Goal: Task Accomplishment & Management: Manage account settings

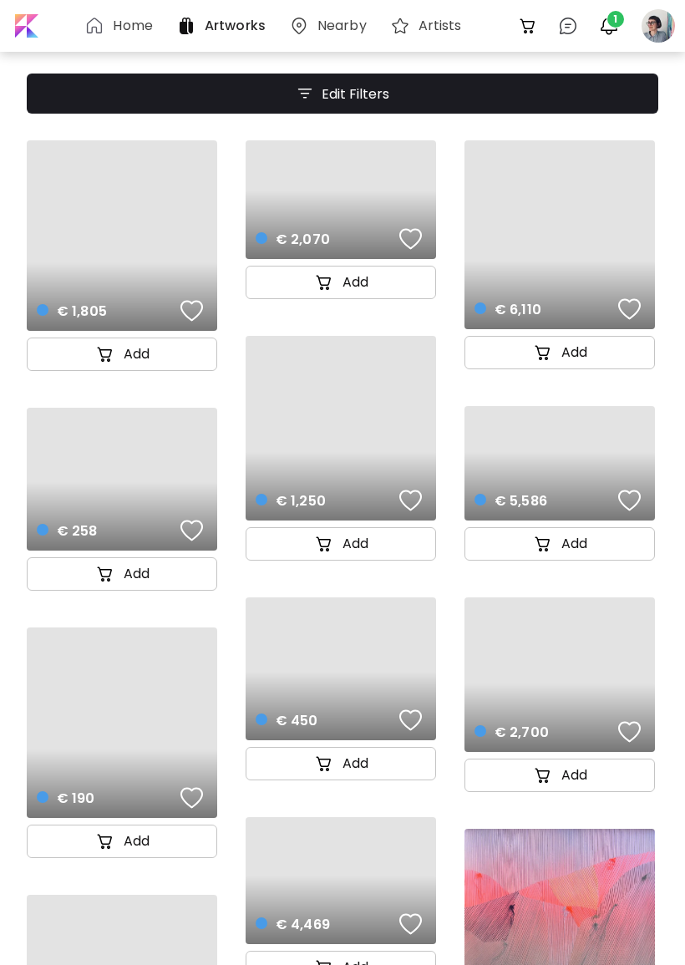
click at [587, 23] on div "0" at bounding box center [568, 26] width 40 height 40
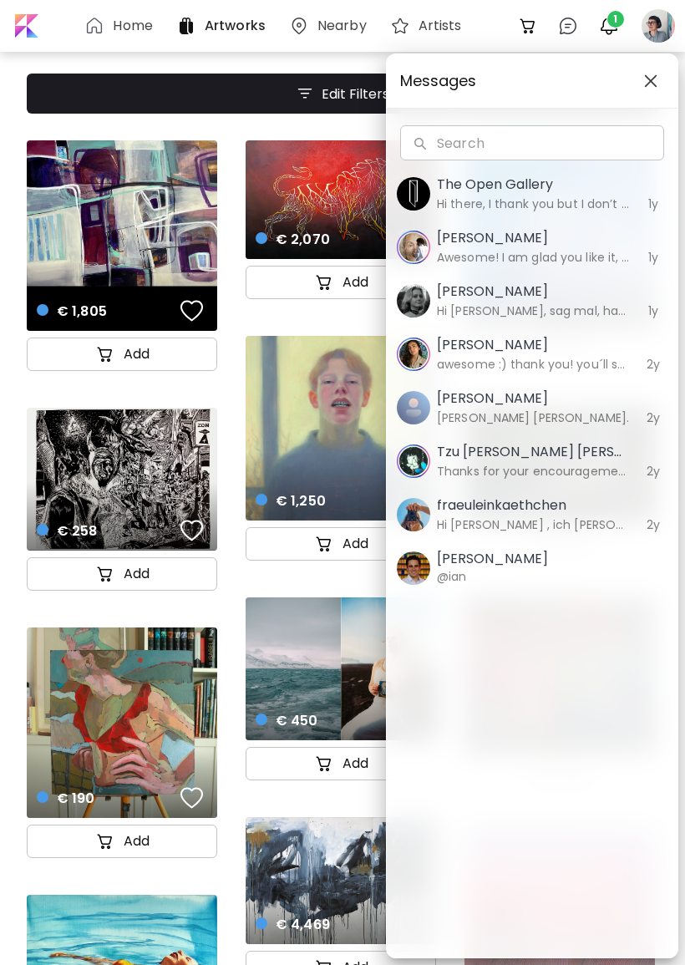
click at [650, 18] on div "Messages Search Search The Open Gallery Hi there, I thank you but I don’t want …" at bounding box center [342, 482] width 685 height 965
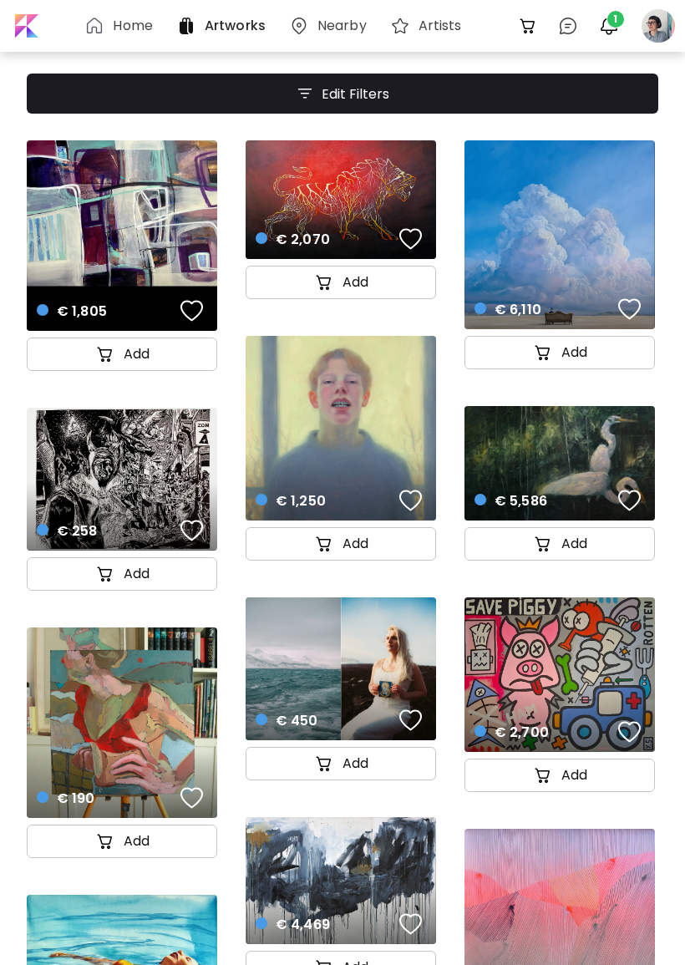
click at [674, 18] on div at bounding box center [658, 26] width 37 height 37
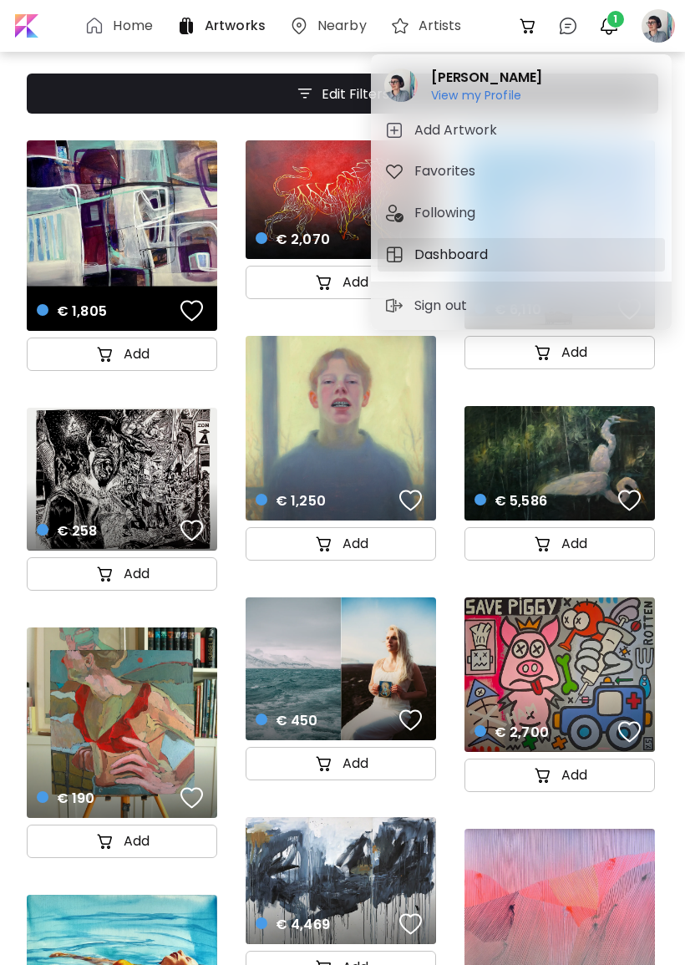
click at [478, 247] on h5 "Dashboard" at bounding box center [454, 255] width 79 height 20
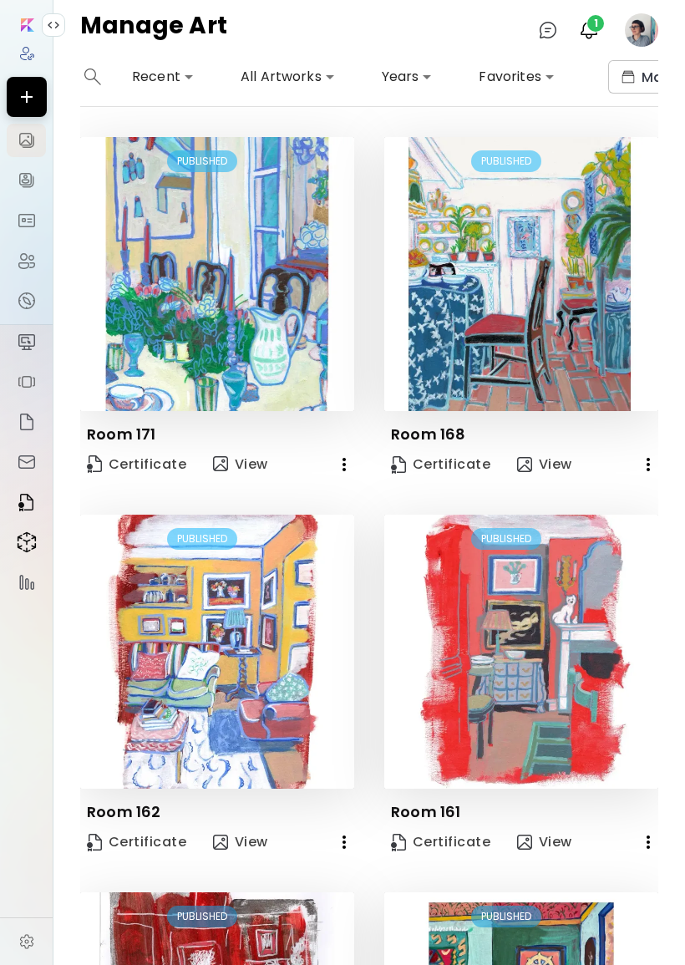
click at [335, 456] on icon "button" at bounding box center [344, 465] width 20 height 20
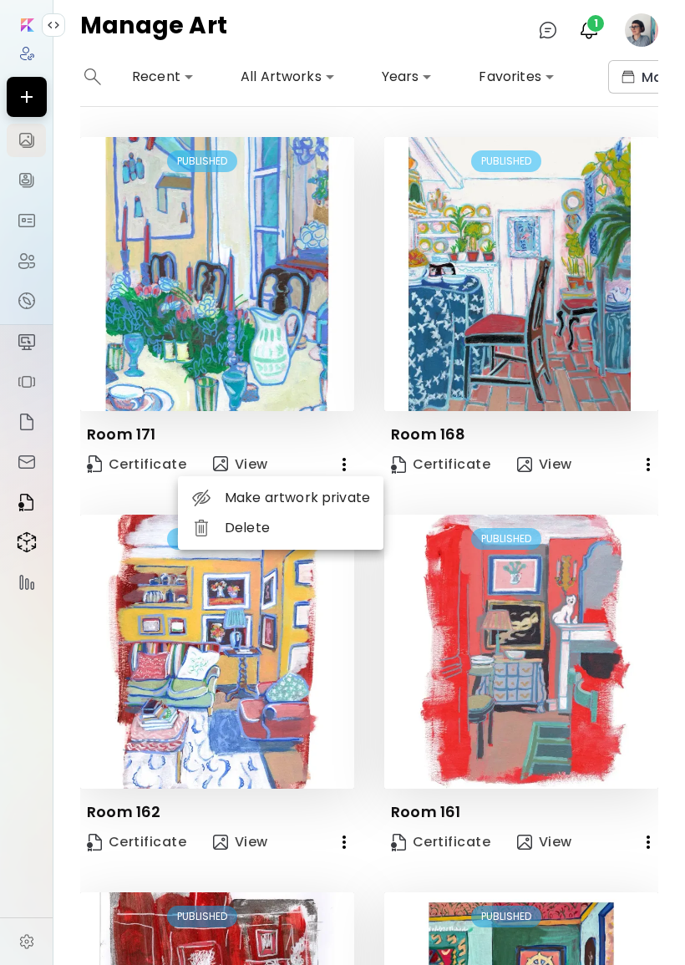
click at [294, 527] on li "Delete" at bounding box center [281, 528] width 206 height 30
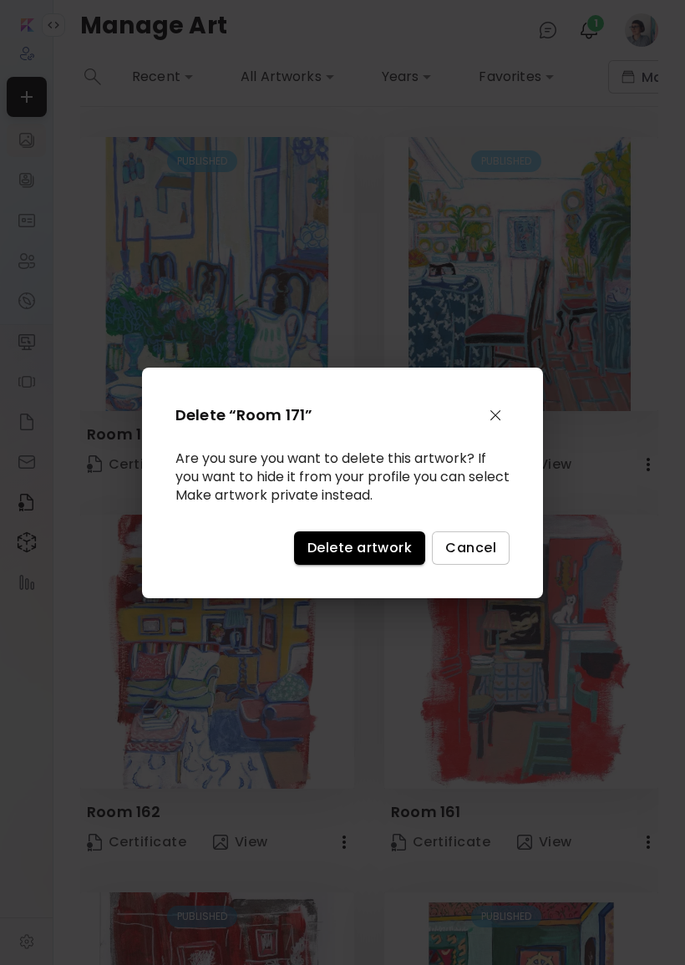
click at [390, 537] on div "Delete “Room 171” Are you sure you want to delete this artwork? If you want to …" at bounding box center [342, 483] width 401 height 231
click at [380, 557] on span "Delete artwork" at bounding box center [360, 548] width 104 height 18
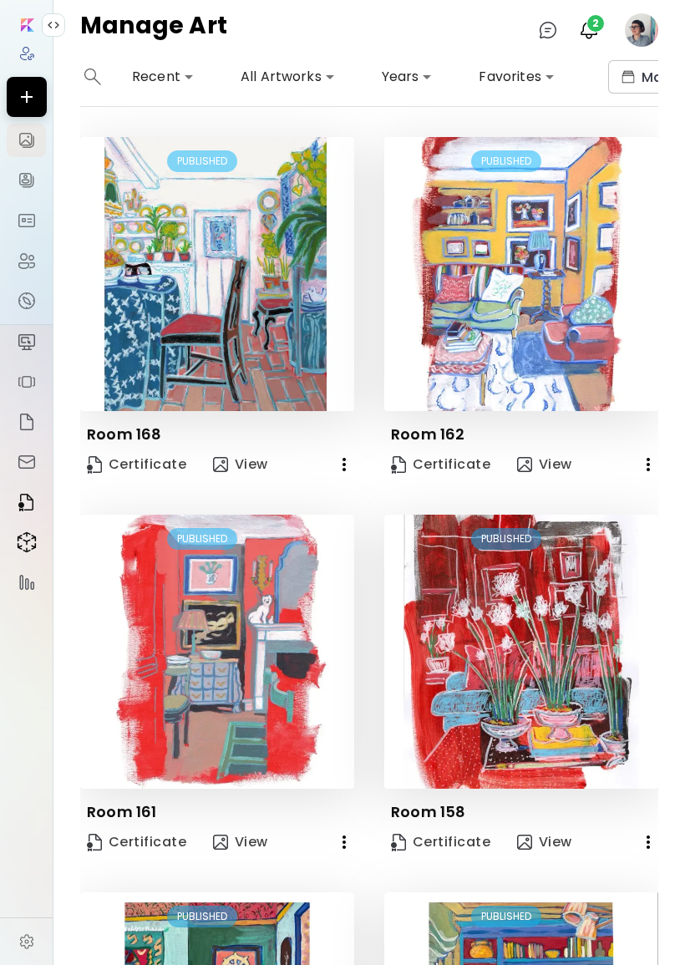
click at [332, 468] on button "button" at bounding box center [344, 464] width 33 height 33
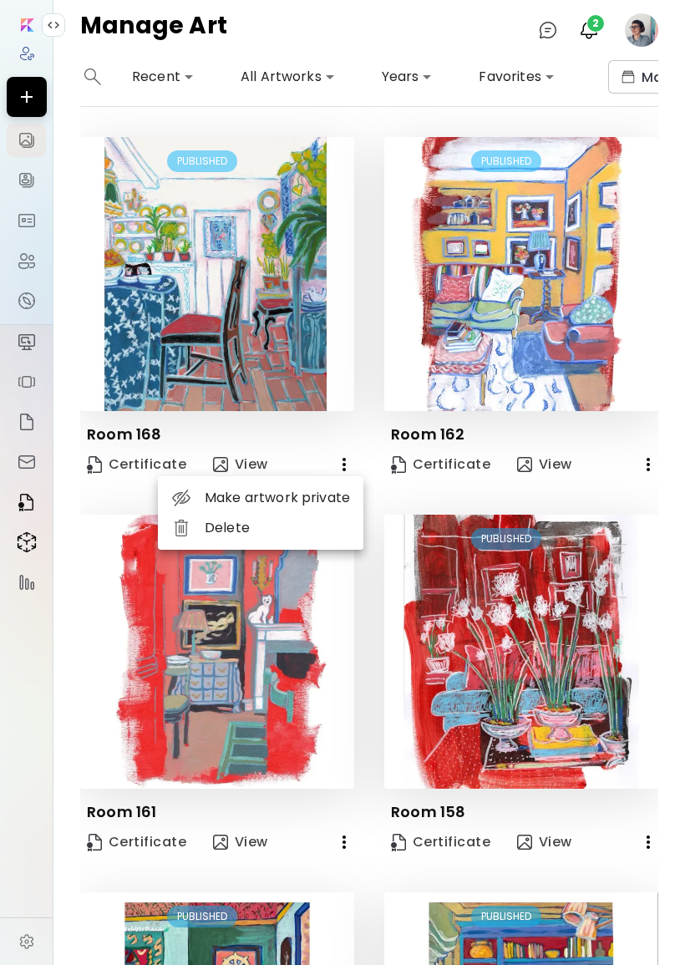
click at [273, 529] on li "Delete" at bounding box center [261, 528] width 206 height 30
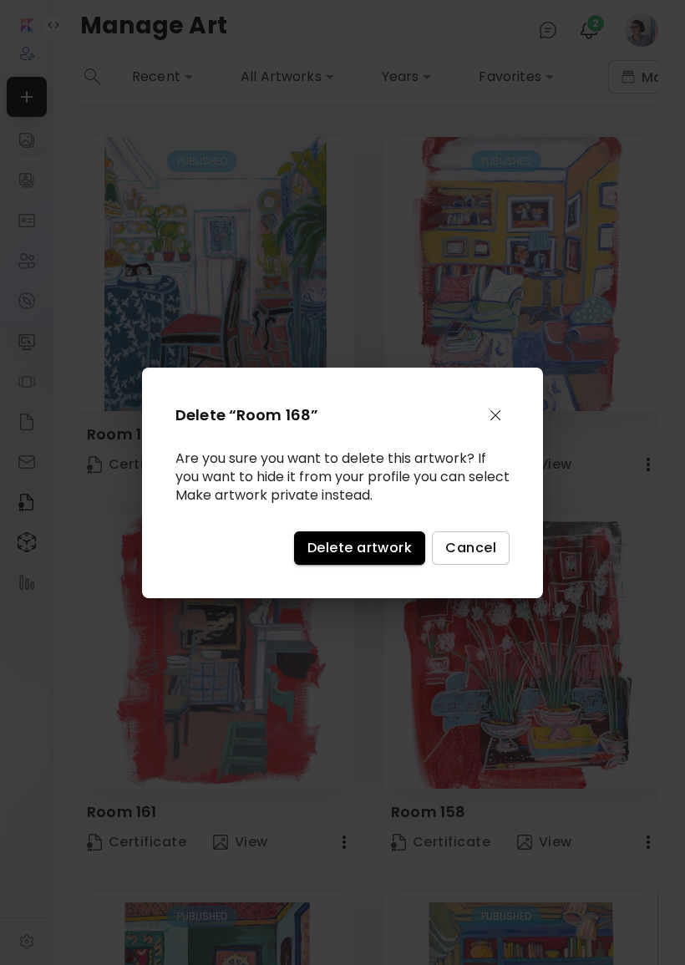
click at [389, 552] on span "Delete artwork" at bounding box center [360, 548] width 104 height 18
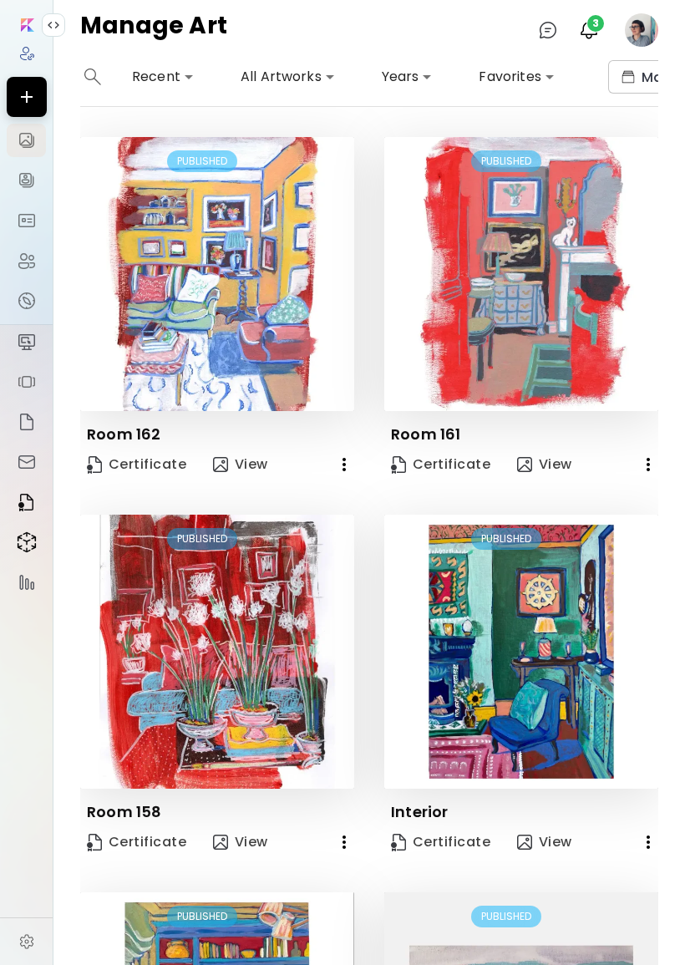
click at [352, 454] on button "button" at bounding box center [344, 464] width 33 height 33
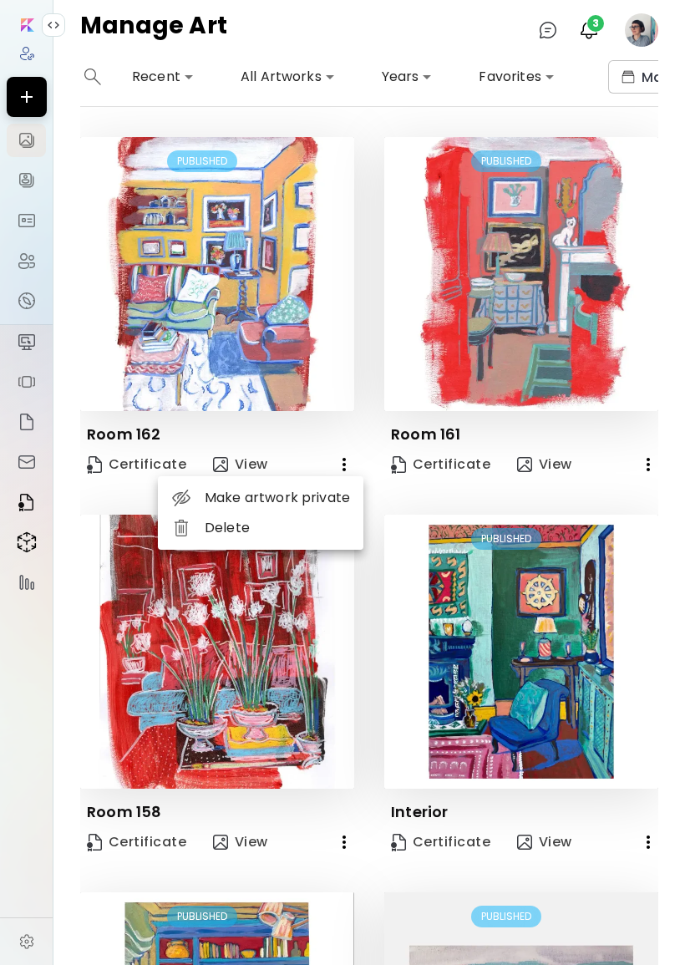
click at [283, 537] on li "Delete" at bounding box center [261, 528] width 206 height 30
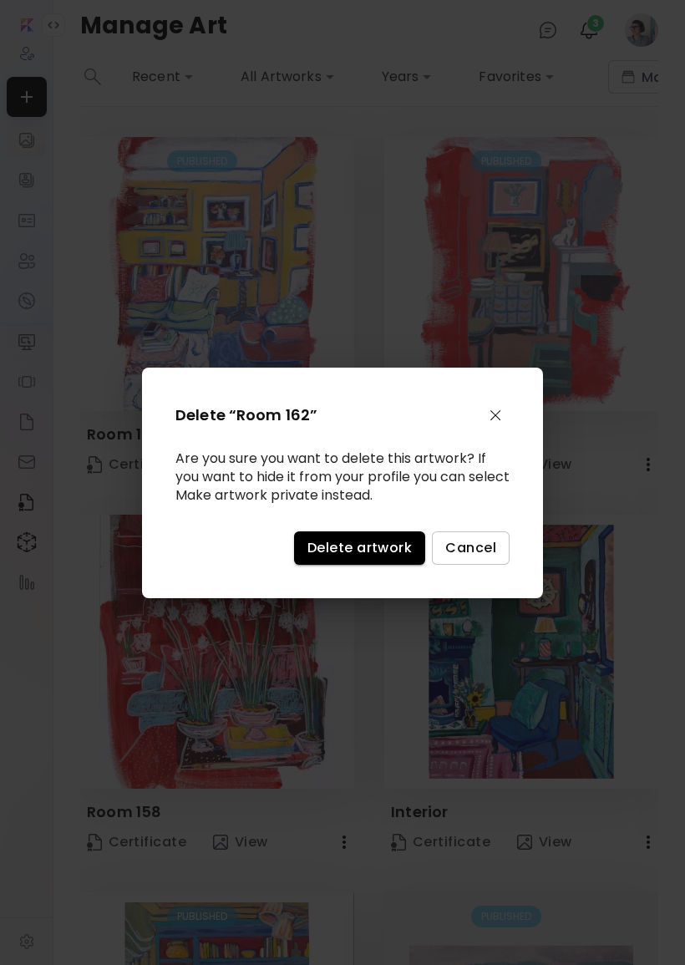
click at [360, 552] on span "Delete artwork" at bounding box center [360, 548] width 104 height 18
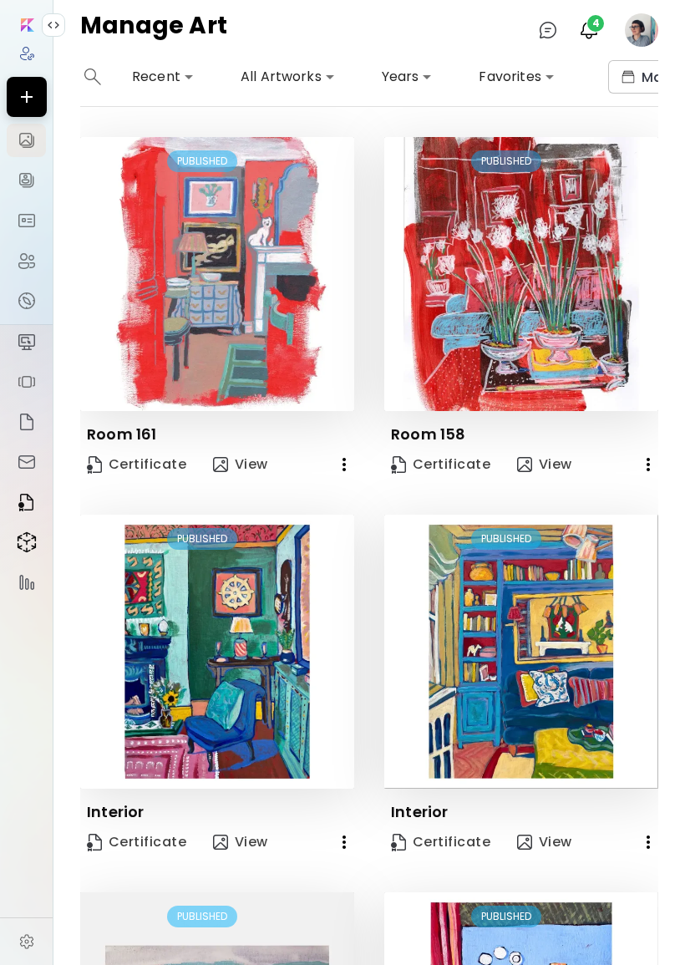
click at [339, 457] on icon "button" at bounding box center [344, 465] width 20 height 20
click at [293, 530] on li "Delete" at bounding box center [261, 528] width 206 height 30
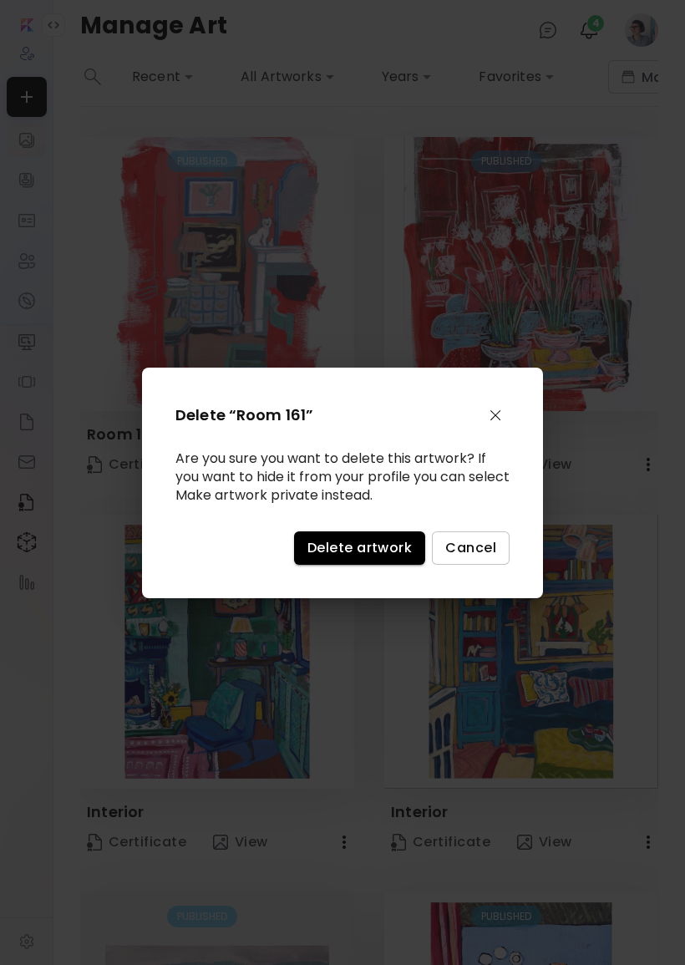
click at [338, 549] on span "Delete artwork" at bounding box center [360, 548] width 104 height 18
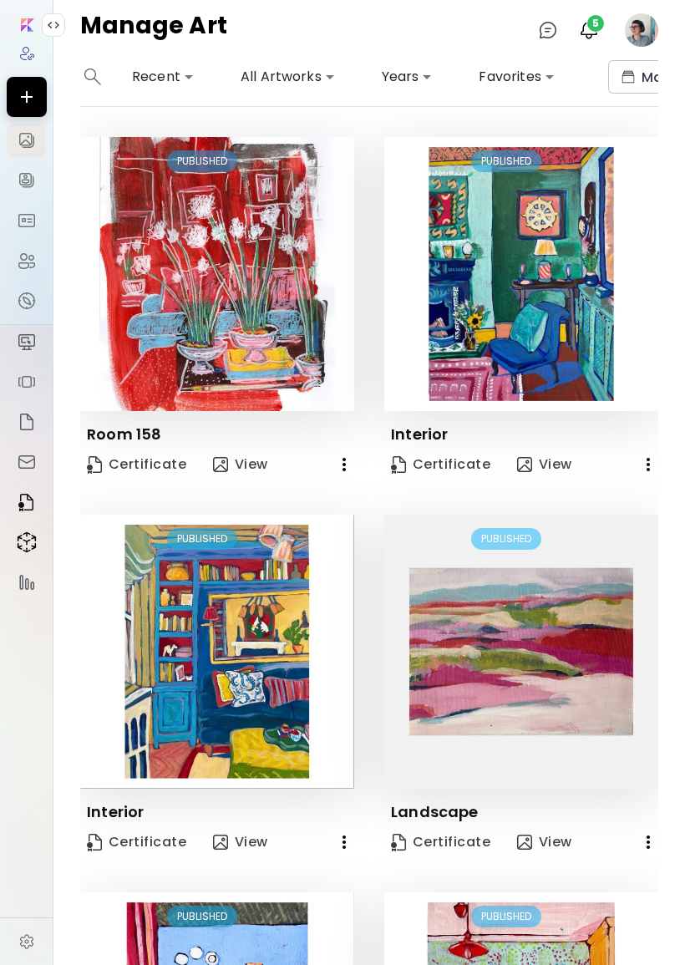
click at [351, 455] on icon "button" at bounding box center [344, 465] width 20 height 20
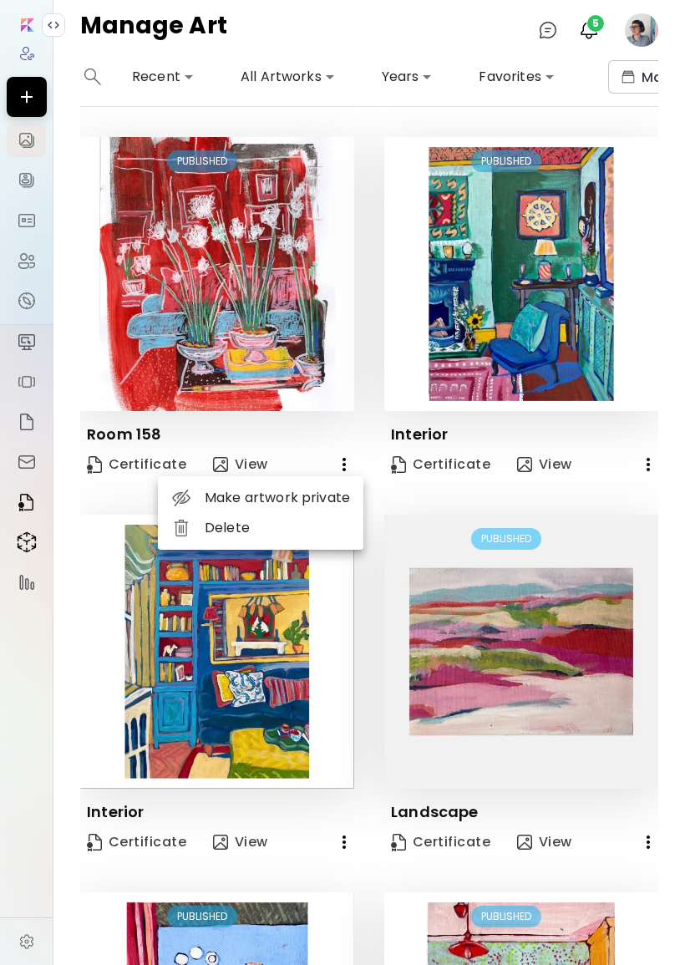
click at [310, 542] on li "Delete" at bounding box center [261, 528] width 206 height 30
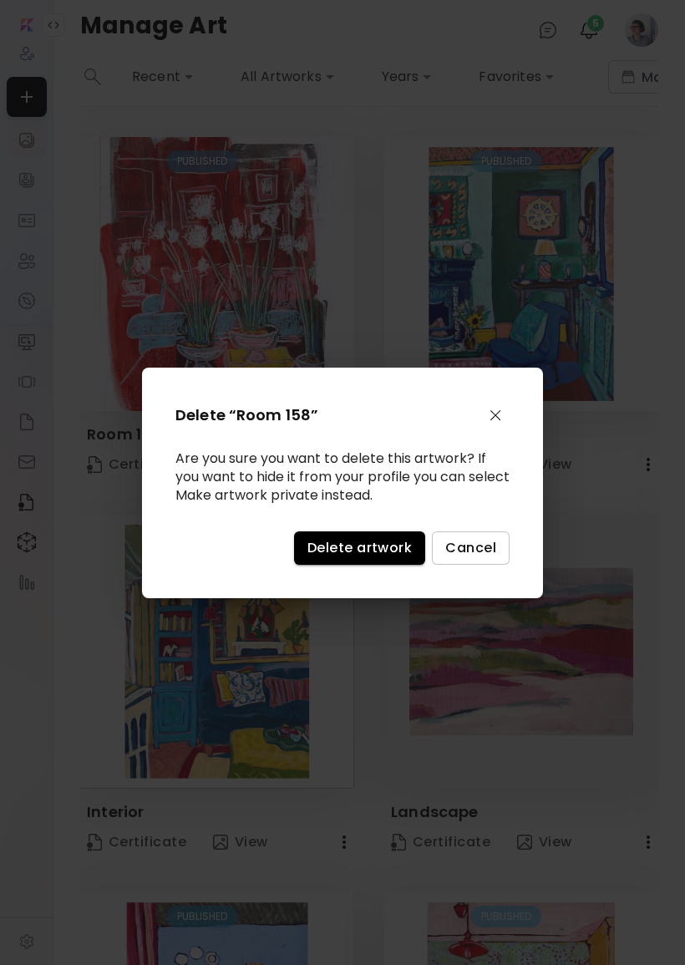
click at [340, 553] on span "Delete artwork" at bounding box center [360, 548] width 104 height 18
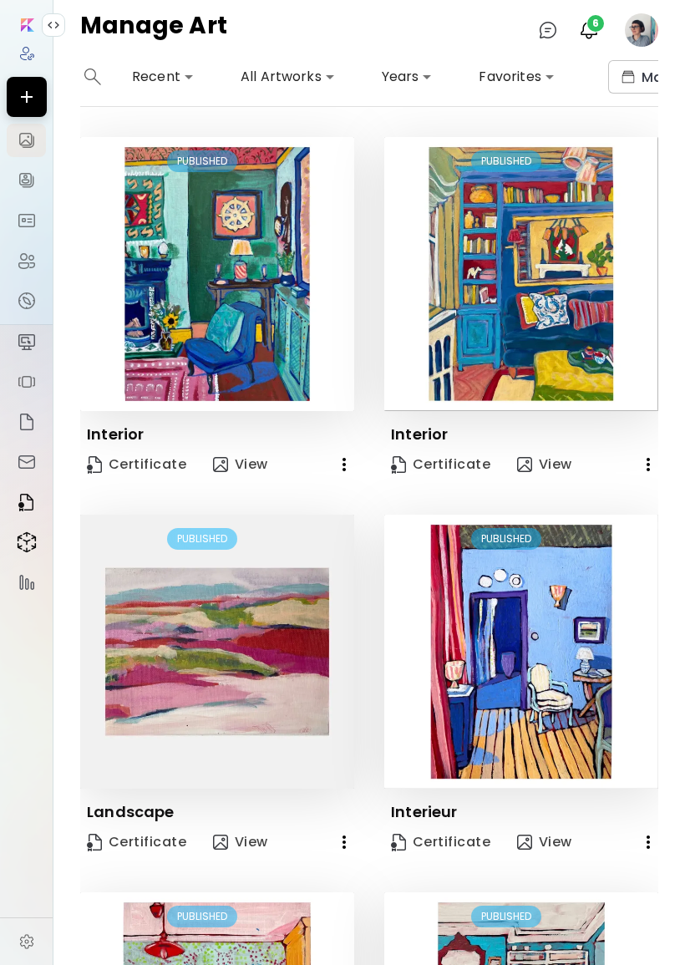
click at [344, 464] on icon "button" at bounding box center [344, 464] width 3 height 13
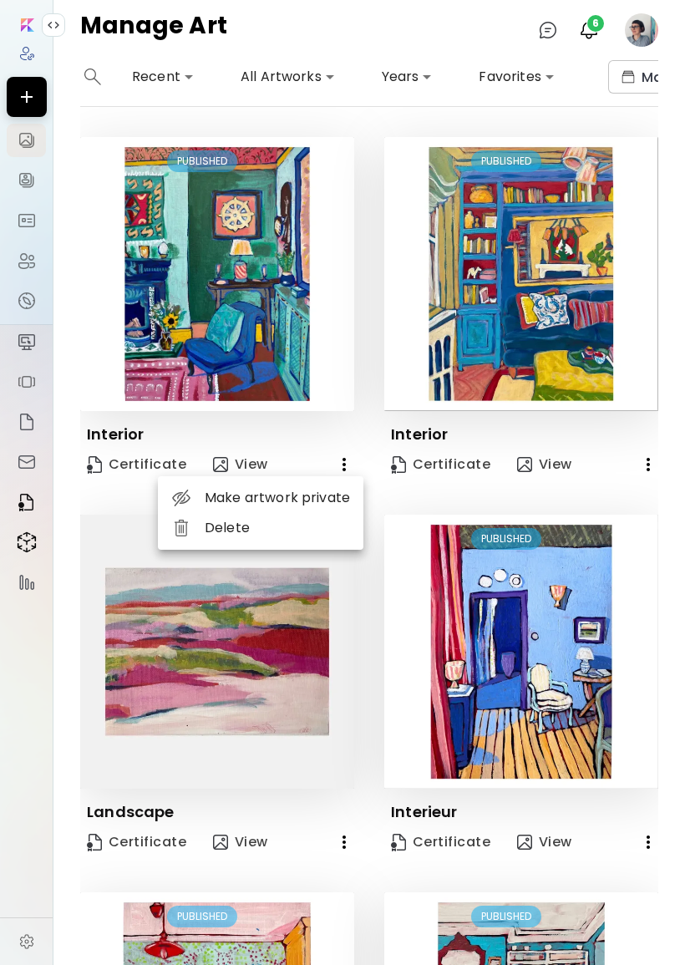
click at [308, 534] on li "Delete" at bounding box center [261, 528] width 206 height 30
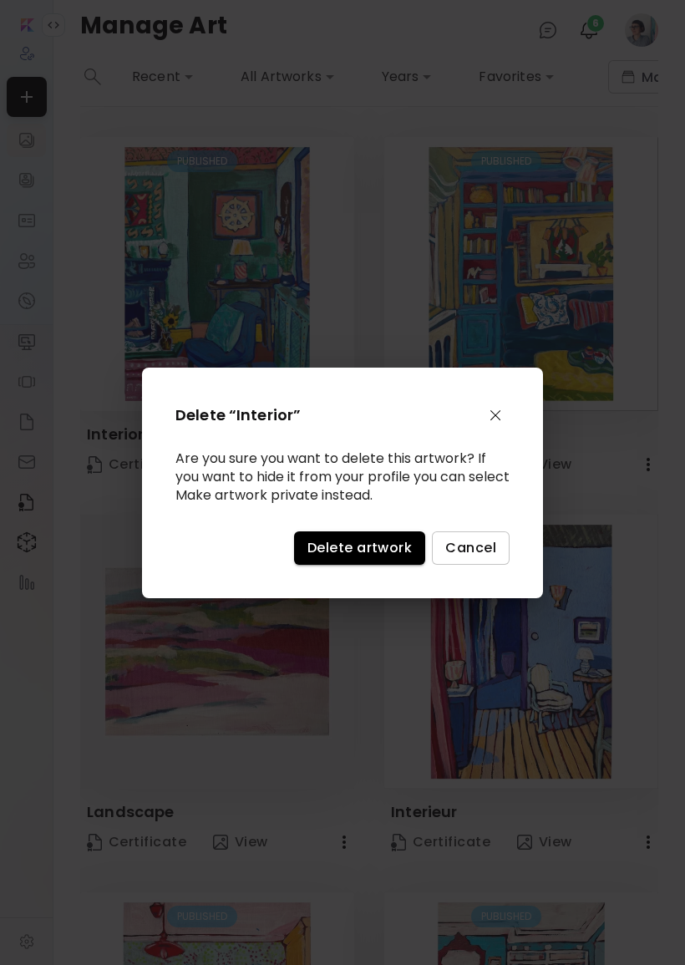
click at [367, 542] on button "Delete artwork" at bounding box center [359, 548] width 131 height 33
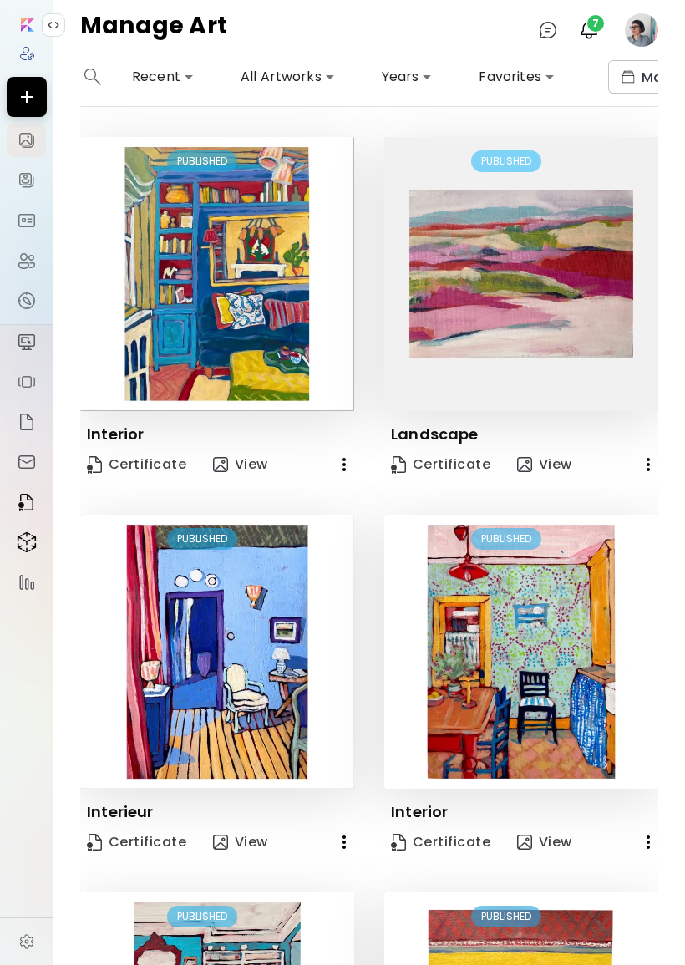
click at [354, 455] on icon "button" at bounding box center [344, 465] width 20 height 20
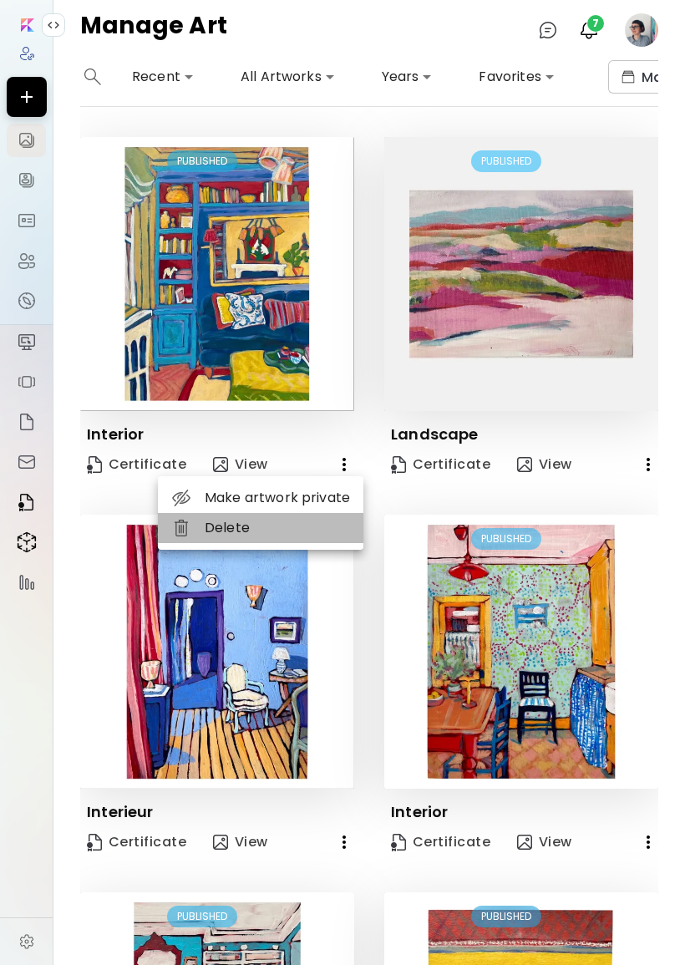
click at [293, 532] on li "Delete" at bounding box center [261, 528] width 206 height 30
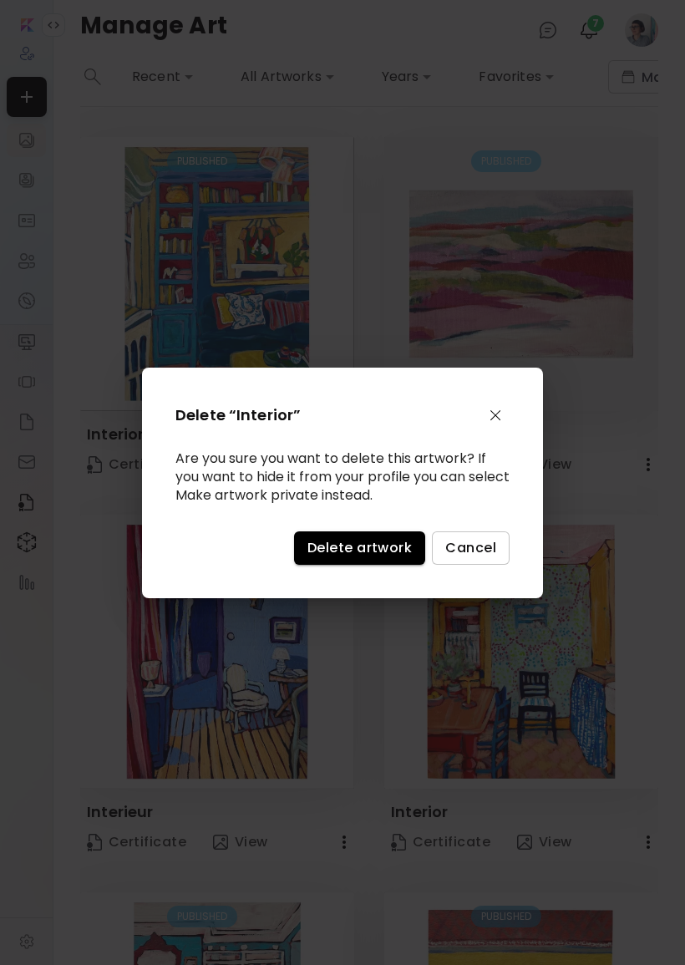
click at [341, 542] on button "Delete artwork" at bounding box center [359, 548] width 131 height 33
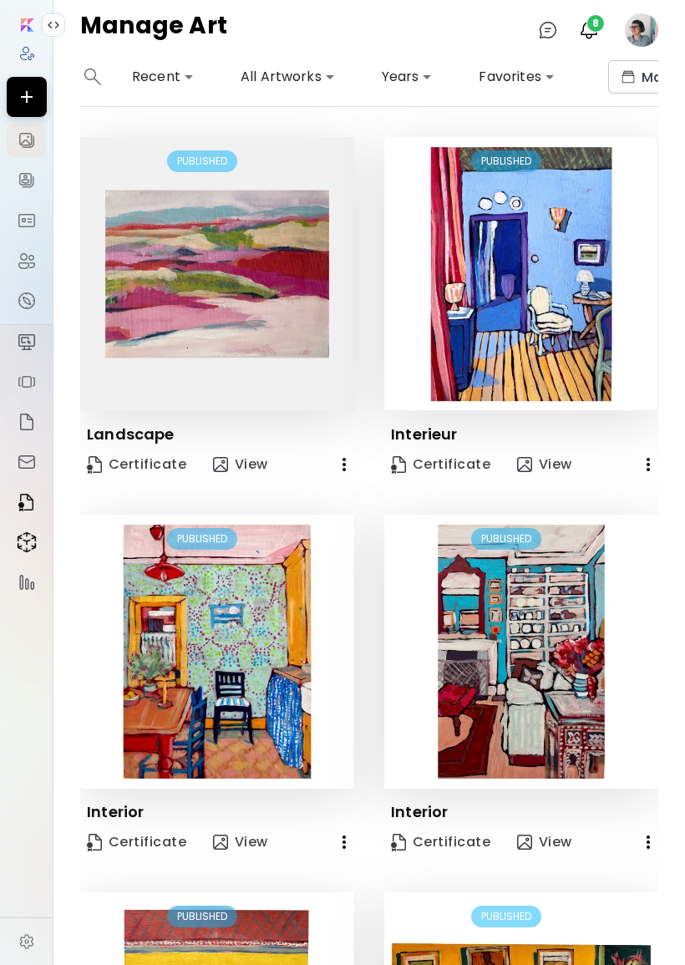
click at [342, 451] on button "button" at bounding box center [344, 464] width 33 height 33
click at [323, 526] on li "Delete" at bounding box center [261, 528] width 206 height 30
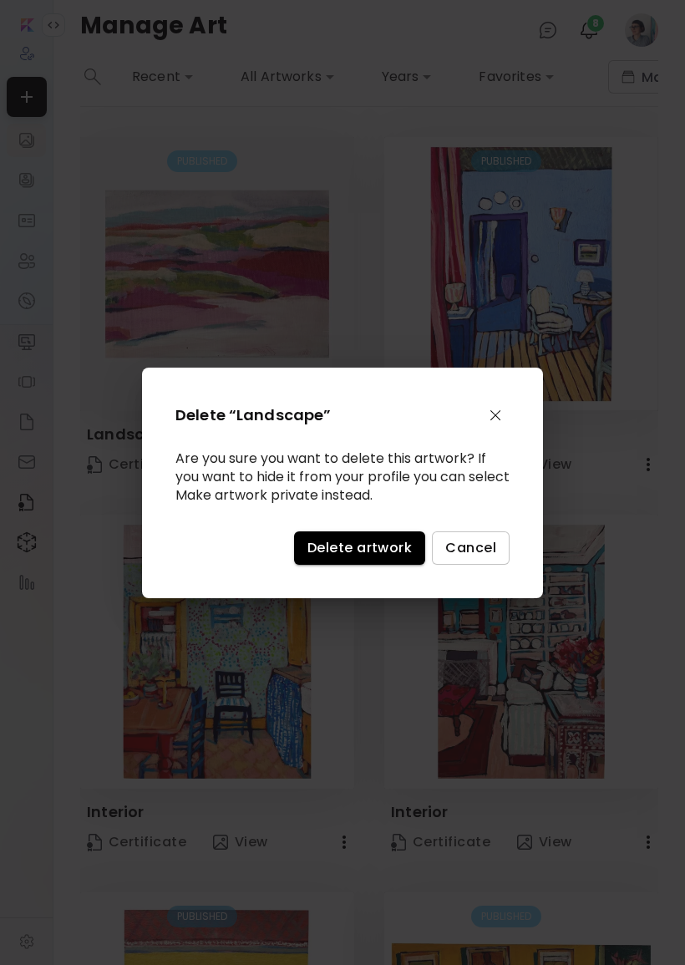
click at [394, 553] on span "Delete artwork" at bounding box center [360, 548] width 104 height 18
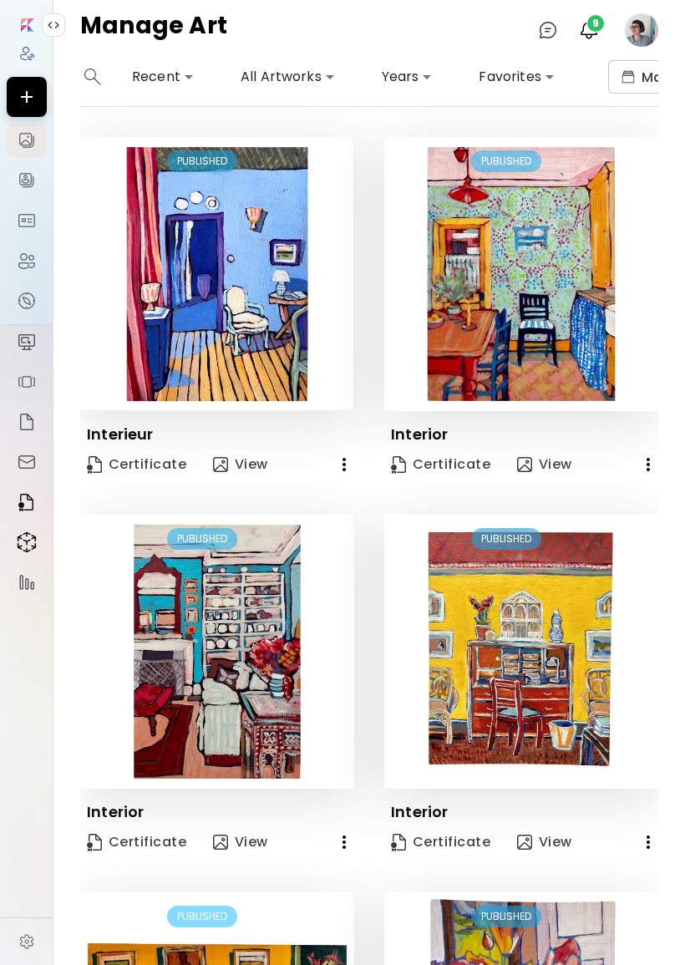
click at [353, 442] on div "Interieur" at bounding box center [217, 427] width 274 height 33
click at [349, 475] on button "button" at bounding box center [344, 464] width 33 height 33
click at [305, 517] on li "Delete" at bounding box center [261, 528] width 206 height 30
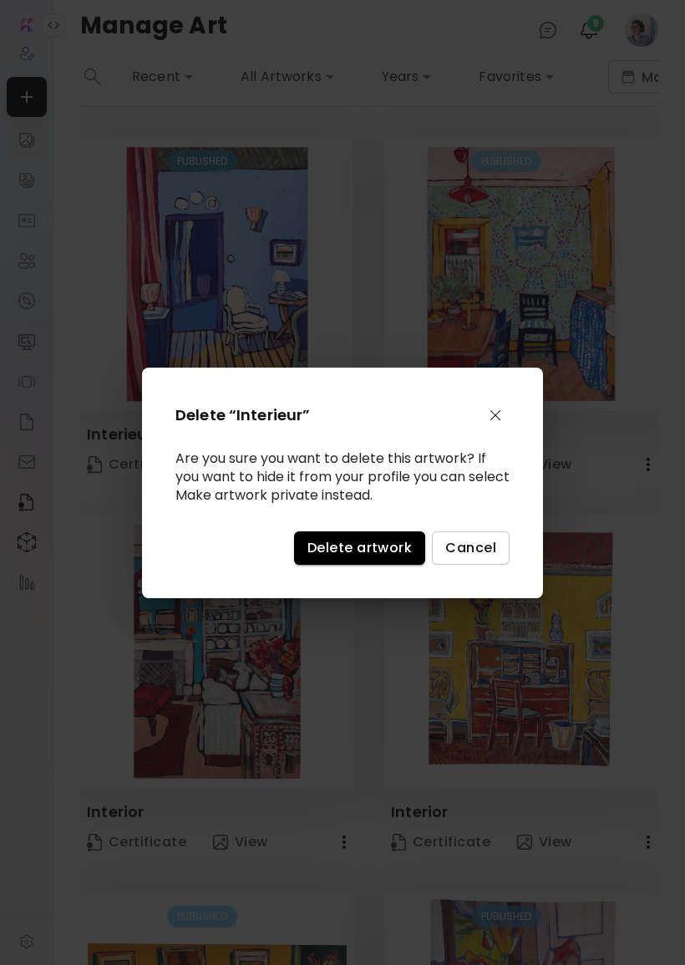
click at [349, 557] on span "Delete artwork" at bounding box center [360, 548] width 104 height 18
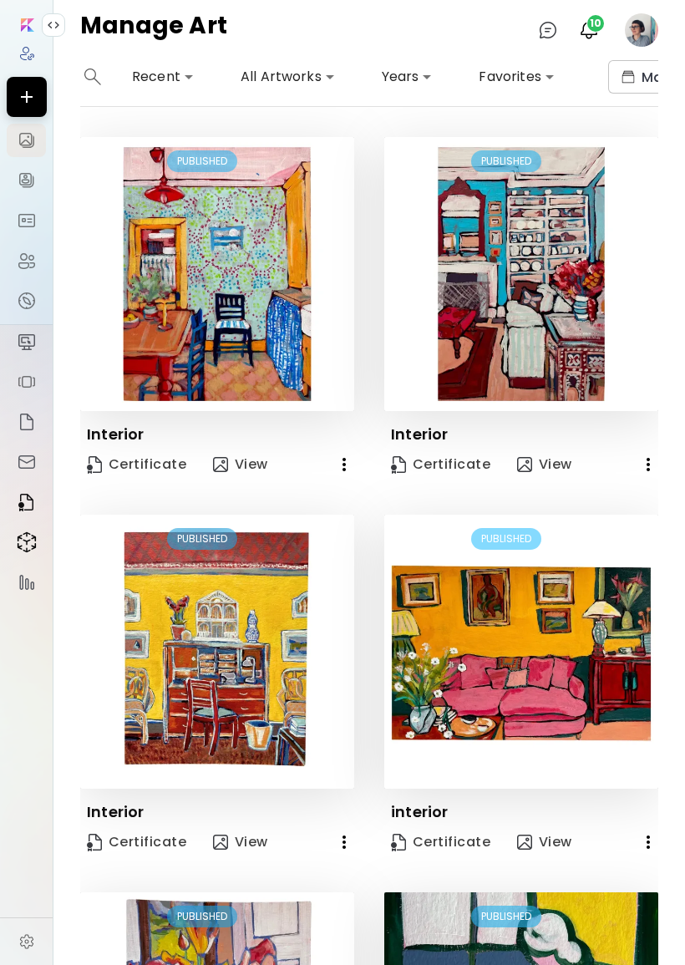
click at [345, 461] on icon "button" at bounding box center [344, 464] width 3 height 13
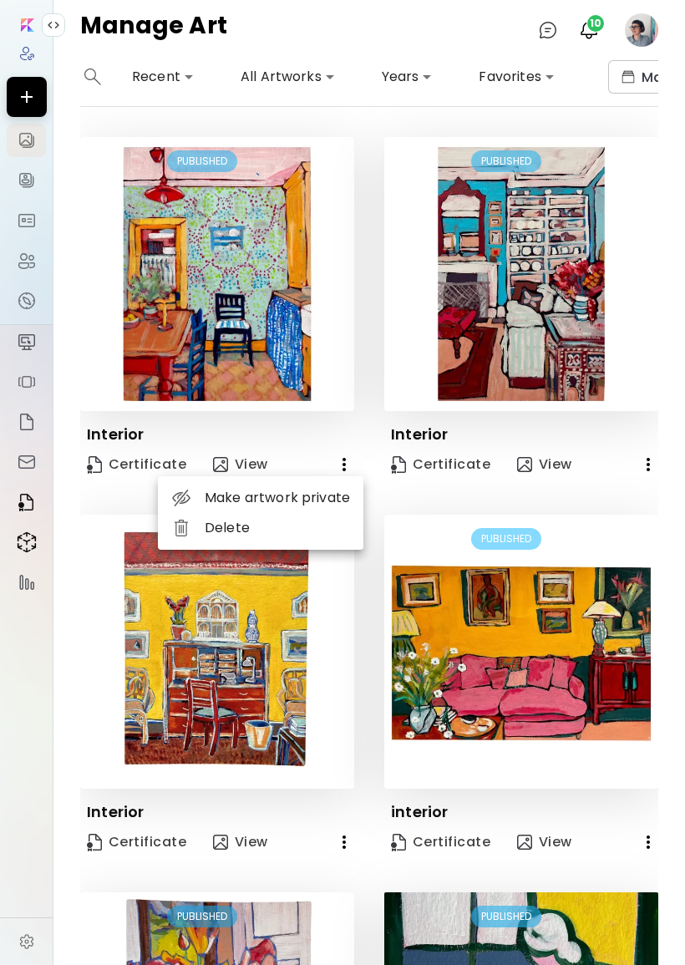
click at [323, 523] on li "Delete" at bounding box center [261, 528] width 206 height 30
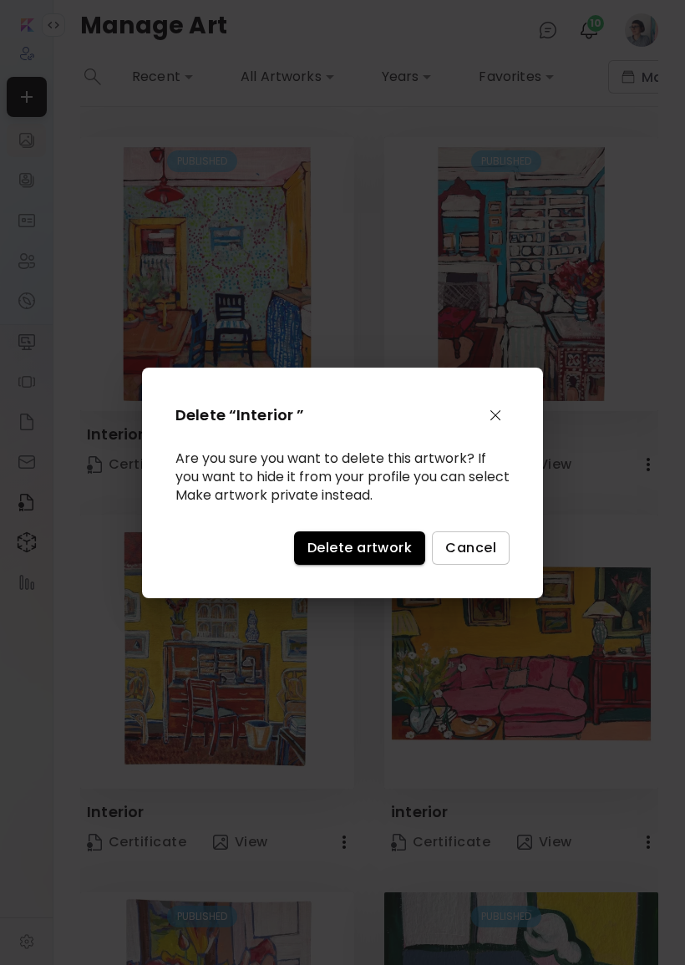
click at [362, 542] on button "Delete artwork" at bounding box center [359, 548] width 131 height 33
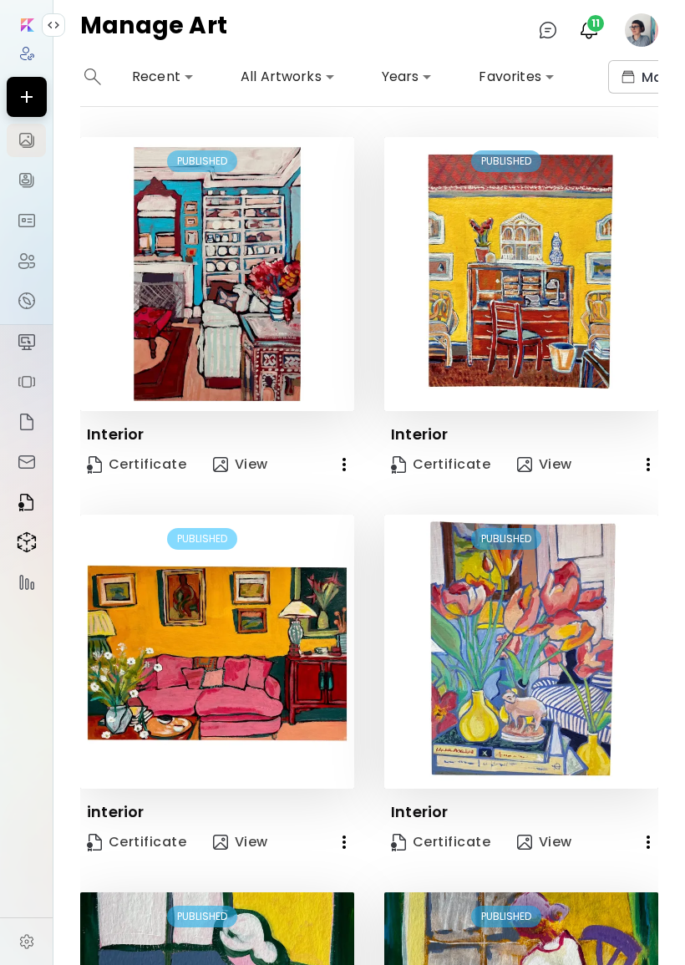
click at [338, 455] on icon "button" at bounding box center [344, 465] width 20 height 20
click at [318, 539] on li "Delete" at bounding box center [261, 528] width 206 height 30
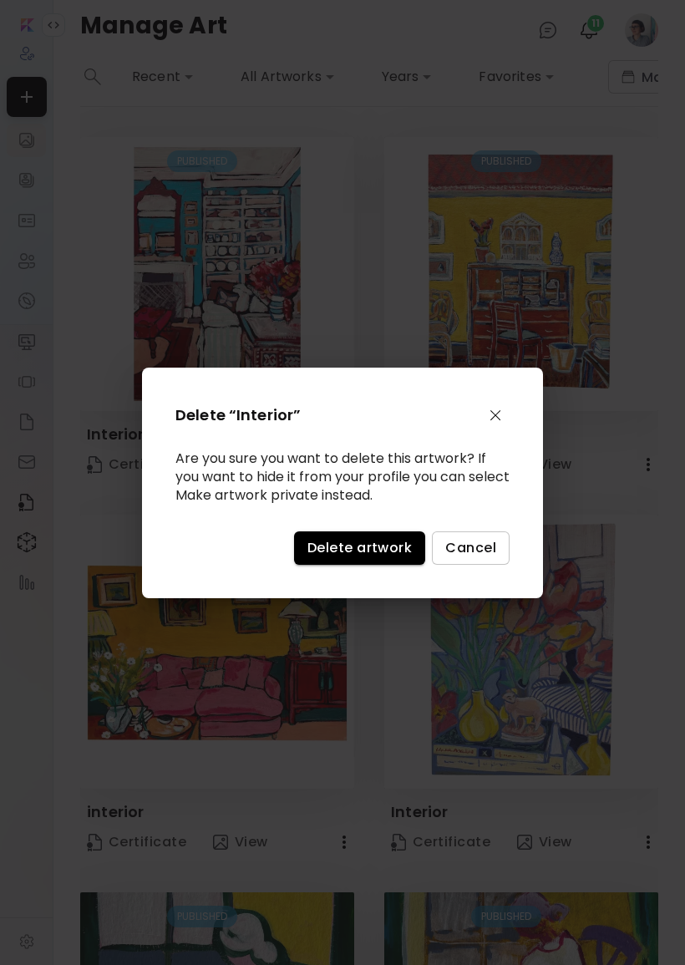
click at [356, 553] on span "Delete artwork" at bounding box center [360, 548] width 104 height 18
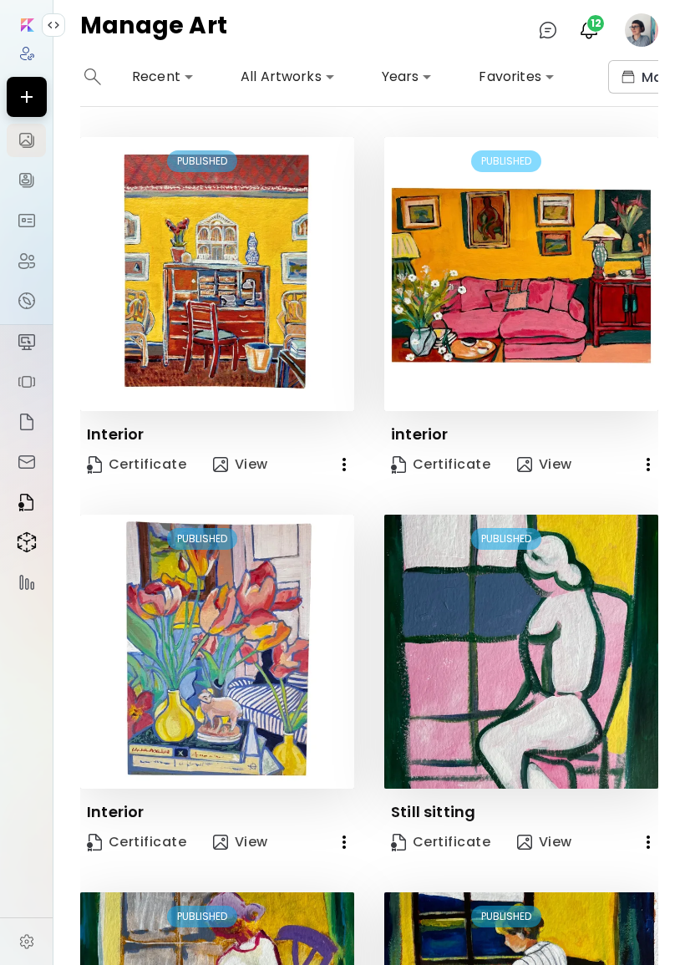
click at [345, 451] on button "button" at bounding box center [344, 464] width 33 height 33
click at [325, 520] on li "Delete" at bounding box center [261, 528] width 206 height 30
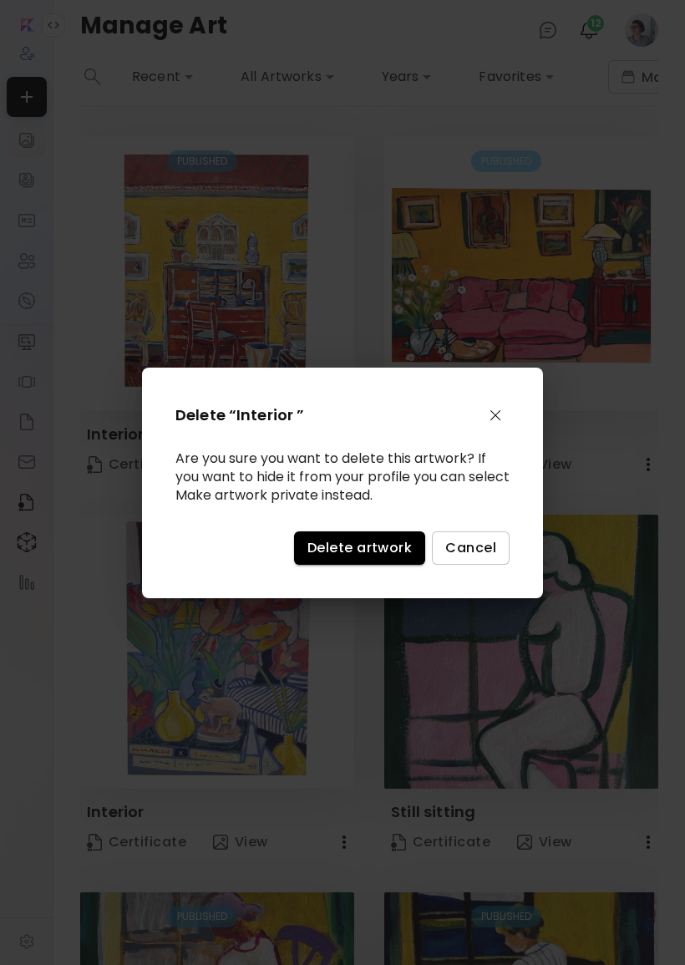
click at [369, 549] on span "Delete artwork" at bounding box center [360, 548] width 104 height 18
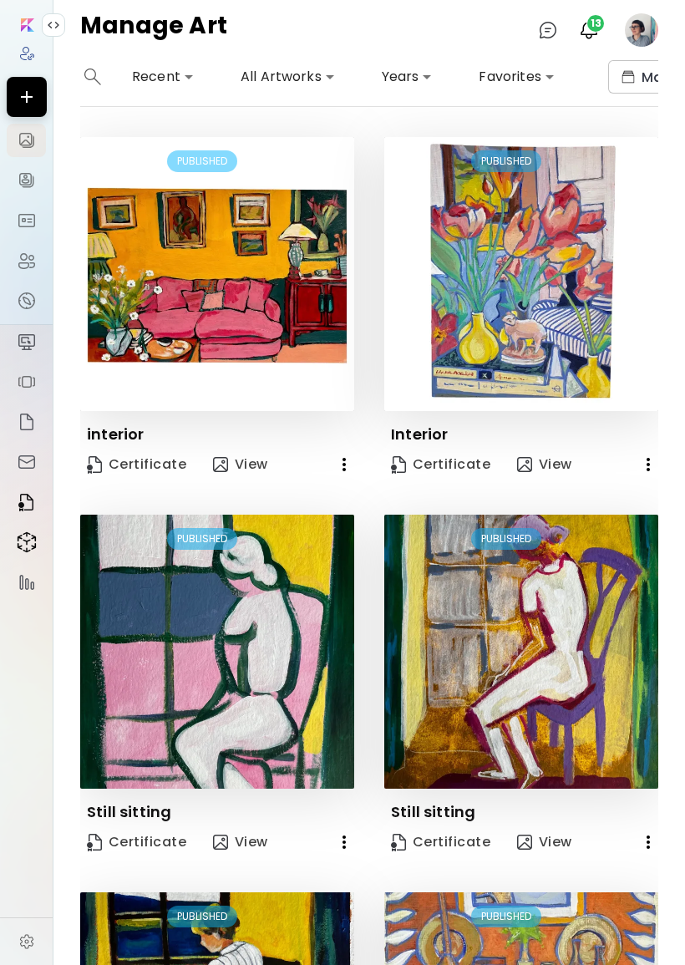
click at [350, 457] on icon "button" at bounding box center [344, 465] width 20 height 20
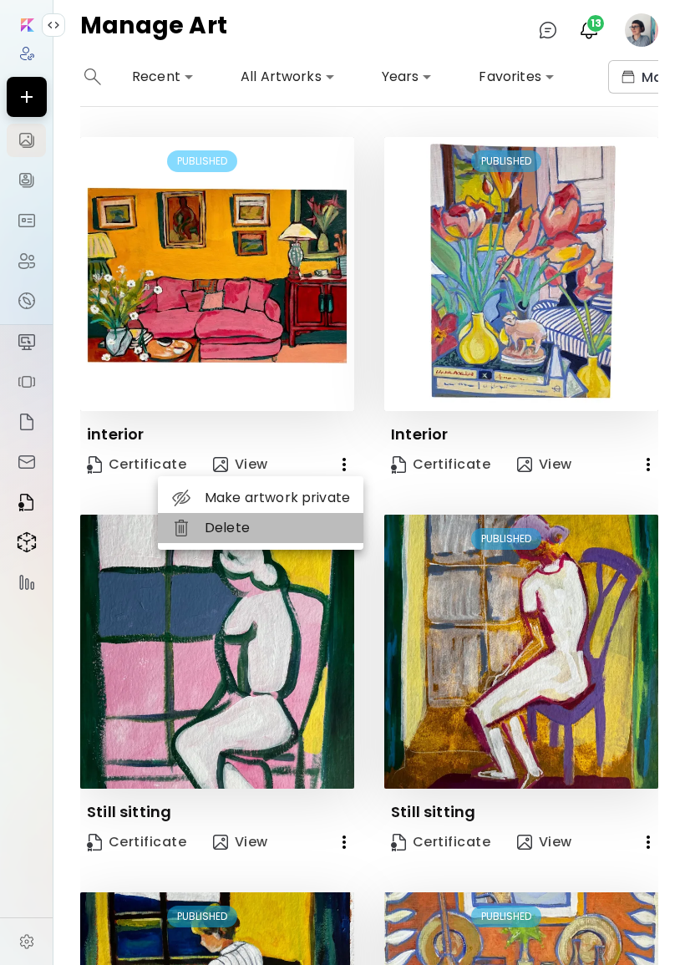
click at [337, 542] on li "Delete" at bounding box center [261, 528] width 206 height 30
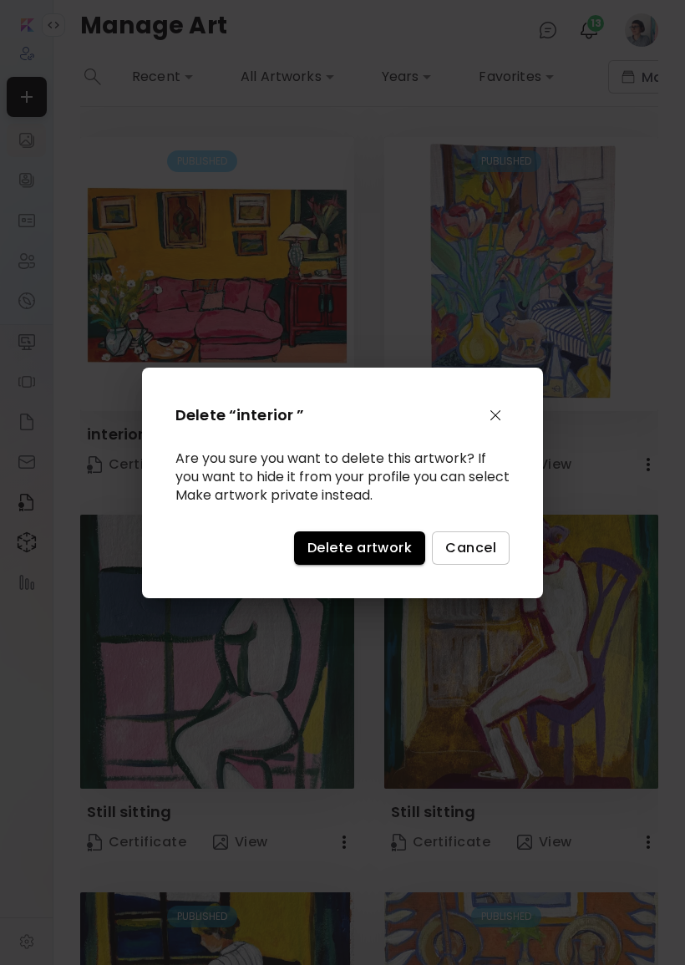
click at [356, 501] on div "Are you sure you want to delete this artwork? If you want to hide it from your …" at bounding box center [343, 477] width 334 height 55
click at [354, 555] on span "Delete artwork" at bounding box center [360, 548] width 104 height 18
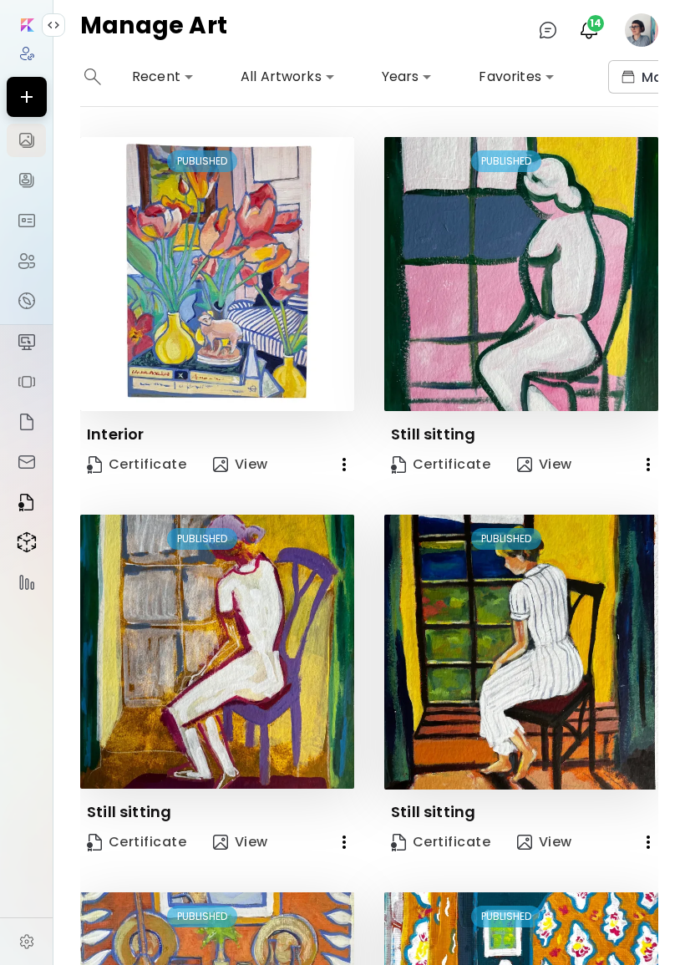
click at [331, 468] on button "button" at bounding box center [344, 464] width 33 height 33
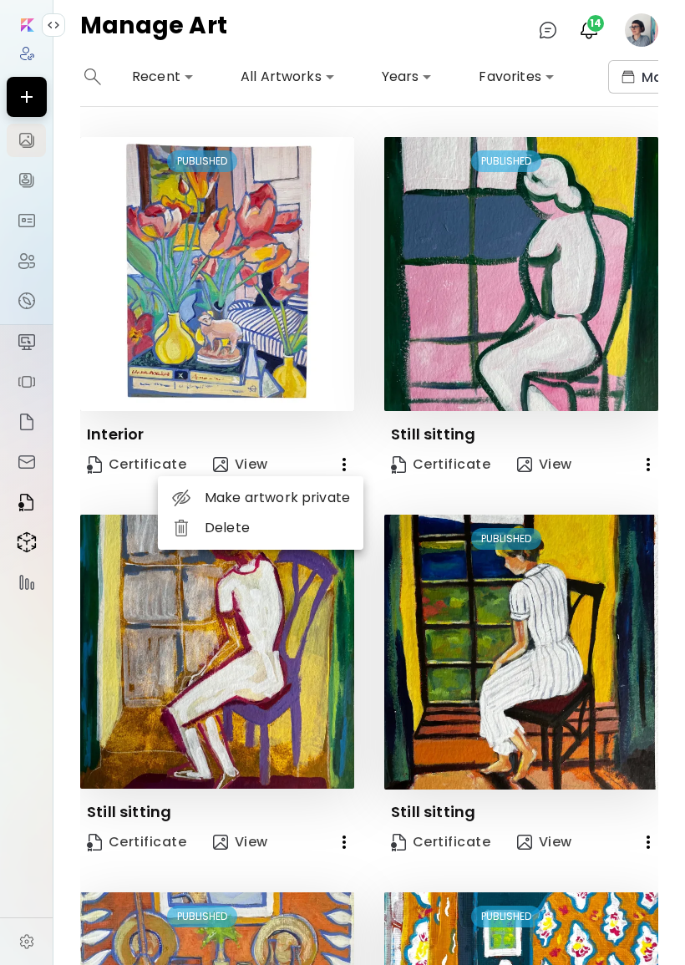
click at [345, 528] on li "Delete" at bounding box center [261, 528] width 206 height 30
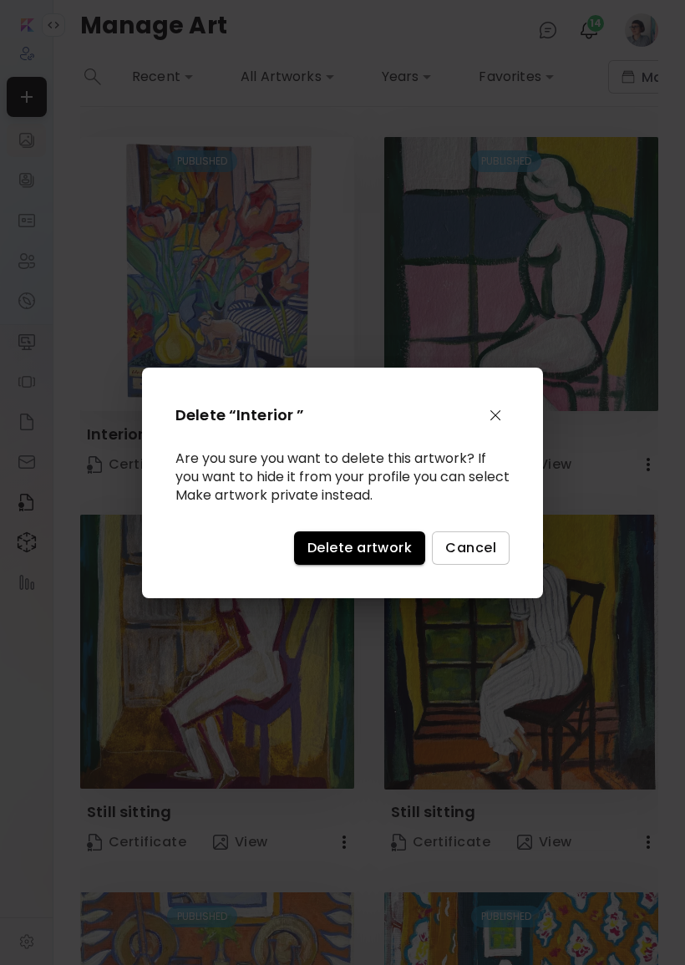
click at [353, 557] on span "Delete artwork" at bounding box center [360, 548] width 104 height 18
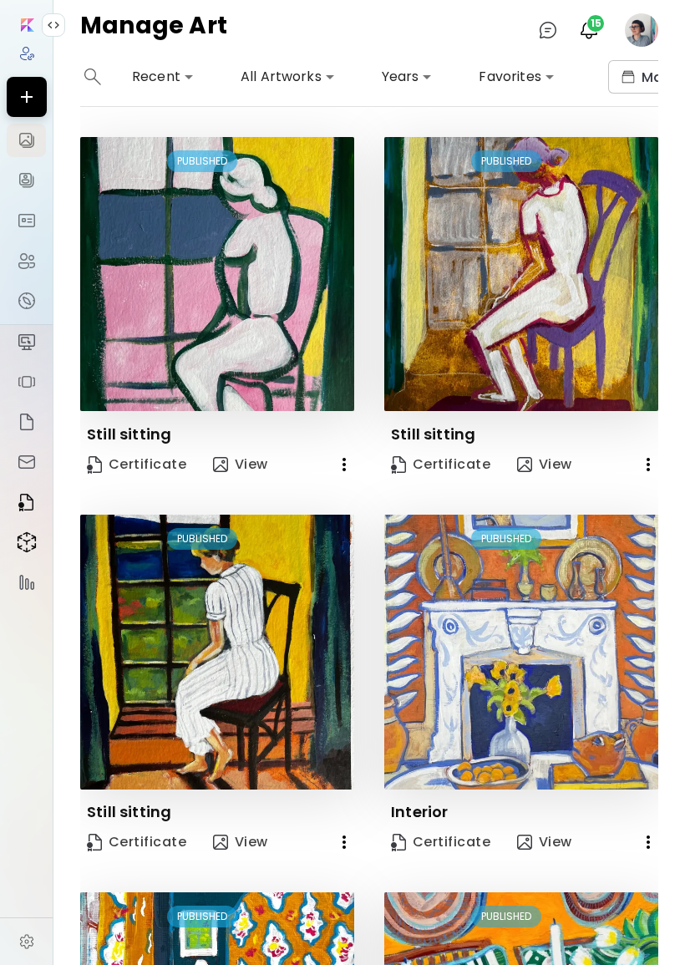
click at [334, 455] on icon "button" at bounding box center [344, 465] width 20 height 20
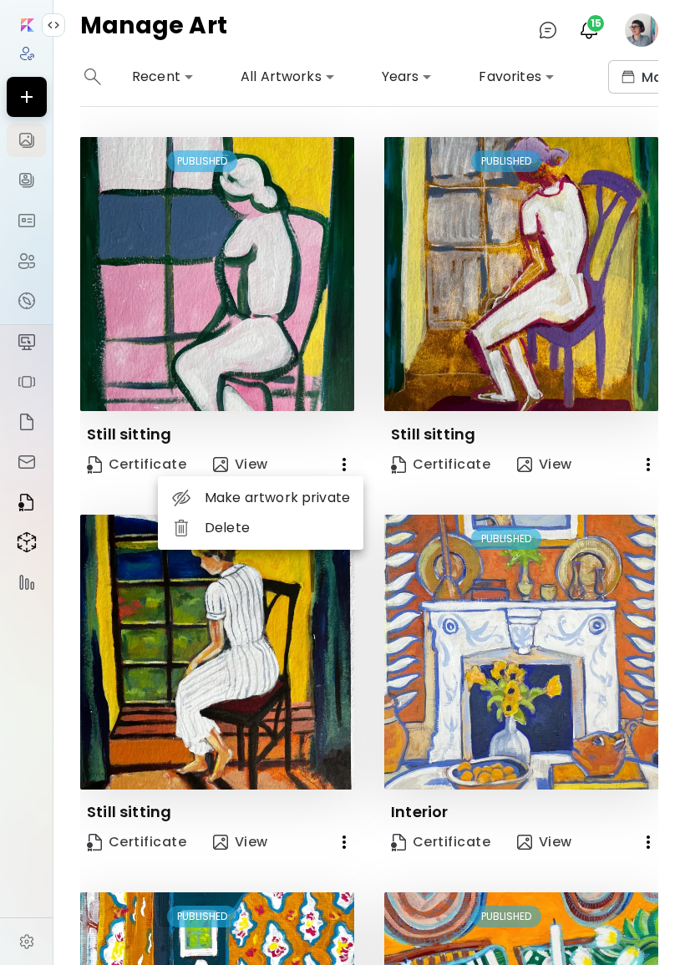
click at [303, 528] on li "Delete" at bounding box center [261, 528] width 206 height 30
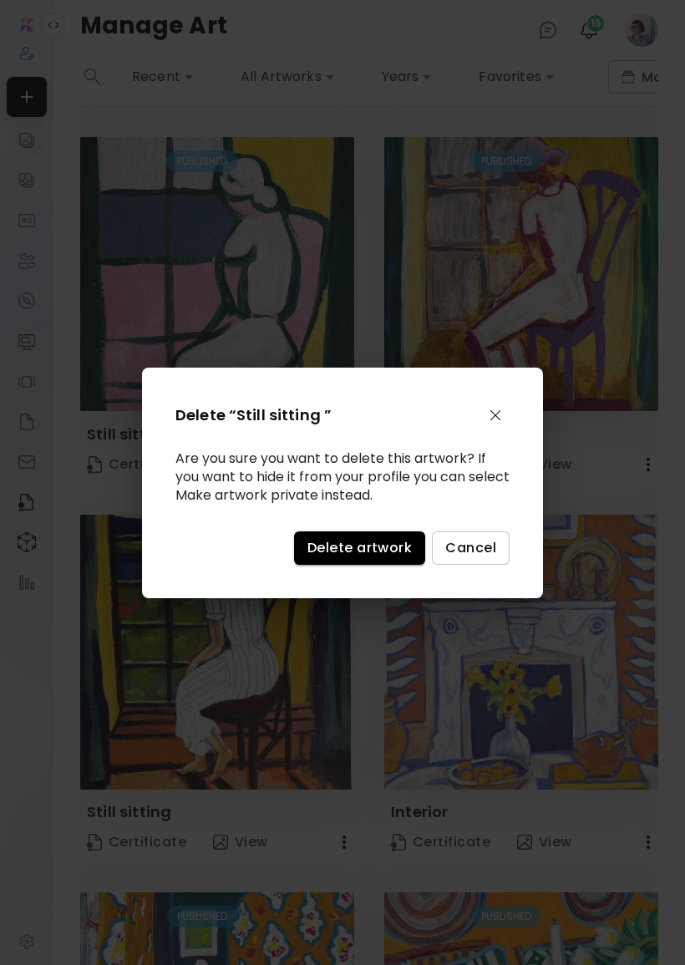
click at [346, 555] on span "Delete artwork" at bounding box center [360, 548] width 104 height 18
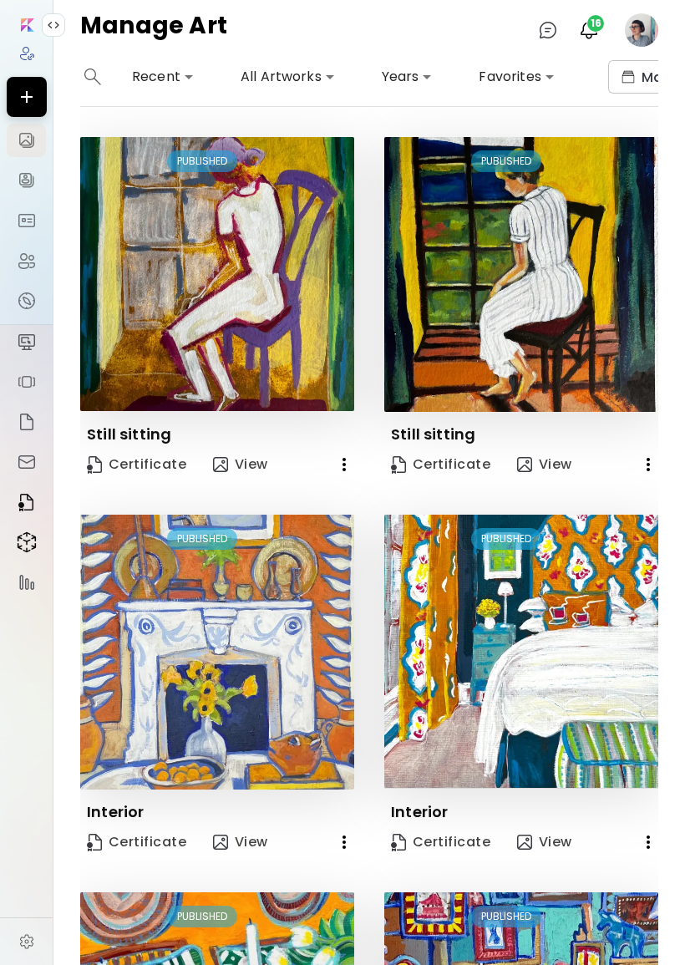
click at [354, 463] on icon "button" at bounding box center [344, 465] width 20 height 20
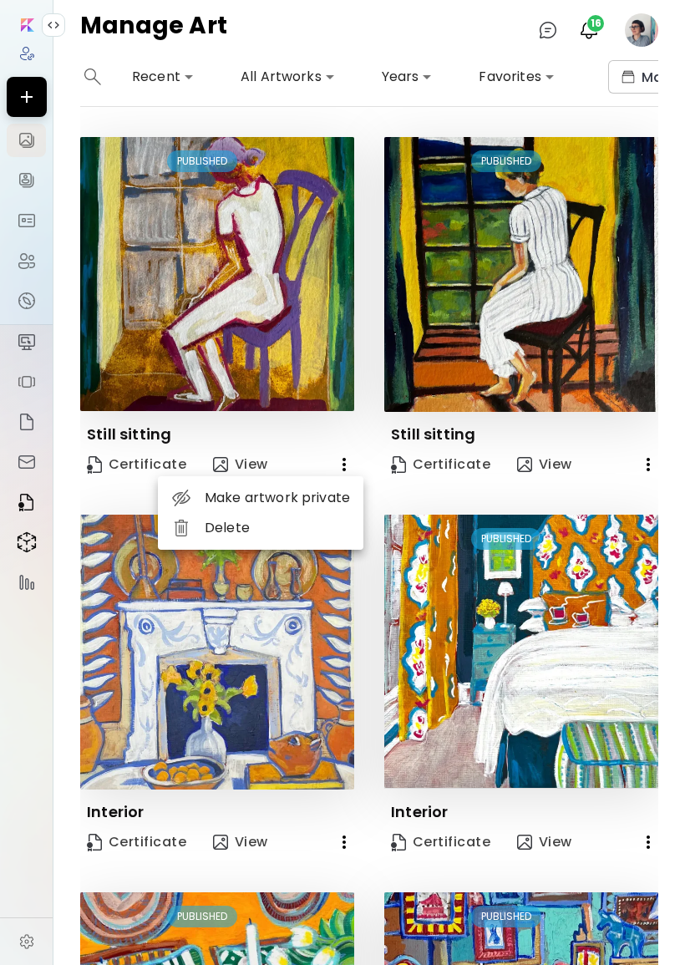
click at [298, 527] on li "Delete" at bounding box center [261, 528] width 206 height 30
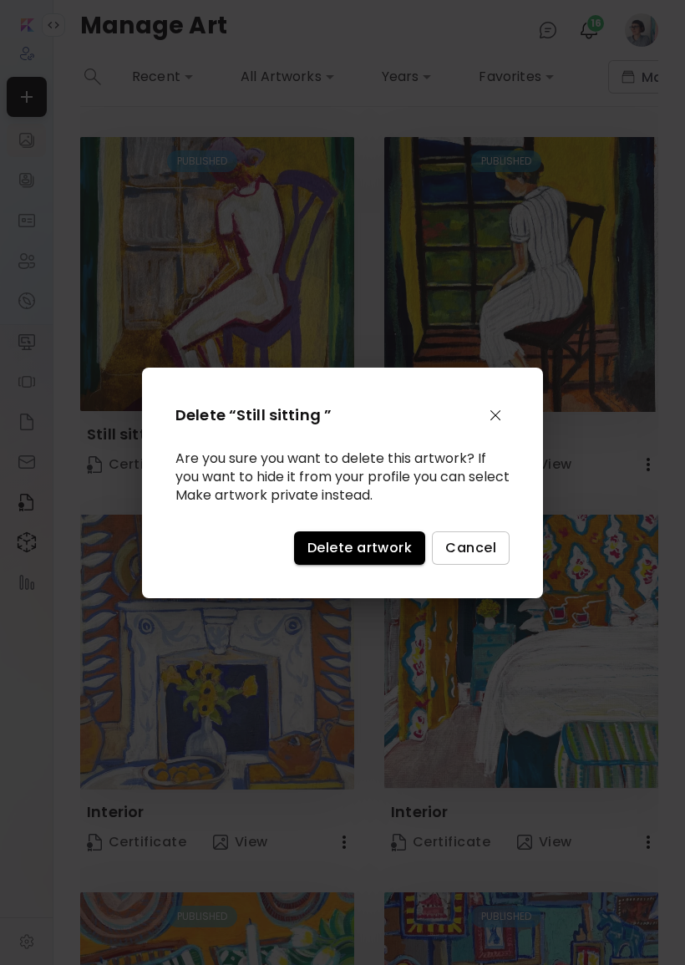
click at [374, 557] on span "Delete artwork" at bounding box center [360, 548] width 104 height 18
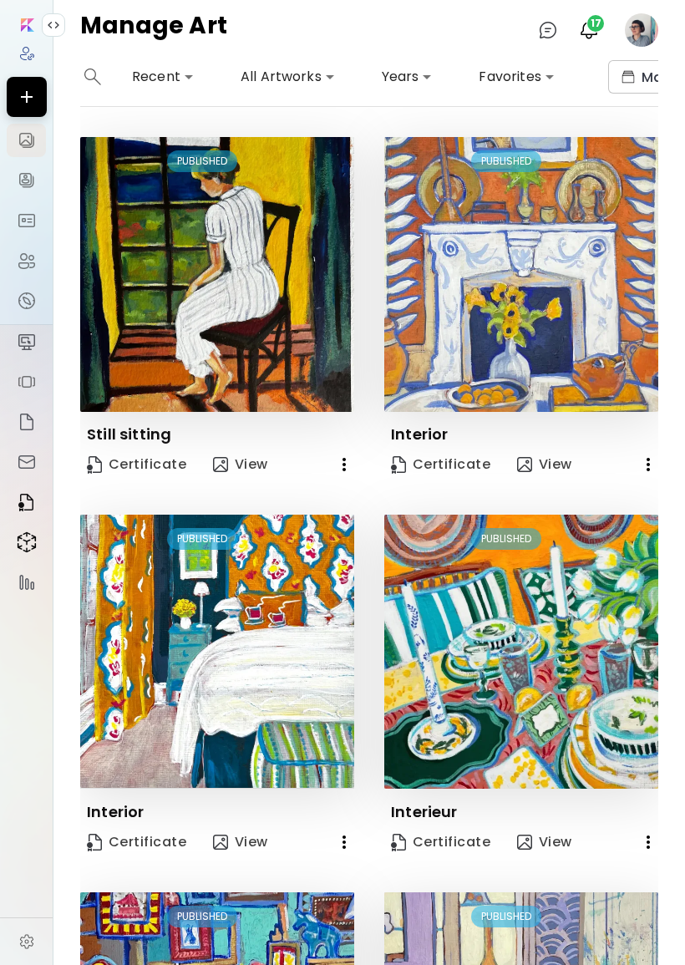
click at [333, 466] on button "button" at bounding box center [344, 464] width 33 height 33
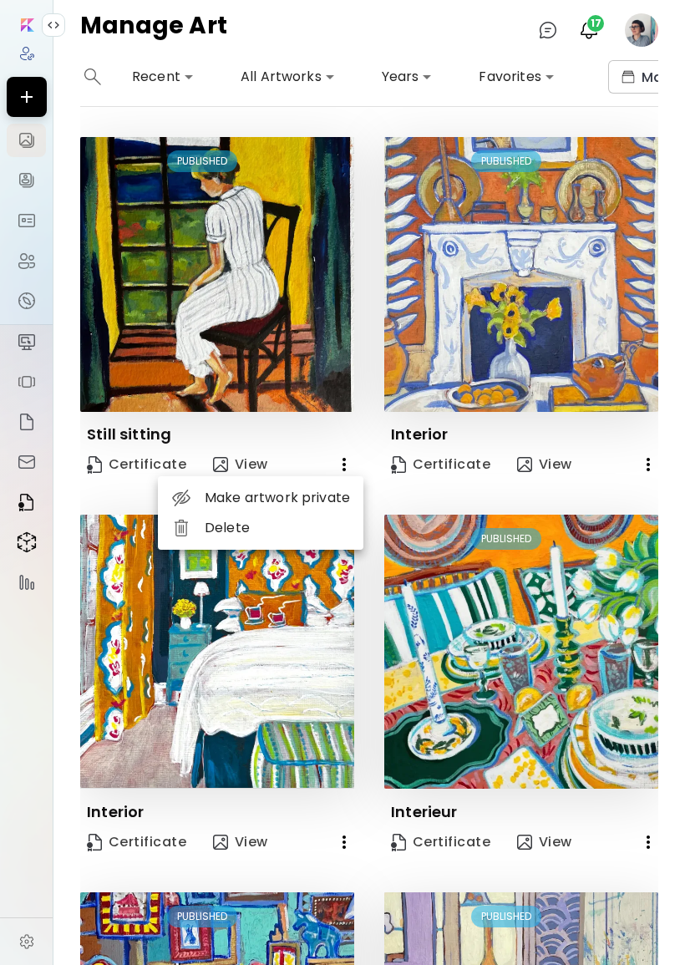
click at [335, 526] on li "Delete" at bounding box center [261, 528] width 206 height 30
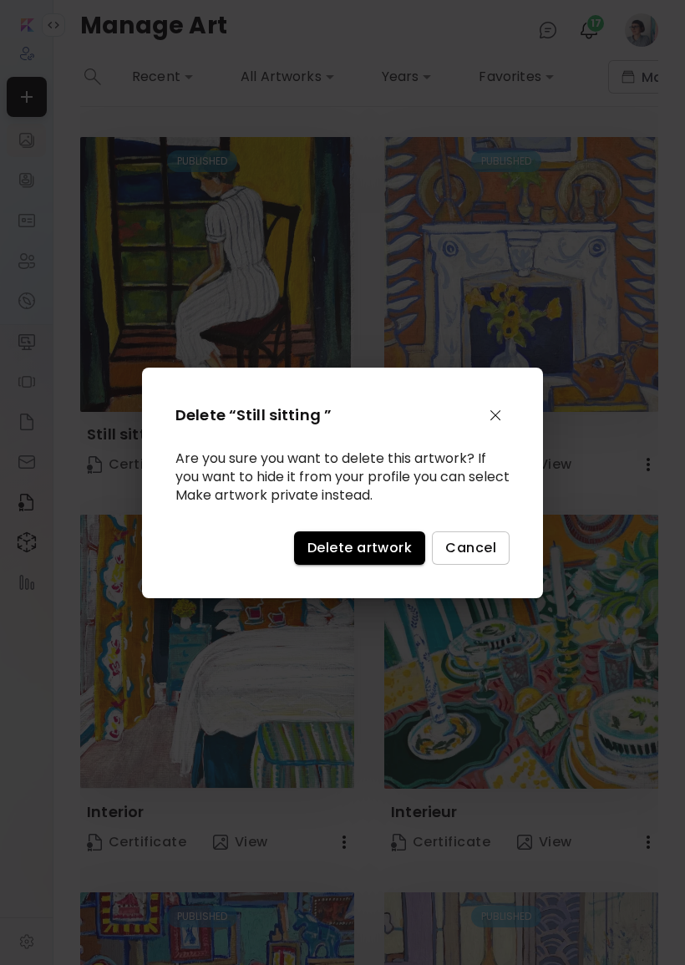
click at [363, 565] on button "Delete artwork" at bounding box center [359, 548] width 131 height 33
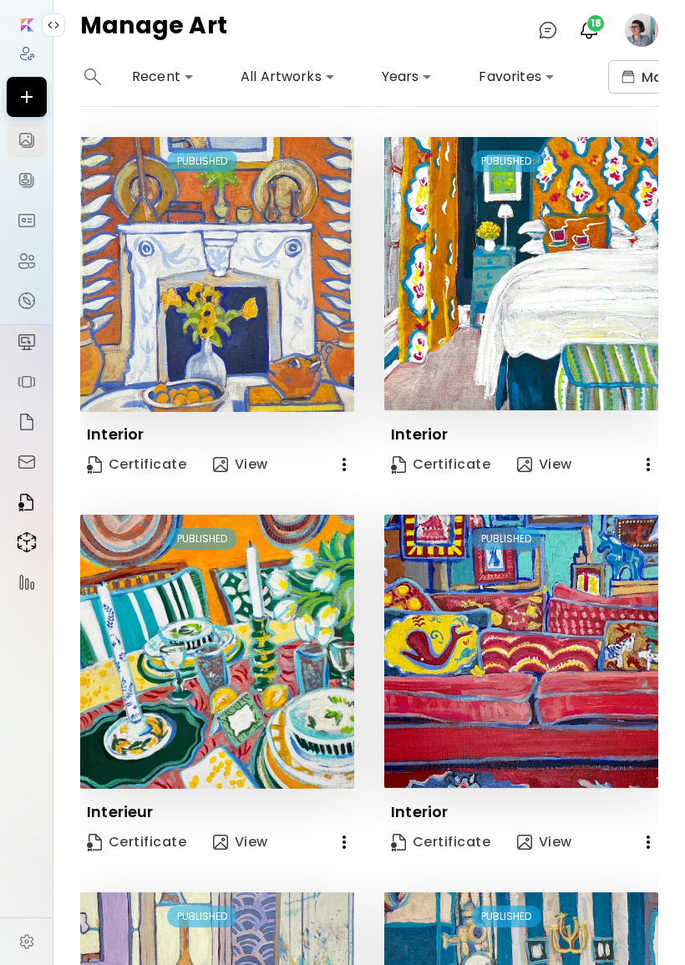
click at [338, 461] on icon "button" at bounding box center [344, 465] width 20 height 20
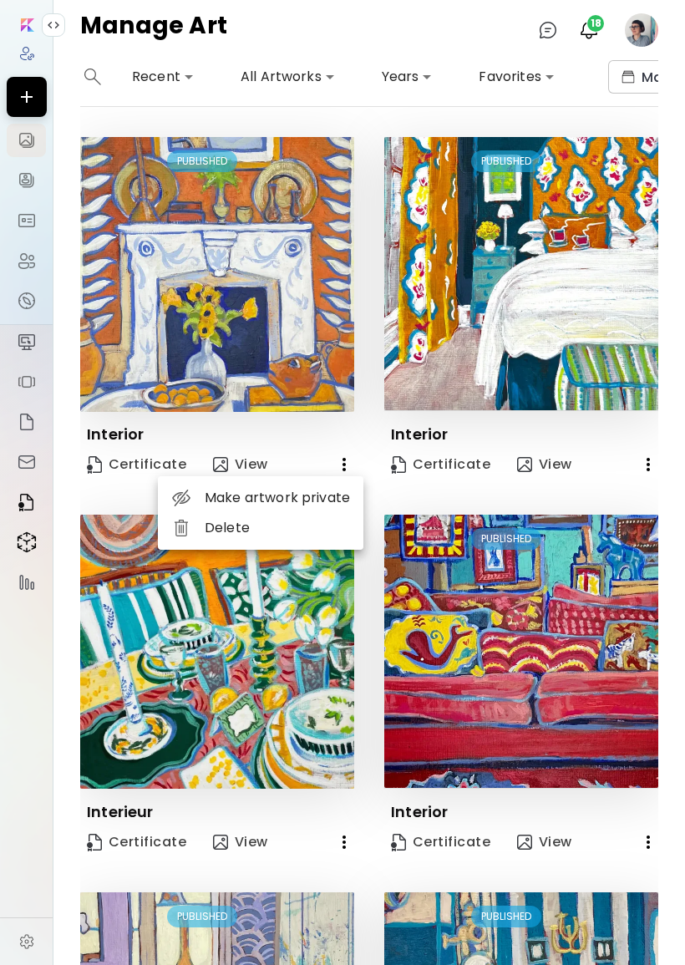
click at [276, 528] on li "Delete" at bounding box center [261, 528] width 206 height 30
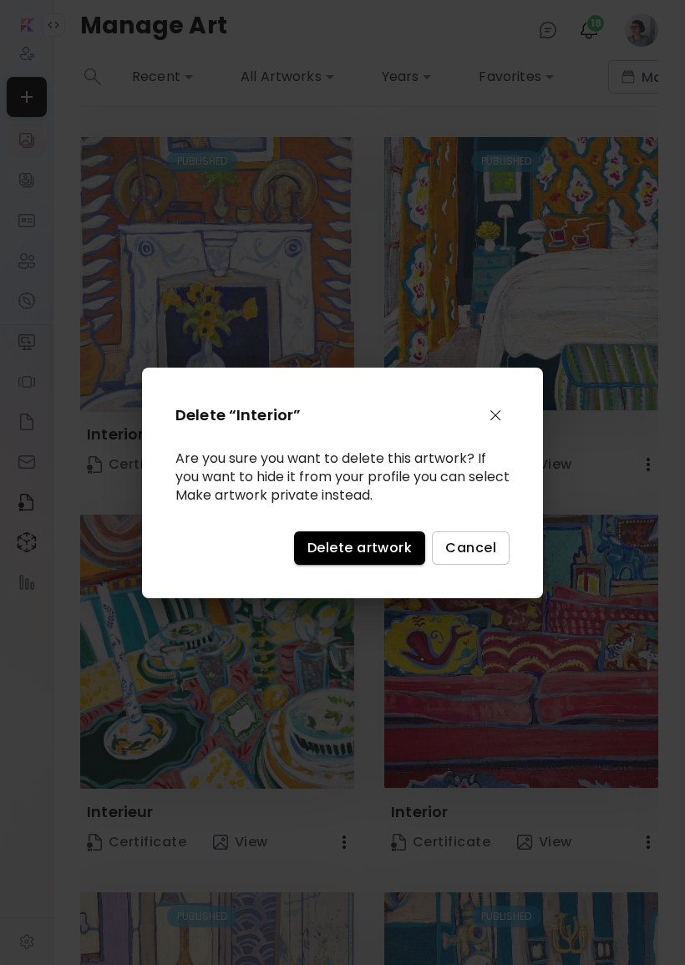
click at [363, 557] on span "Delete artwork" at bounding box center [360, 548] width 104 height 18
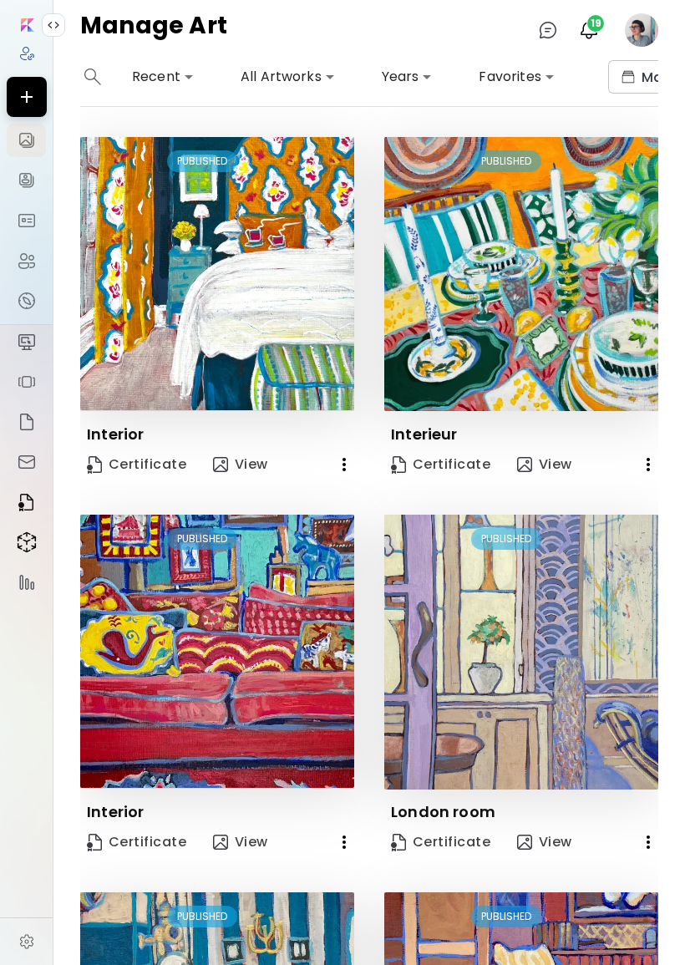
click at [339, 444] on div "Interior" at bounding box center [217, 427] width 274 height 33
click at [338, 466] on icon "button" at bounding box center [344, 465] width 20 height 20
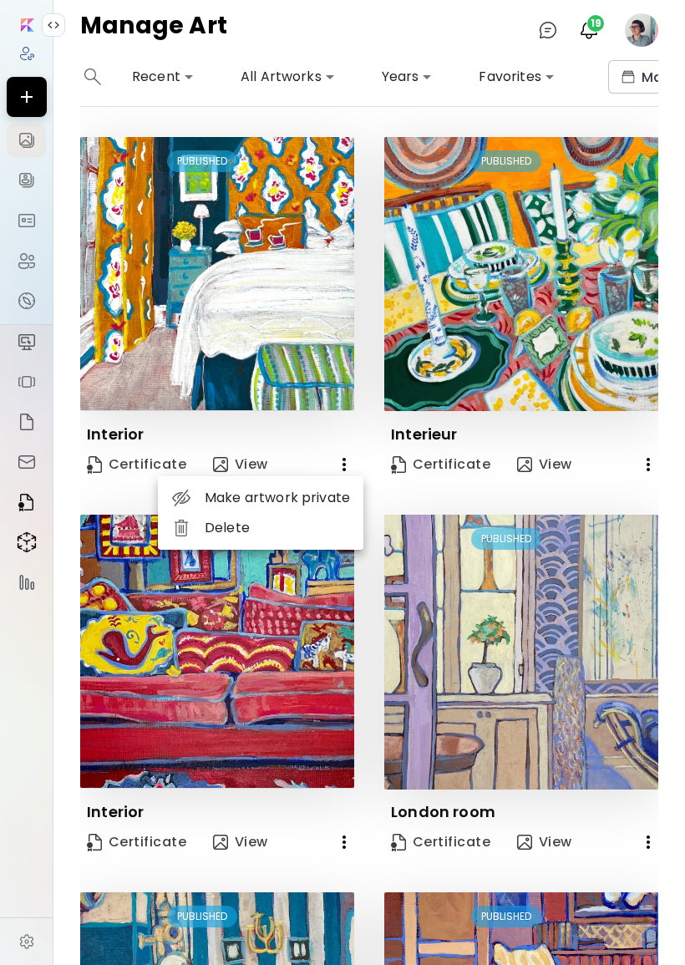
click at [337, 530] on li "Delete" at bounding box center [261, 528] width 206 height 30
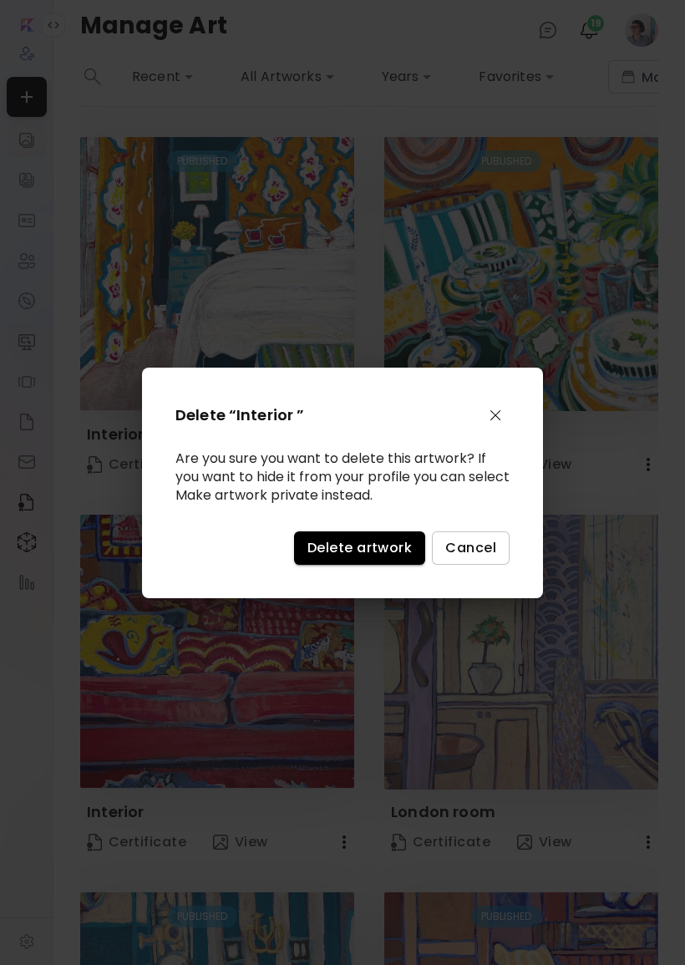
click at [394, 545] on button "Delete artwork" at bounding box center [359, 548] width 131 height 33
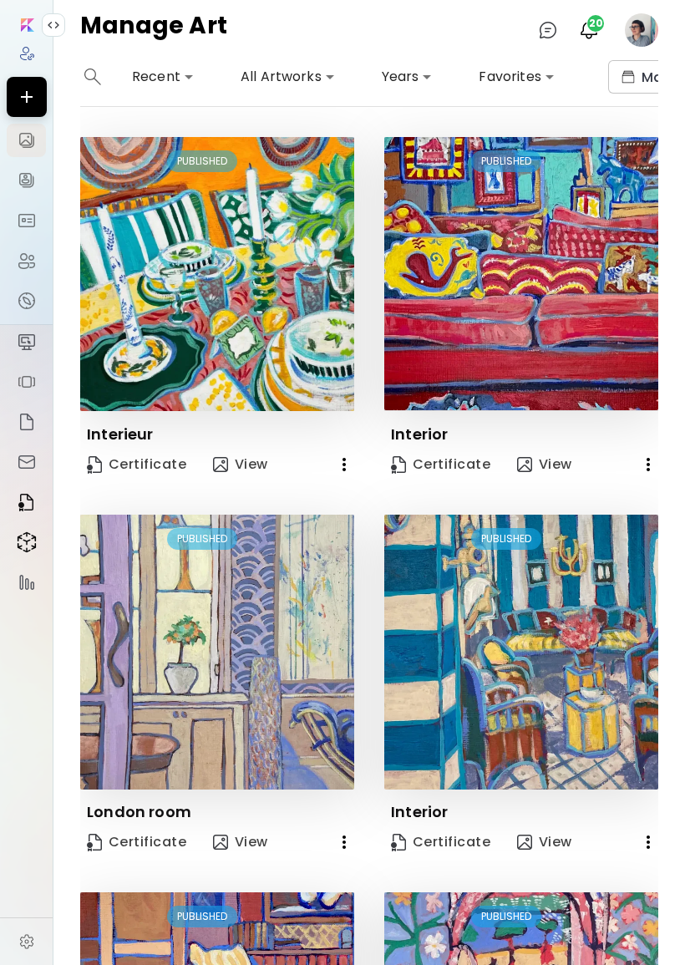
click at [346, 461] on icon "button" at bounding box center [344, 465] width 20 height 20
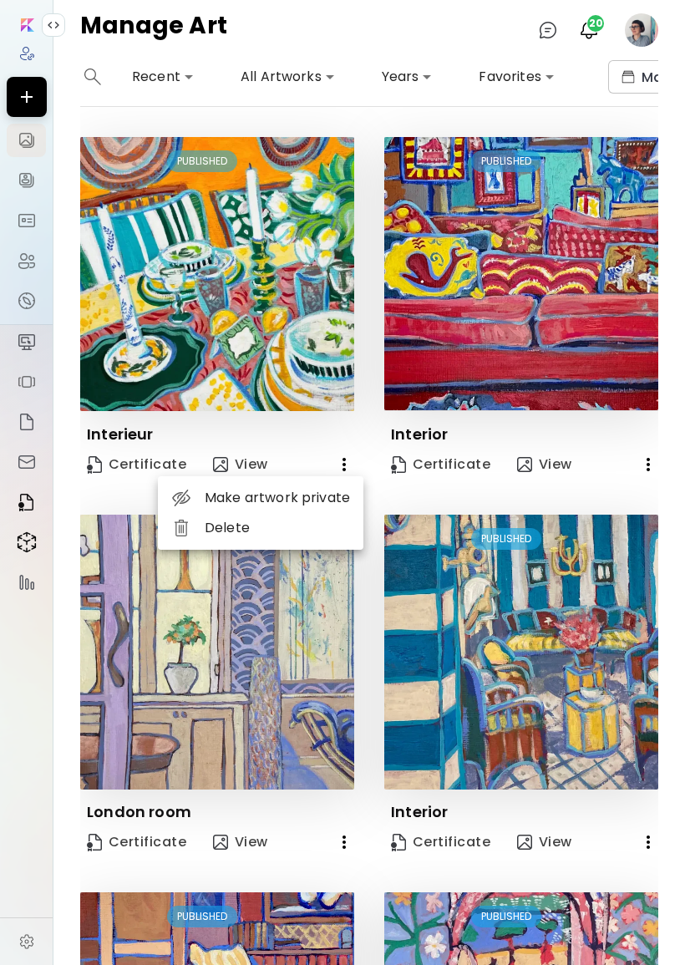
click at [337, 527] on li "Delete" at bounding box center [261, 528] width 206 height 30
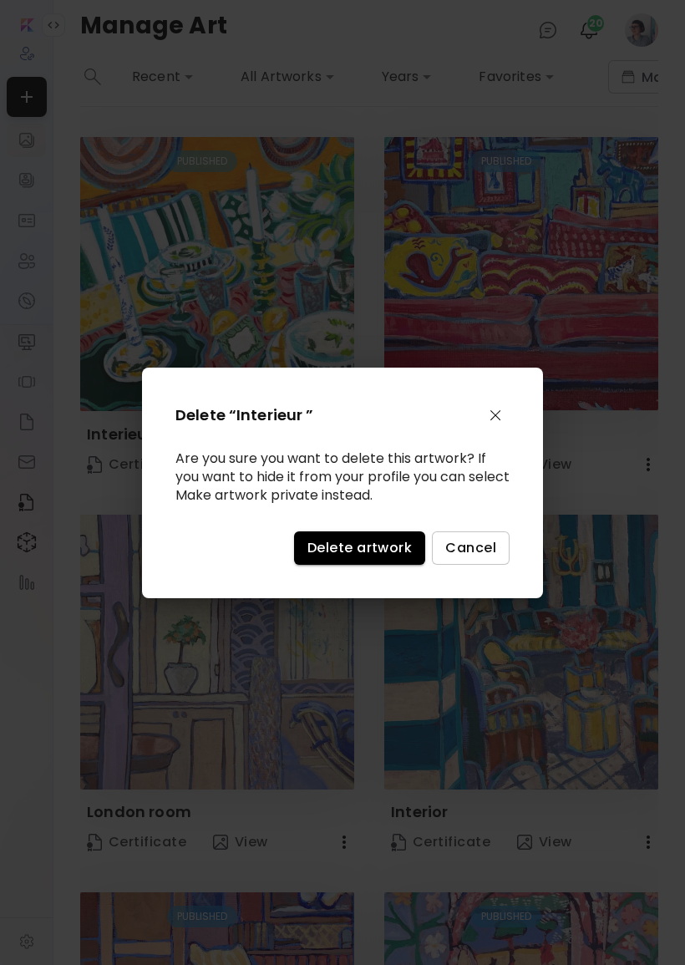
click at [370, 552] on span "Delete artwork" at bounding box center [360, 548] width 104 height 18
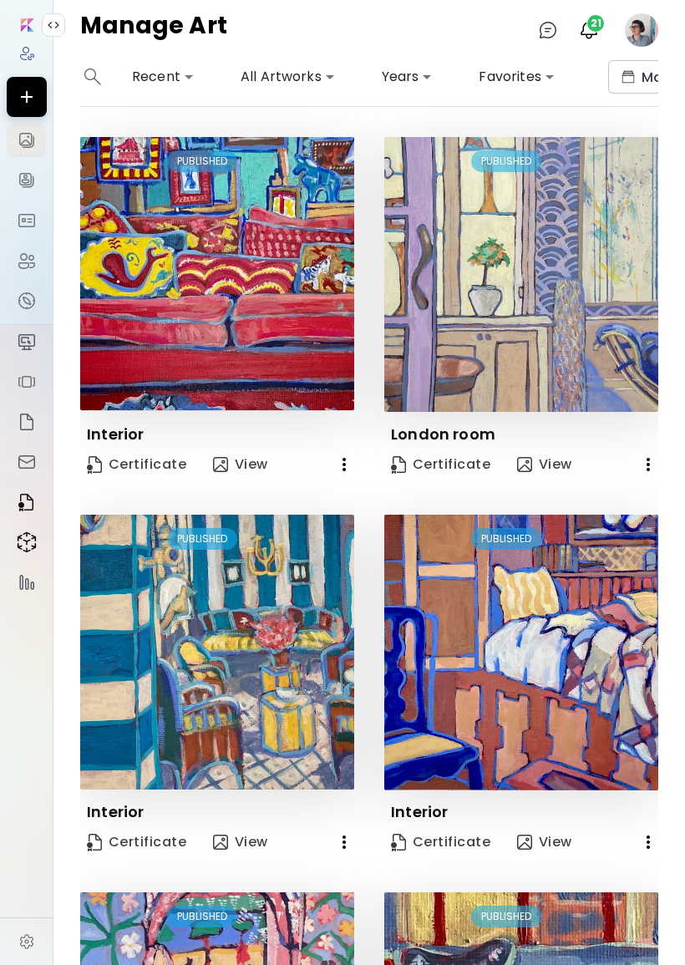
click at [342, 457] on icon "button" at bounding box center [344, 465] width 20 height 20
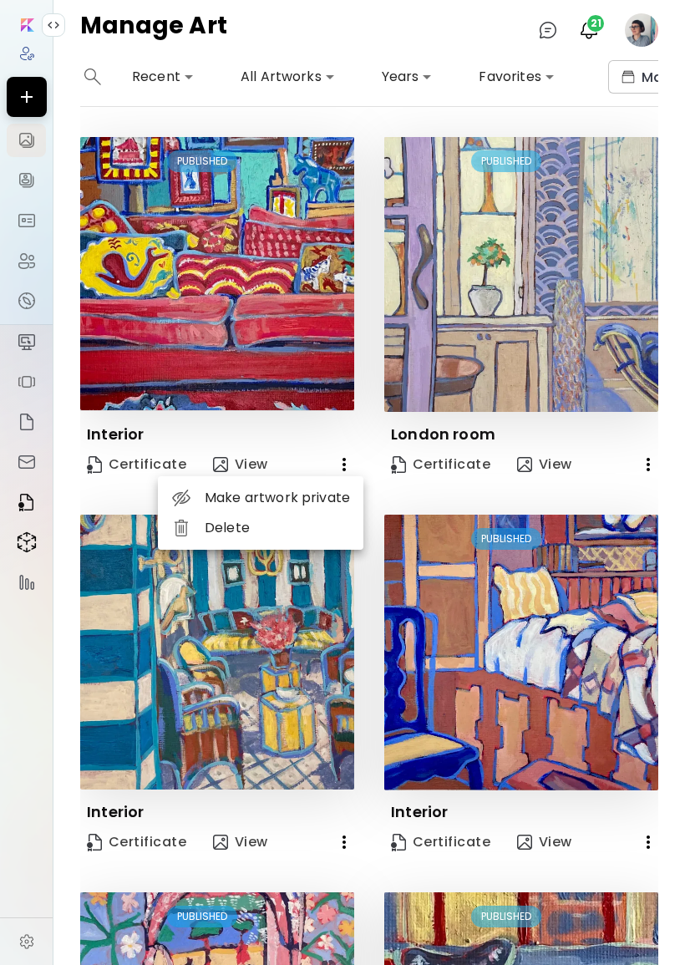
click at [331, 541] on li "Delete" at bounding box center [261, 528] width 206 height 30
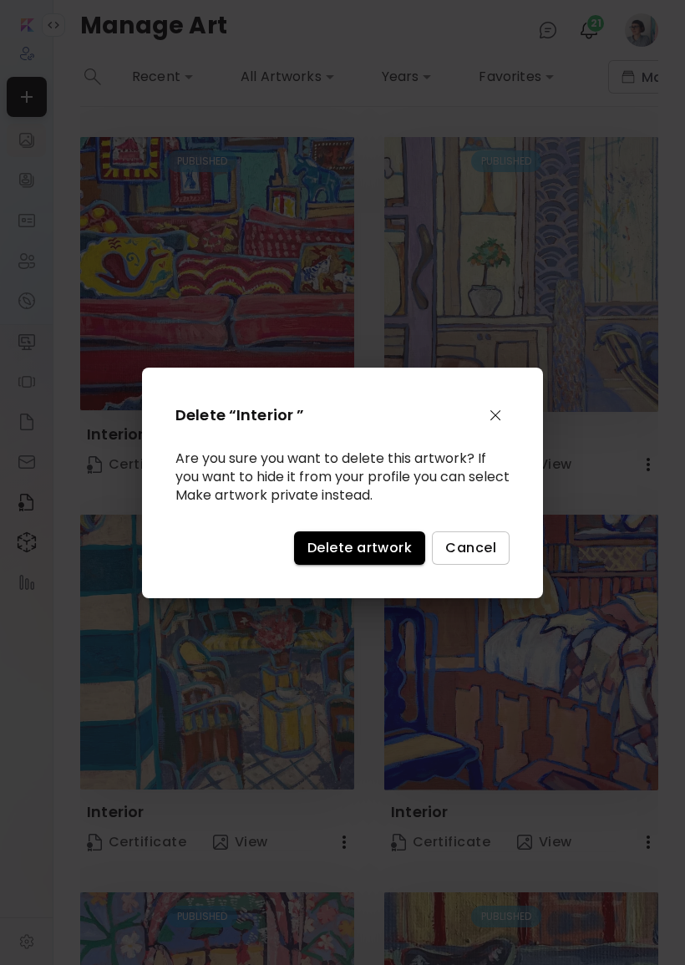
click at [362, 565] on button "Delete artwork" at bounding box center [359, 548] width 131 height 33
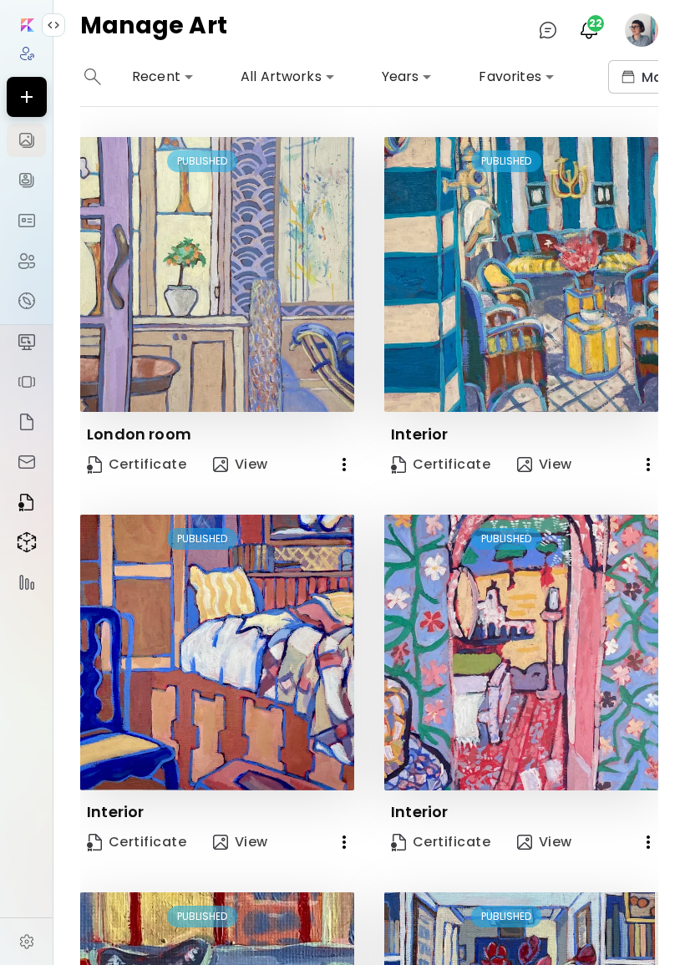
click at [339, 435] on div "London room" at bounding box center [217, 427] width 274 height 33
click at [341, 461] on icon "button" at bounding box center [344, 465] width 20 height 20
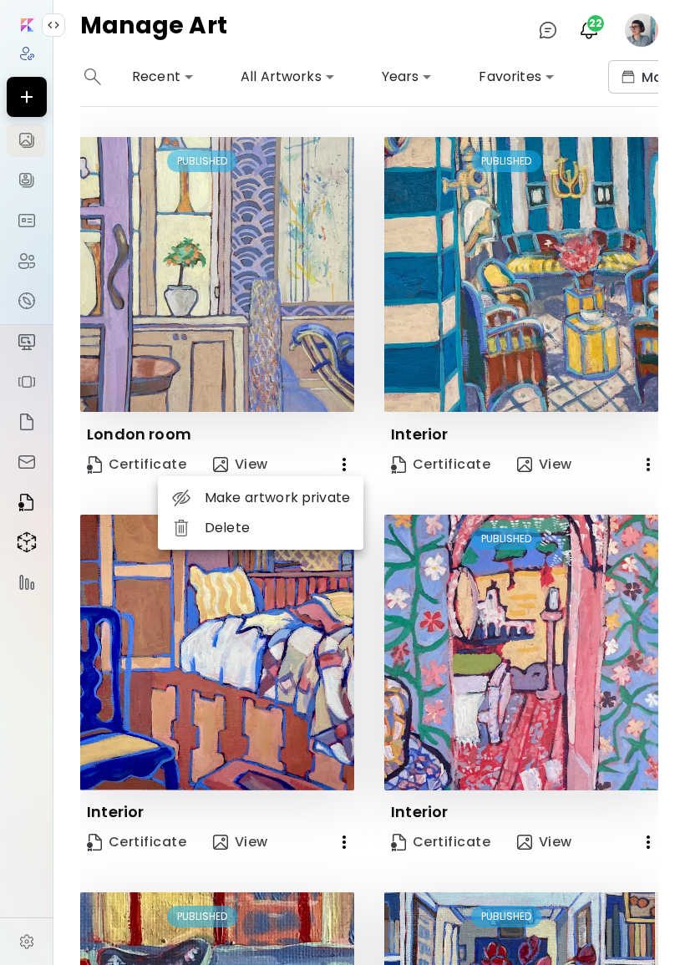
click at [324, 531] on li "Delete" at bounding box center [261, 528] width 206 height 30
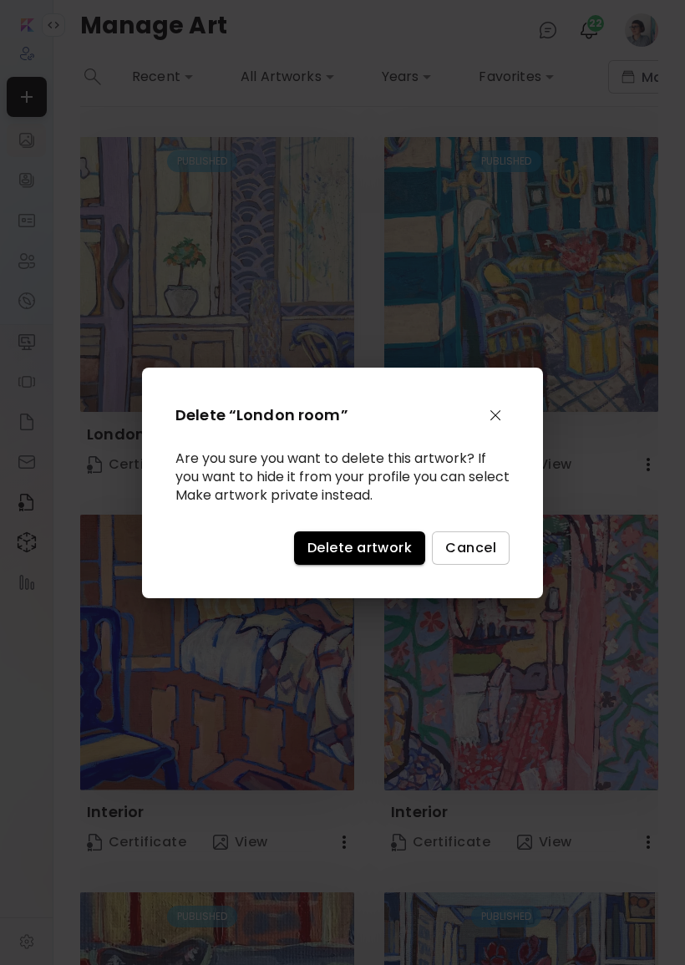
click at [379, 557] on span "Delete artwork" at bounding box center [360, 548] width 104 height 18
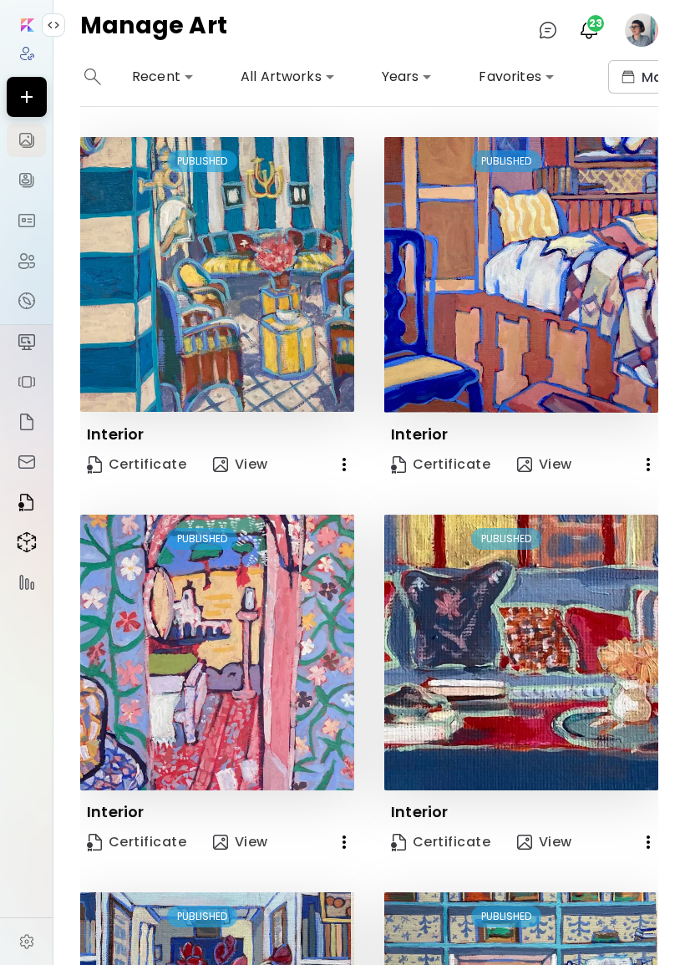
click at [370, 425] on div "Edit PUBLISHED Interior Certificate View" at bounding box center [506, 311] width 304 height 348
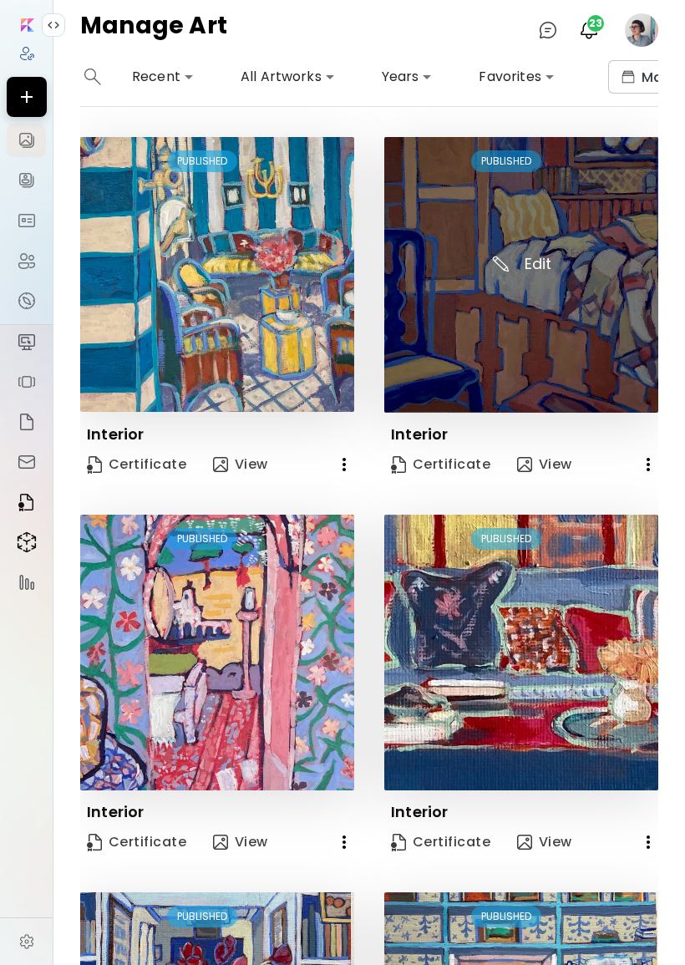
click at [514, 282] on img at bounding box center [521, 275] width 274 height 276
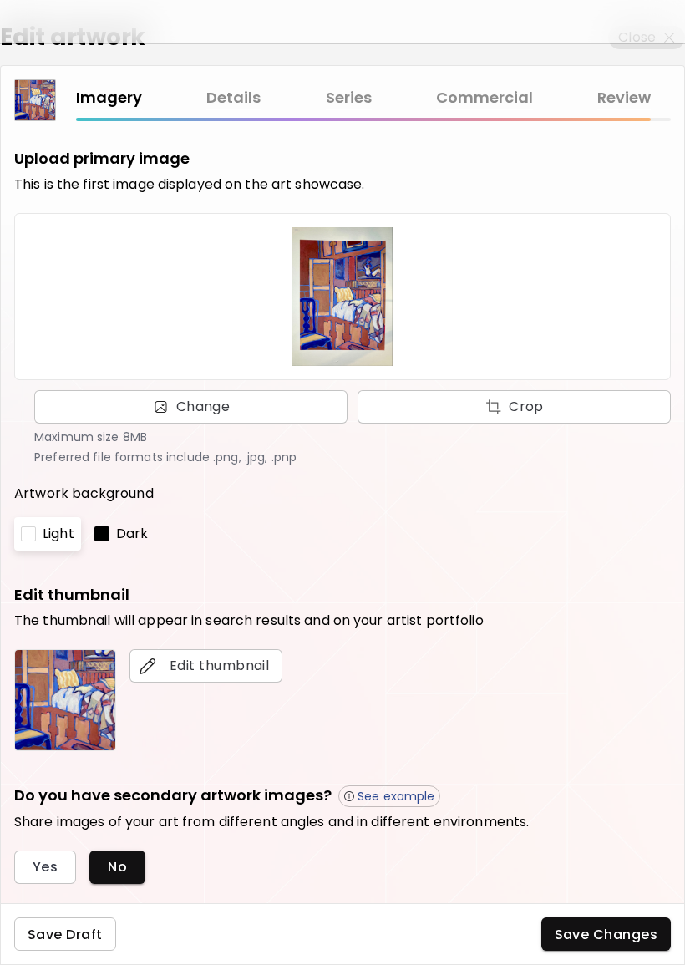
click at [78, 944] on span "Save Draft" at bounding box center [65, 935] width 75 height 18
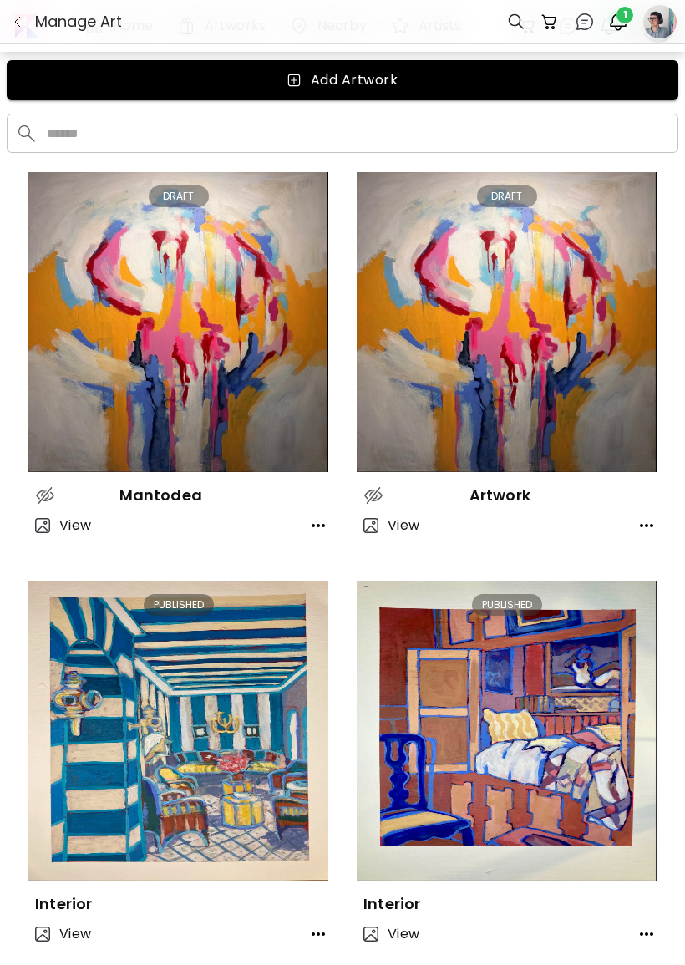
click at [332, 532] on button "button" at bounding box center [318, 525] width 33 height 33
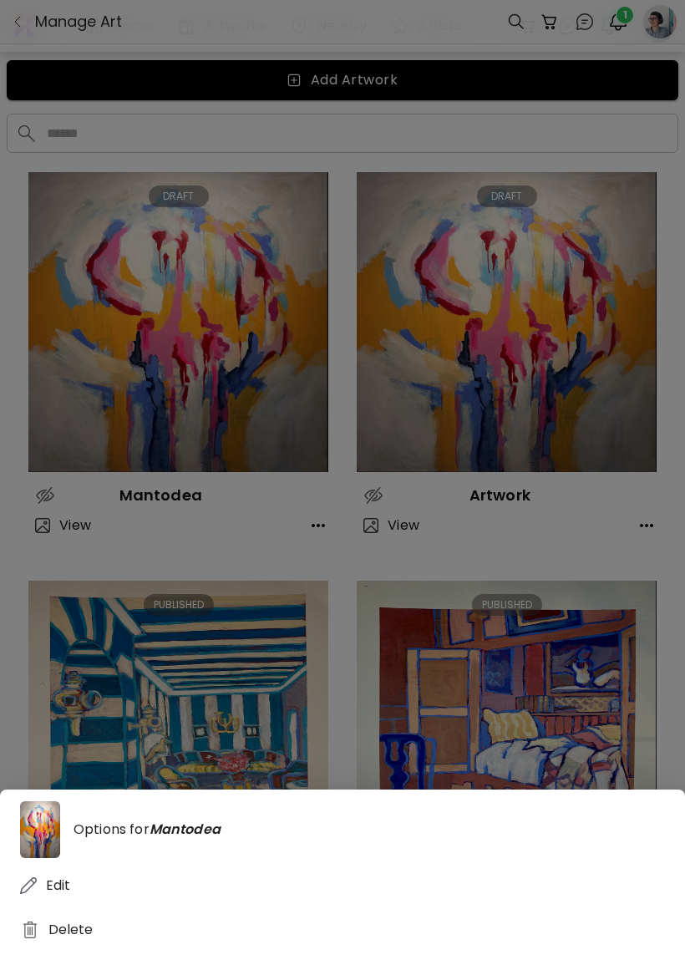
click at [312, 945] on div "Delete" at bounding box center [342, 929] width 645 height 31
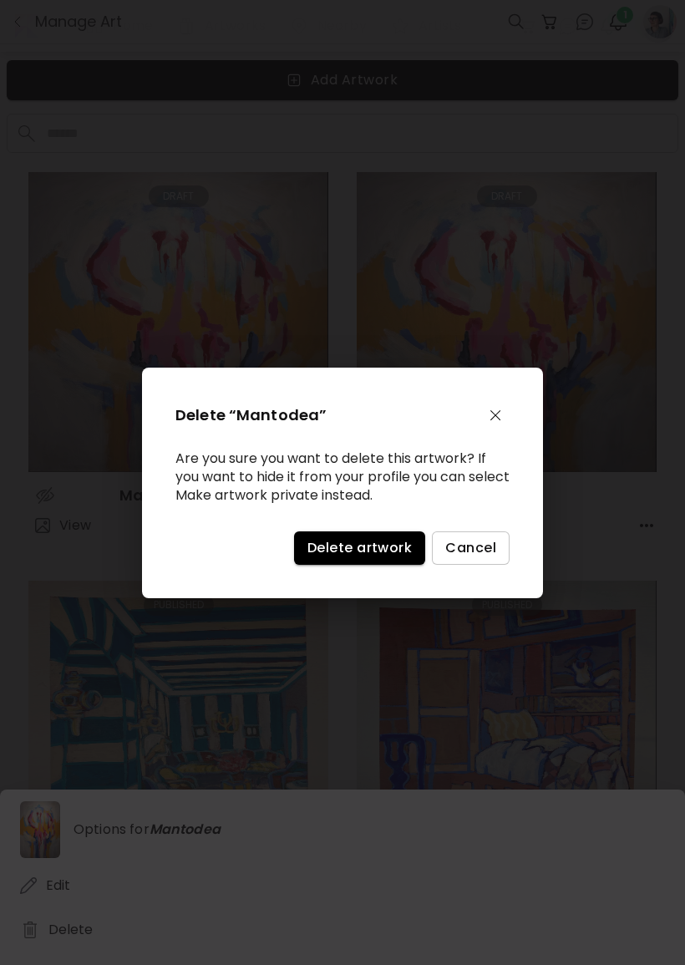
click at [381, 565] on button "Delete artwork" at bounding box center [359, 548] width 131 height 33
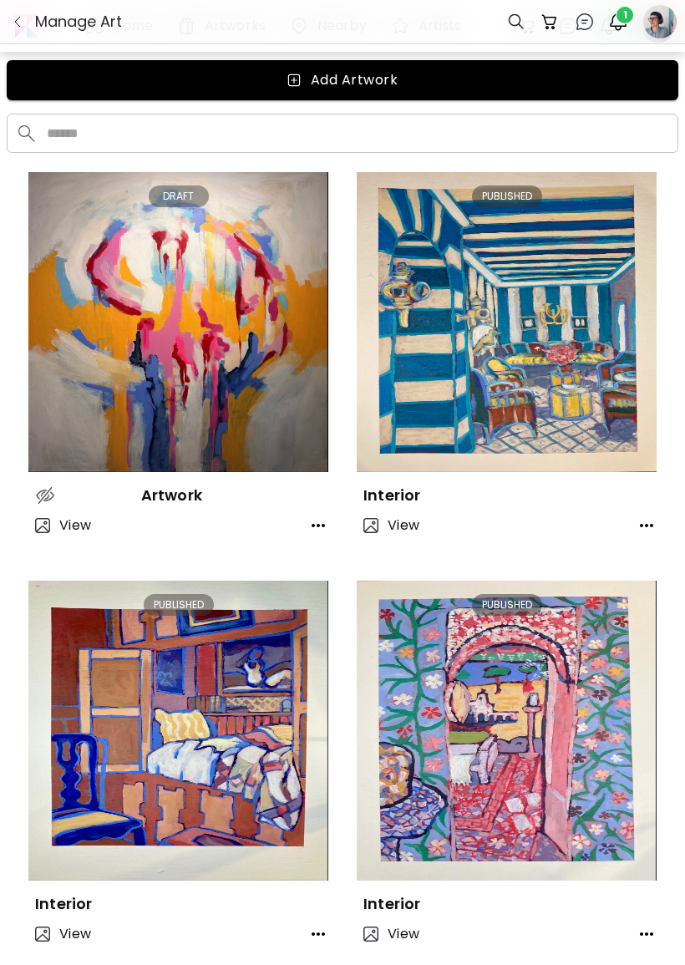
click at [314, 517] on icon "button" at bounding box center [318, 526] width 20 height 20
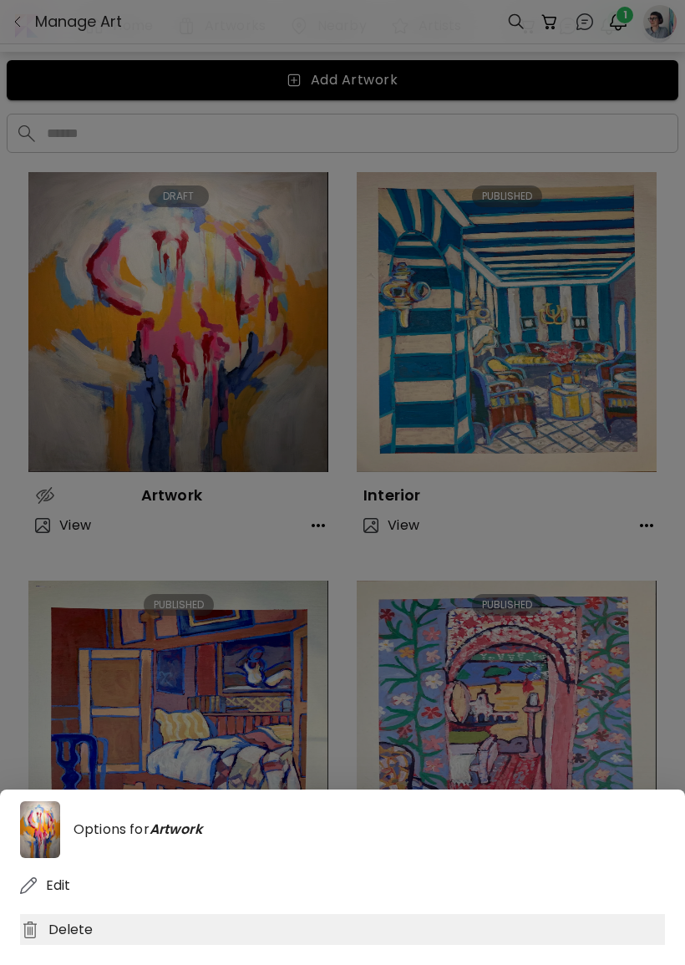
click at [315, 945] on div "Delete" at bounding box center [342, 929] width 645 height 31
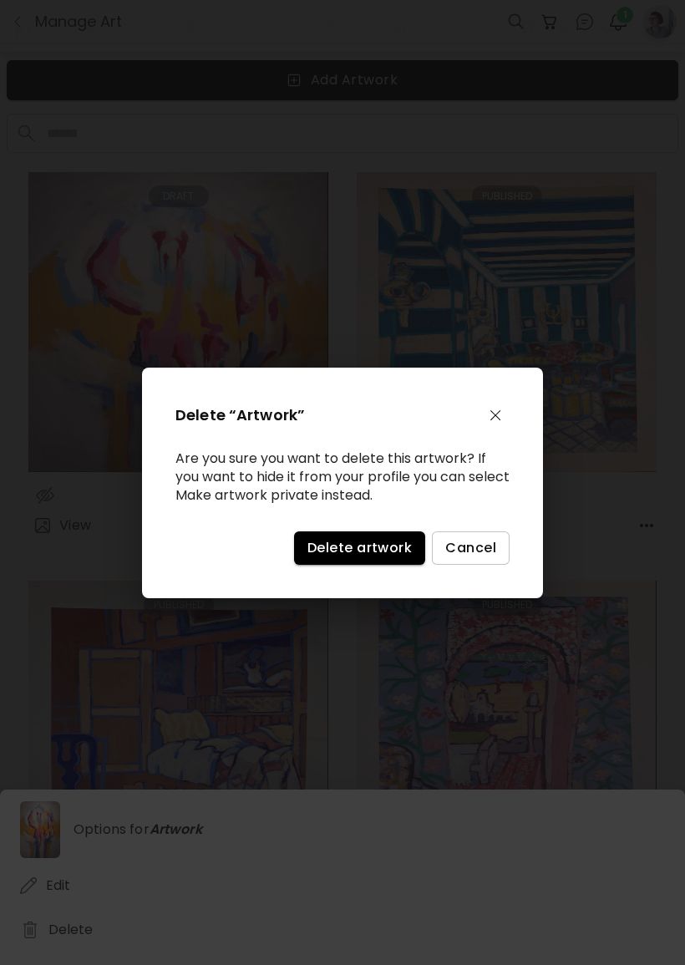
click at [379, 547] on button "Delete artwork" at bounding box center [359, 548] width 131 height 33
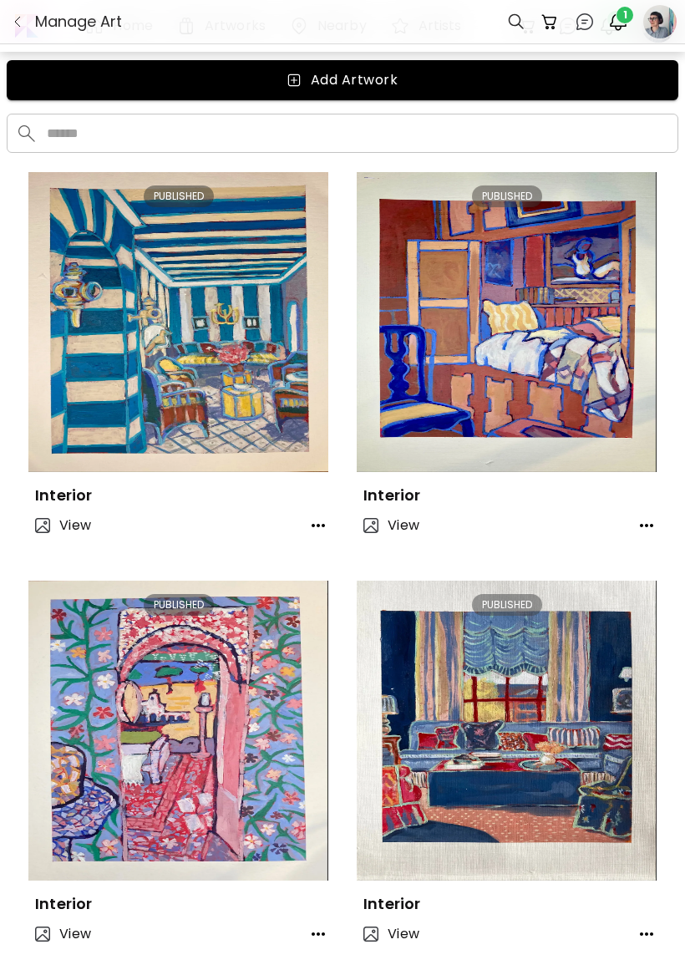
click at [320, 509] on button "button" at bounding box center [318, 525] width 33 height 33
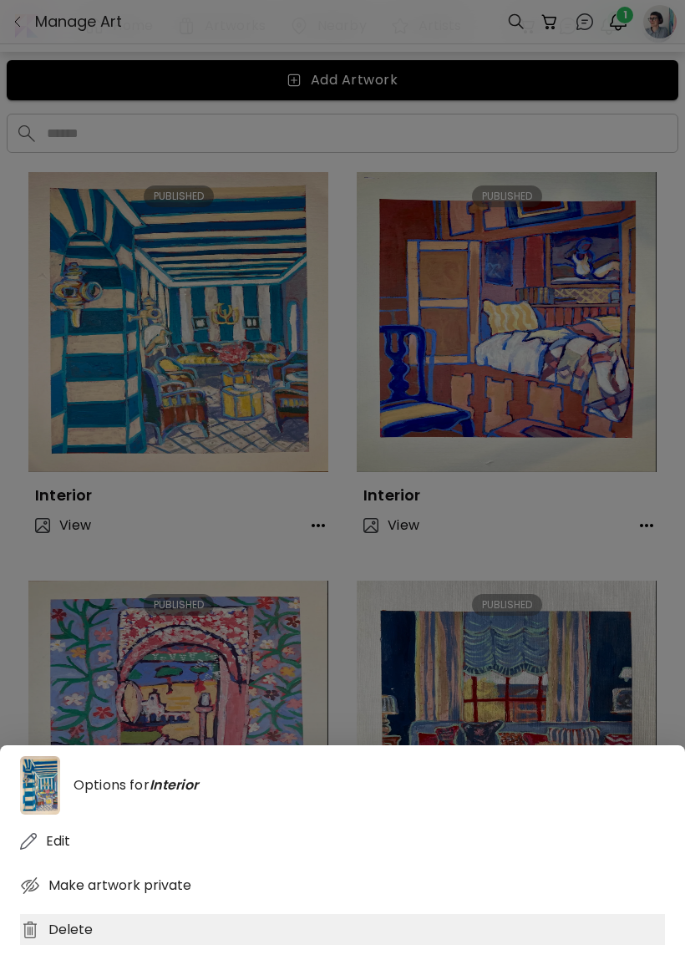
click at [369, 945] on div "Delete" at bounding box center [342, 929] width 645 height 31
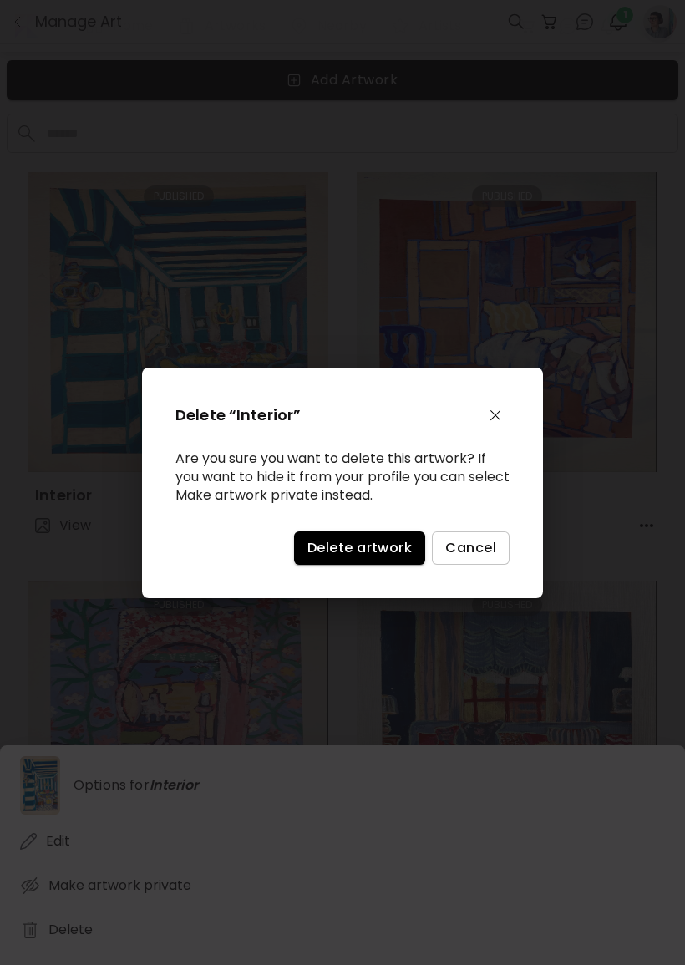
click at [384, 542] on button "Delete artwork" at bounding box center [359, 548] width 131 height 33
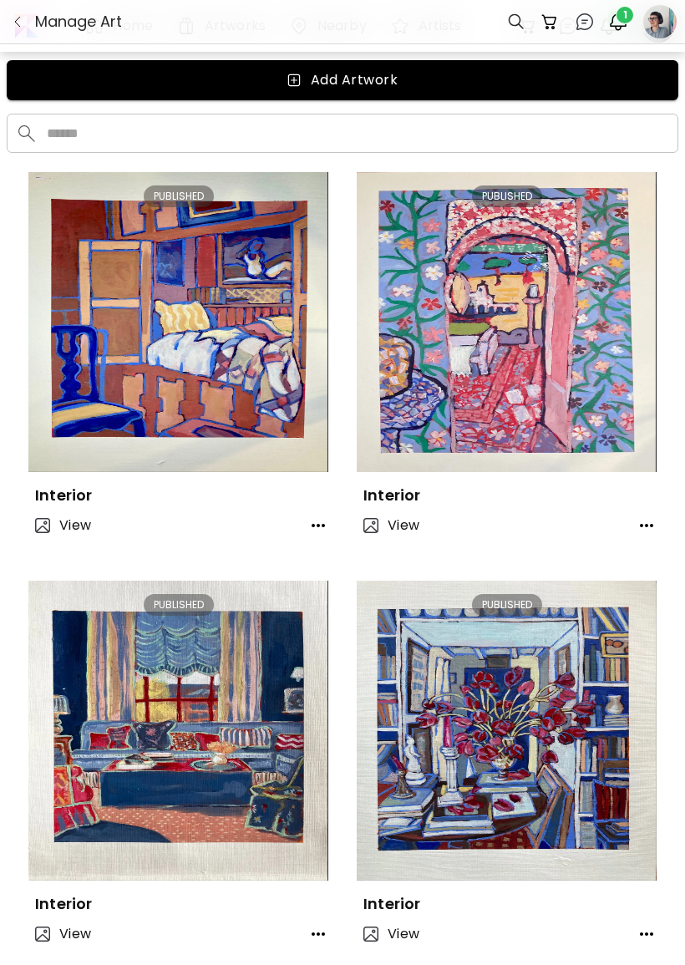
click at [316, 481] on div "Interior" at bounding box center [178, 488] width 300 height 33
click at [334, 534] on button "button" at bounding box center [318, 525] width 33 height 33
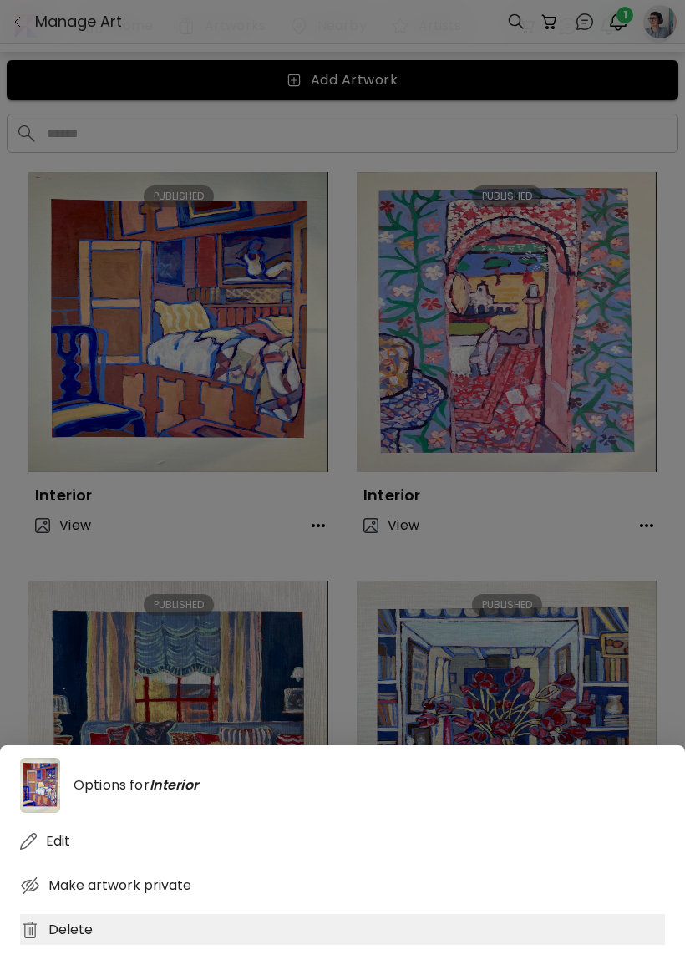
click at [349, 945] on div "Delete" at bounding box center [342, 929] width 645 height 31
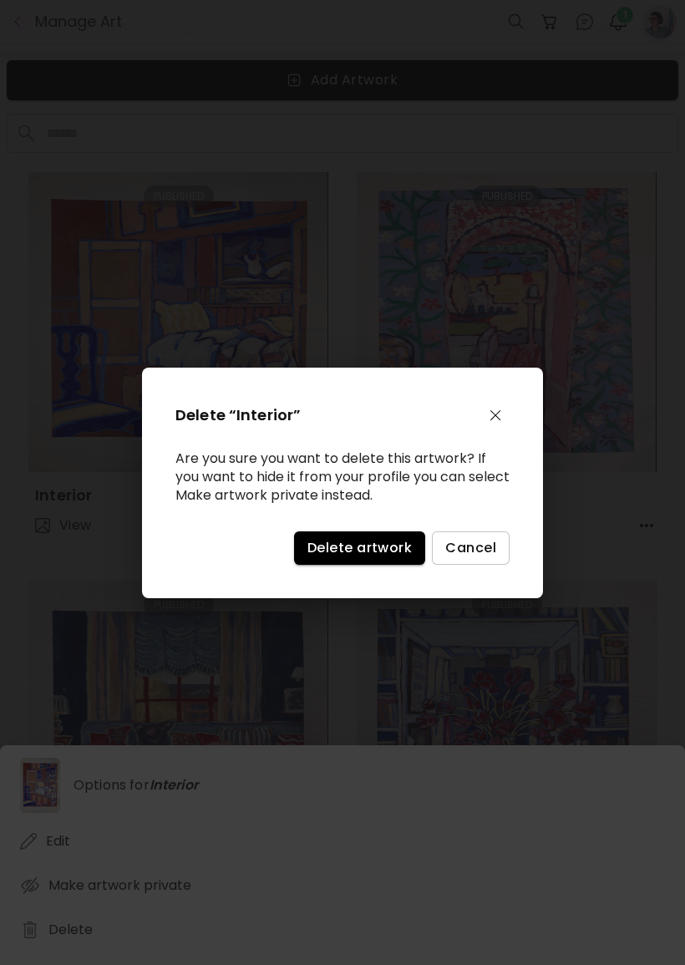
click at [374, 555] on span "Delete artwork" at bounding box center [360, 548] width 104 height 18
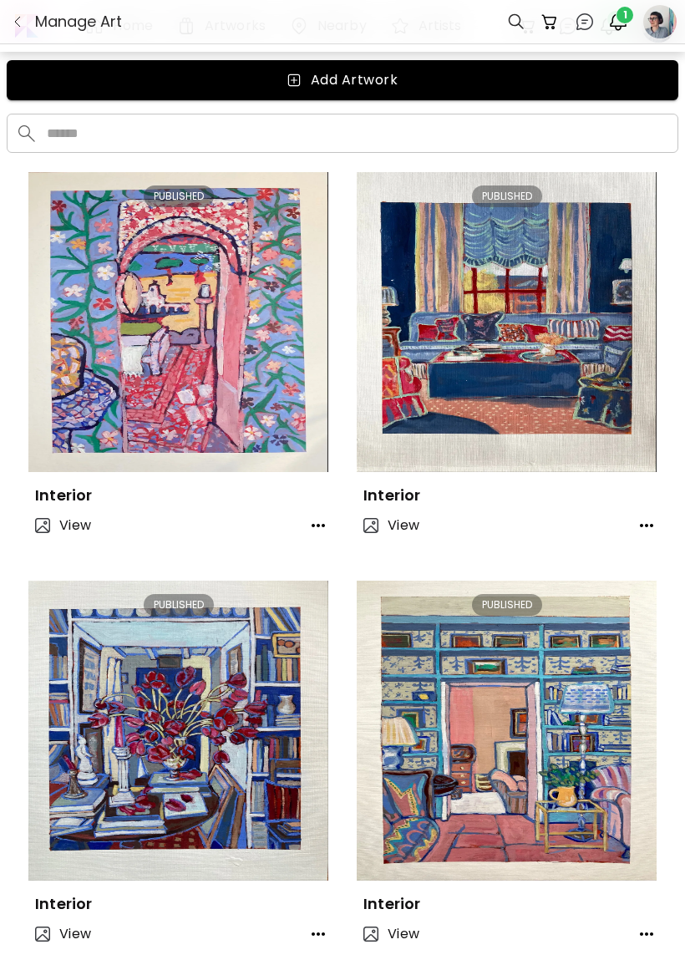
click at [323, 520] on icon "button" at bounding box center [318, 526] width 20 height 20
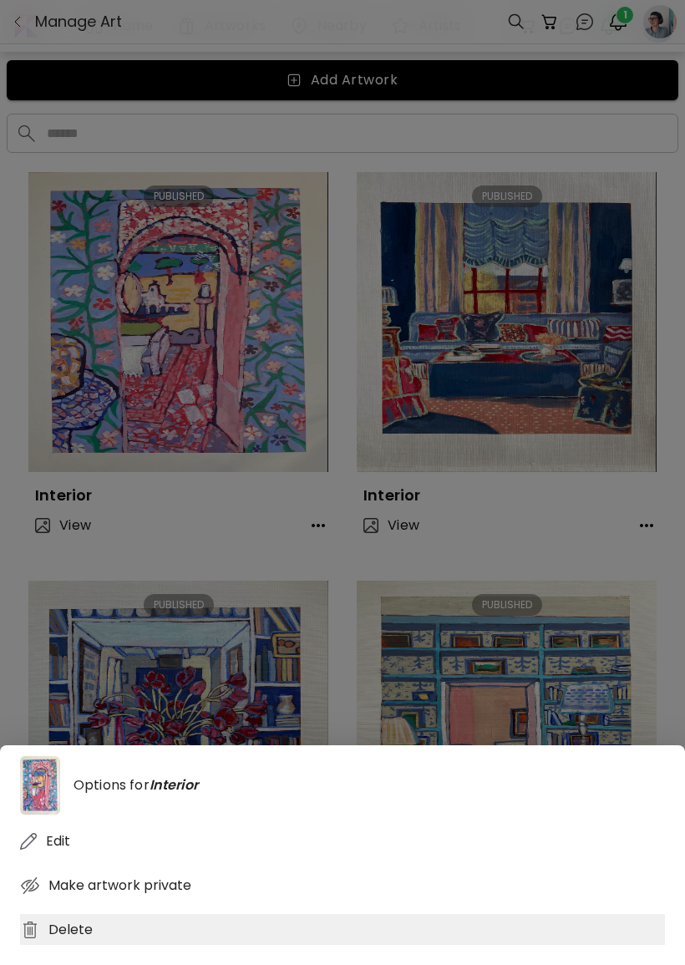
click at [347, 945] on div "Delete" at bounding box center [342, 929] width 645 height 31
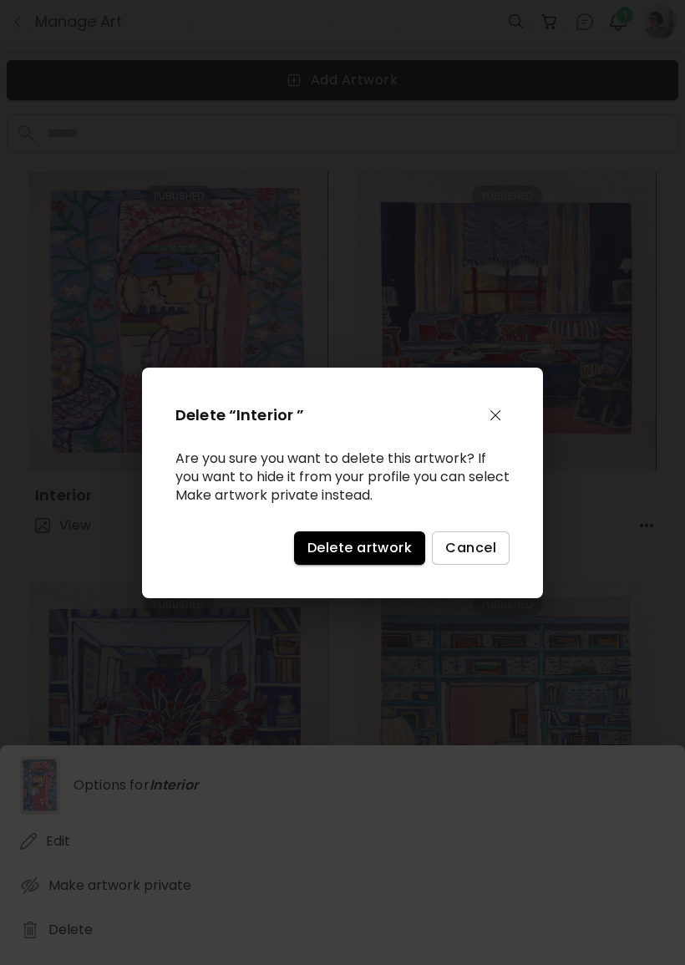
click at [361, 565] on button "Delete artwork" at bounding box center [359, 548] width 131 height 33
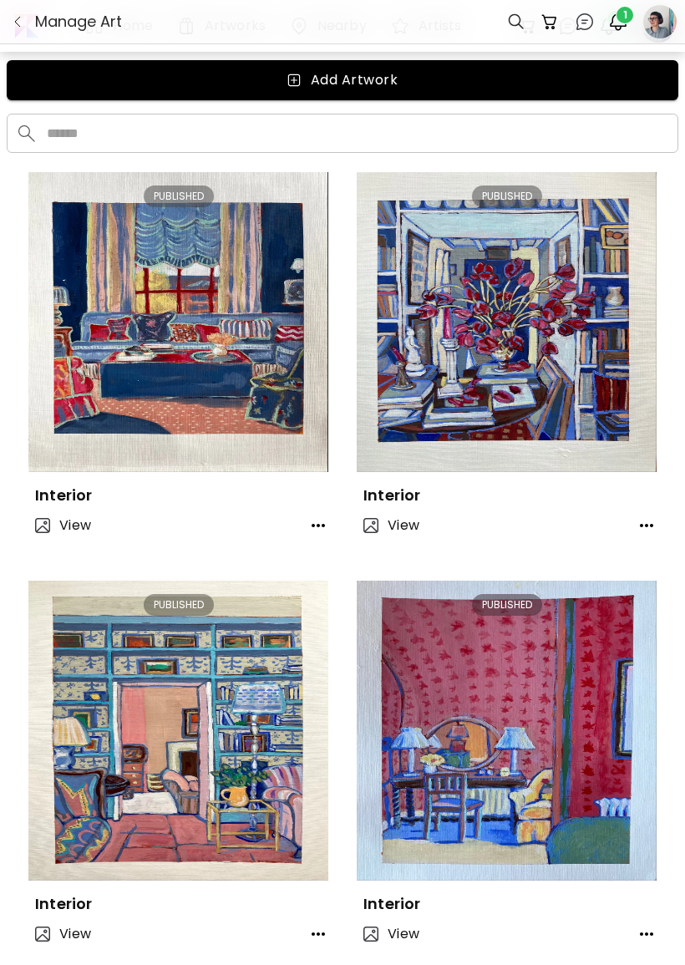
click at [328, 498] on div "Interior" at bounding box center [178, 488] width 300 height 33
click at [327, 532] on icon "button" at bounding box center [318, 526] width 20 height 20
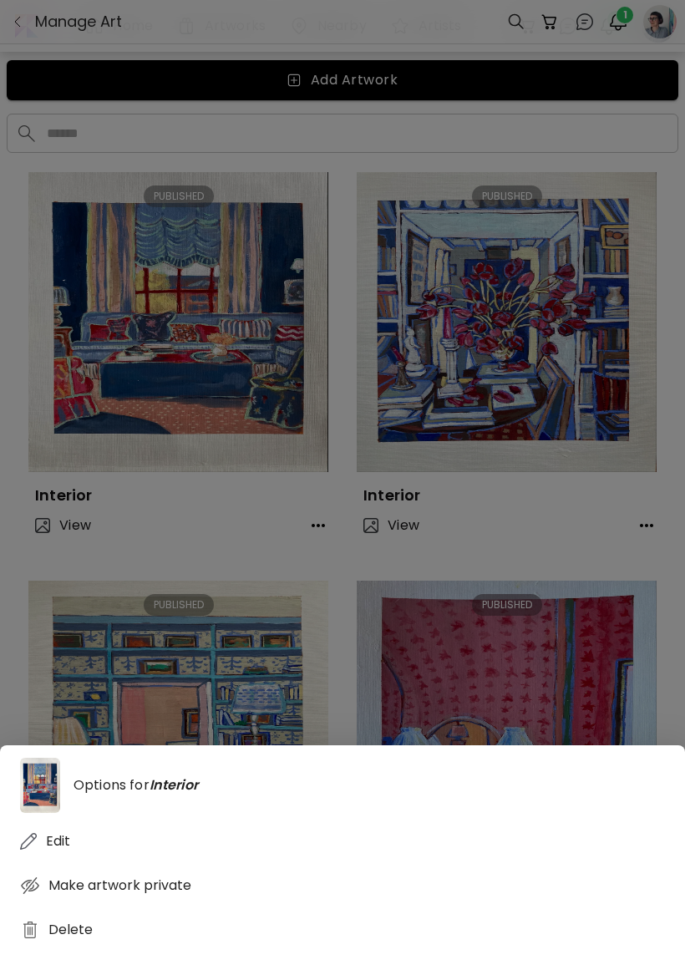
click at [427, 590] on div "Options for Interior Edit Make artwork private Delete" at bounding box center [342, 482] width 685 height 965
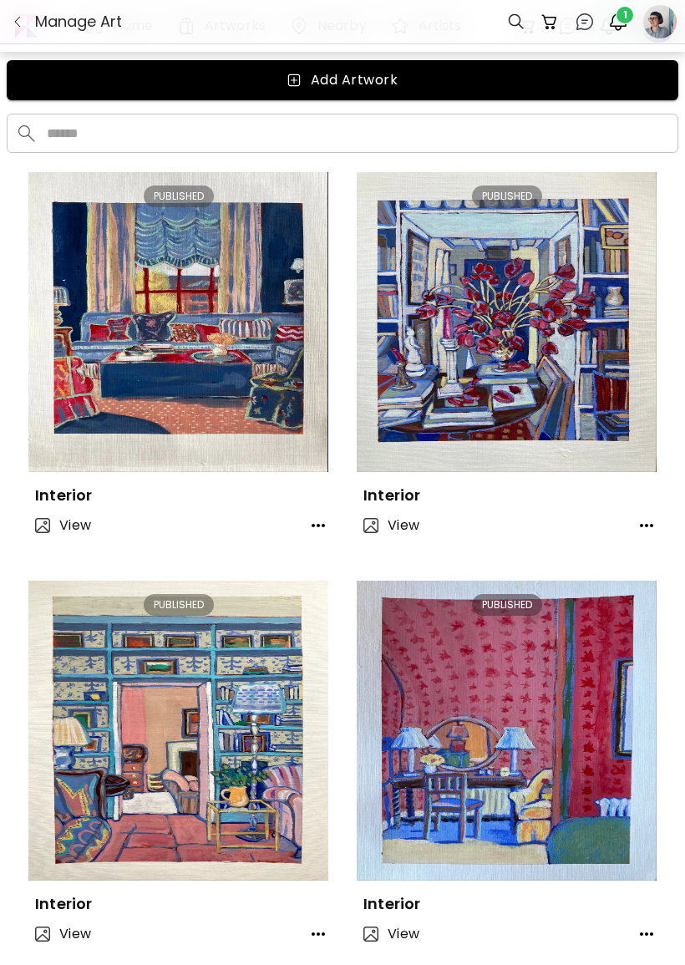
click at [318, 949] on button "button" at bounding box center [318, 934] width 33 height 33
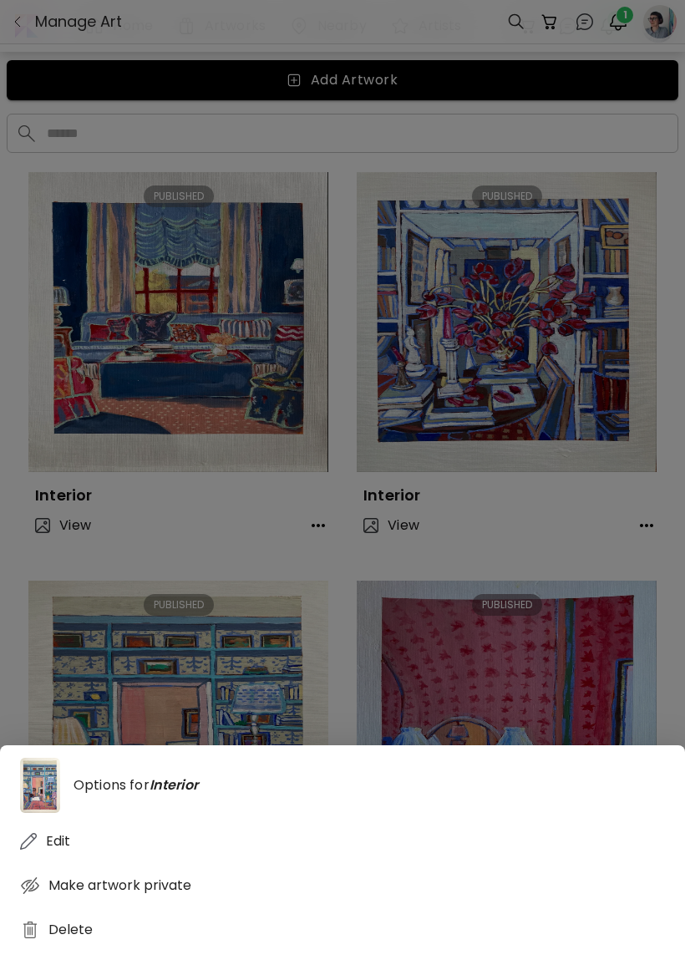
click at [323, 527] on div "Options for Interior Edit Make artwork private Delete" at bounding box center [342, 482] width 685 height 965
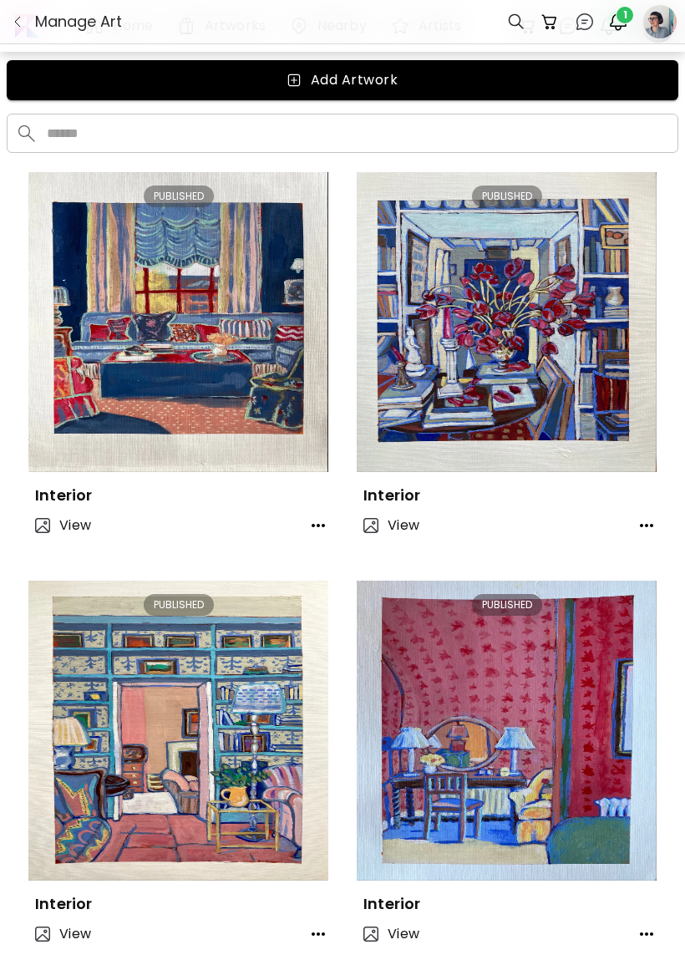
click at [323, 517] on icon "button" at bounding box center [318, 526] width 20 height 20
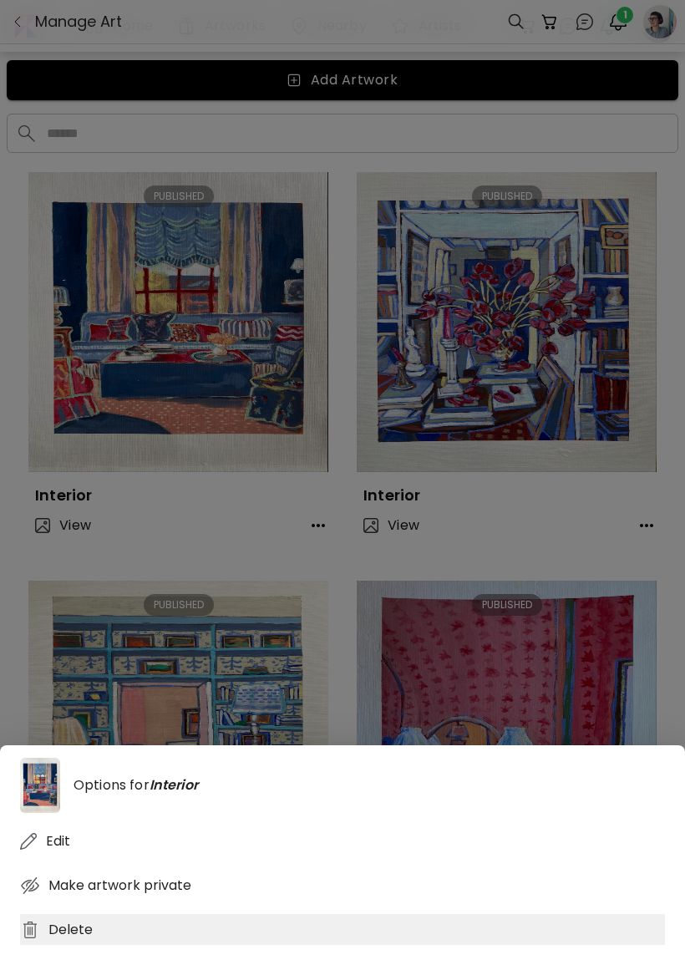
click at [323, 942] on div "Delete" at bounding box center [342, 929] width 645 height 31
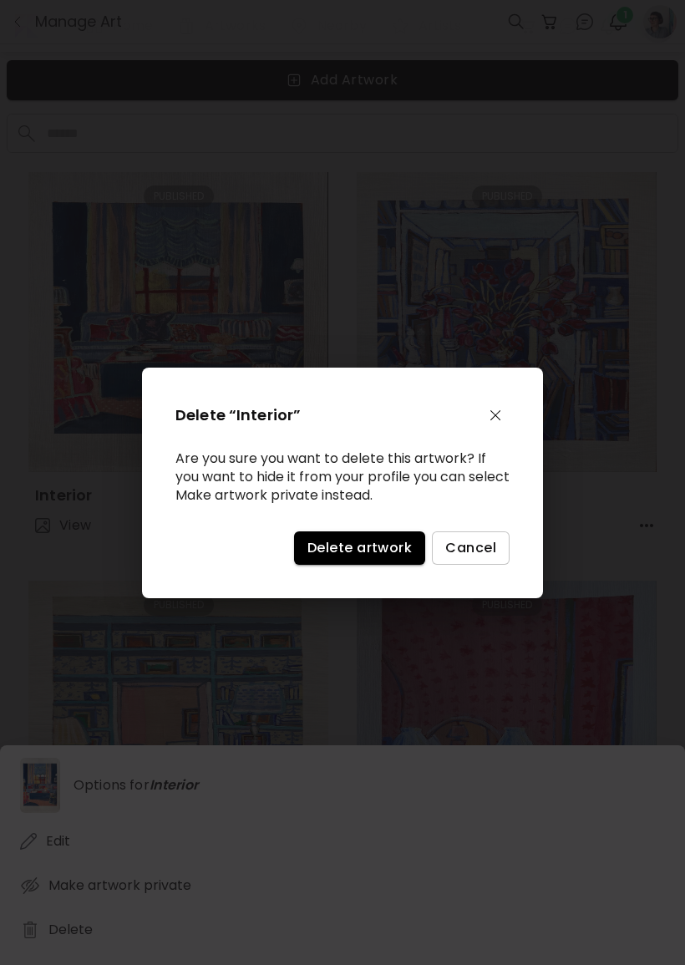
click at [366, 565] on button "Delete artwork" at bounding box center [359, 548] width 131 height 33
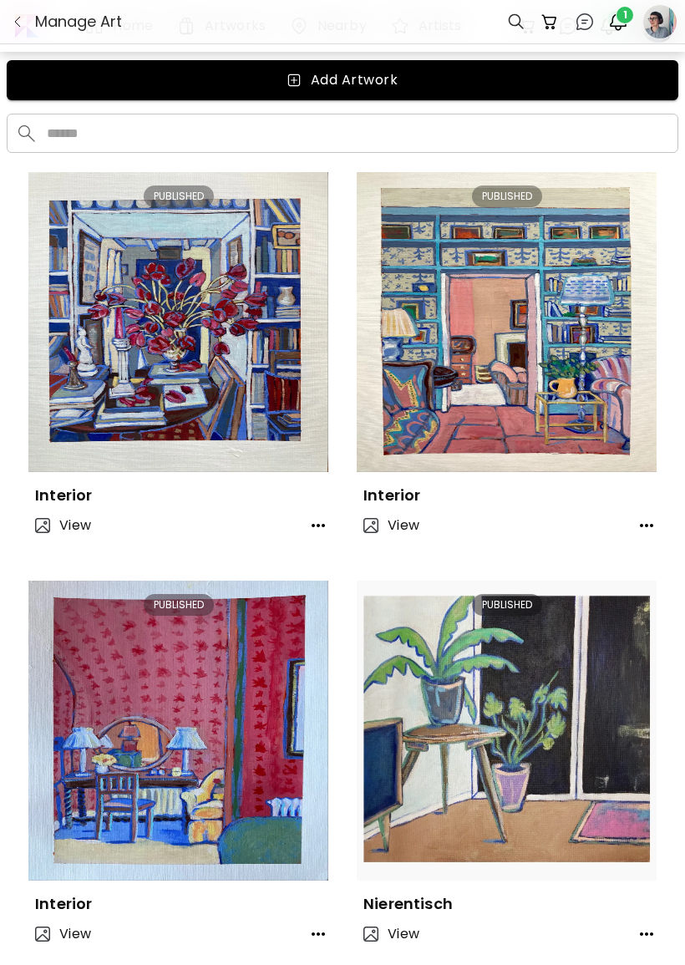
click at [327, 499] on div "Interior" at bounding box center [178, 488] width 300 height 33
click at [323, 520] on icon "button" at bounding box center [318, 526] width 20 height 20
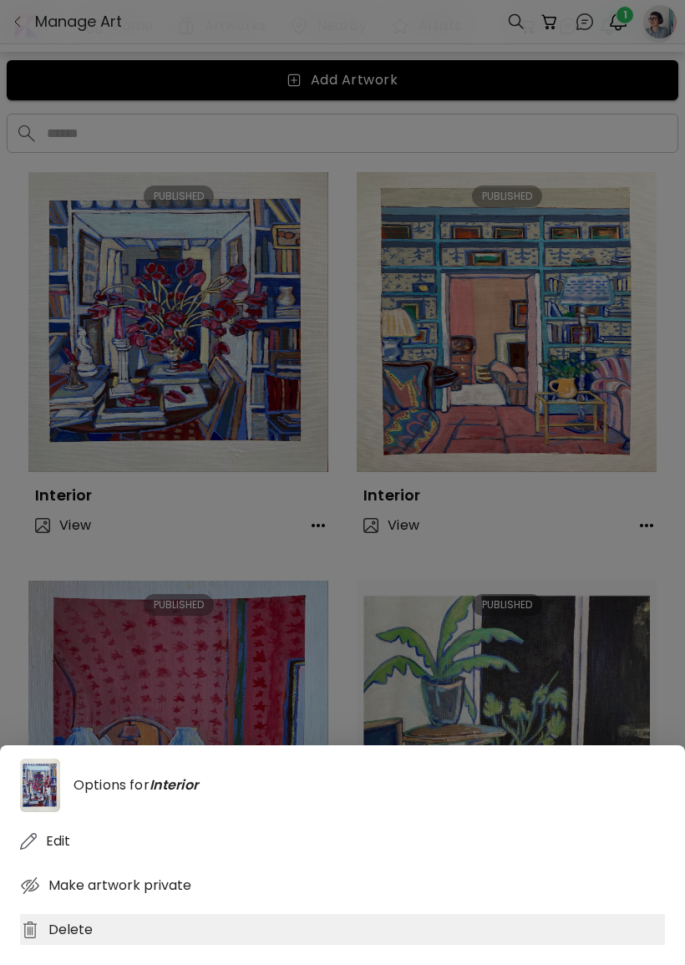
click at [120, 945] on div "Delete" at bounding box center [342, 929] width 645 height 31
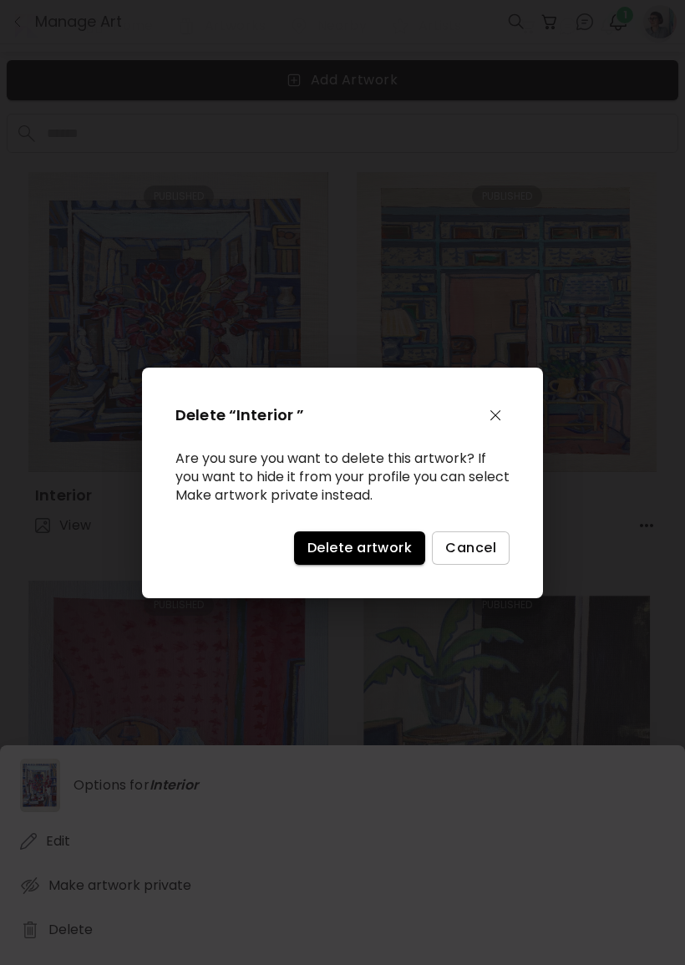
click at [404, 598] on div "Delete “Interior ” Are you sure you want to delete this artwork? If you want to…" at bounding box center [342, 483] width 401 height 231
click at [403, 598] on div "Delete “Interior ” Are you sure you want to delete this artwork? If you want to…" at bounding box center [342, 483] width 401 height 231
click at [351, 557] on span "Delete artwork" at bounding box center [360, 548] width 104 height 18
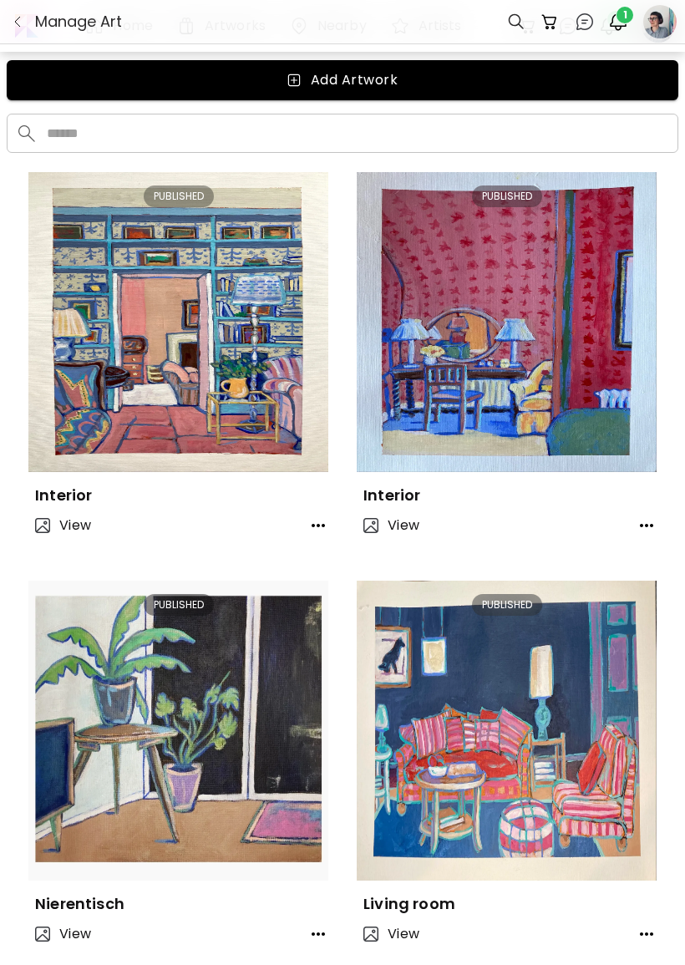
click at [316, 526] on icon "button" at bounding box center [318, 526] width 20 height 20
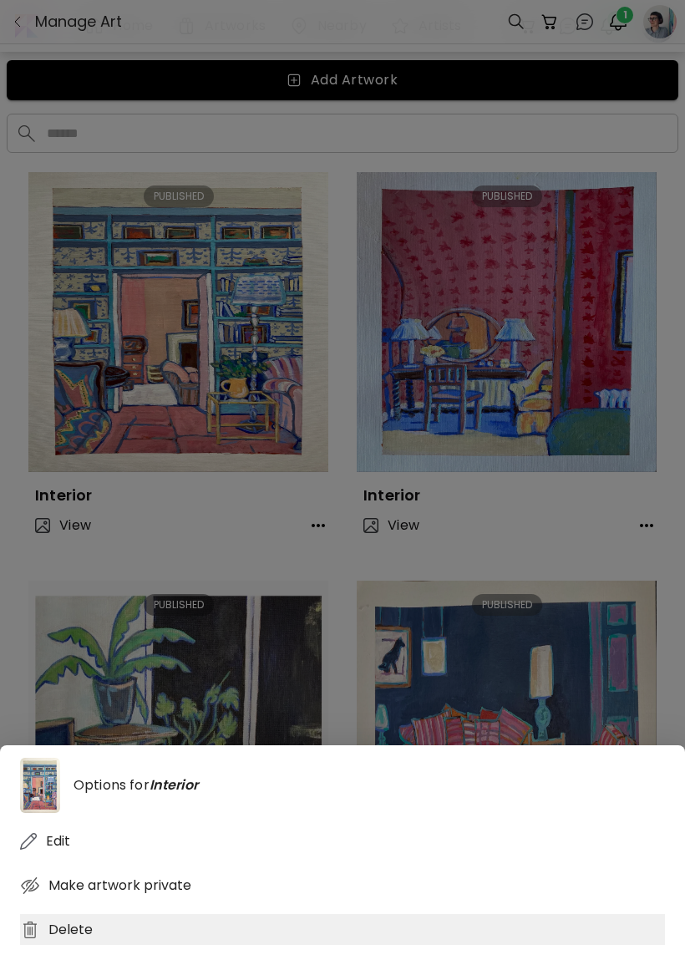
click at [196, 942] on div "Delete" at bounding box center [342, 929] width 645 height 31
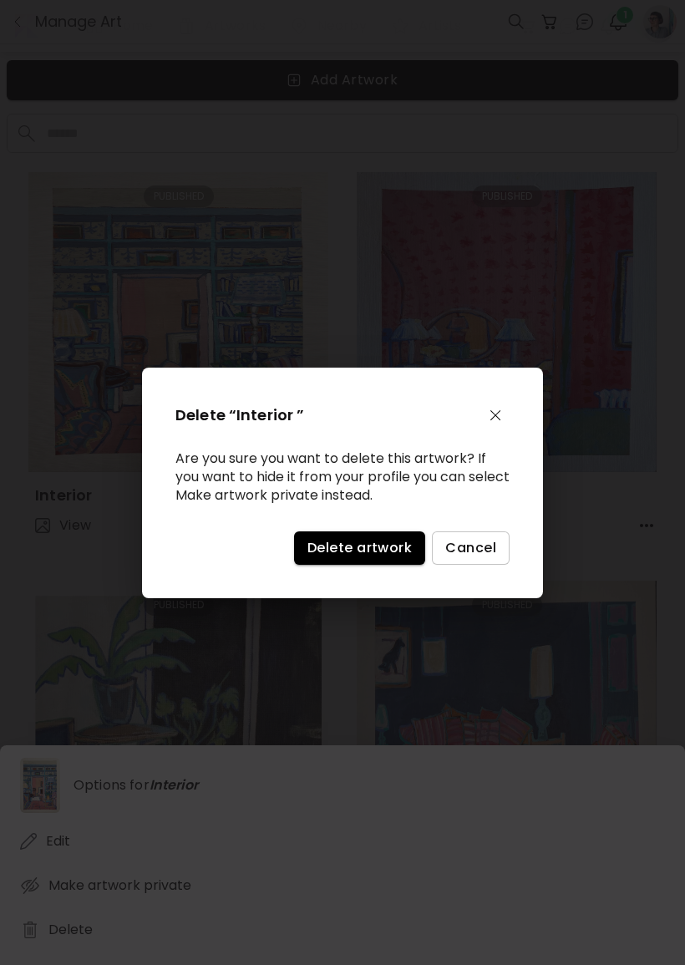
click at [328, 534] on div "Delete “Interior ” Are you sure you want to delete this artwork? If you want to…" at bounding box center [342, 483] width 401 height 231
click at [335, 552] on span "Delete artwork" at bounding box center [360, 548] width 104 height 18
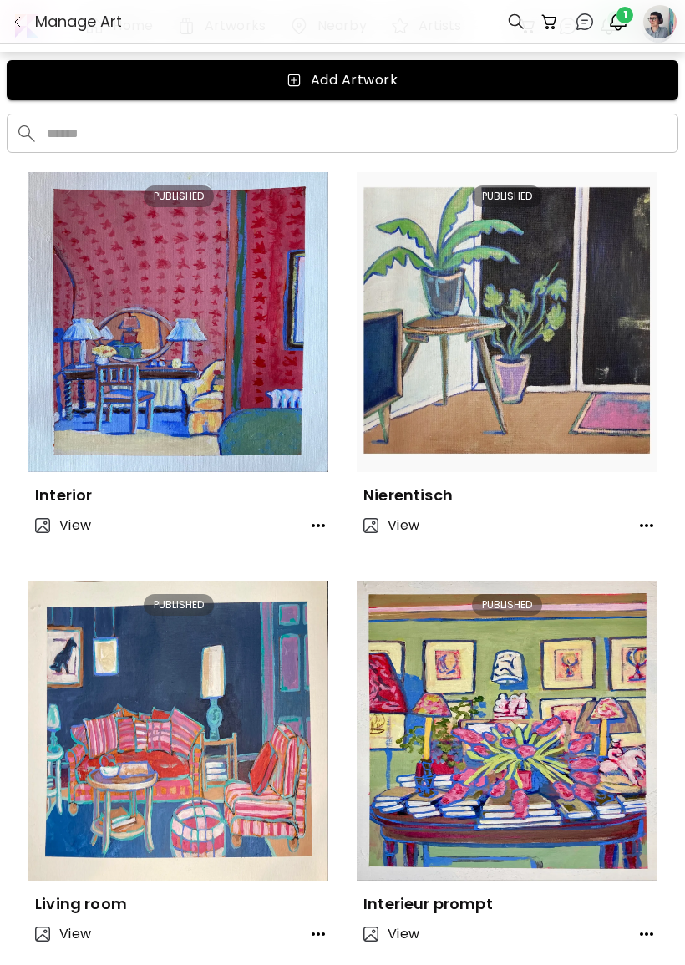
click at [309, 526] on icon "button" at bounding box center [318, 526] width 20 height 20
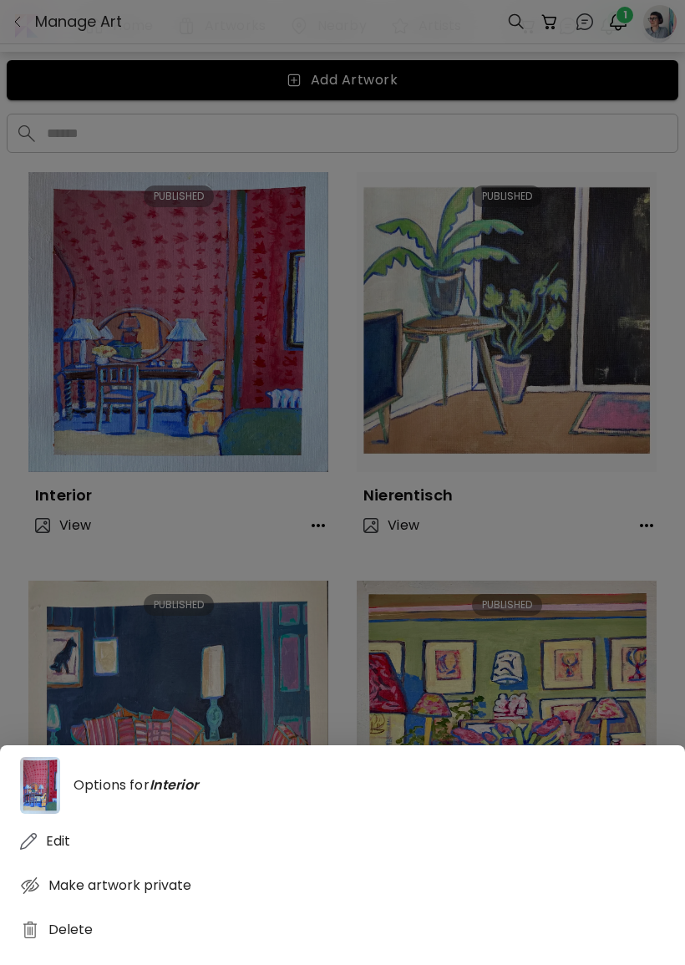
click at [87, 964] on div "Options for Interior Edit Make artwork private Delete" at bounding box center [342, 855] width 685 height 220
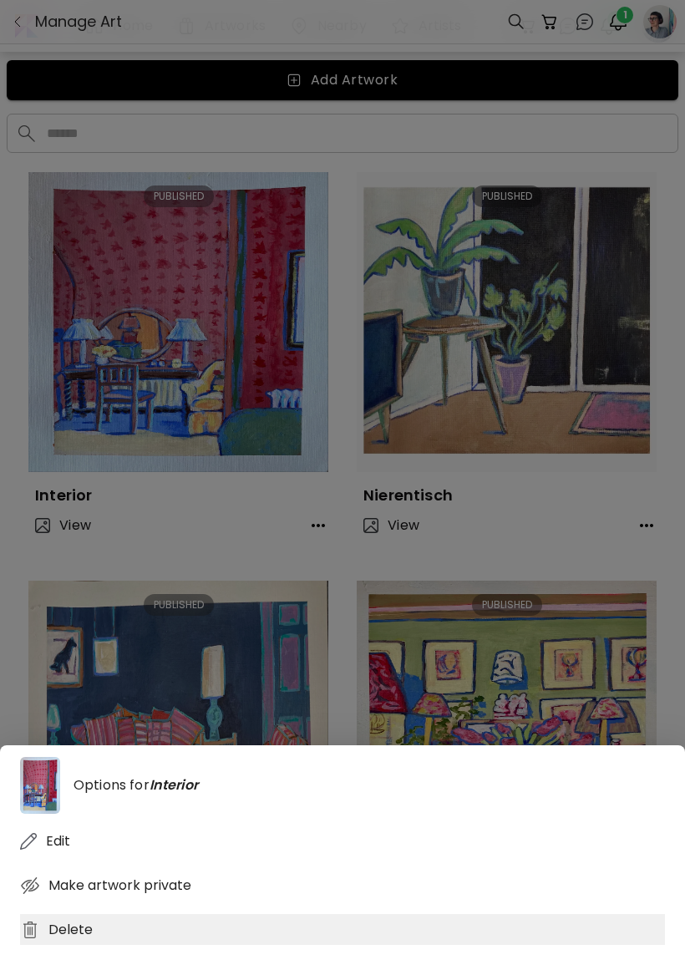
click at [39, 940] on img at bounding box center [30, 930] width 20 height 20
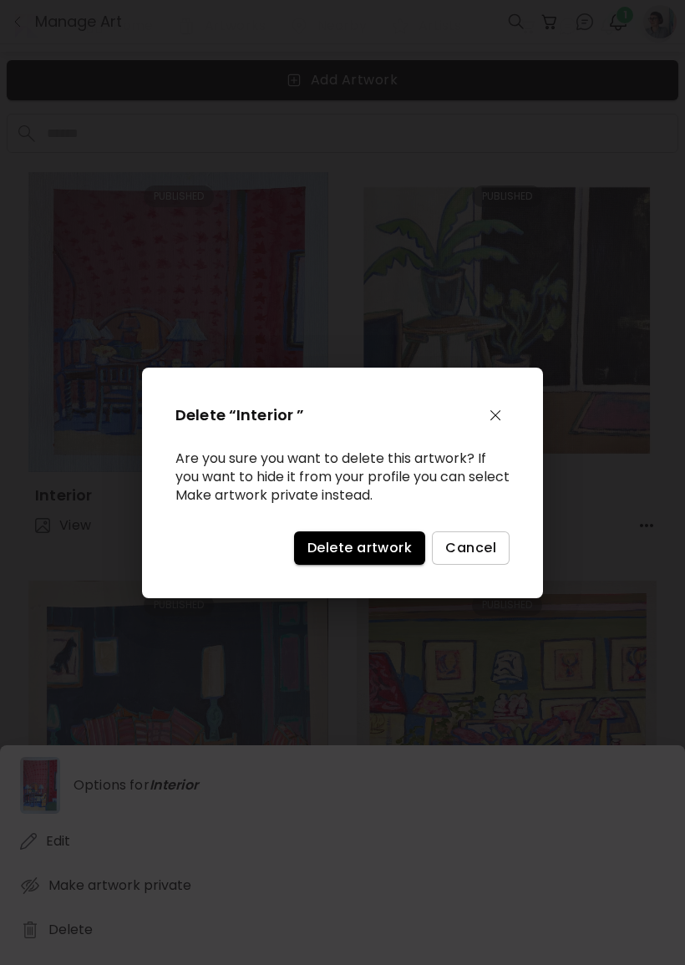
click at [308, 551] on button "Delete artwork" at bounding box center [359, 548] width 131 height 33
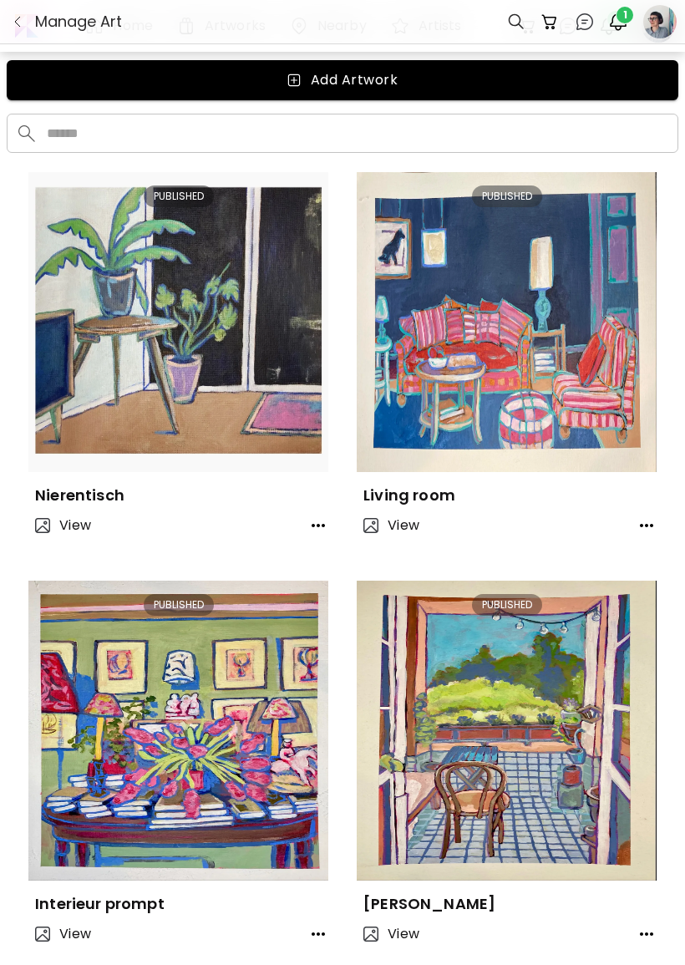
click at [302, 528] on button "button" at bounding box center [318, 525] width 33 height 33
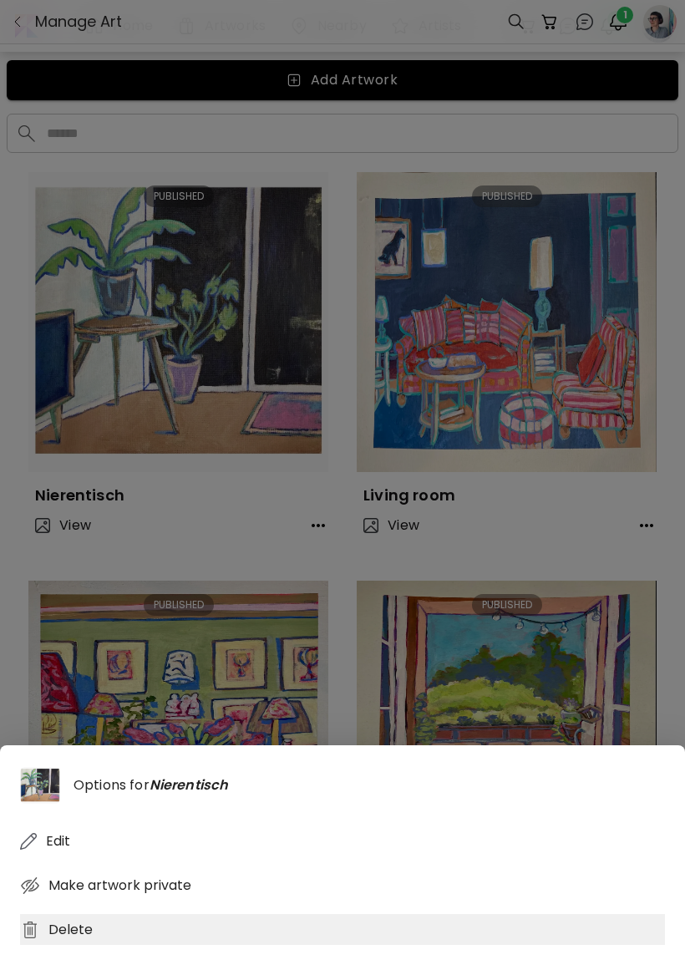
click at [56, 945] on div "Delete" at bounding box center [342, 929] width 645 height 31
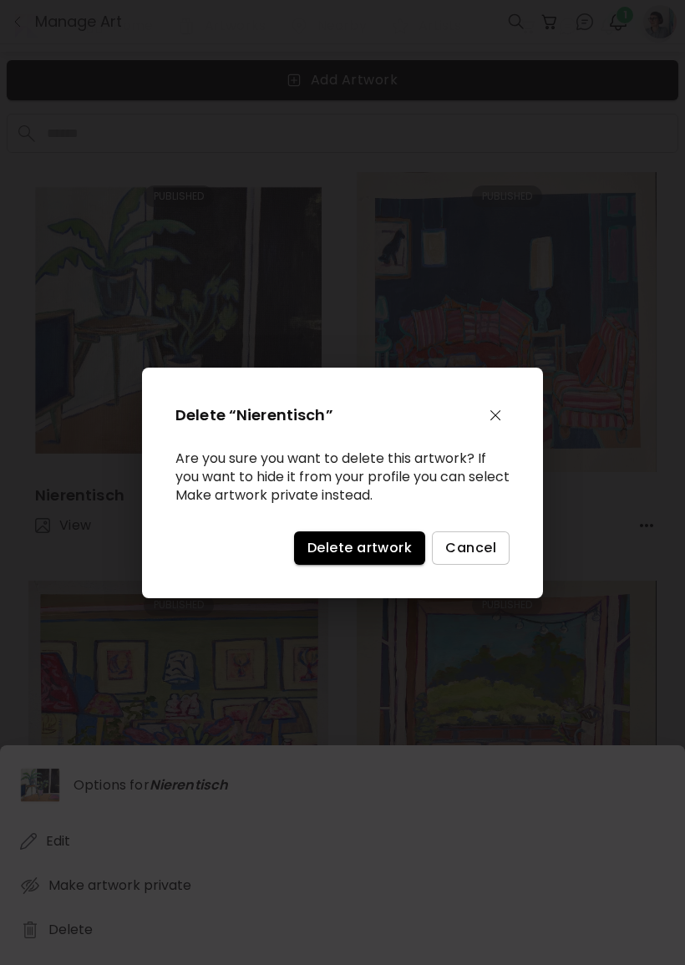
click at [332, 565] on button "Delete artwork" at bounding box center [359, 548] width 131 height 33
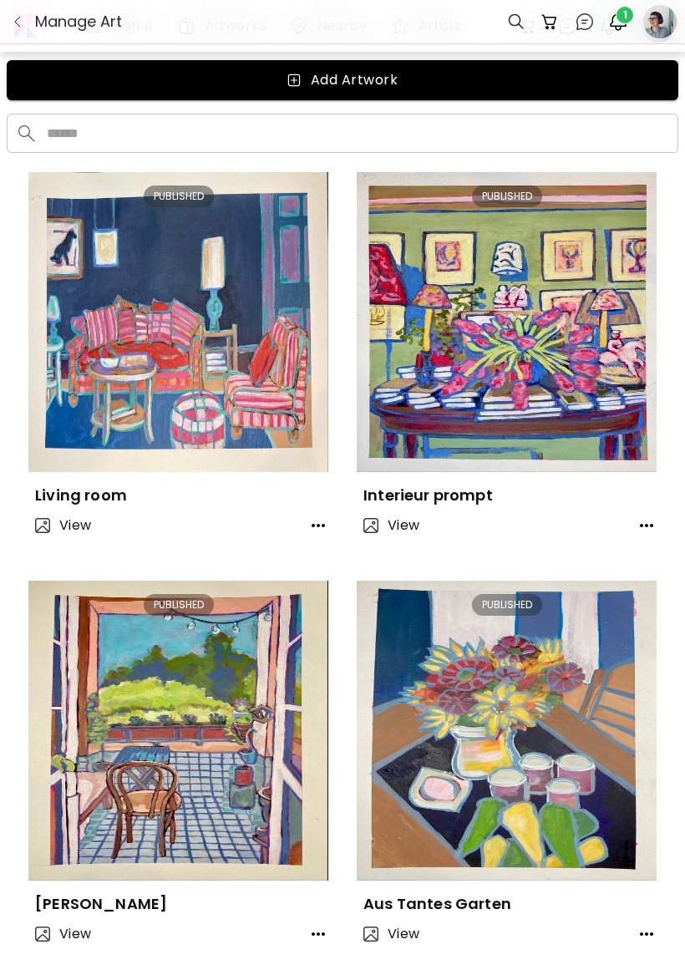
click at [297, 506] on div "View" at bounding box center [178, 526] width 300 height 40
click at [327, 524] on icon "button" at bounding box center [318, 526] width 20 height 20
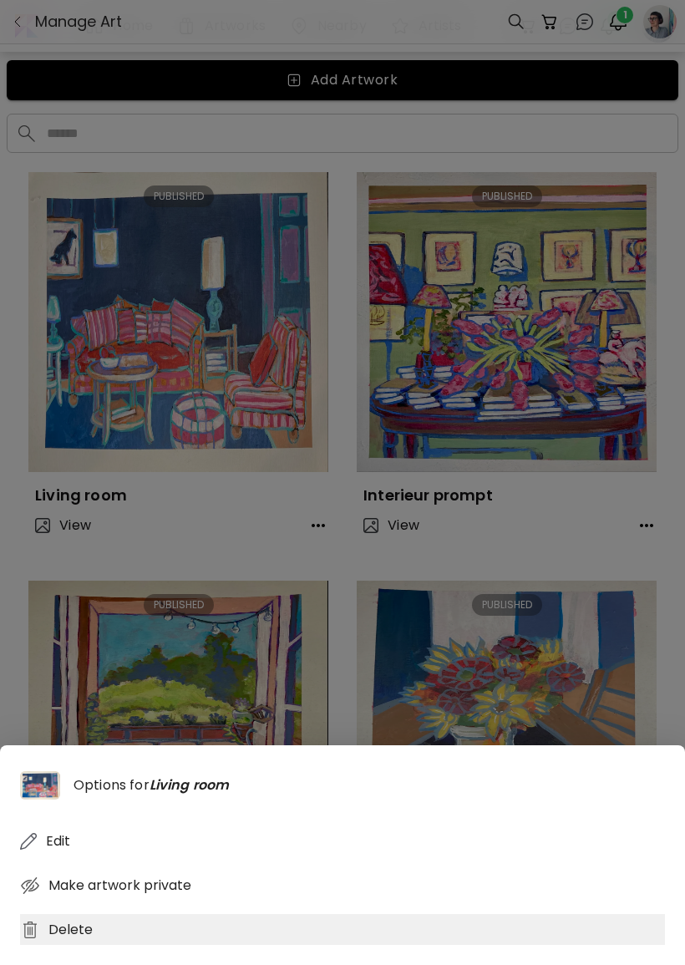
click at [77, 945] on div "Delete" at bounding box center [342, 929] width 645 height 31
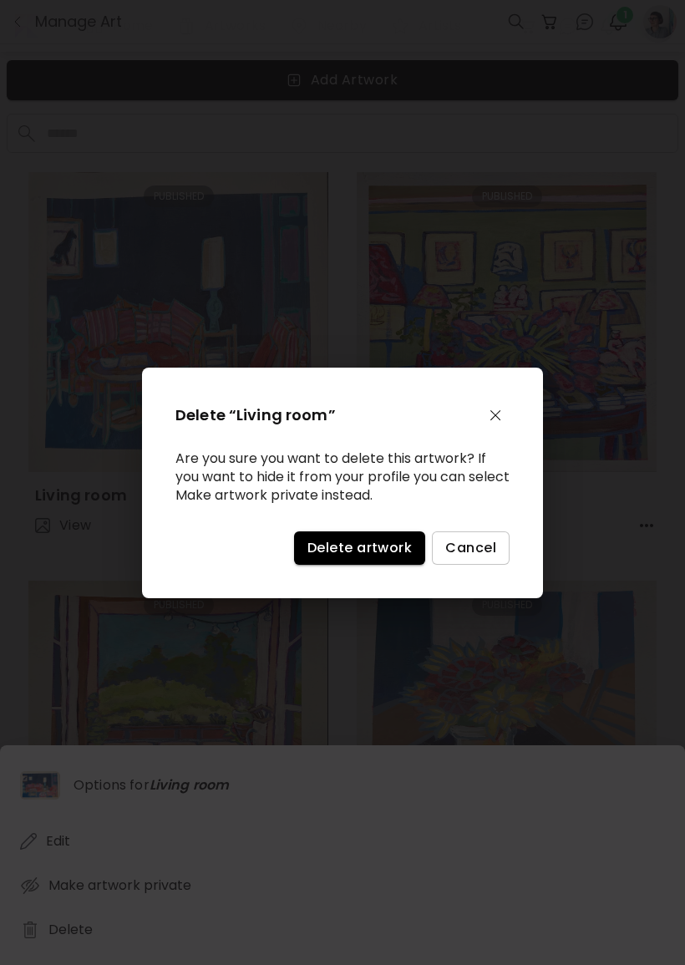
click at [316, 557] on span "Delete artwork" at bounding box center [360, 548] width 104 height 18
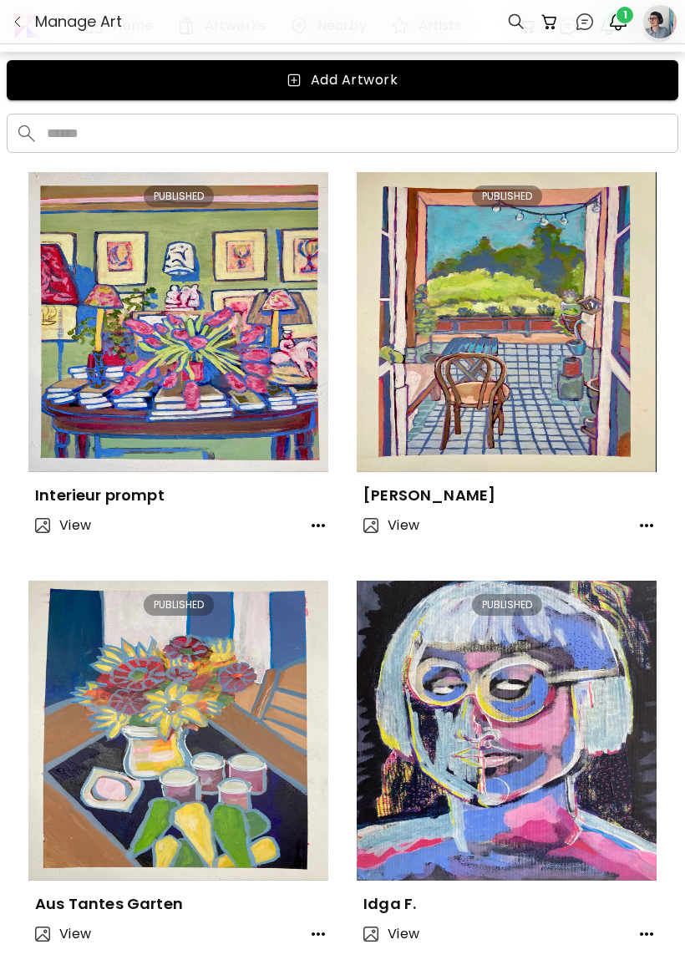
click at [318, 529] on icon "button" at bounding box center [318, 526] width 20 height 20
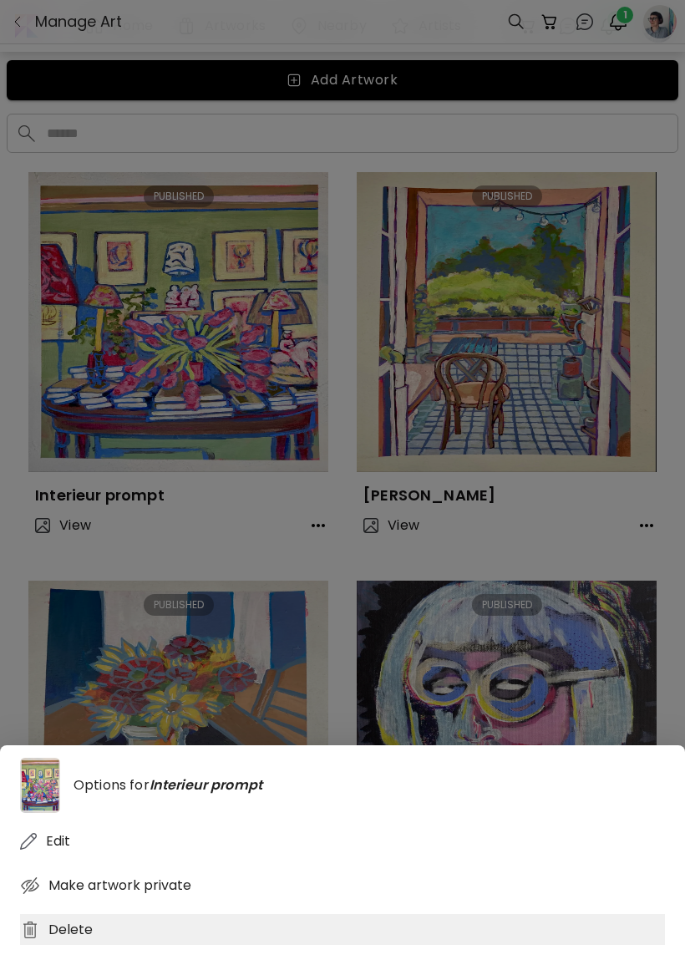
click at [53, 945] on div "Delete" at bounding box center [342, 929] width 645 height 31
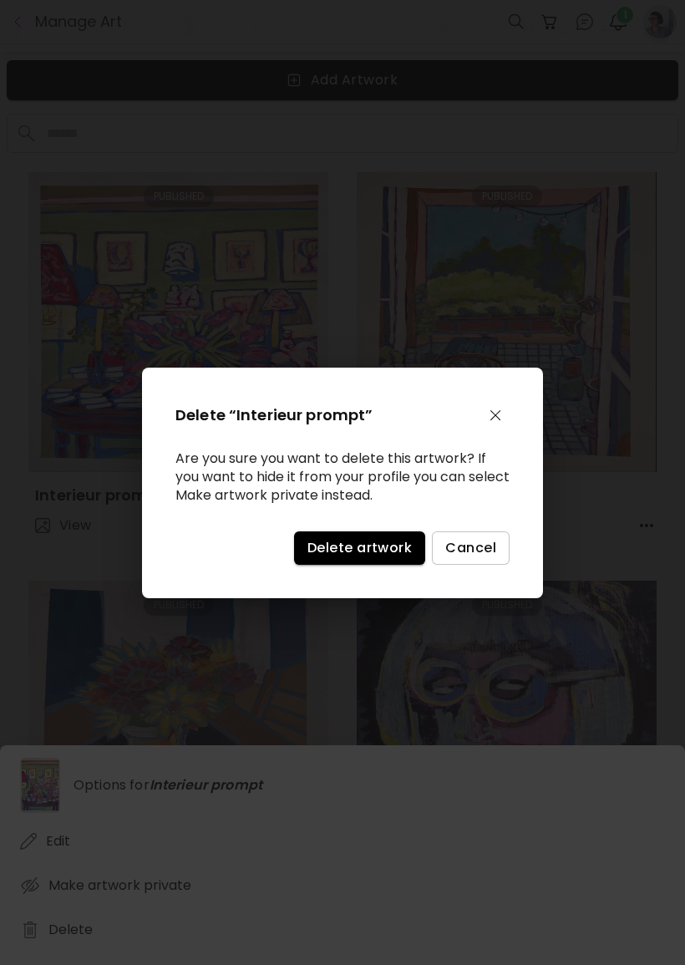
click at [338, 557] on span "Delete artwork" at bounding box center [360, 548] width 104 height 18
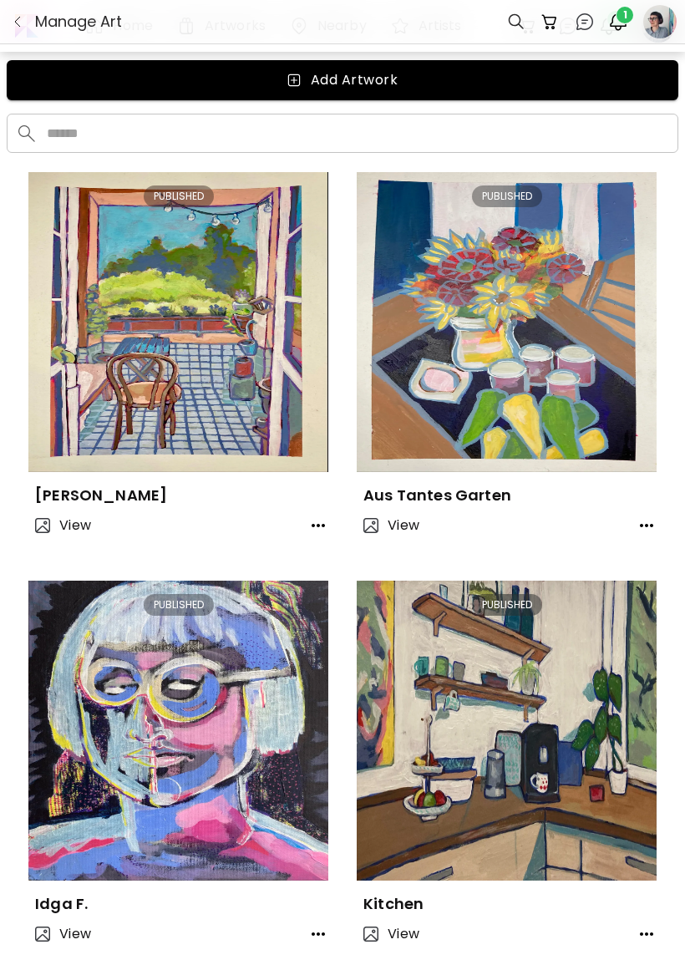
click at [308, 532] on button "button" at bounding box center [318, 525] width 33 height 33
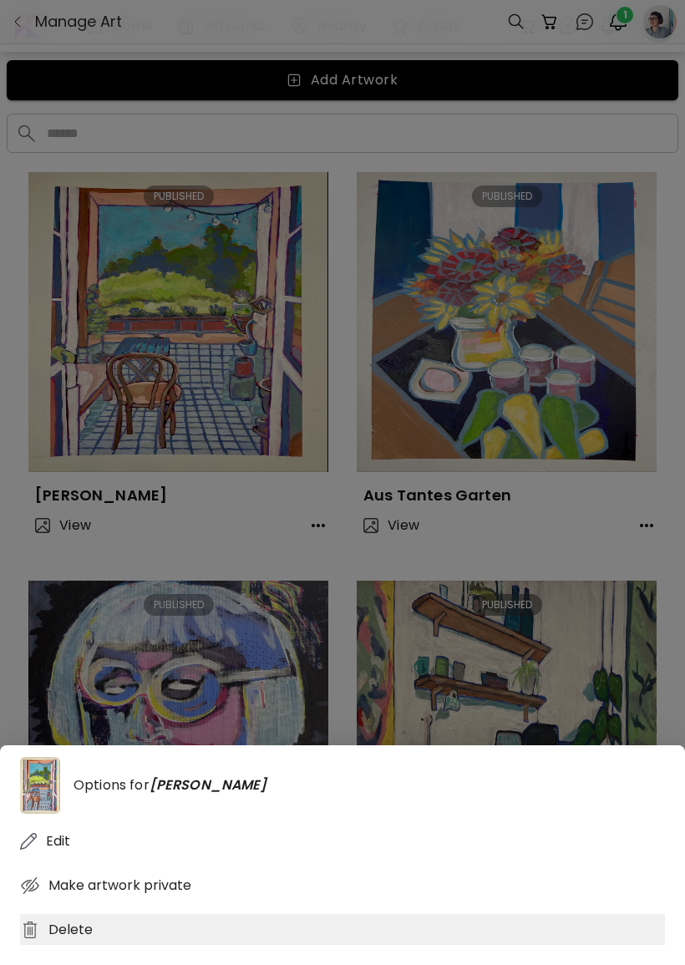
click at [99, 945] on div "Delete" at bounding box center [342, 929] width 645 height 31
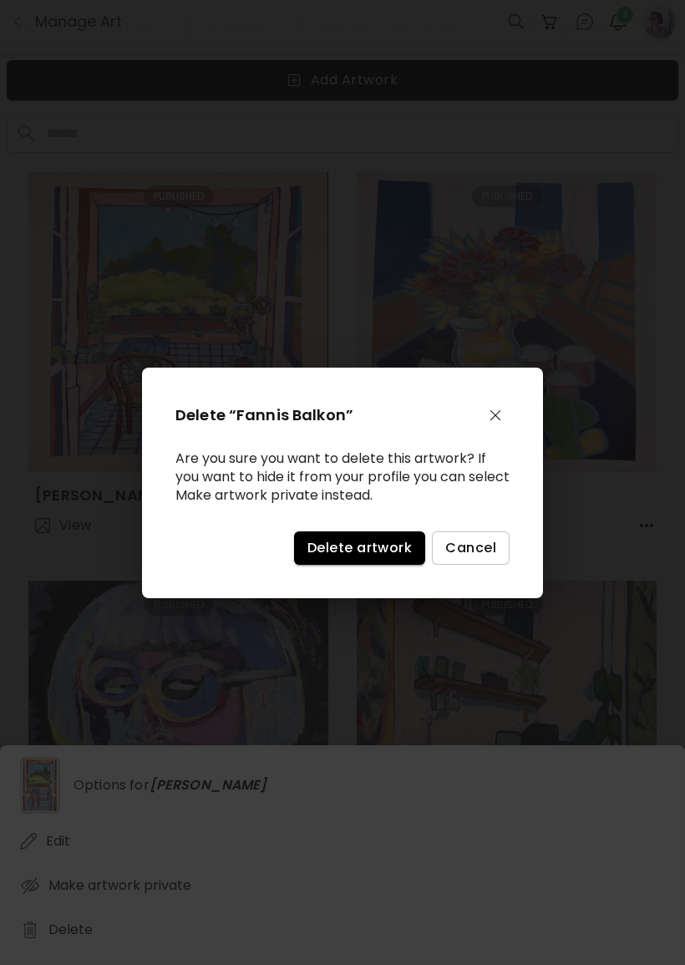
click at [345, 551] on span "Delete artwork" at bounding box center [360, 548] width 104 height 18
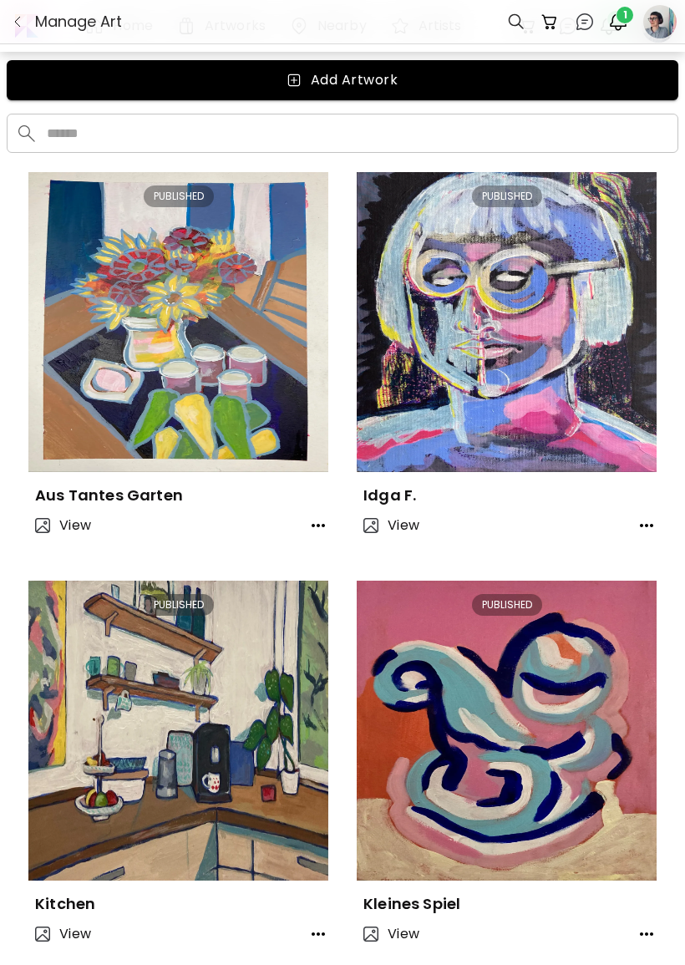
click at [291, 504] on div "Aus Tantes Garten" at bounding box center [178, 488] width 300 height 33
click at [333, 530] on button "button" at bounding box center [318, 525] width 33 height 33
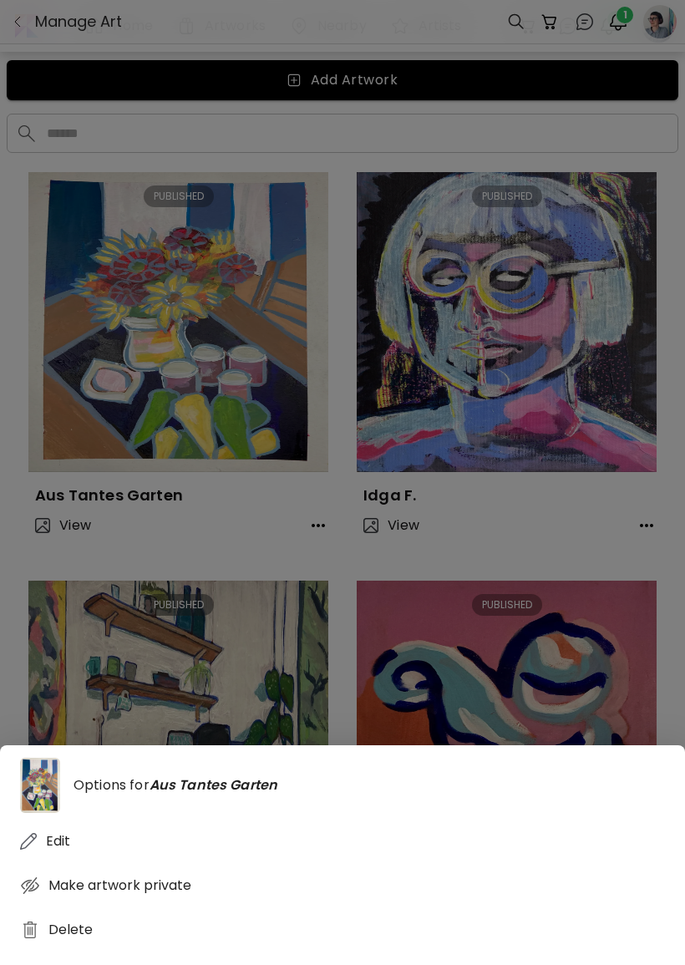
click at [50, 964] on div "Options for Aus Tantes Garten Edit Make artwork private Delete" at bounding box center [342, 855] width 685 height 220
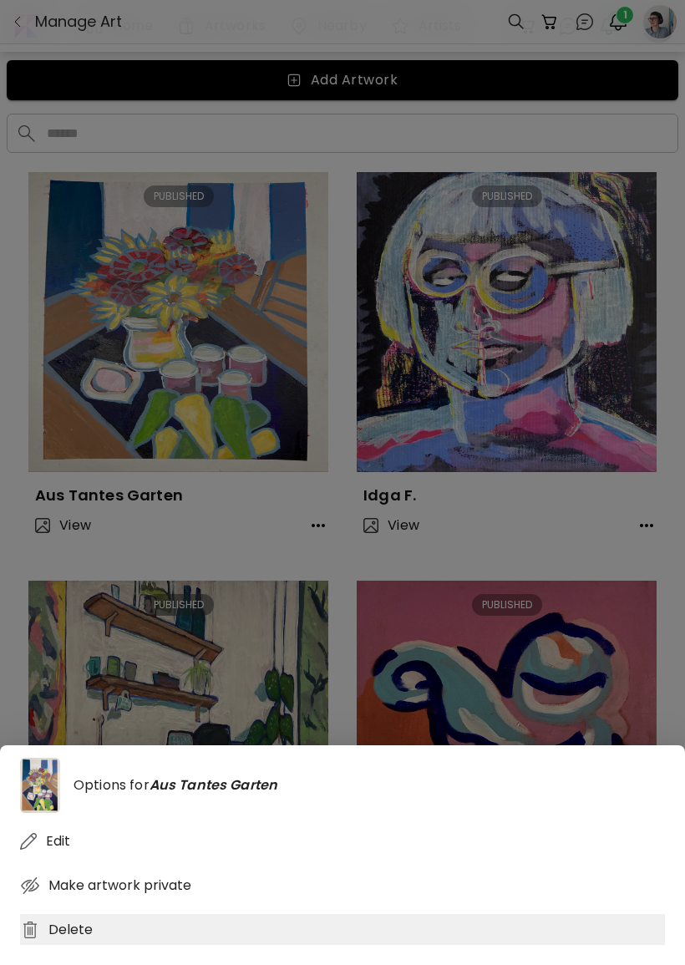
click at [48, 945] on div "Delete" at bounding box center [342, 929] width 645 height 31
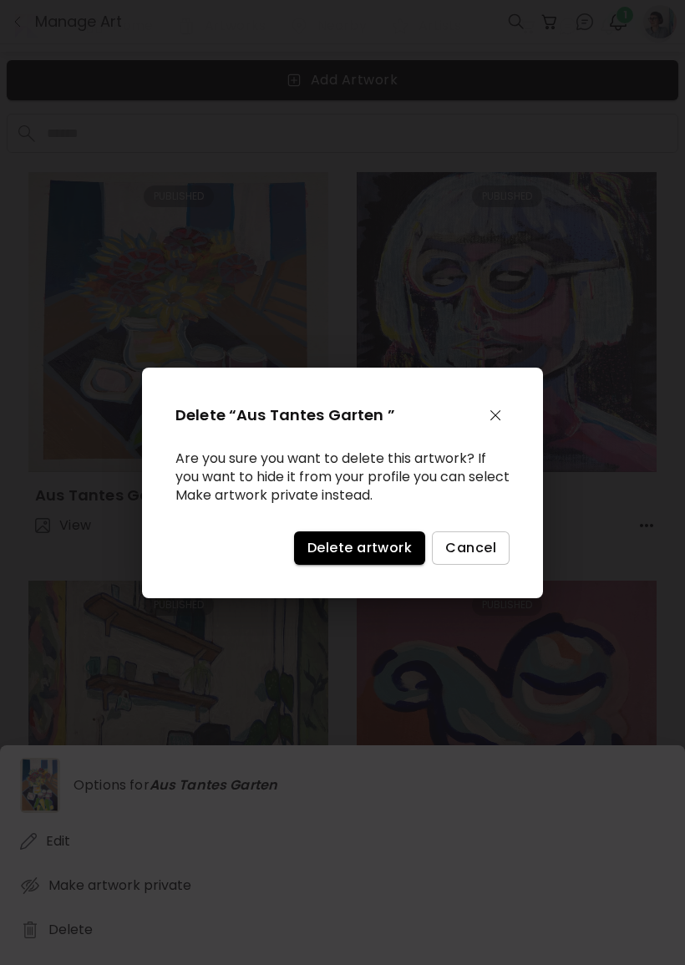
click at [328, 557] on span "Delete artwork" at bounding box center [360, 548] width 104 height 18
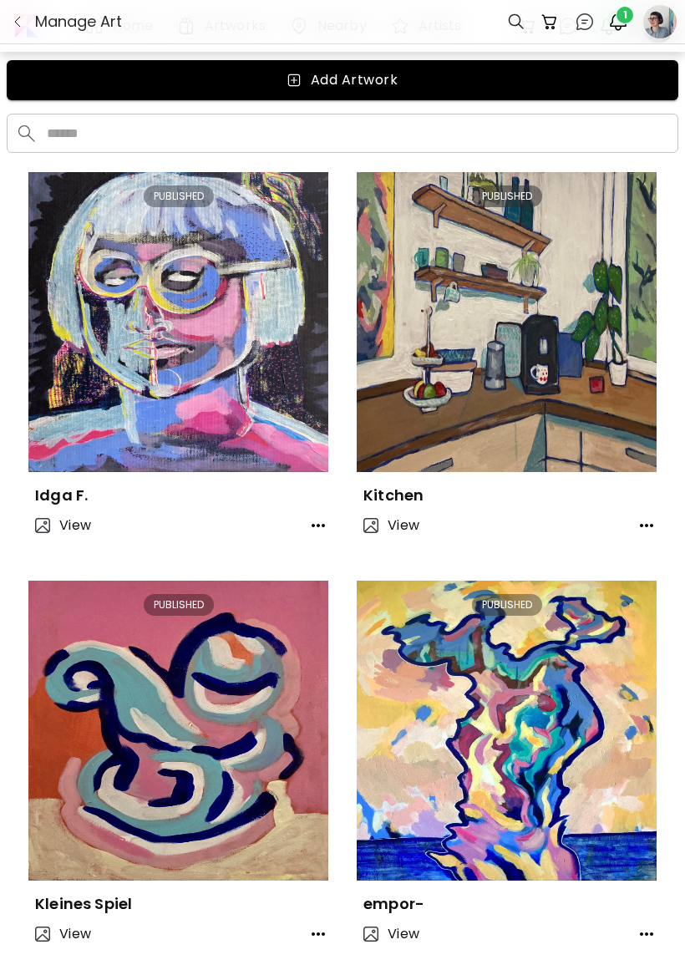
click at [303, 532] on button "button" at bounding box center [318, 525] width 33 height 33
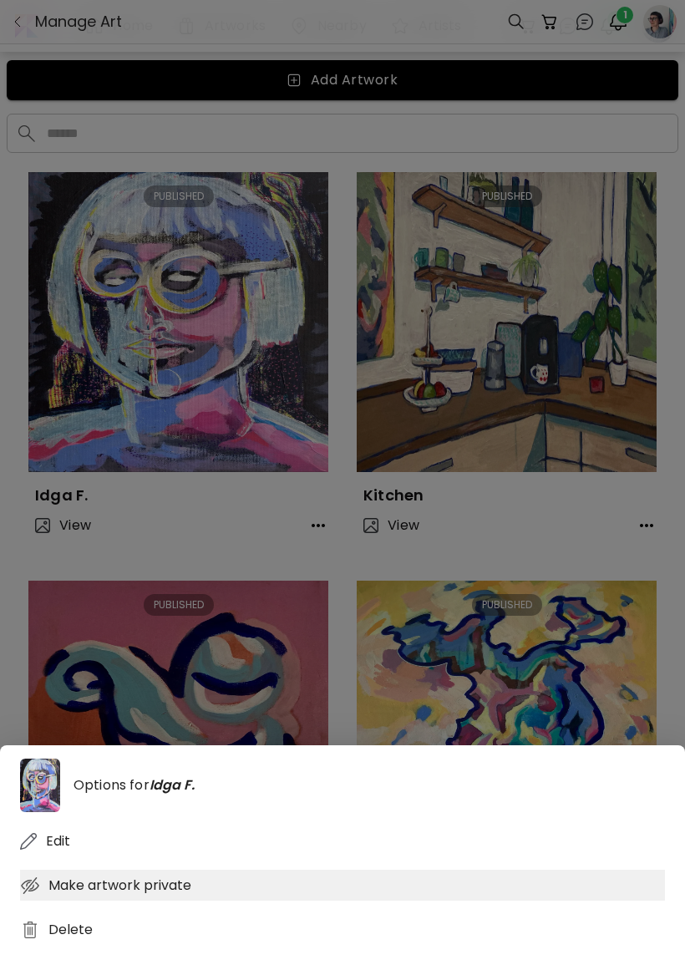
click at [263, 901] on div "Make artwork private" at bounding box center [342, 885] width 645 height 31
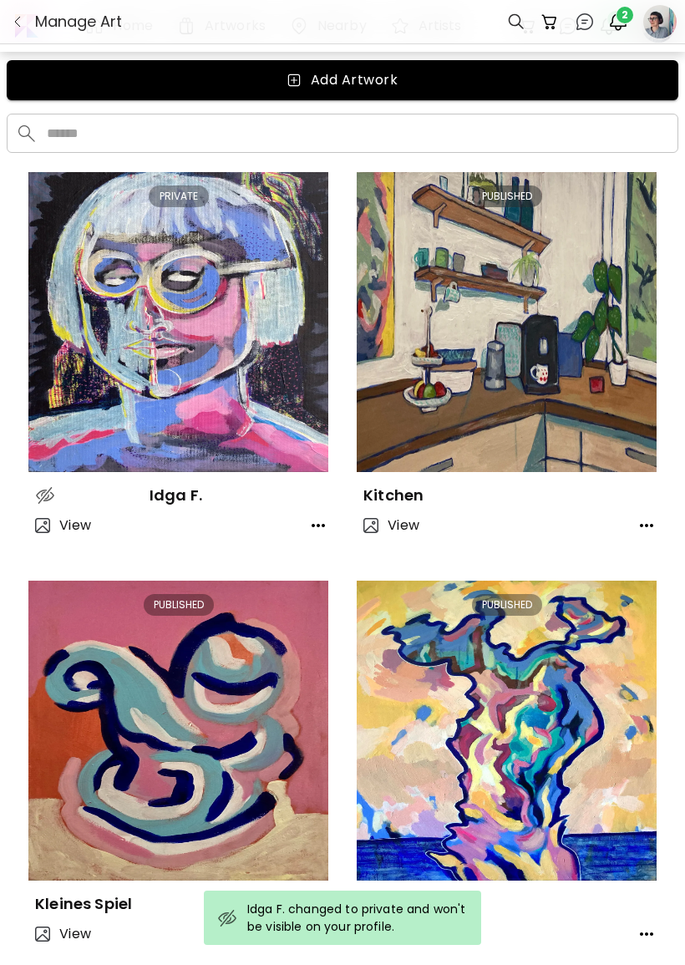
click at [317, 499] on div "Idga F." at bounding box center [178, 488] width 300 height 33
click at [332, 510] on button "button" at bounding box center [318, 525] width 33 height 33
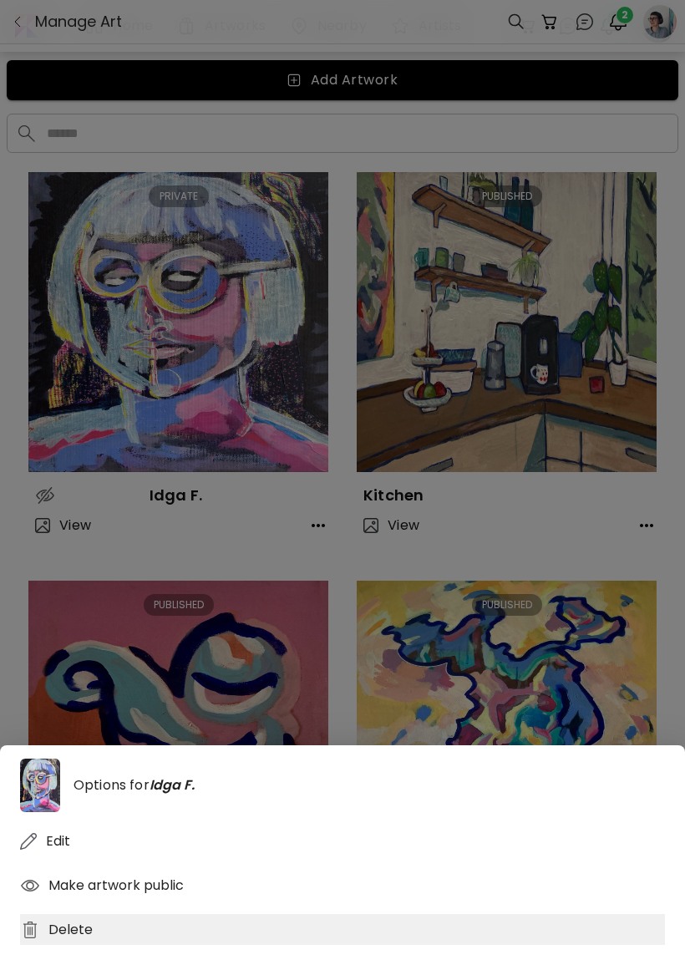
click at [120, 945] on div "Delete" at bounding box center [342, 929] width 645 height 31
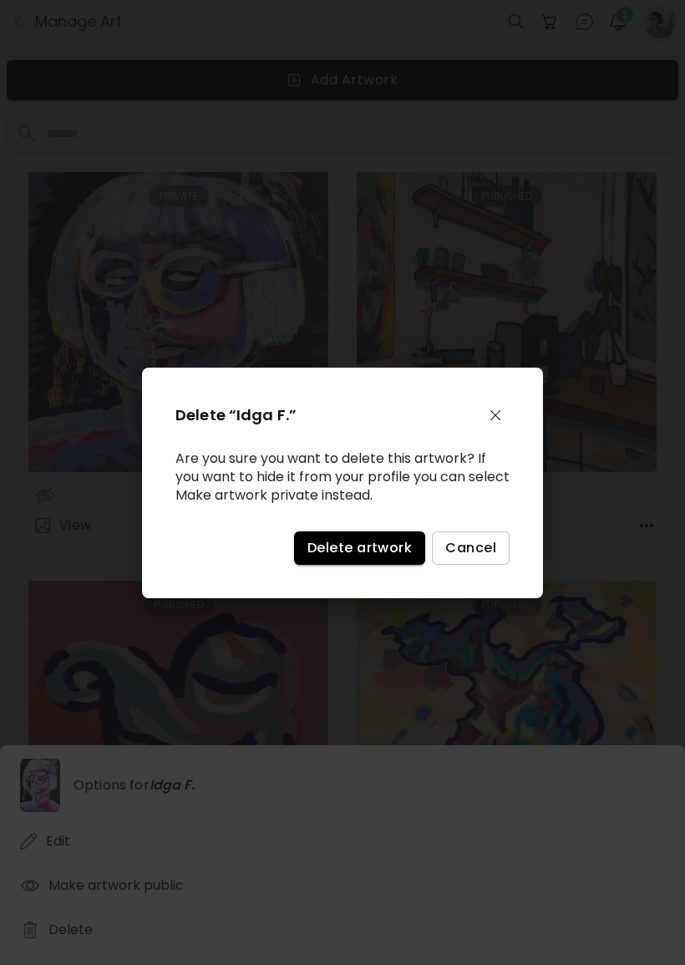
click at [366, 557] on span "Delete artwork" at bounding box center [360, 548] width 104 height 18
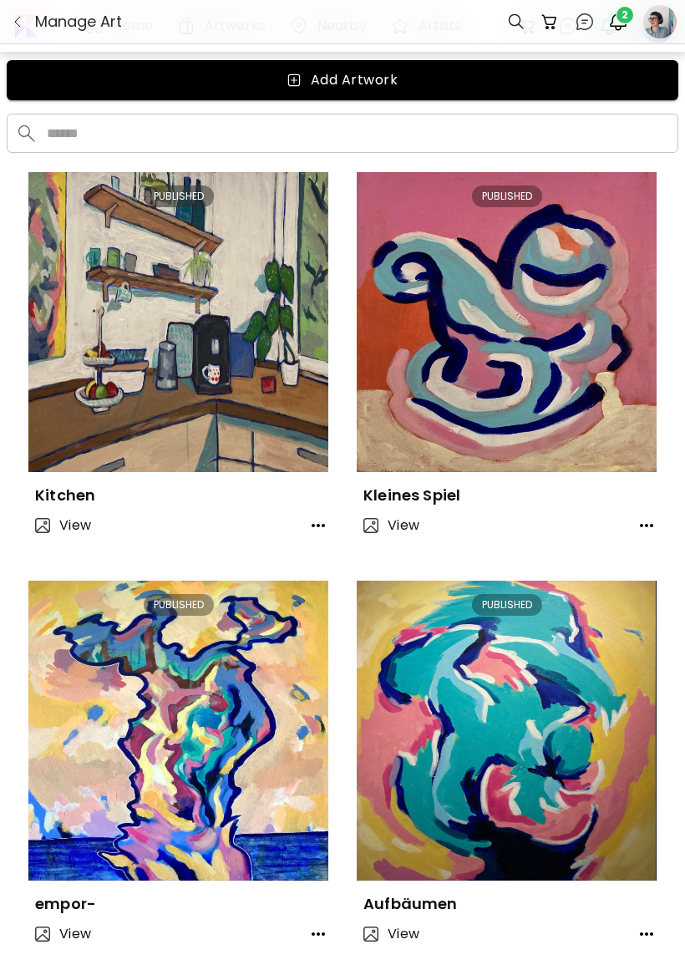
click at [326, 523] on icon "button" at bounding box center [318, 526] width 20 height 20
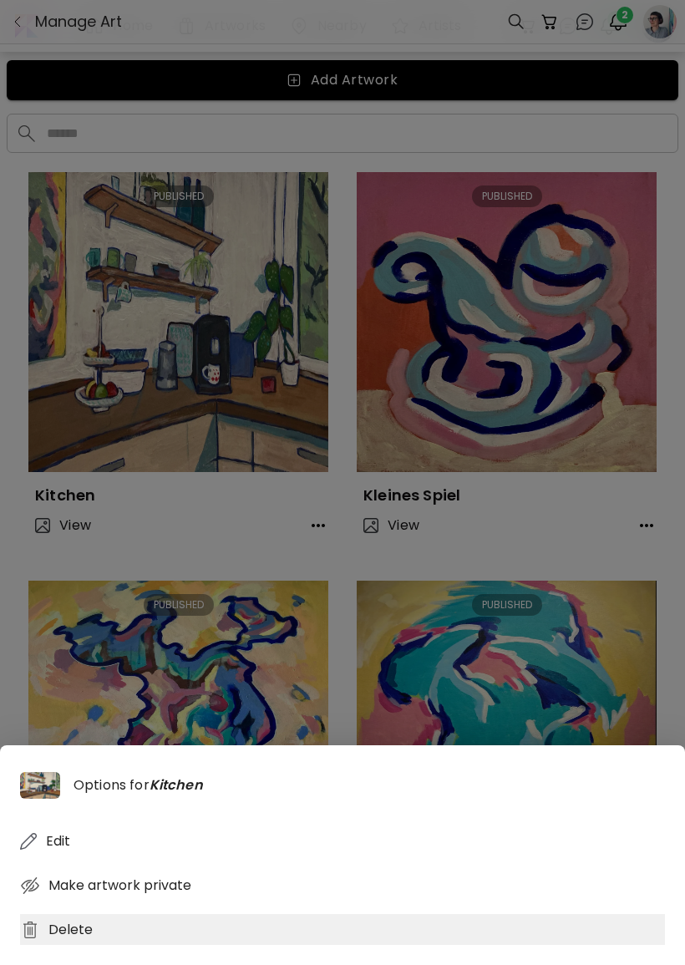
click at [141, 945] on div "Delete" at bounding box center [342, 929] width 645 height 31
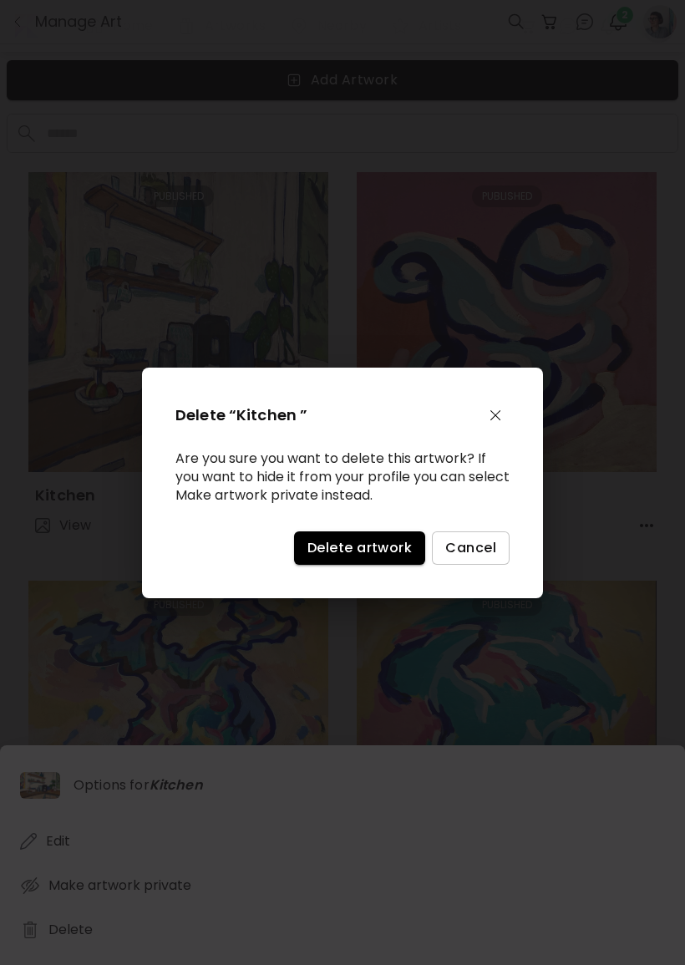
click at [383, 584] on div "Delete “Kitchen ” Are you sure you want to delete this artwork? If you want to …" at bounding box center [342, 483] width 401 height 231
click at [375, 557] on span "Delete artwork" at bounding box center [360, 548] width 104 height 18
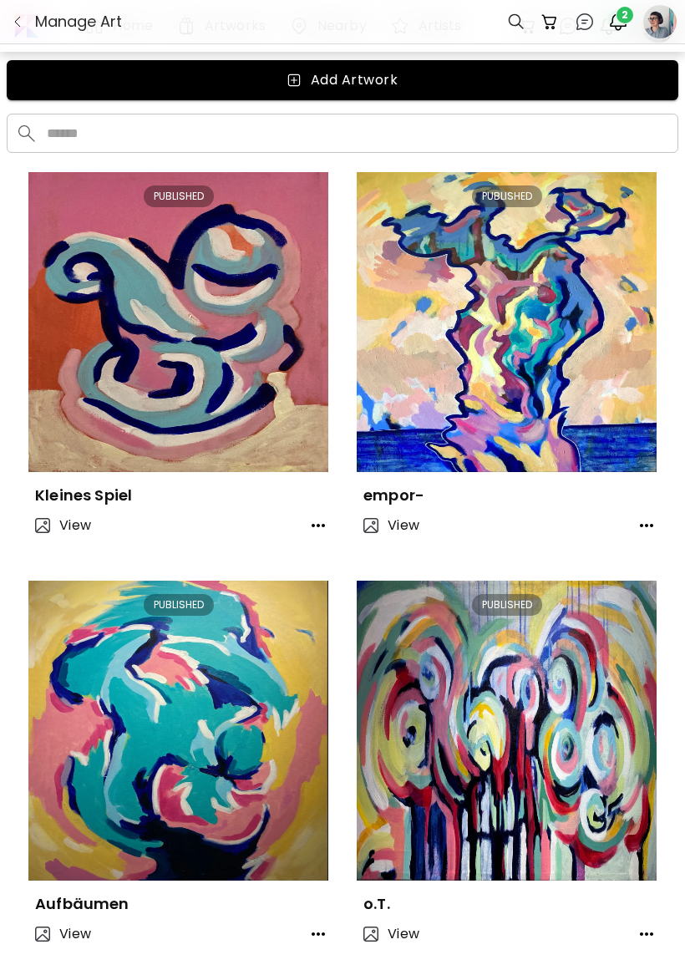
click at [329, 541] on button "button" at bounding box center [318, 525] width 33 height 33
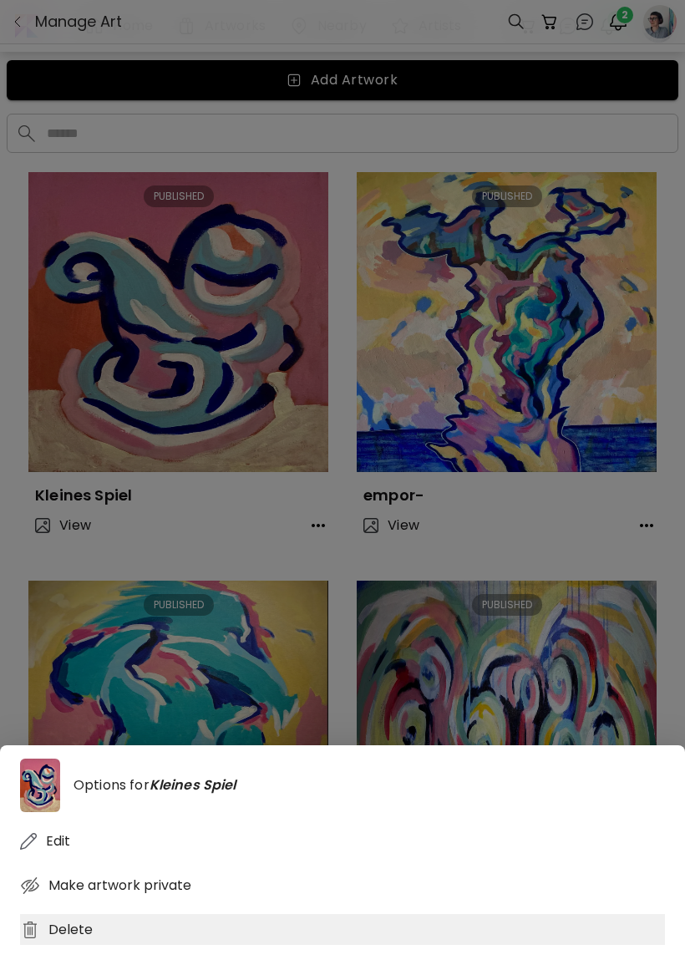
click at [207, 945] on div "Delete" at bounding box center [342, 929] width 645 height 31
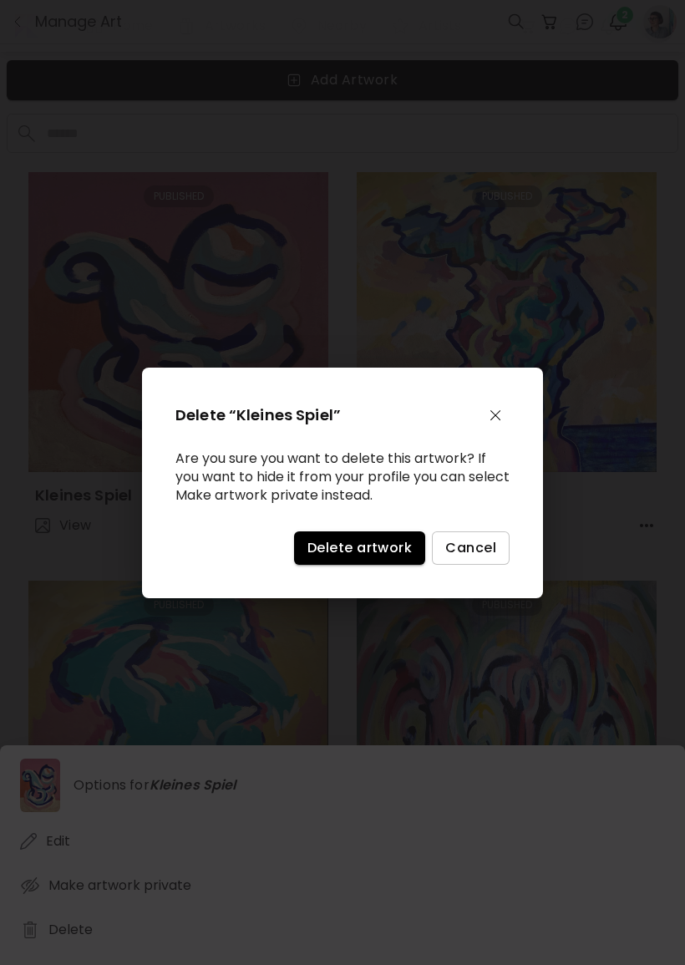
click at [383, 548] on span "Delete artwork" at bounding box center [360, 548] width 104 height 18
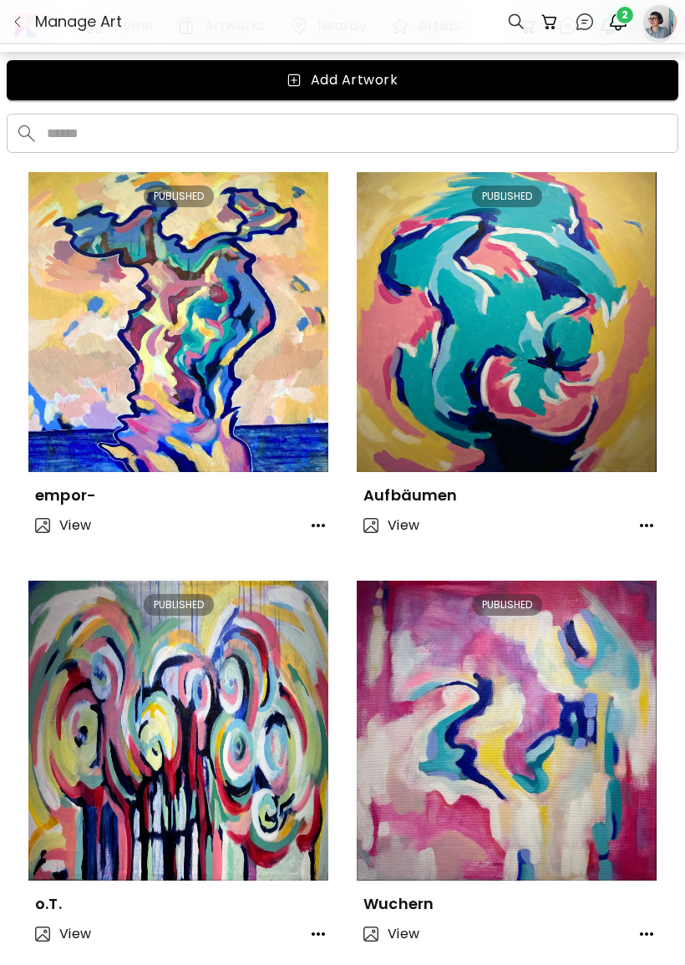
click at [287, 520] on div "View" at bounding box center [164, 525] width 273 height 33
click at [315, 517] on icon "button" at bounding box center [318, 526] width 20 height 20
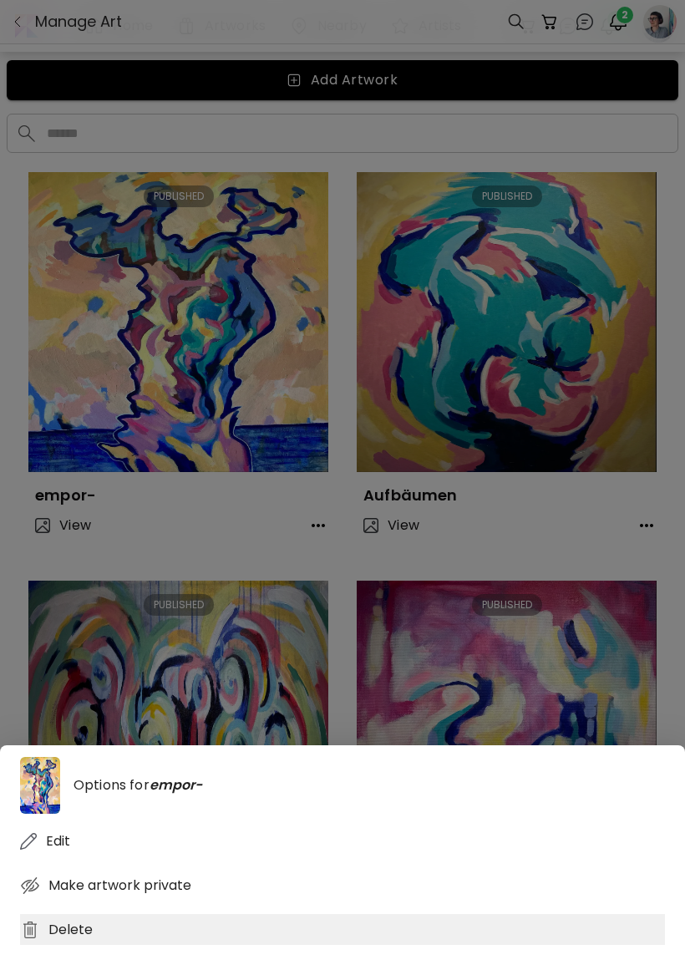
click at [262, 945] on div "Delete" at bounding box center [342, 929] width 645 height 31
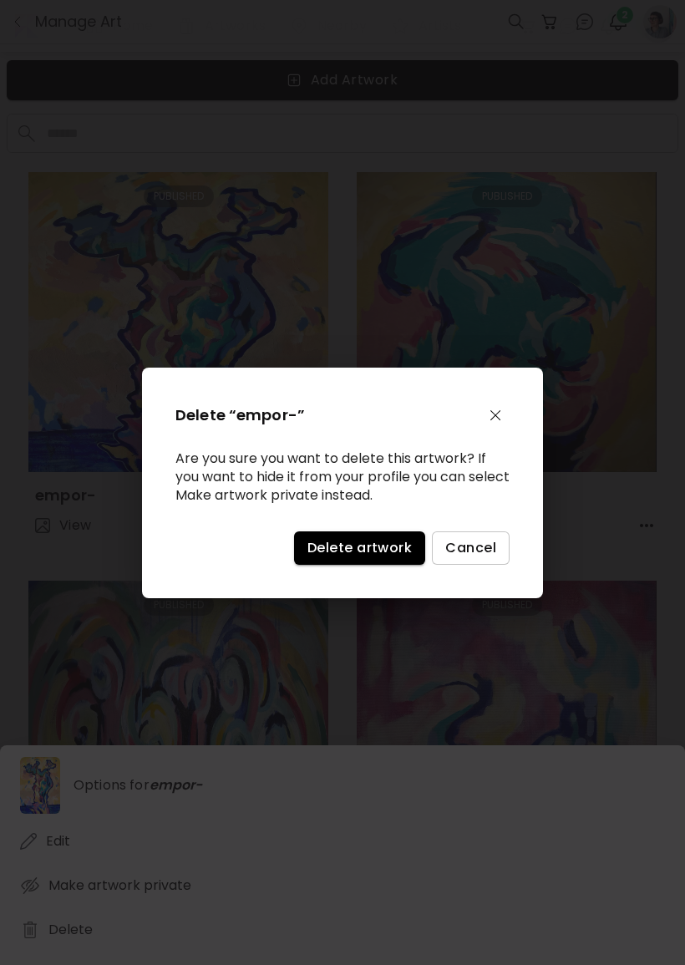
click at [347, 565] on button "Delete artwork" at bounding box center [359, 548] width 131 height 33
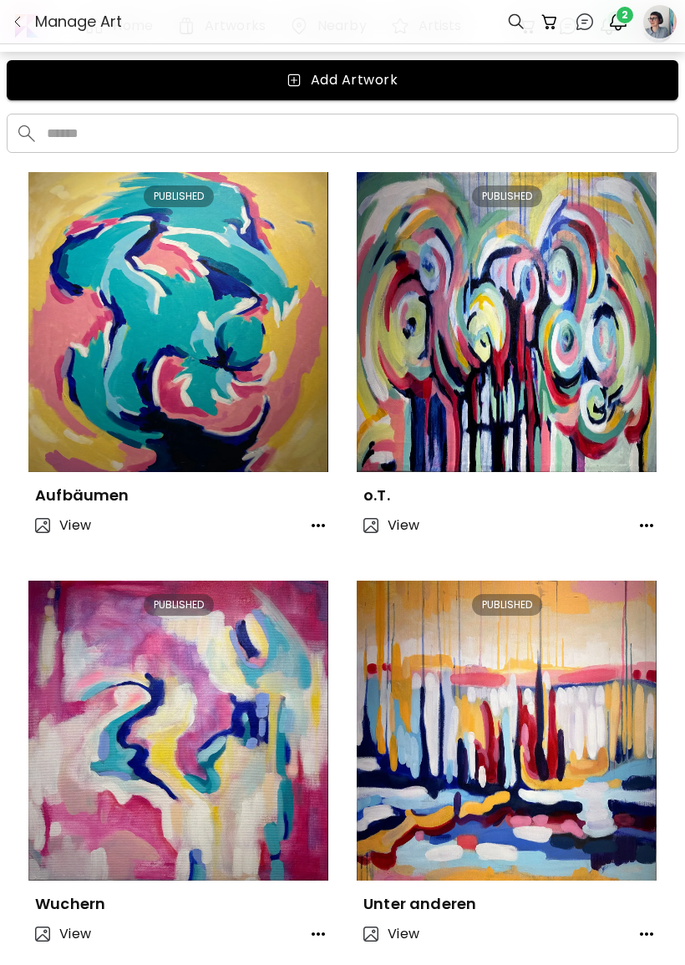
click at [663, 516] on button "button" at bounding box center [646, 525] width 33 height 33
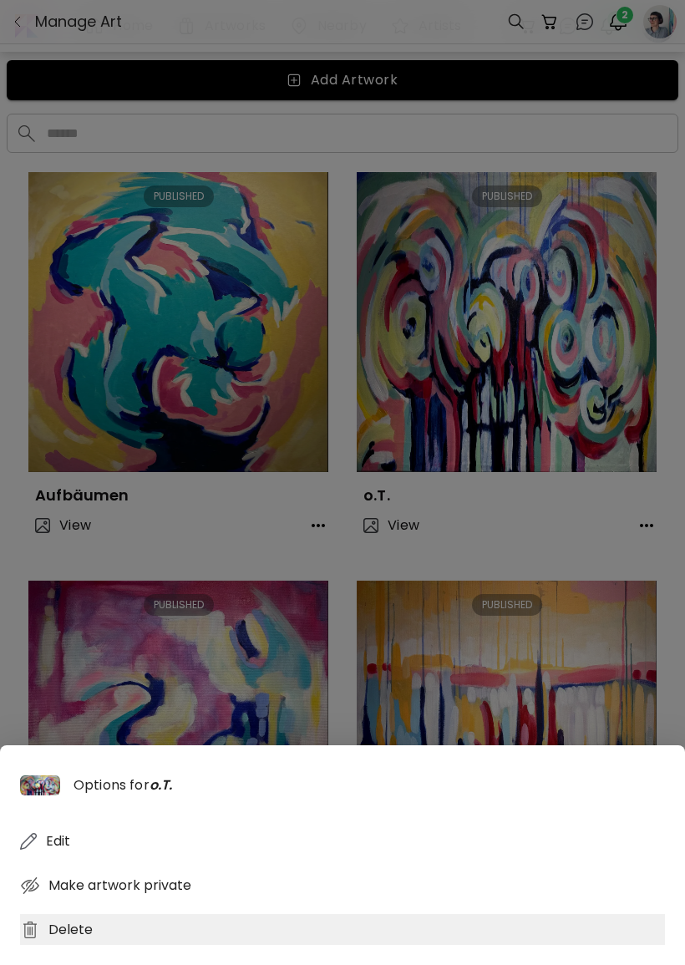
click at [224, 945] on div "Delete" at bounding box center [342, 929] width 645 height 31
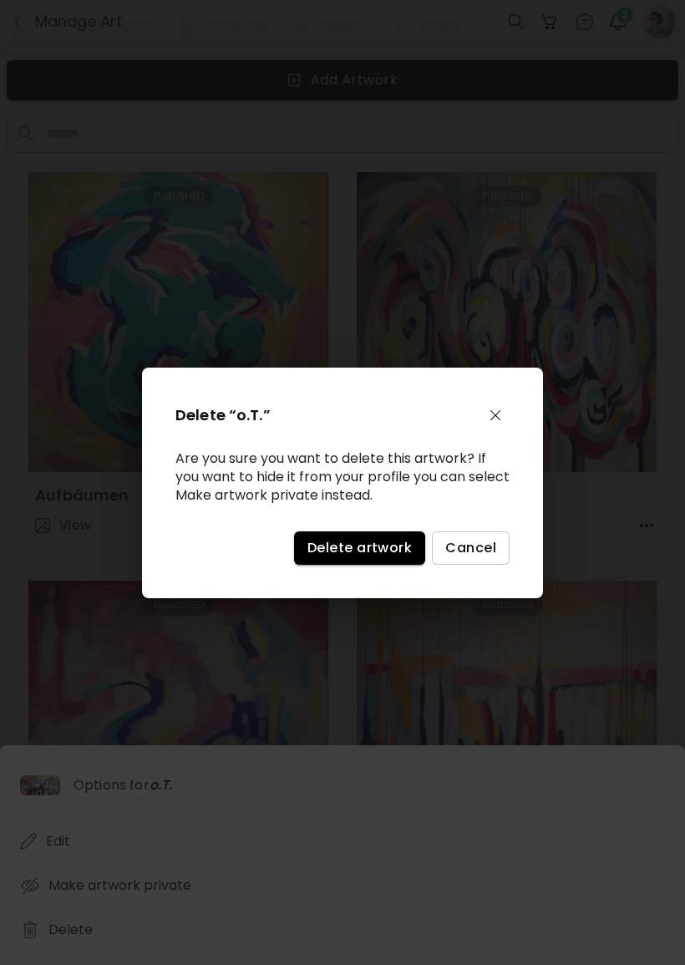
click at [403, 565] on button "Delete artwork" at bounding box center [359, 548] width 131 height 33
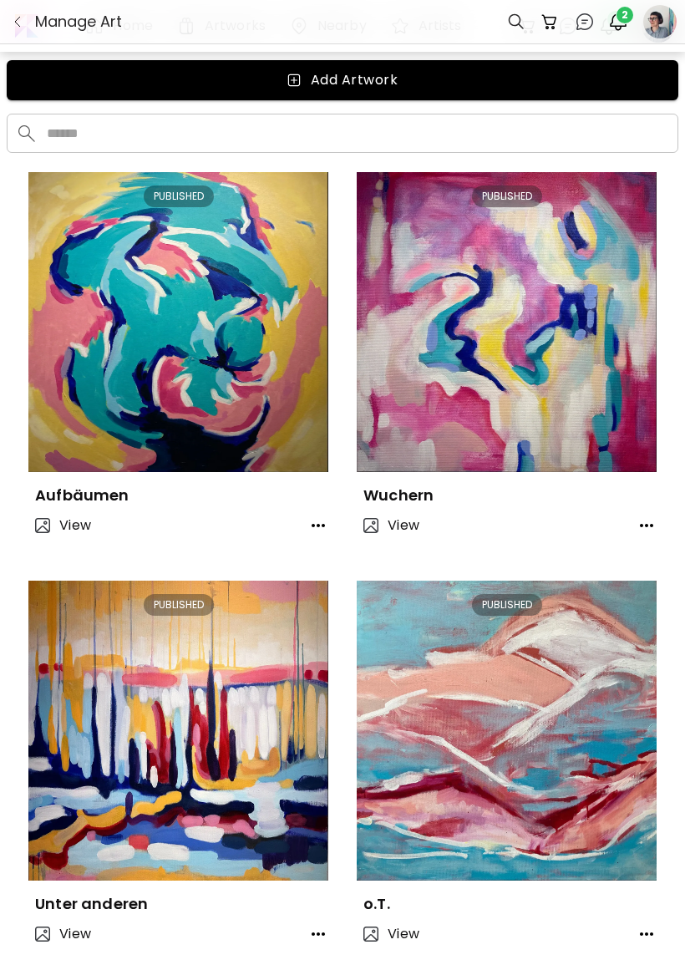
click at [326, 520] on icon "button" at bounding box center [318, 526] width 20 height 20
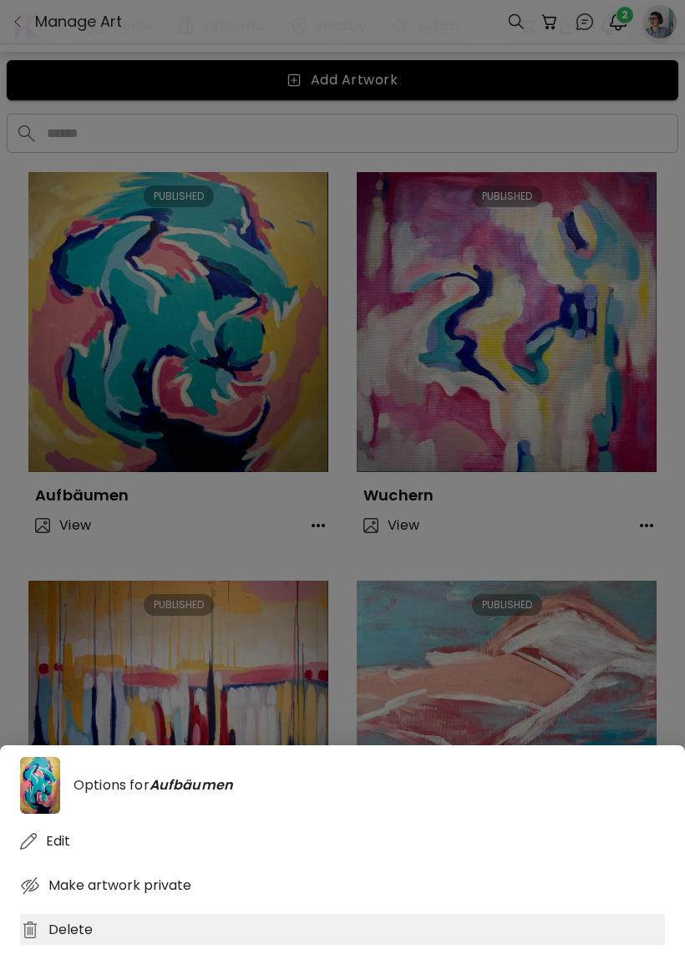
click at [183, 945] on div "Delete" at bounding box center [342, 929] width 645 height 31
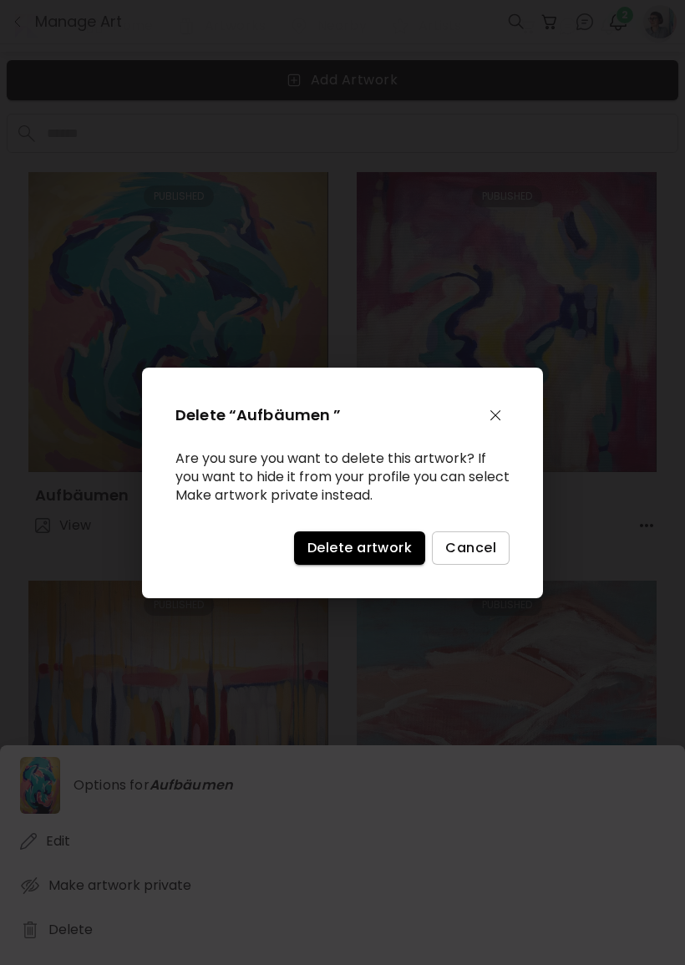
click at [361, 565] on button "Delete artwork" at bounding box center [359, 548] width 131 height 33
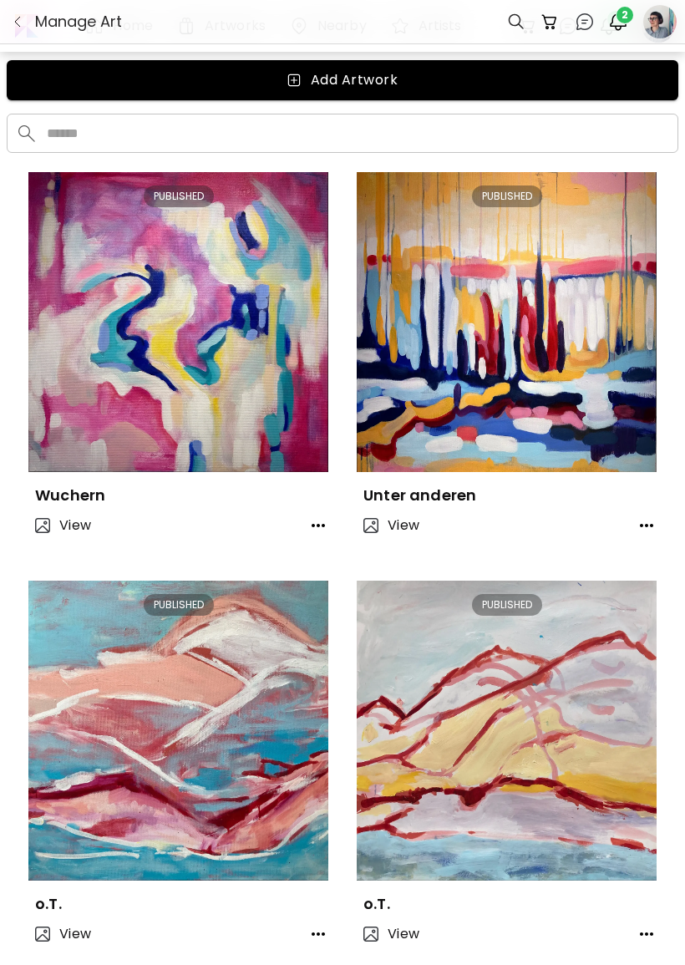
click at [308, 512] on button "button" at bounding box center [318, 525] width 33 height 33
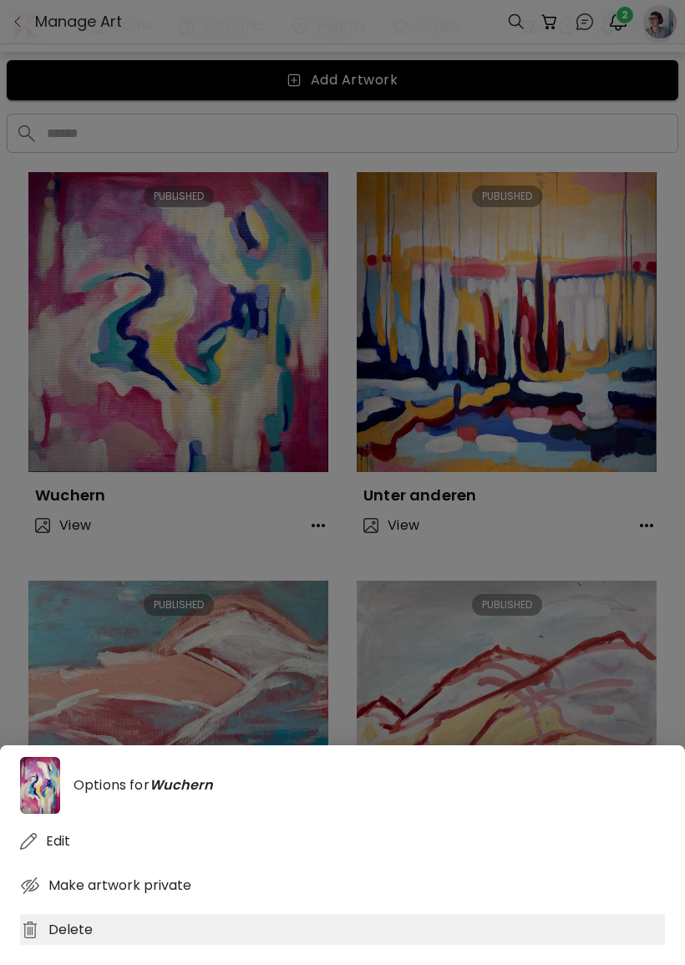
click at [259, 945] on div "Delete" at bounding box center [342, 929] width 645 height 31
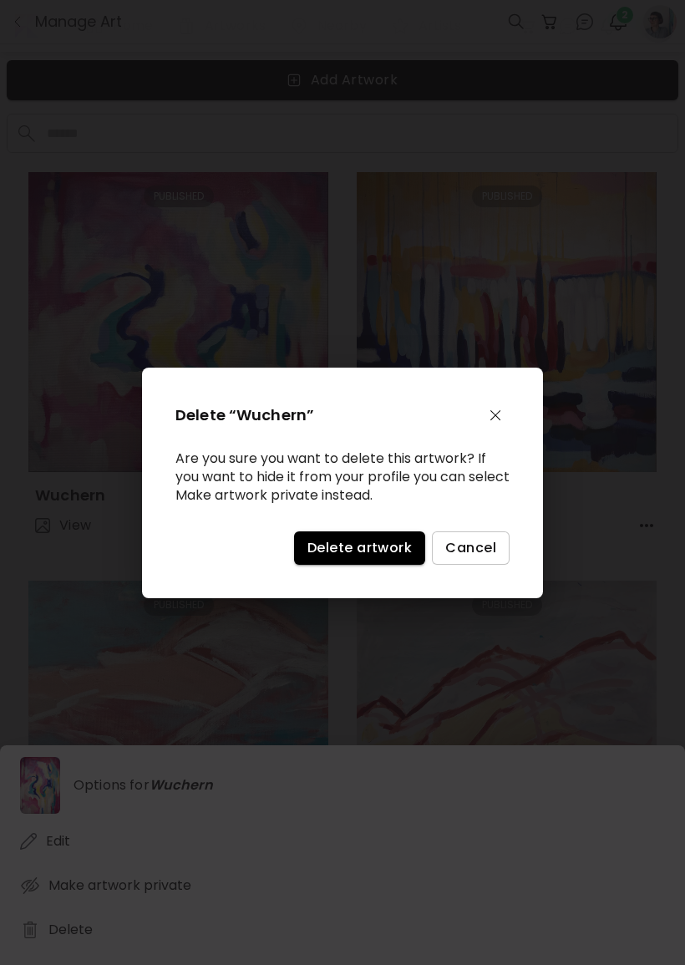
click at [381, 553] on span "Delete artwork" at bounding box center [360, 548] width 104 height 18
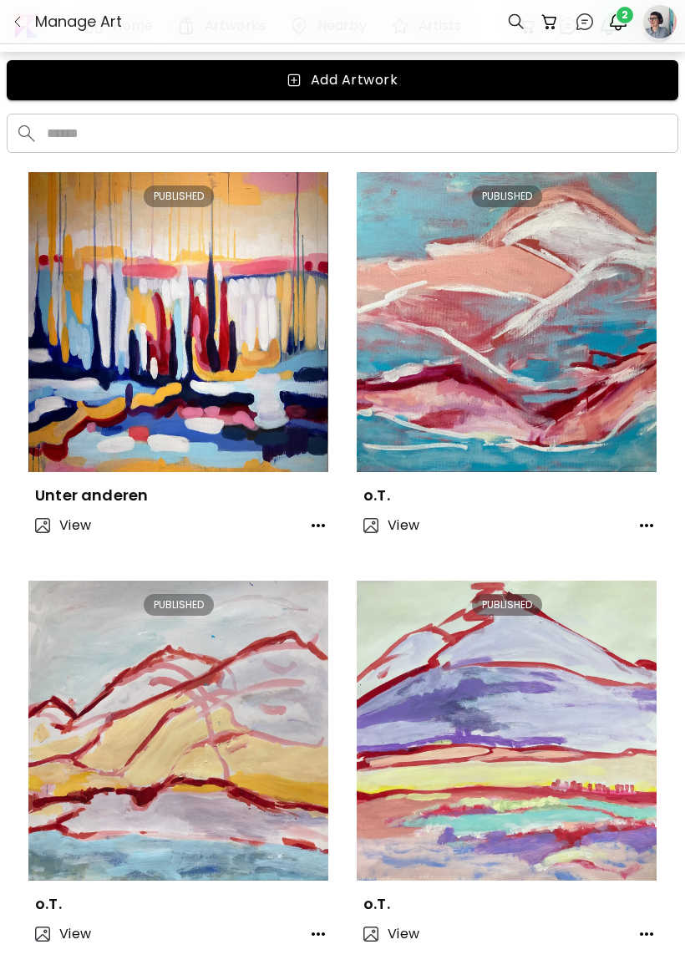
click at [637, 514] on button "button" at bounding box center [646, 525] width 33 height 33
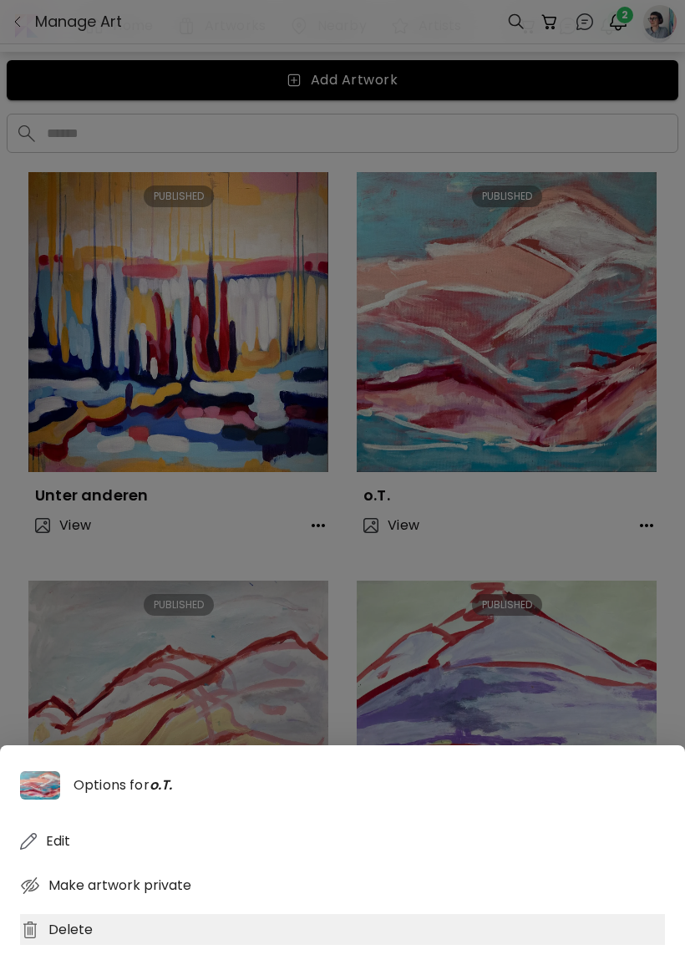
click at [132, 945] on div "Delete" at bounding box center [342, 929] width 645 height 31
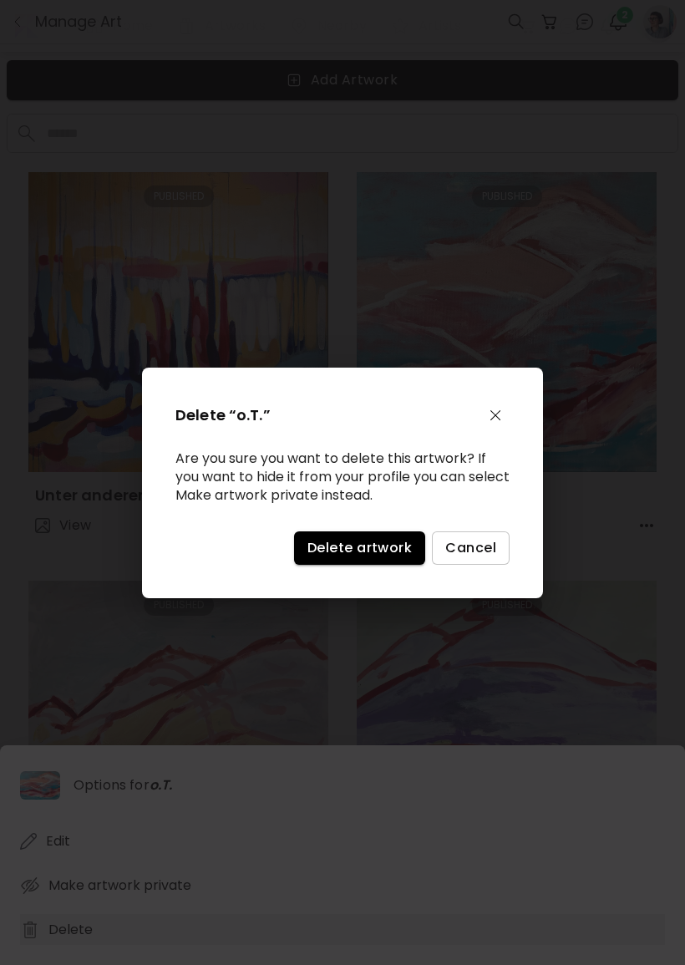
click at [375, 557] on span "Delete artwork" at bounding box center [360, 548] width 104 height 18
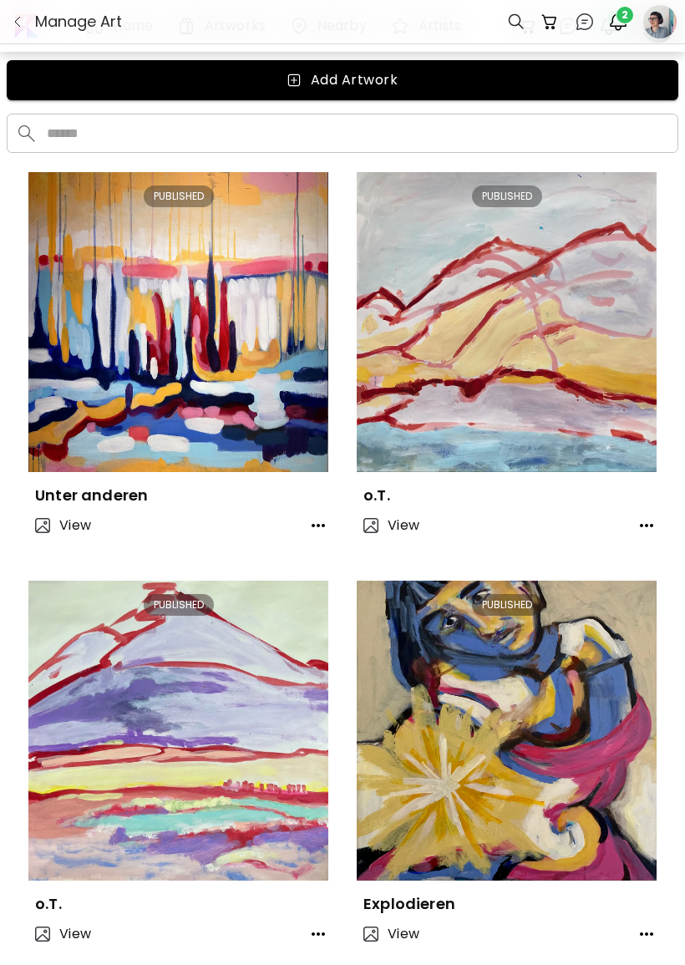
click at [312, 537] on button "button" at bounding box center [318, 525] width 33 height 33
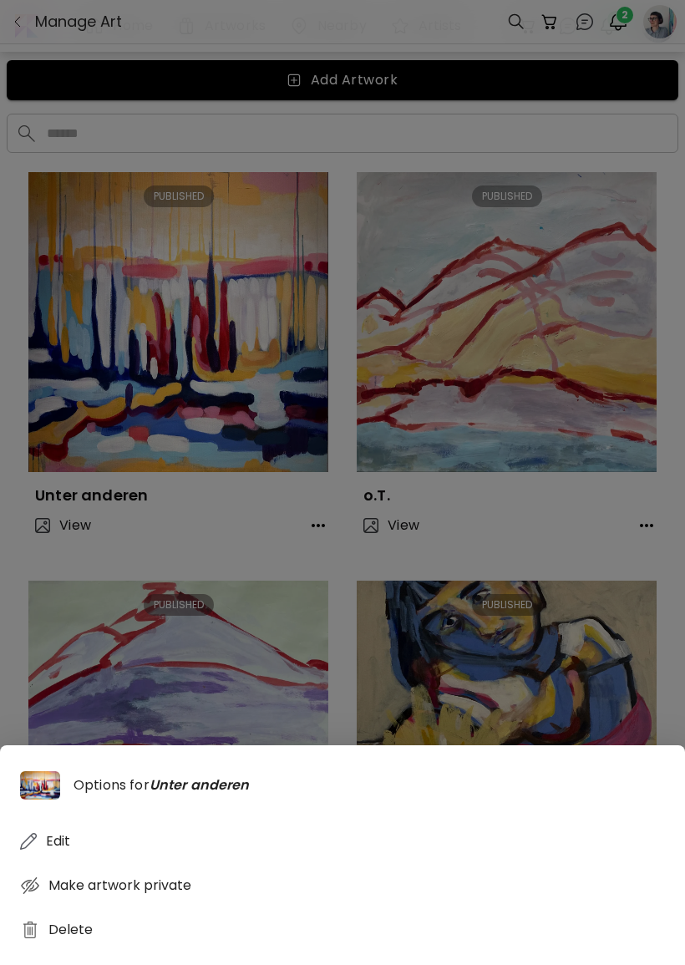
click at [88, 964] on div "Options for Unter anderen Edit Make artwork private Delete" at bounding box center [342, 855] width 685 height 220
click at [105, 964] on div "Options for Unter anderen Edit Make artwork private Delete" at bounding box center [342, 855] width 685 height 220
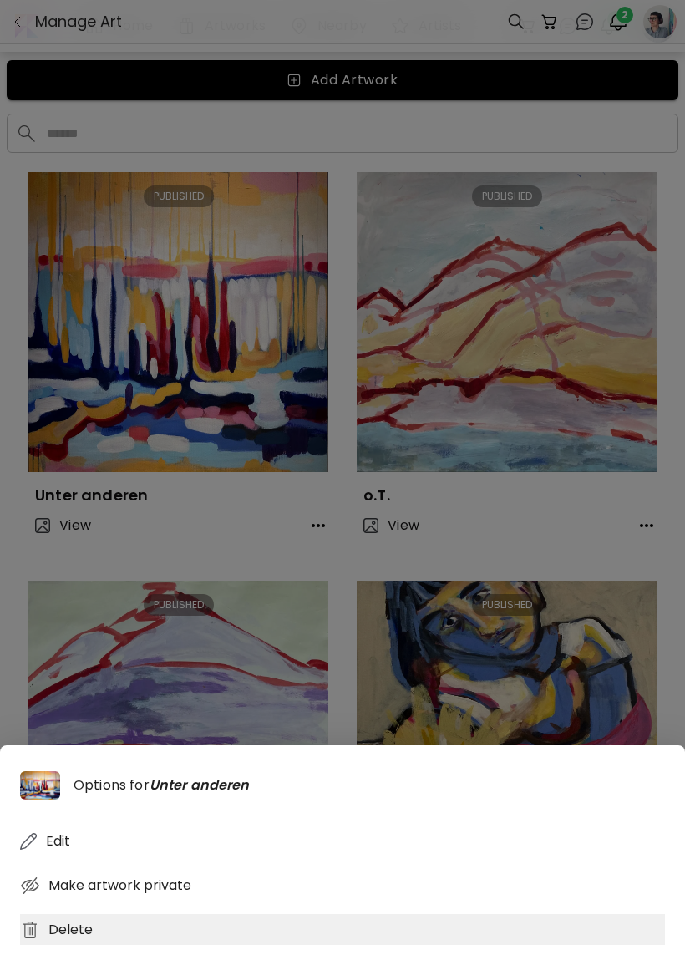
click at [130, 945] on div "Delete" at bounding box center [342, 929] width 645 height 31
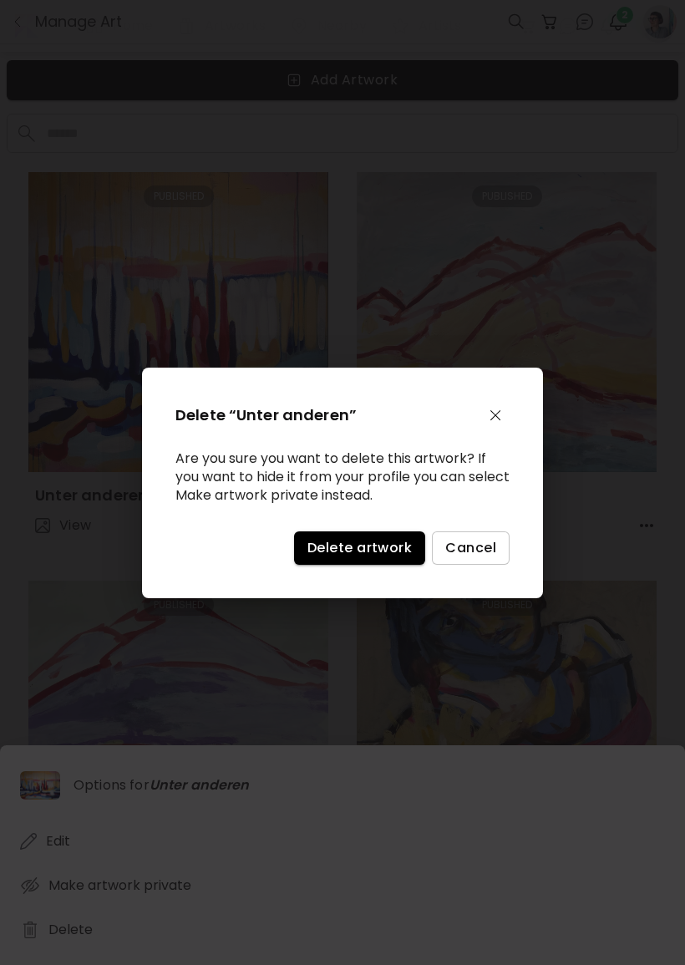
click at [359, 557] on span "Delete artwork" at bounding box center [360, 548] width 104 height 18
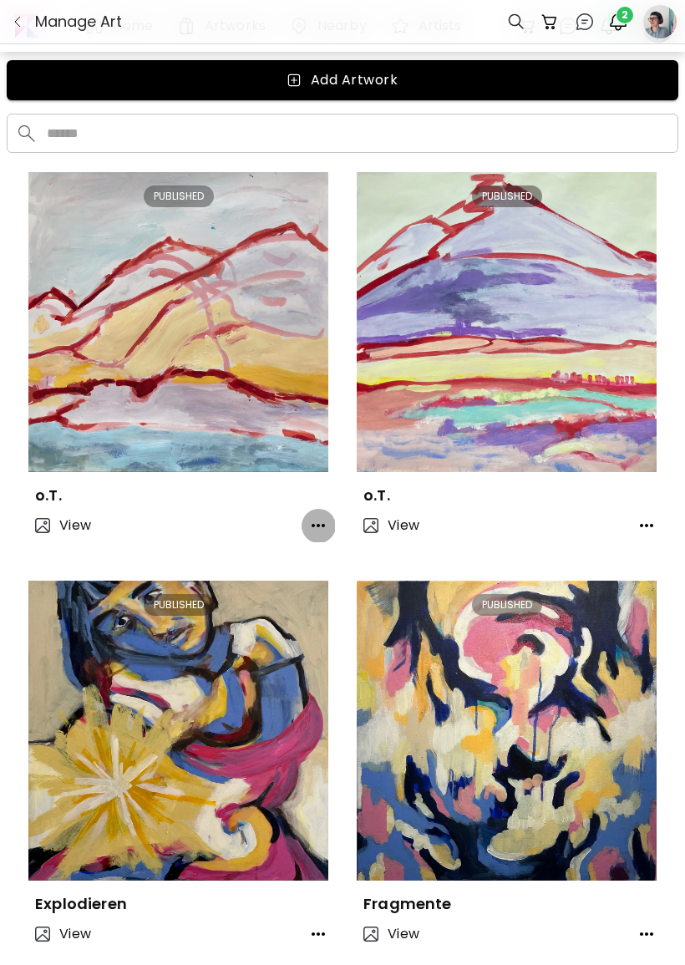
click at [310, 526] on icon "button" at bounding box center [318, 526] width 20 height 20
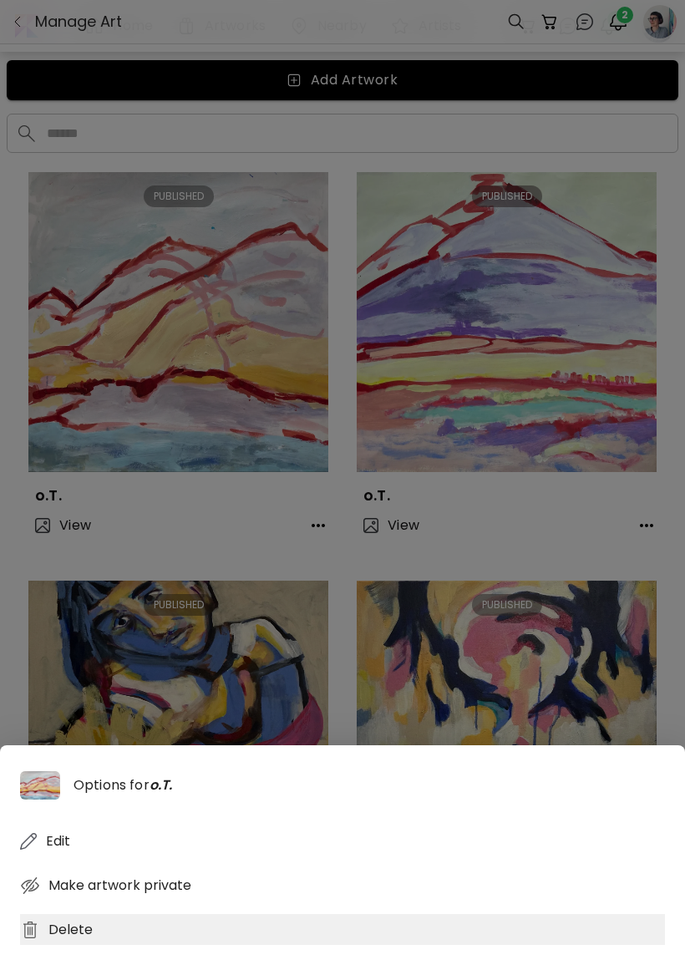
click at [96, 945] on div "Delete" at bounding box center [342, 929] width 645 height 31
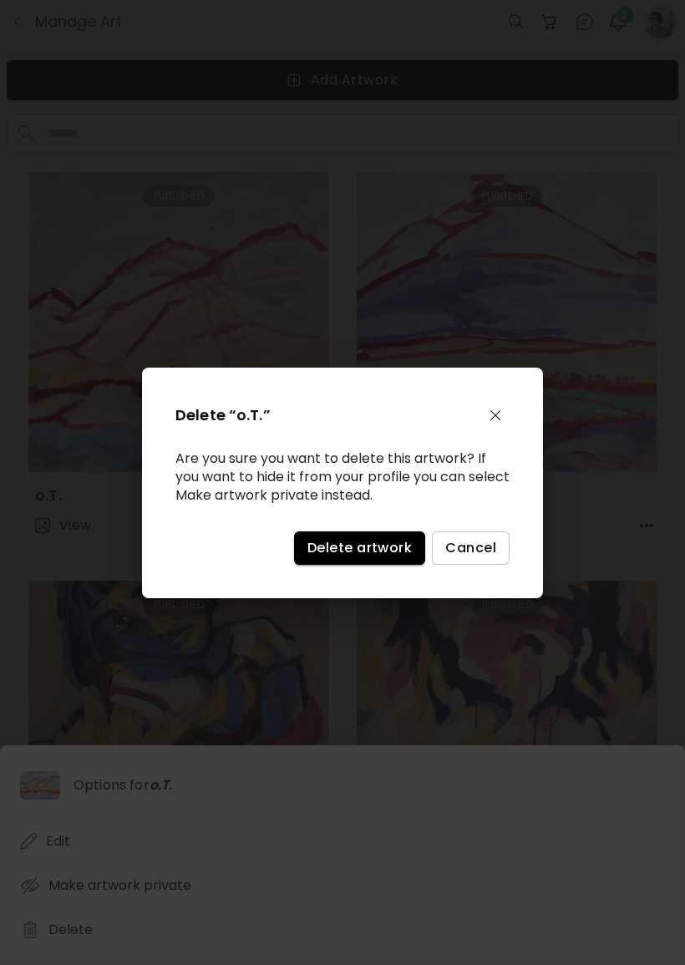
click at [366, 552] on span "Delete artwork" at bounding box center [360, 548] width 104 height 18
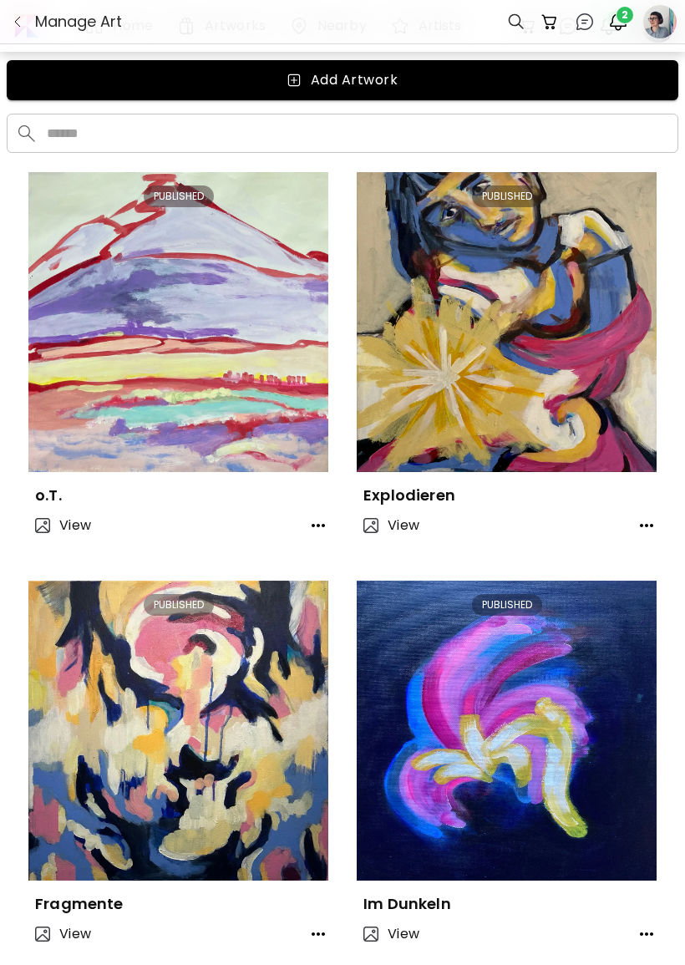
click at [313, 492] on div "o.T." at bounding box center [178, 488] width 300 height 33
click at [315, 524] on icon "button" at bounding box center [318, 526] width 20 height 20
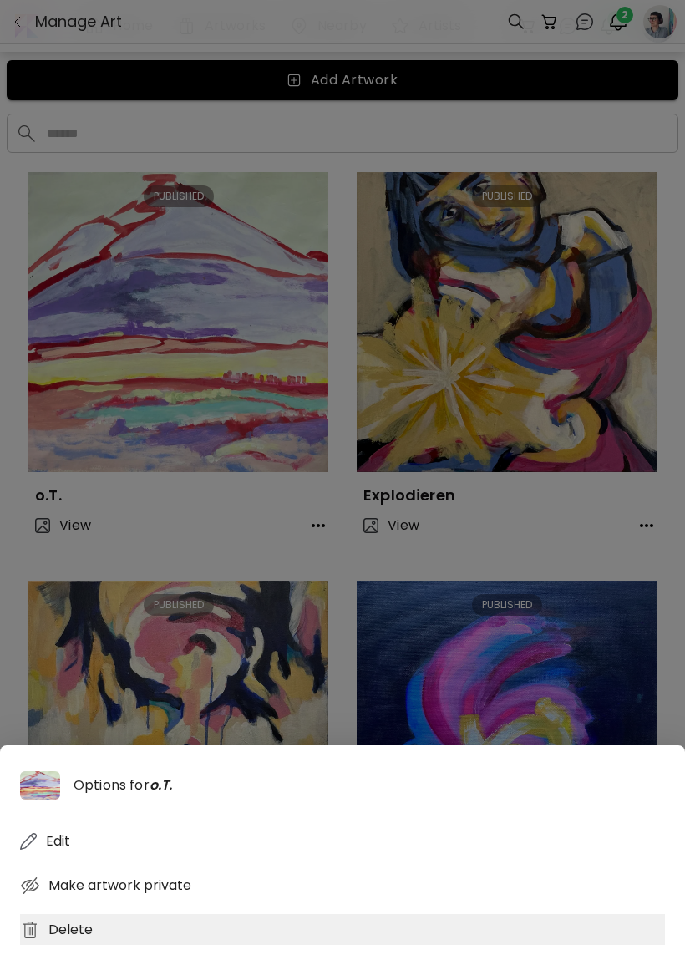
click at [89, 945] on div "Delete" at bounding box center [342, 929] width 645 height 31
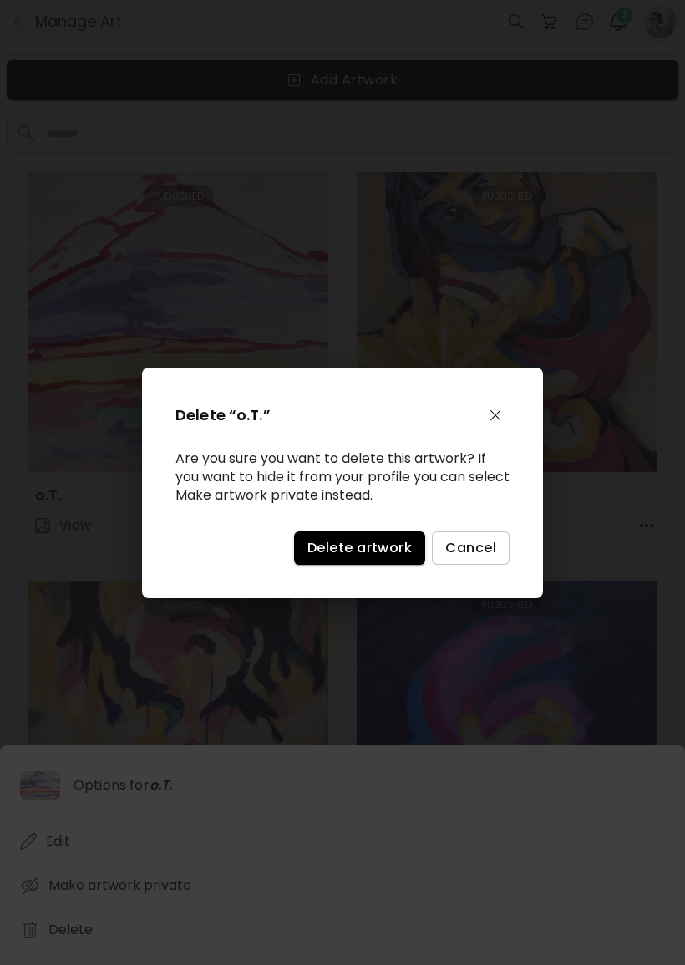
click at [358, 565] on button "Delete artwork" at bounding box center [359, 548] width 131 height 33
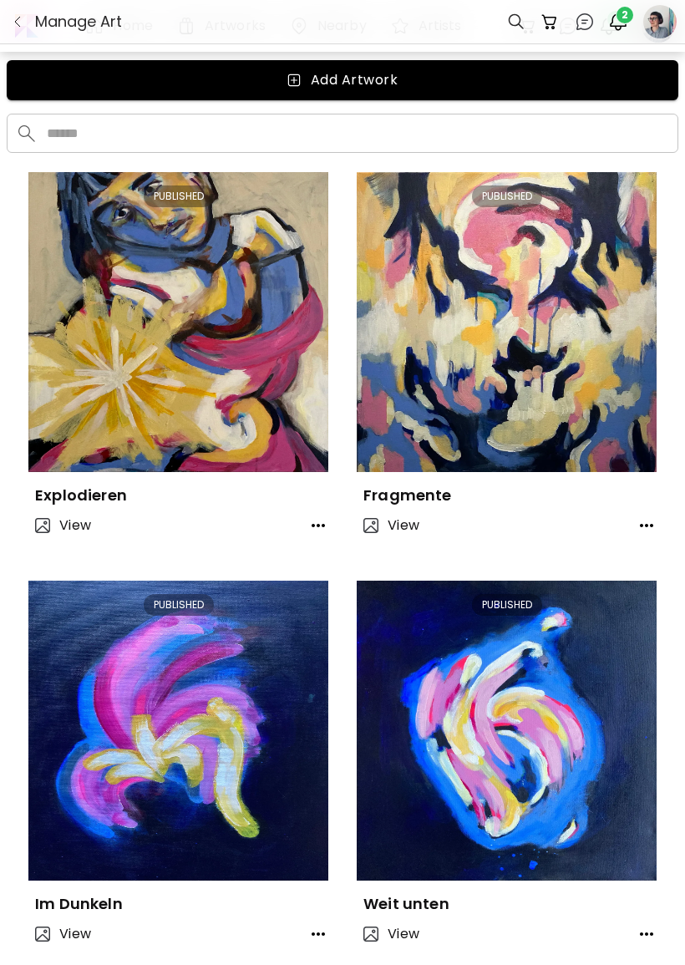
click at [306, 537] on button "button" at bounding box center [318, 525] width 33 height 33
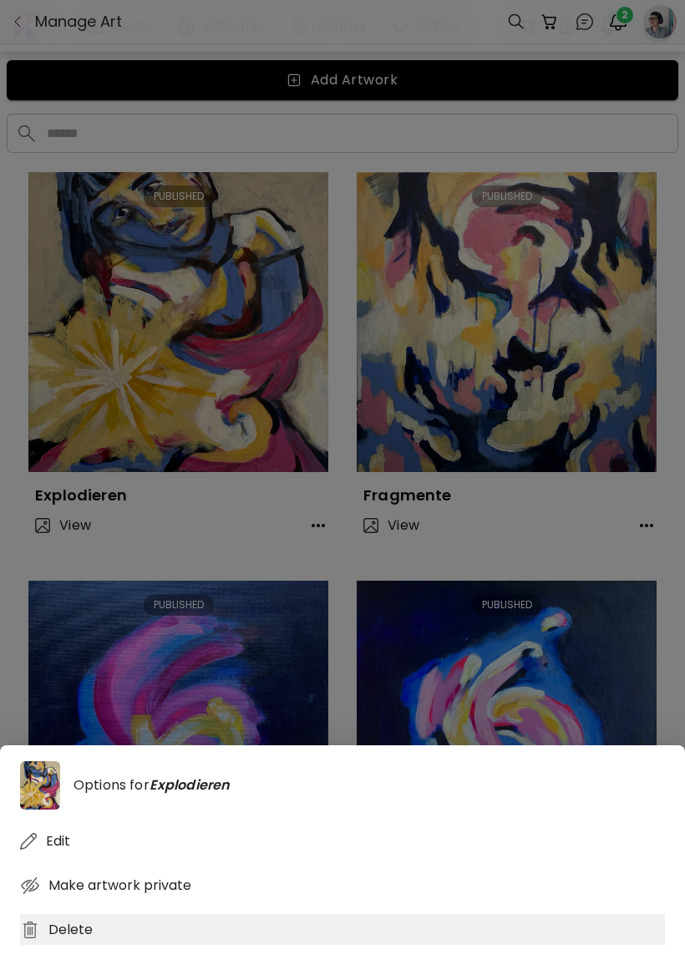
click at [111, 945] on div "Delete" at bounding box center [342, 929] width 645 height 31
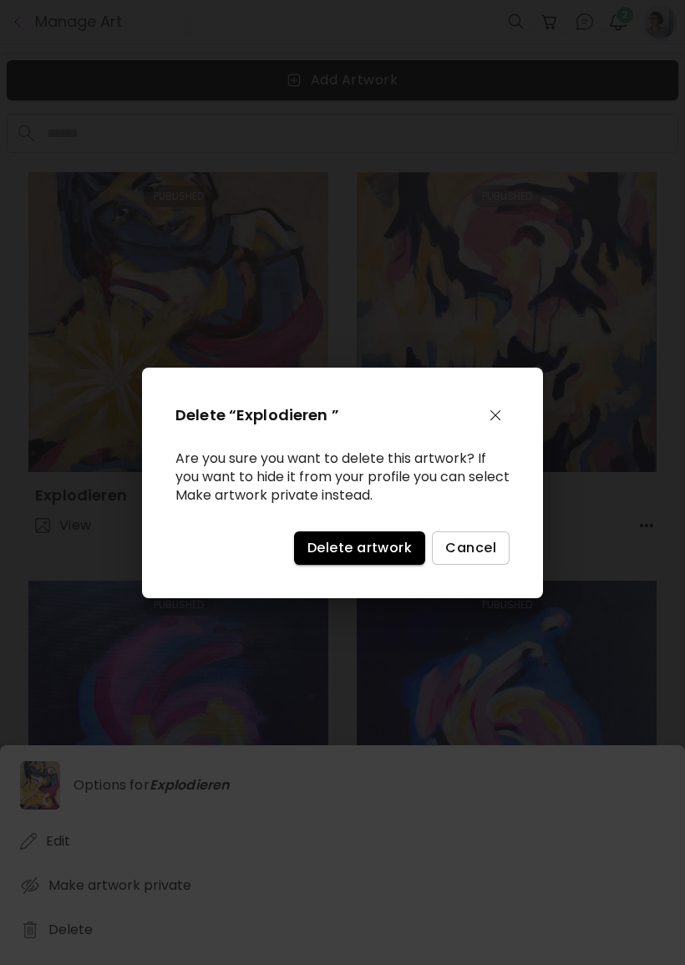
click at [358, 565] on button "Delete artwork" at bounding box center [359, 548] width 131 height 33
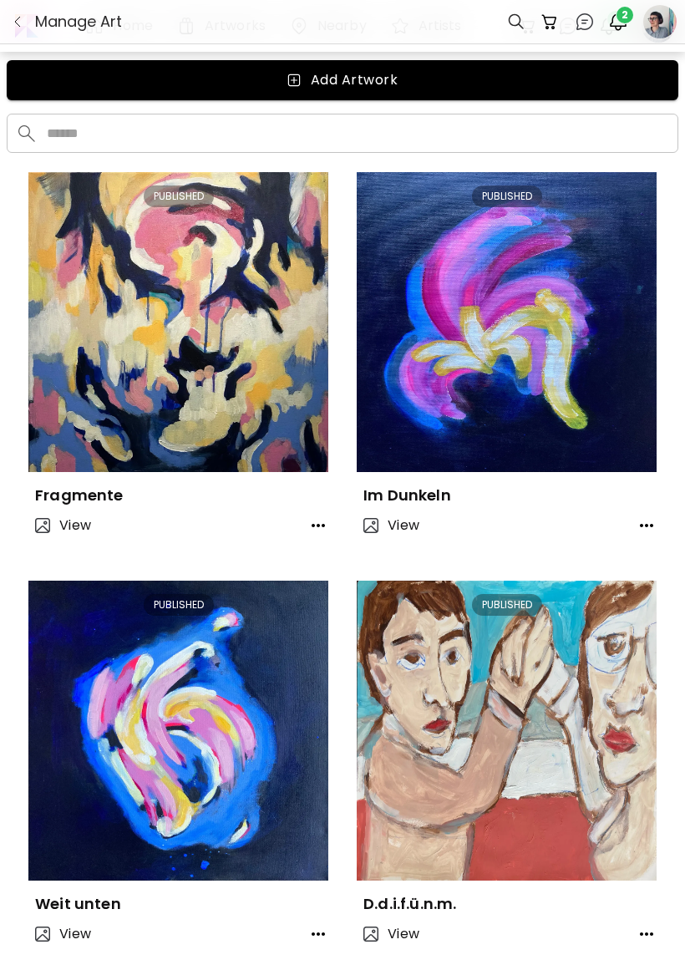
click at [329, 519] on button "button" at bounding box center [318, 525] width 33 height 33
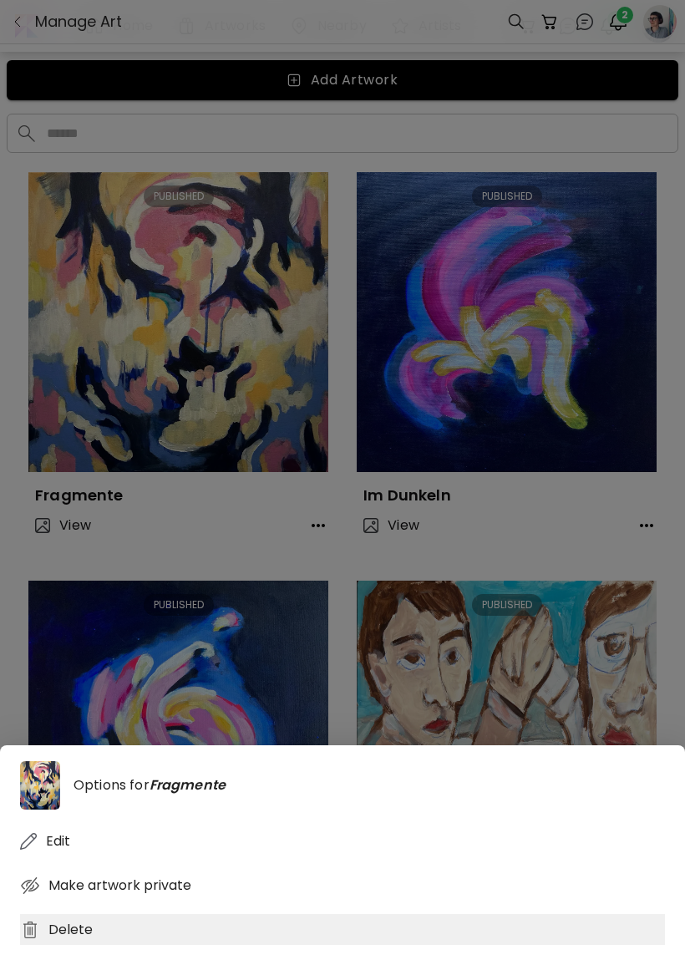
click at [165, 945] on div "Delete" at bounding box center [342, 929] width 645 height 31
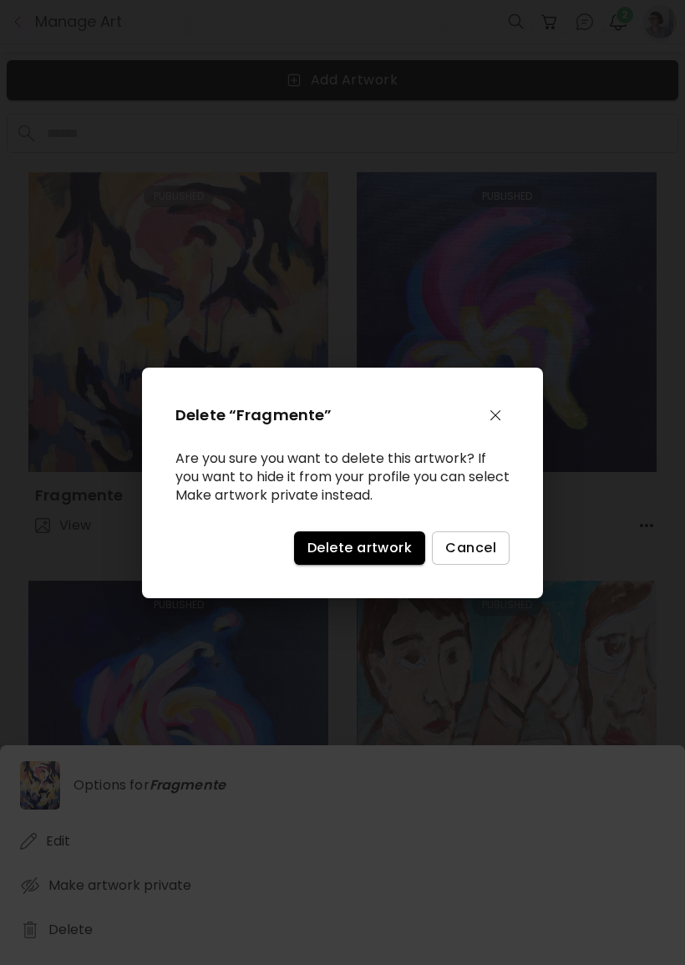
click at [342, 557] on span "Delete artwork" at bounding box center [360, 548] width 104 height 18
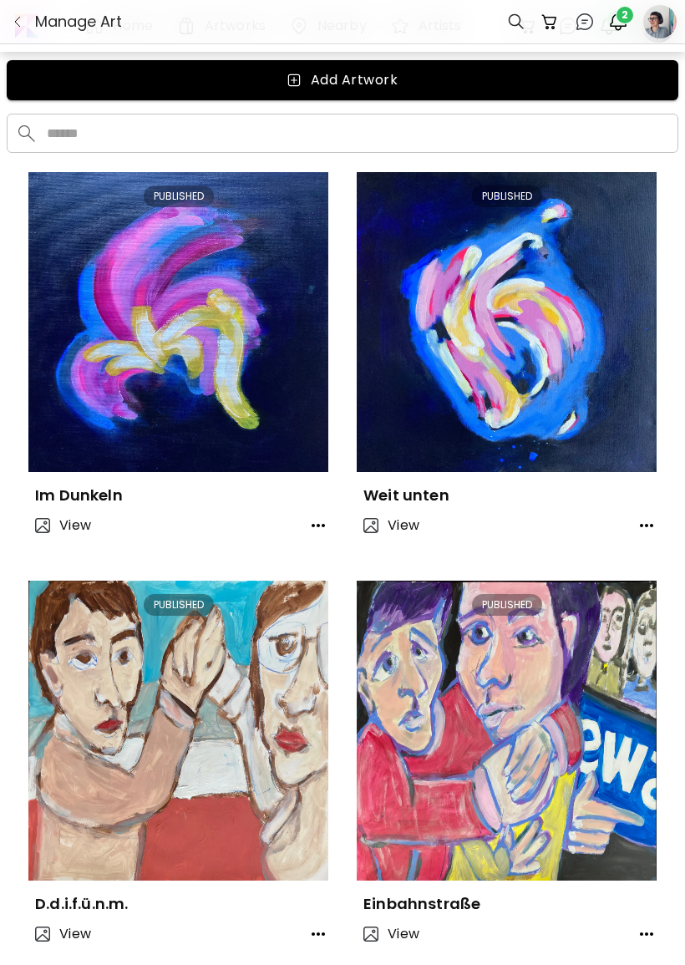
click at [317, 521] on icon "button" at bounding box center [318, 526] width 20 height 20
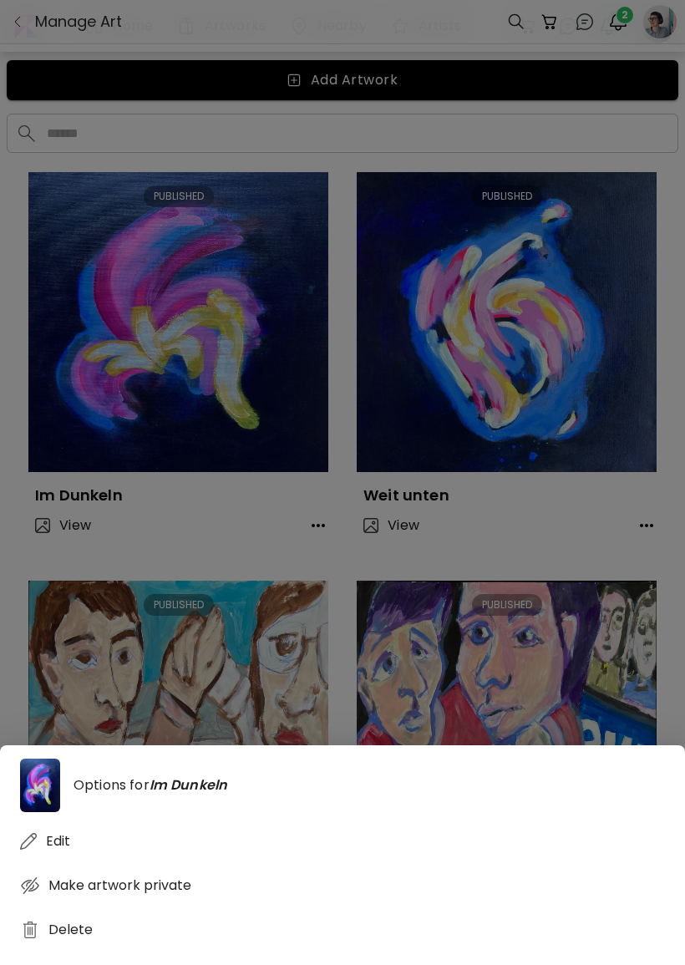
click at [98, 945] on div "Delete" at bounding box center [342, 929] width 645 height 31
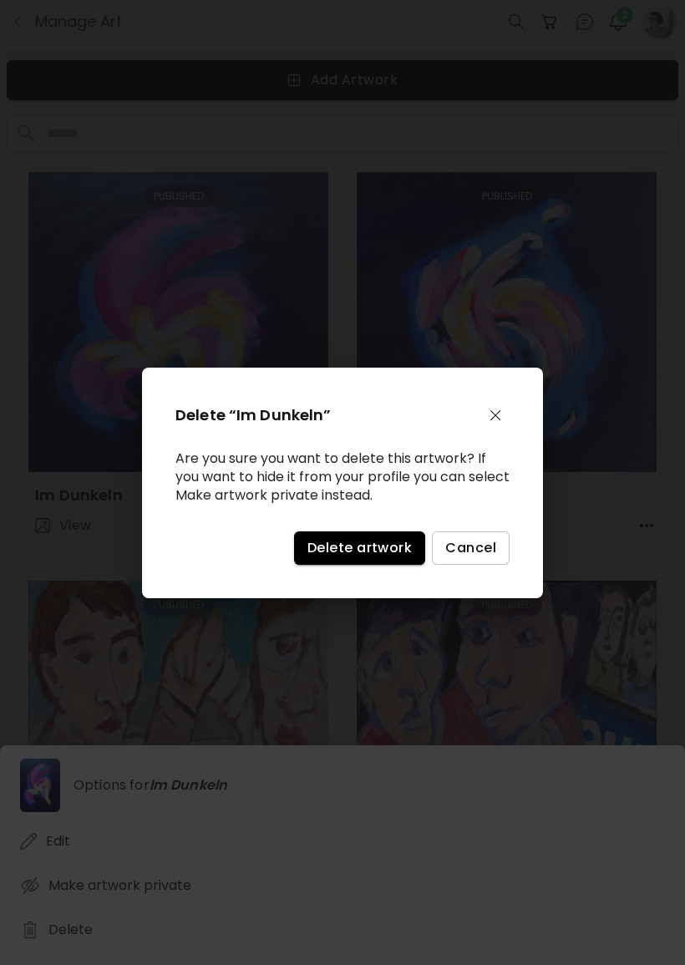
click at [350, 555] on span "Delete artwork" at bounding box center [360, 548] width 104 height 18
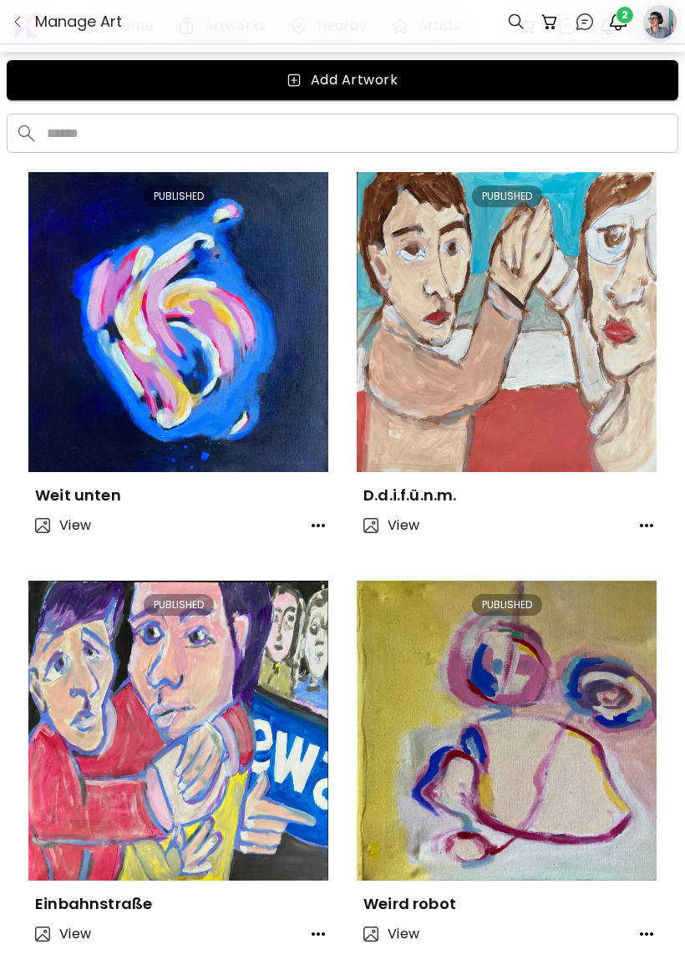
click at [328, 526] on icon "button" at bounding box center [318, 526] width 20 height 20
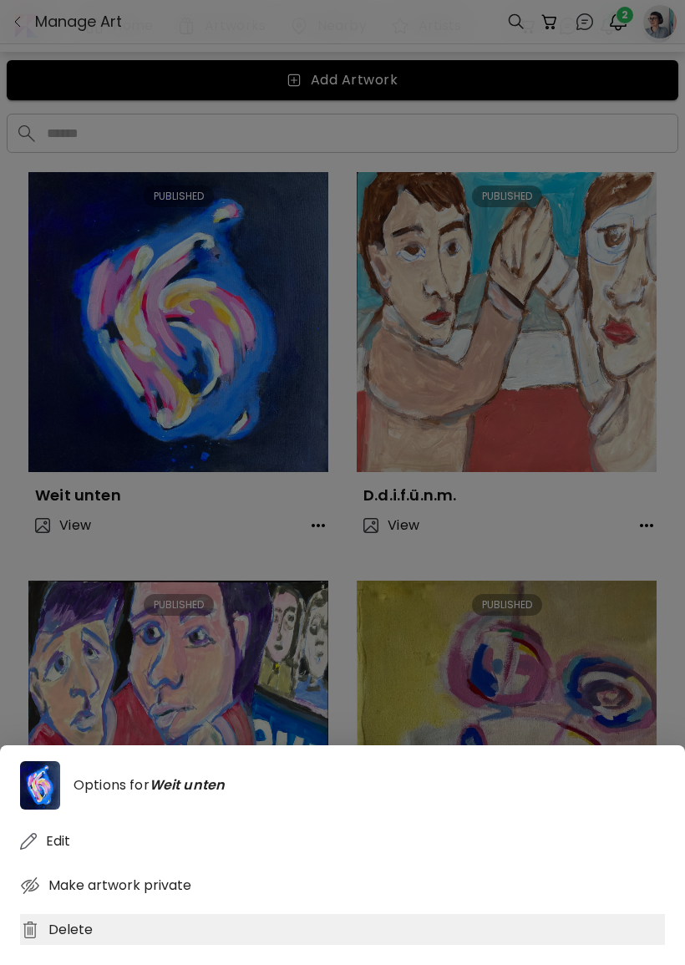
click at [173, 937] on div "Delete" at bounding box center [342, 929] width 645 height 31
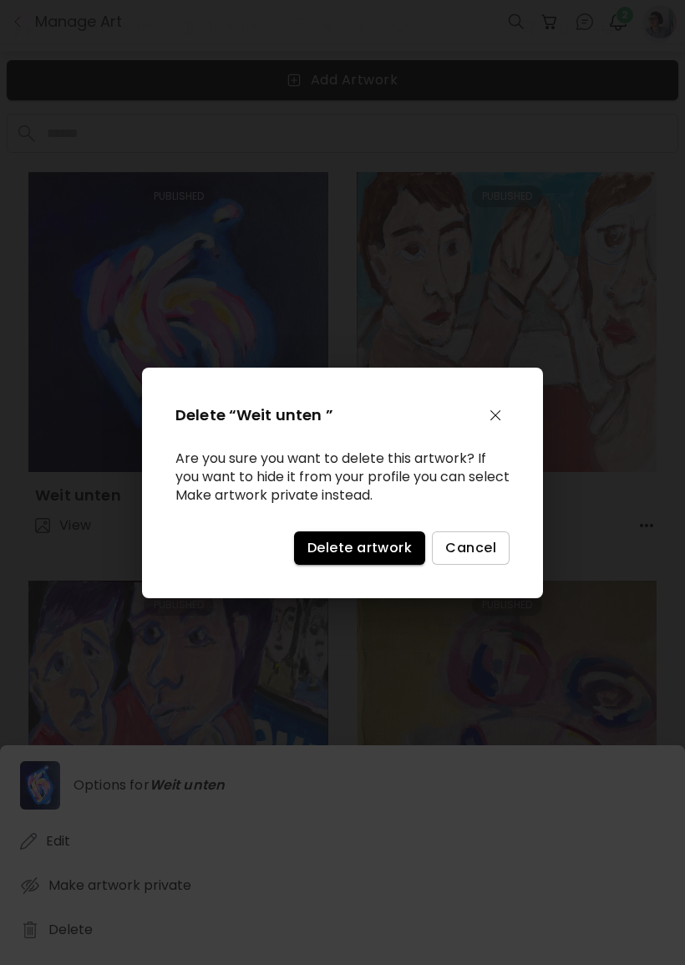
click at [348, 584] on div "Delete “Weit unten ” Are you sure you want to delete this artwork? If you want …" at bounding box center [342, 483] width 401 height 231
click at [367, 557] on span "Delete artwork" at bounding box center [360, 548] width 104 height 18
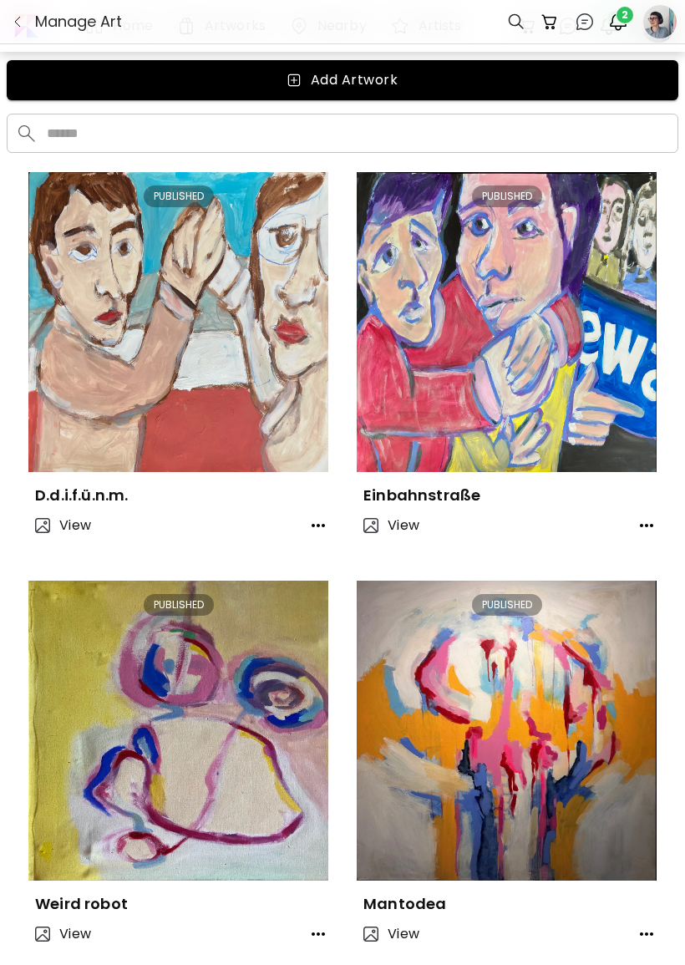
click at [322, 496] on div "D.d.i.f.ü.n.m." at bounding box center [178, 488] width 300 height 33
click at [321, 495] on div "D.d.i.f.ü.n.m." at bounding box center [178, 488] width 300 height 33
click at [311, 534] on icon "button" at bounding box center [318, 526] width 20 height 20
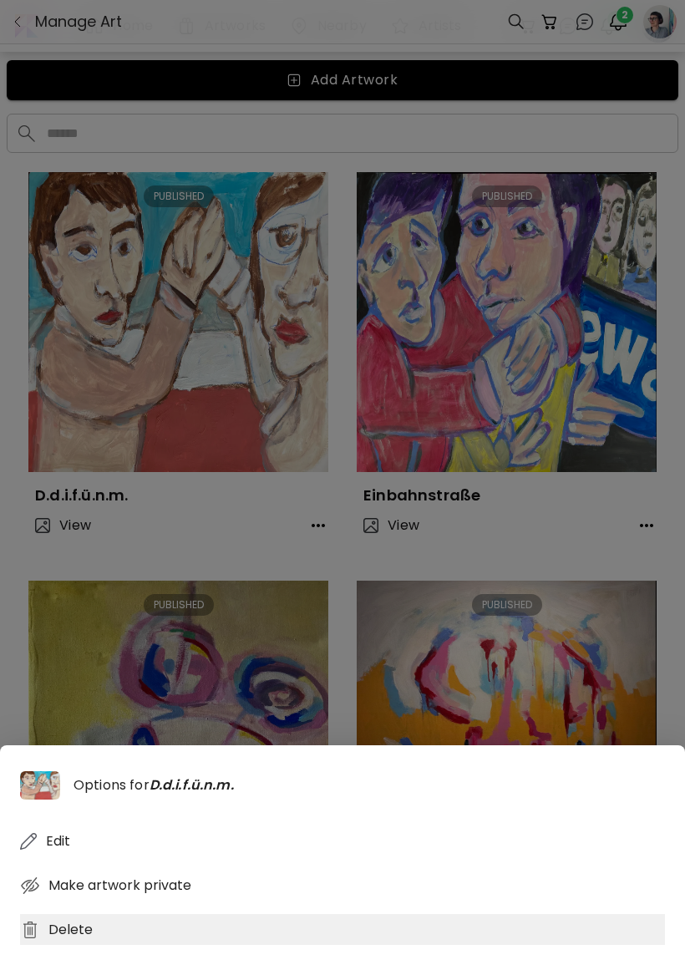
click at [143, 945] on div "Delete" at bounding box center [342, 929] width 645 height 31
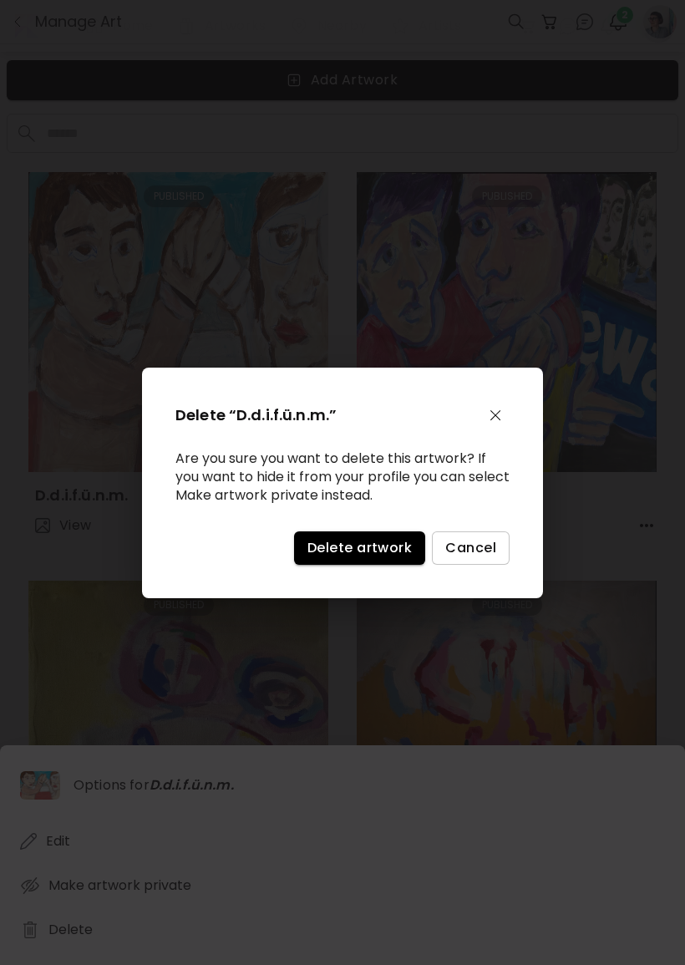
click at [356, 535] on div "Delete “D.d.i.f.ü.n.m.” Are you sure you want to delete this artwork? If you wa…" at bounding box center [342, 483] width 401 height 231
click at [384, 548] on span "Delete artwork" at bounding box center [360, 548] width 104 height 18
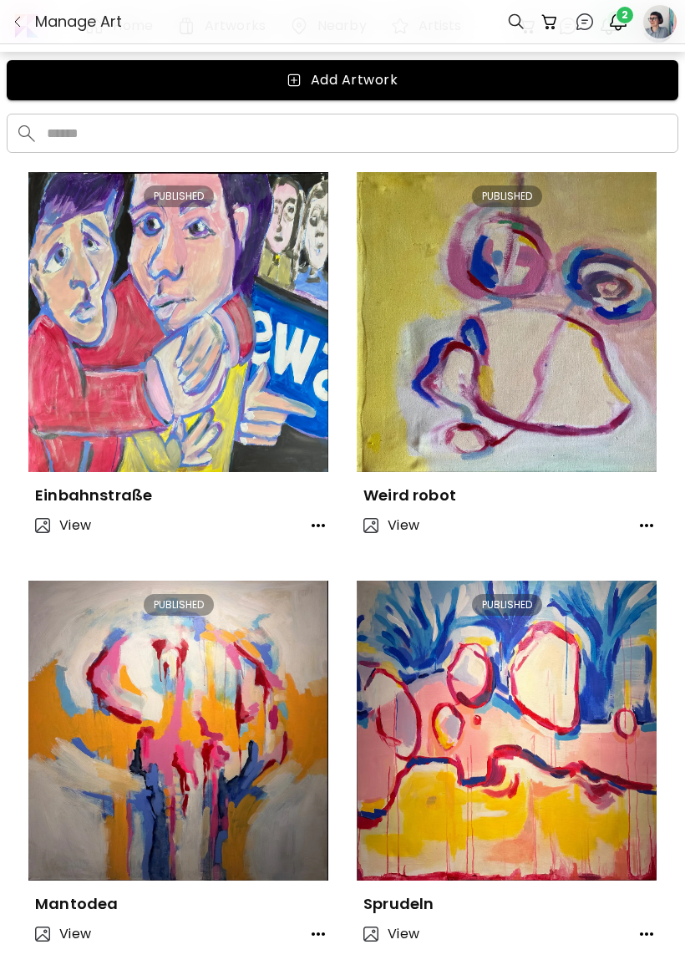
click at [313, 532] on icon "button" at bounding box center [318, 526] width 20 height 20
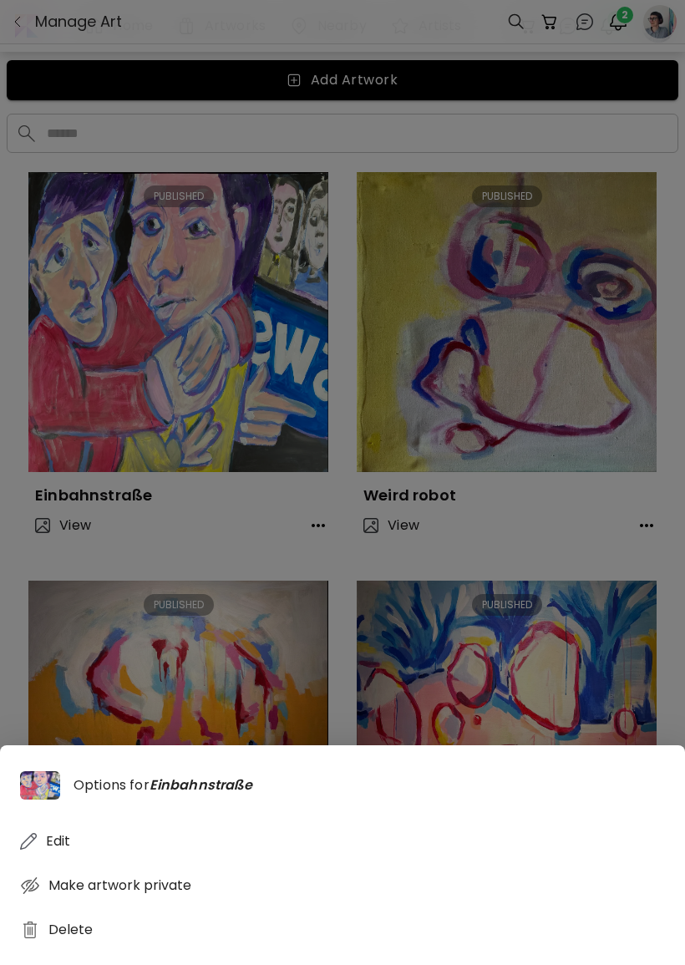
click at [135, 964] on div "Options for Einbahnstraße Edit Make artwork private Delete" at bounding box center [342, 855] width 685 height 220
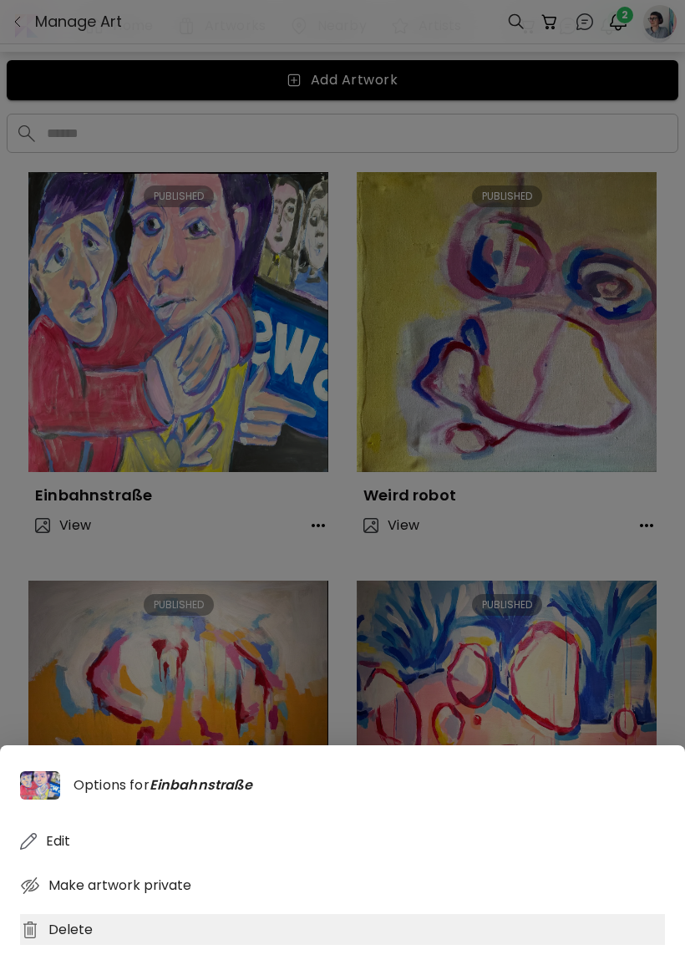
click at [120, 945] on div "Delete" at bounding box center [342, 929] width 645 height 31
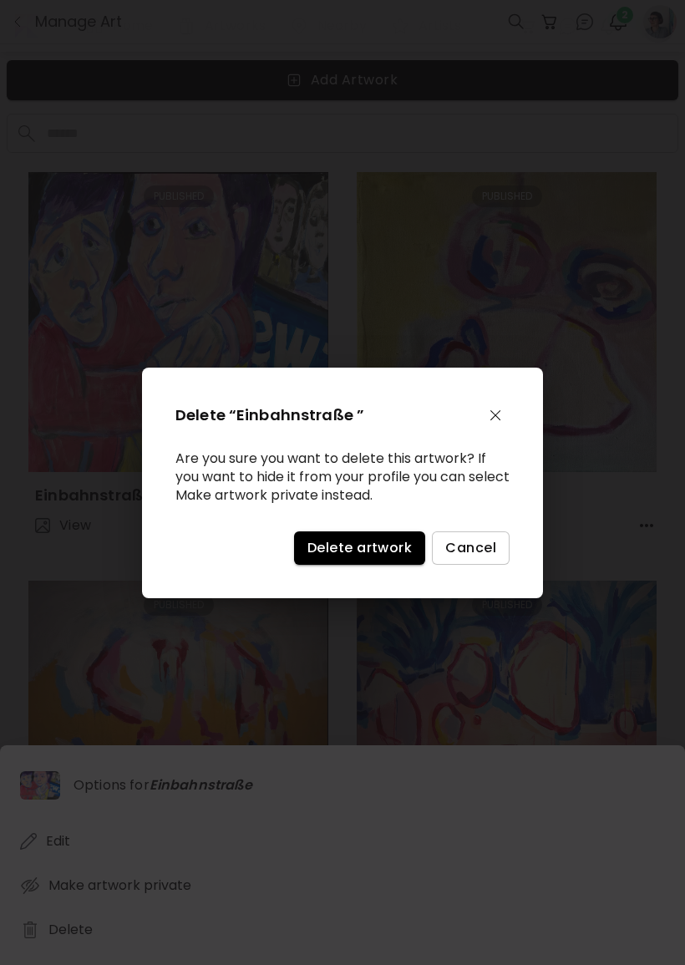
click at [330, 557] on span "Delete artwork" at bounding box center [360, 548] width 104 height 18
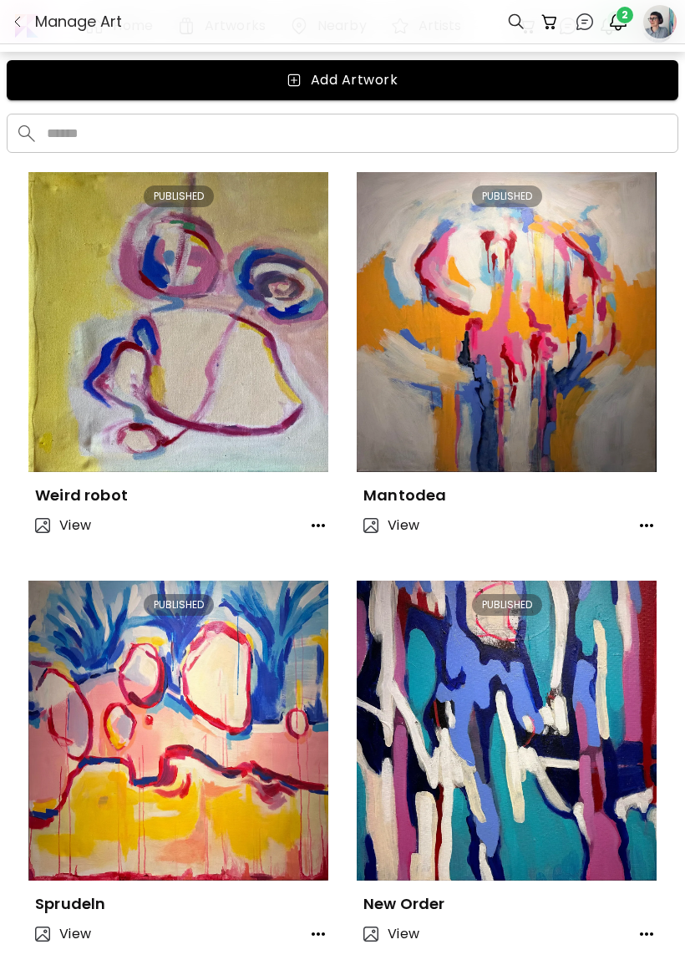
click at [308, 549] on div "PUBLISHED Weird robot View" at bounding box center [178, 362] width 300 height 380
click at [308, 541] on button "button" at bounding box center [318, 525] width 33 height 33
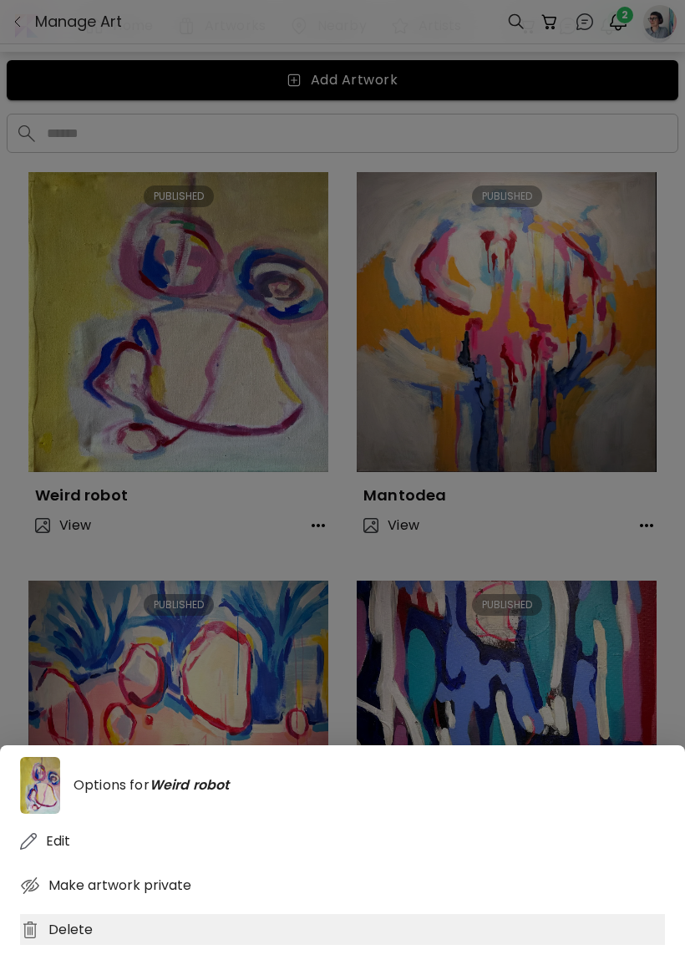
click at [129, 945] on div "Delete" at bounding box center [342, 929] width 645 height 31
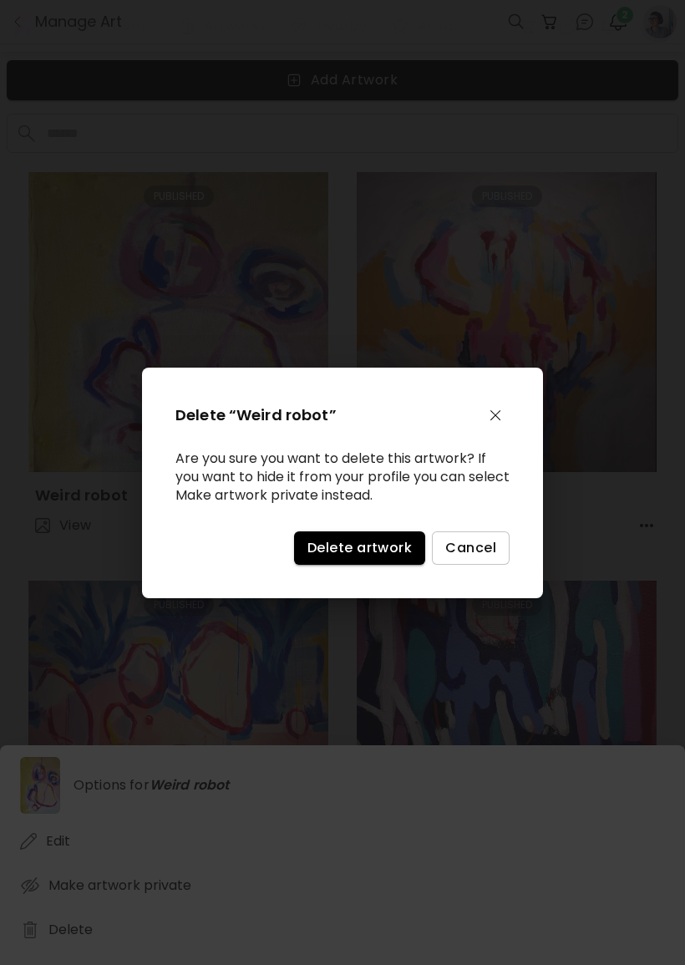
click at [323, 565] on button "Delete artwork" at bounding box center [359, 548] width 131 height 33
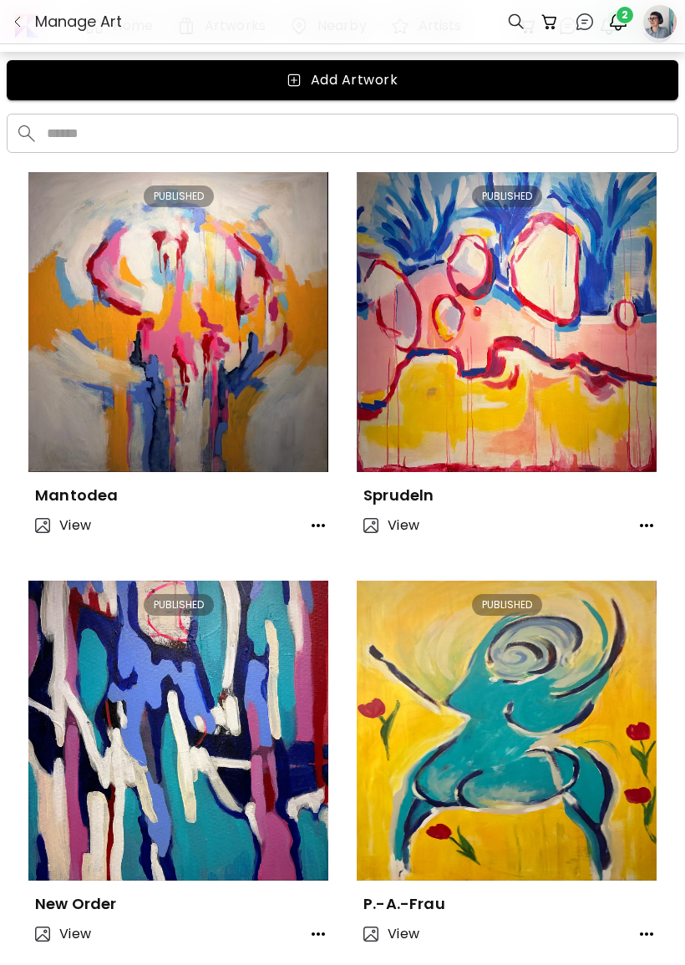
click at [325, 538] on button "button" at bounding box center [318, 525] width 33 height 33
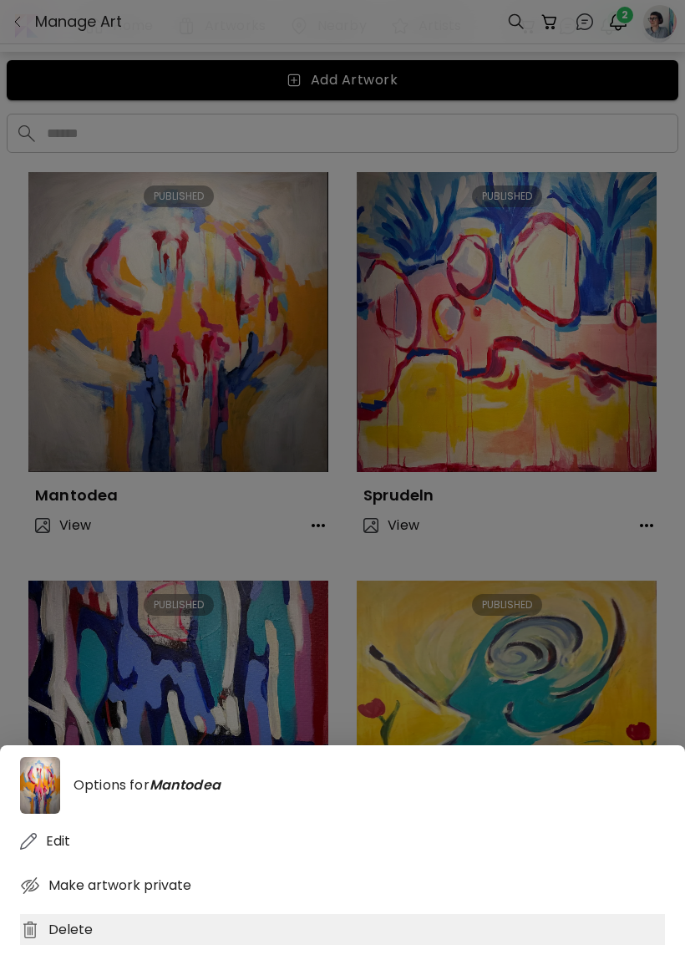
click at [158, 945] on div "Delete" at bounding box center [342, 929] width 645 height 31
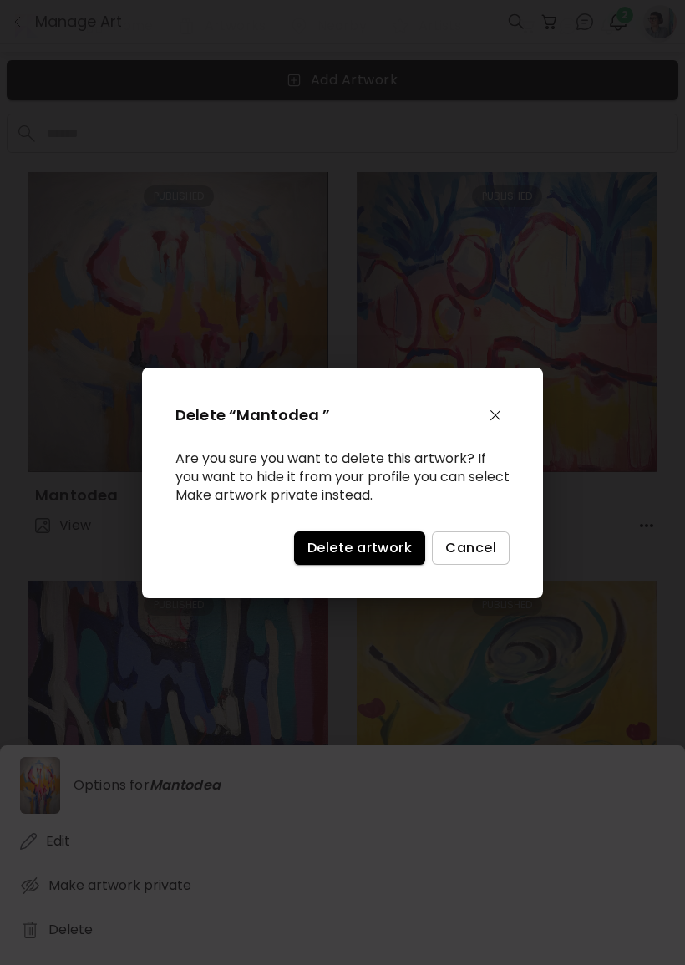
click at [339, 565] on button "Delete artwork" at bounding box center [359, 548] width 131 height 33
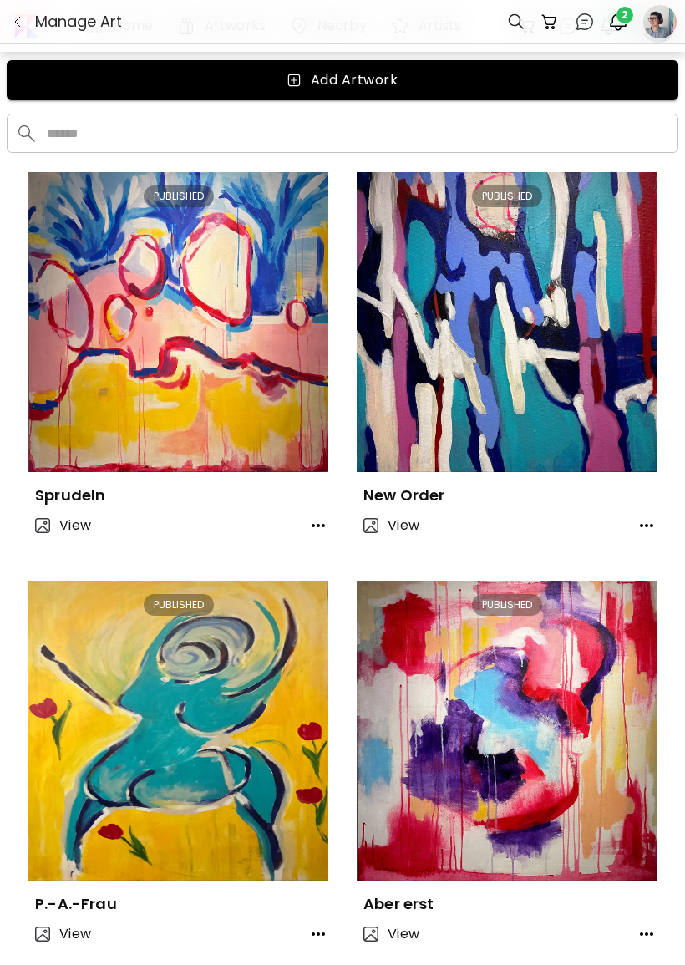
click at [303, 534] on button "button" at bounding box center [318, 525] width 33 height 33
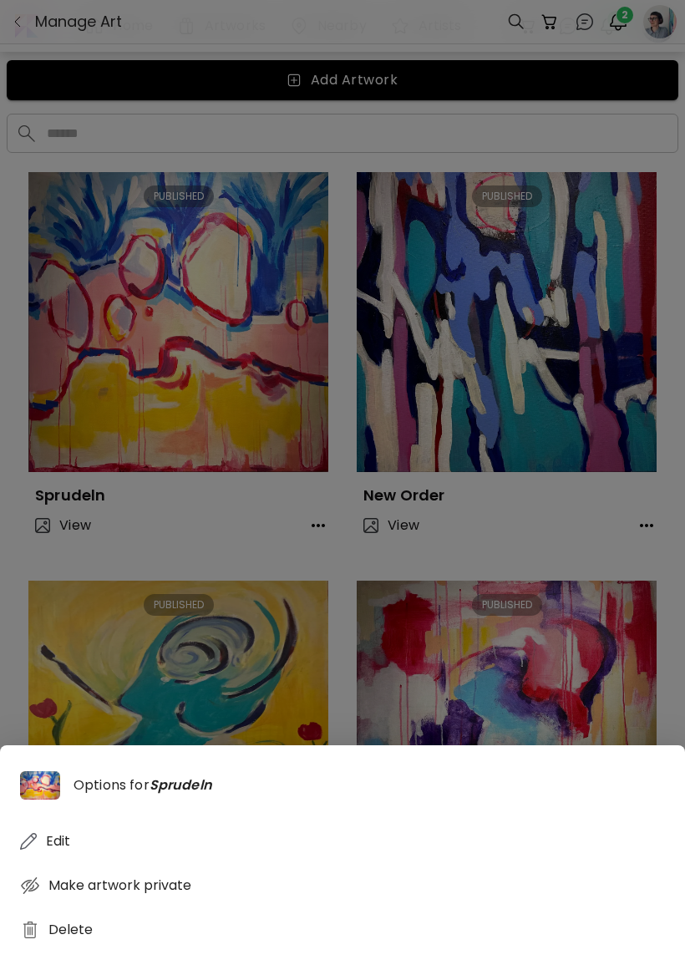
click at [237, 964] on div "Options for Sprudeln Edit Make artwork private Delete" at bounding box center [342, 855] width 685 height 220
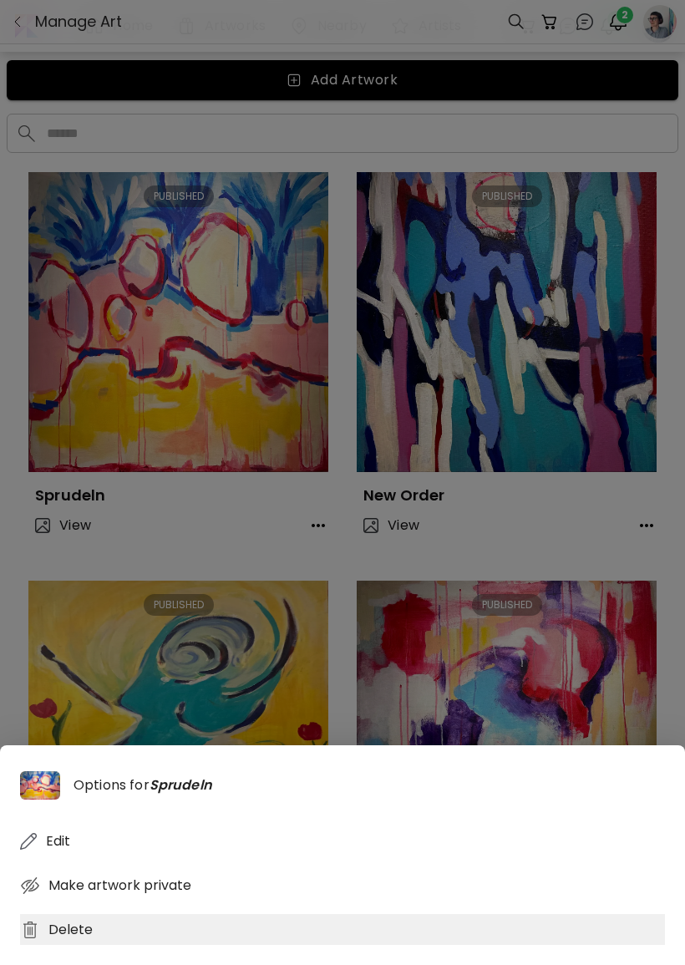
click at [280, 941] on div "Delete" at bounding box center [342, 929] width 645 height 31
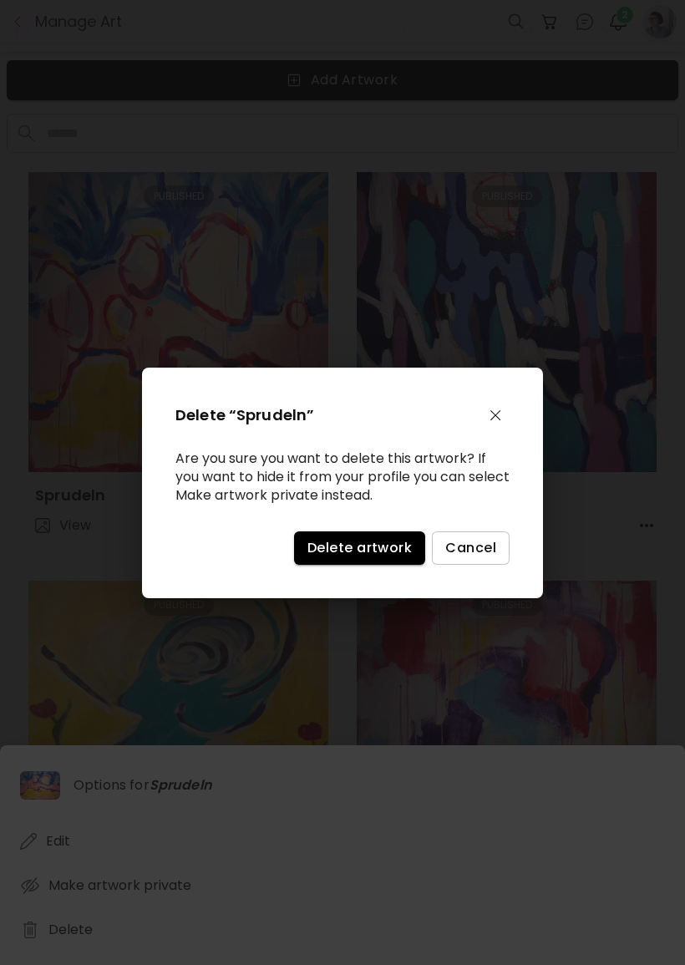
click at [332, 586] on div "Delete “Sprudeln” Are you sure you want to delete this artwork? If you want to …" at bounding box center [342, 483] width 401 height 231
click at [366, 544] on button "Delete artwork" at bounding box center [359, 548] width 131 height 33
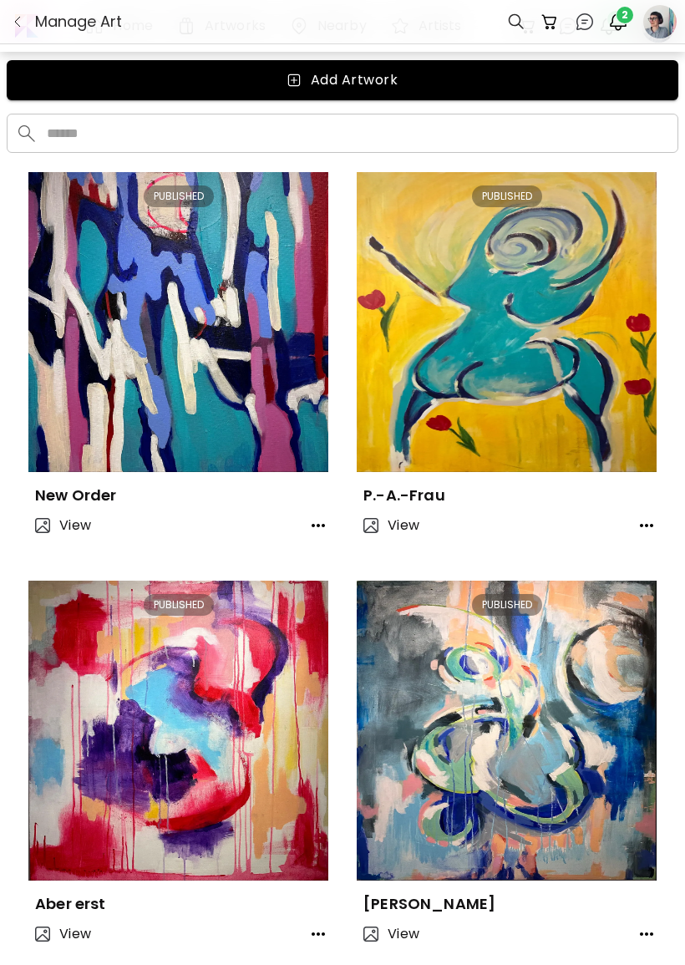
click at [323, 524] on icon "button" at bounding box center [318, 525] width 13 height 3
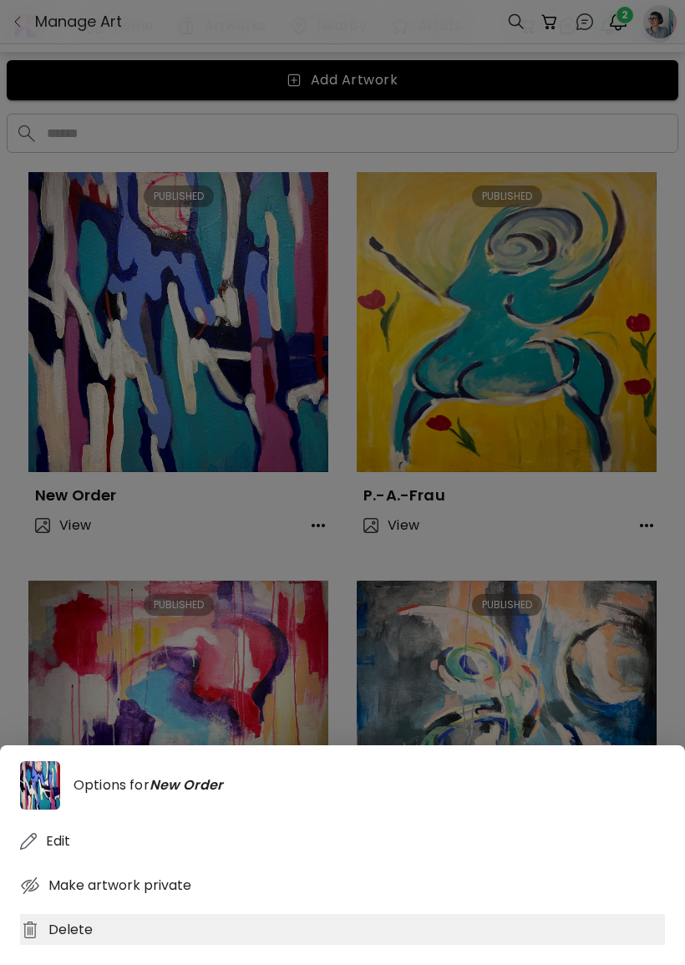
click at [135, 945] on div "Delete" at bounding box center [342, 929] width 645 height 31
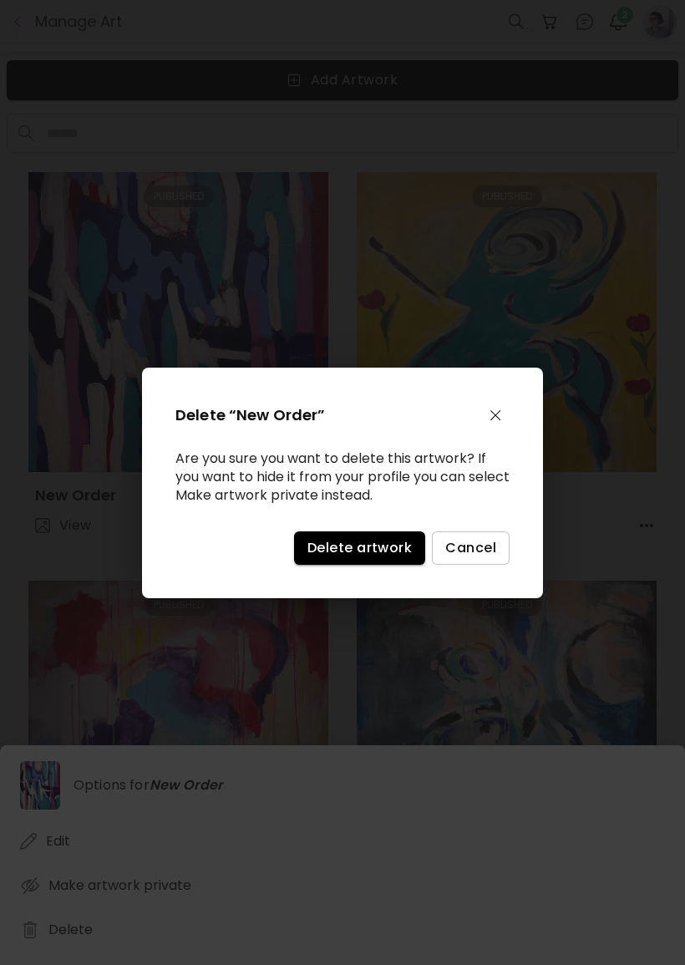
click at [340, 565] on button "Delete artwork" at bounding box center [359, 548] width 131 height 33
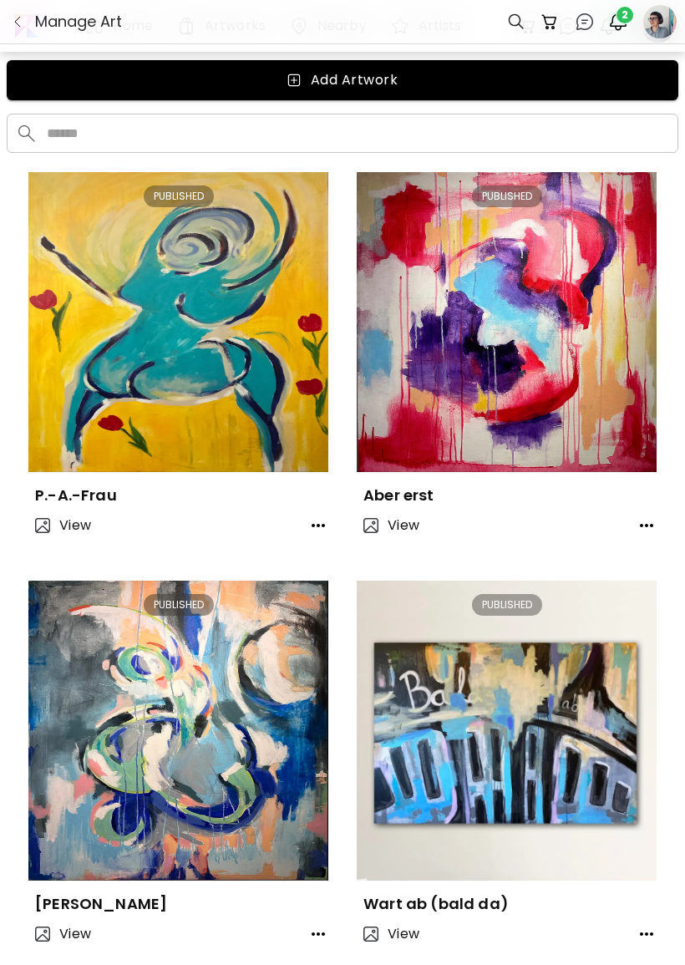
click at [308, 500] on div "P.-A.-Frau" at bounding box center [178, 488] width 300 height 33
click at [303, 520] on button "button" at bounding box center [318, 525] width 33 height 33
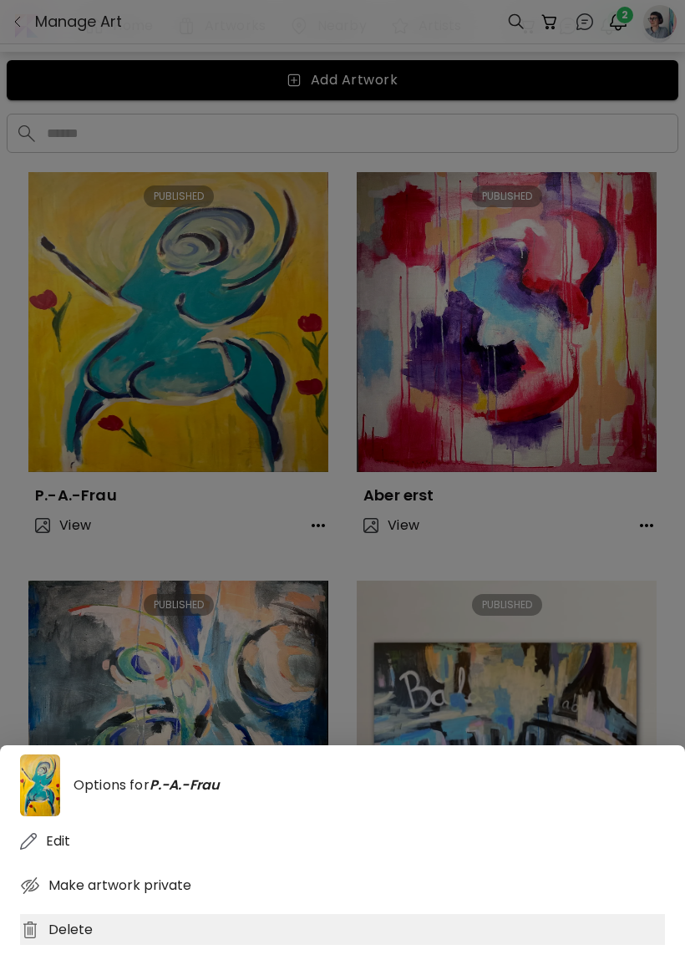
click at [116, 945] on div "Delete" at bounding box center [342, 929] width 645 height 31
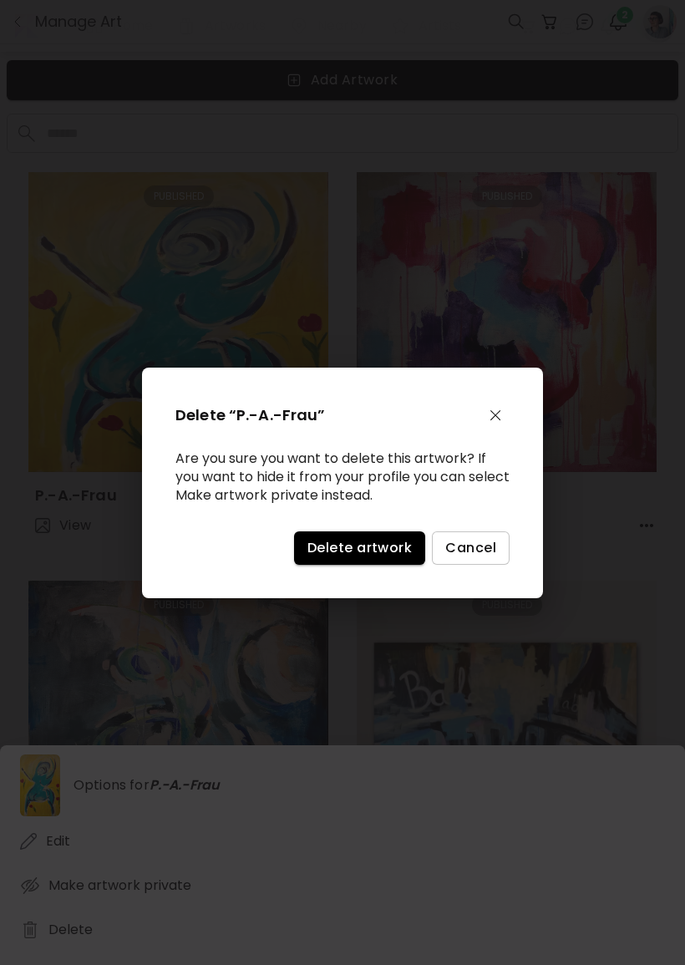
click at [379, 544] on button "Delete artwork" at bounding box center [359, 548] width 131 height 33
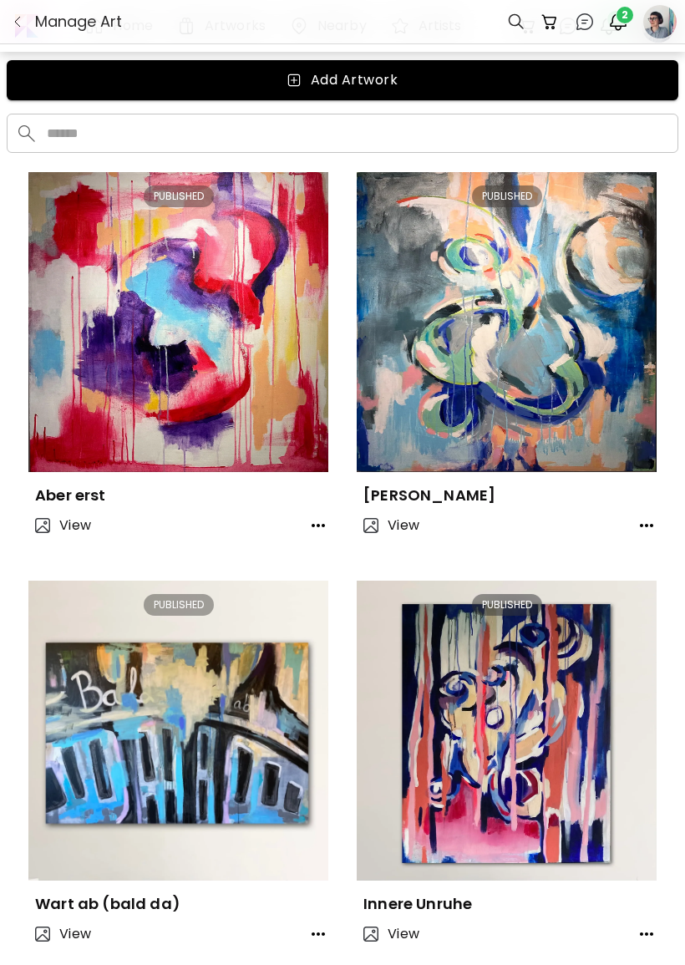
click at [333, 532] on button "button" at bounding box center [318, 525] width 33 height 33
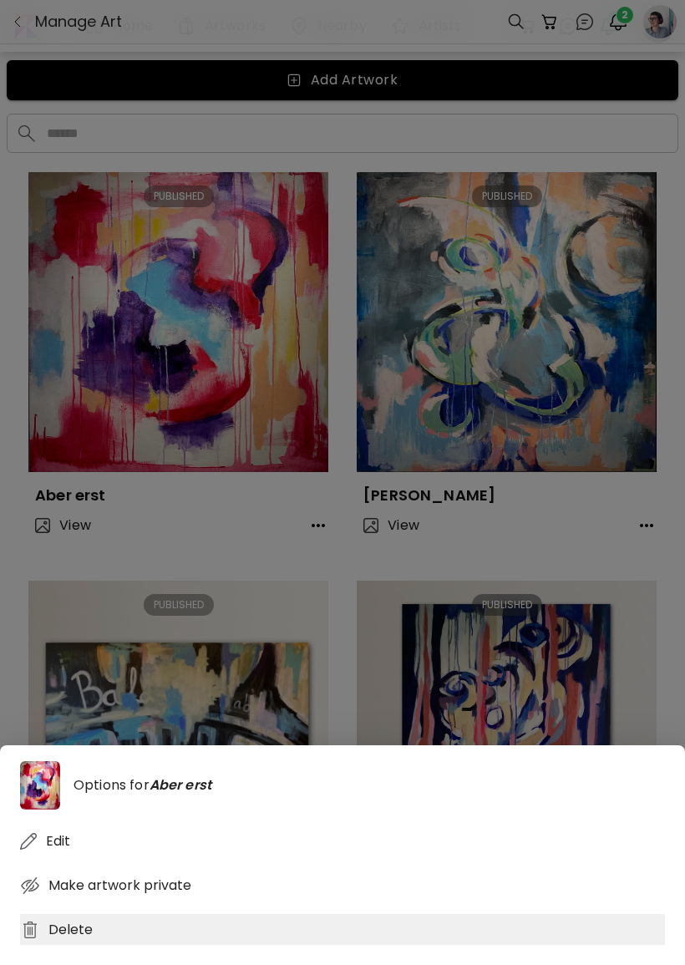
click at [140, 944] on div "Delete" at bounding box center [342, 929] width 645 height 31
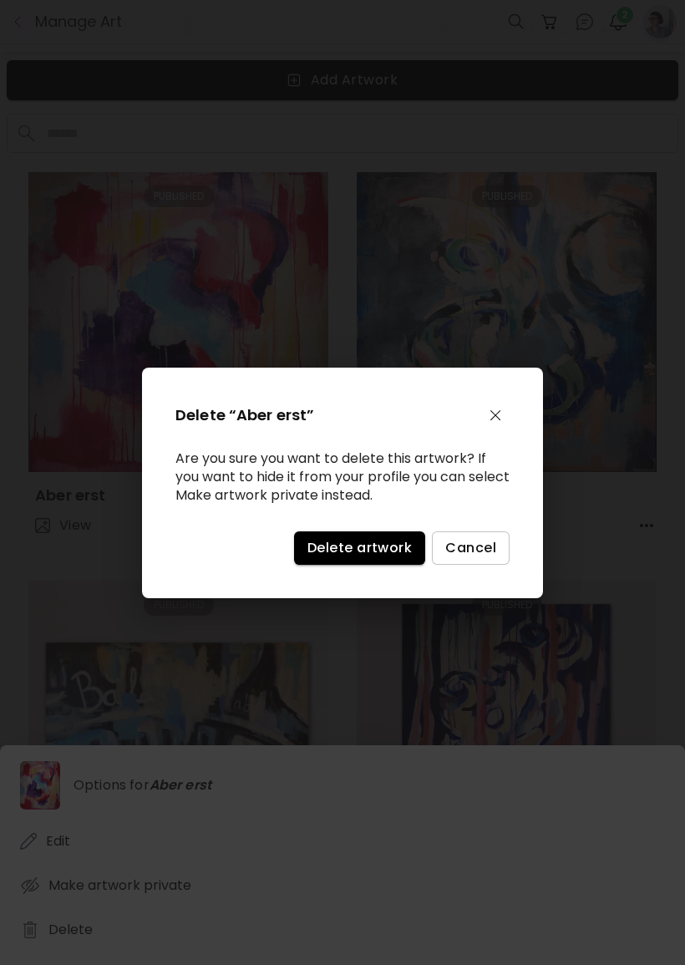
click at [369, 565] on button "Delete artwork" at bounding box center [359, 548] width 131 height 33
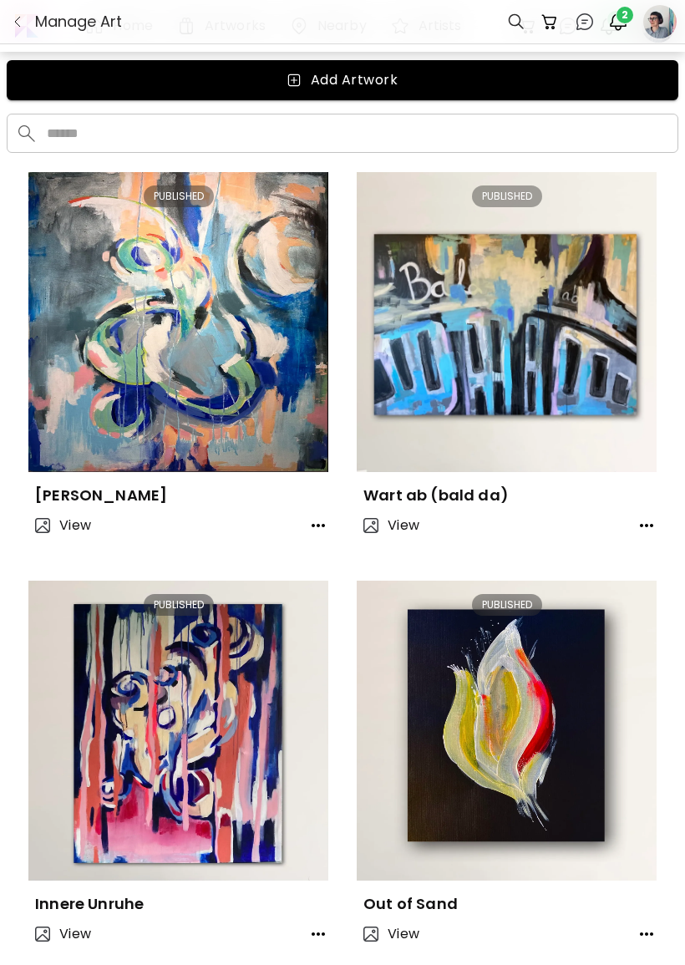
click at [315, 510] on button "button" at bounding box center [318, 525] width 33 height 33
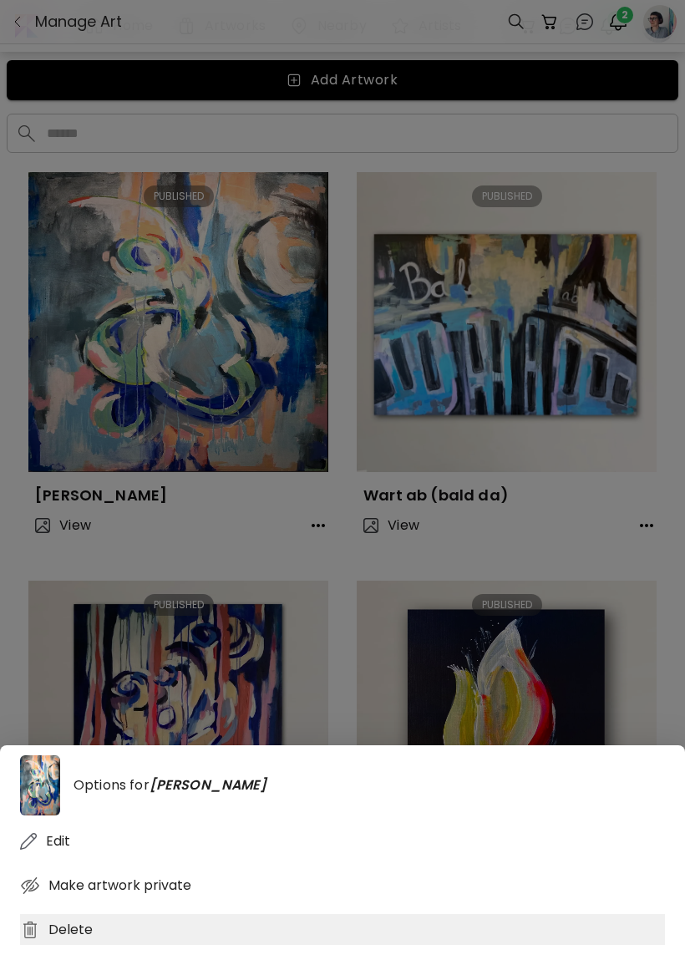
click at [90, 945] on div "Delete" at bounding box center [342, 929] width 645 height 31
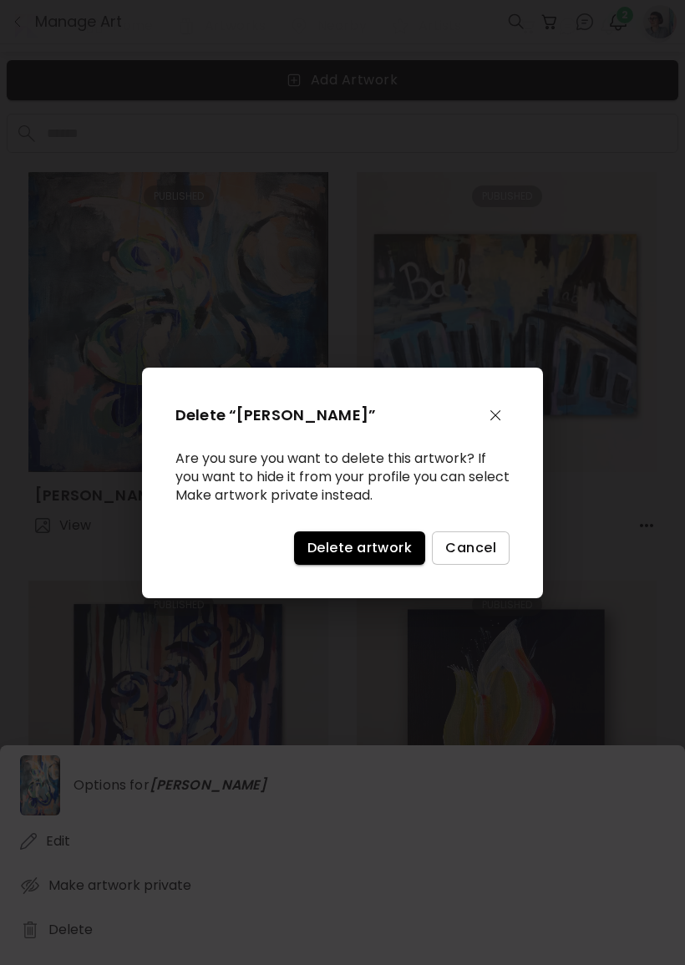
click at [360, 583] on div "Delete “Babette” Are you sure you want to delete this artwork? If you want to h…" at bounding box center [342, 483] width 401 height 231
click at [359, 583] on div "Delete “Babette” Are you sure you want to delete this artwork? If you want to h…" at bounding box center [342, 483] width 401 height 231
click at [369, 552] on span "Delete artwork" at bounding box center [360, 548] width 104 height 18
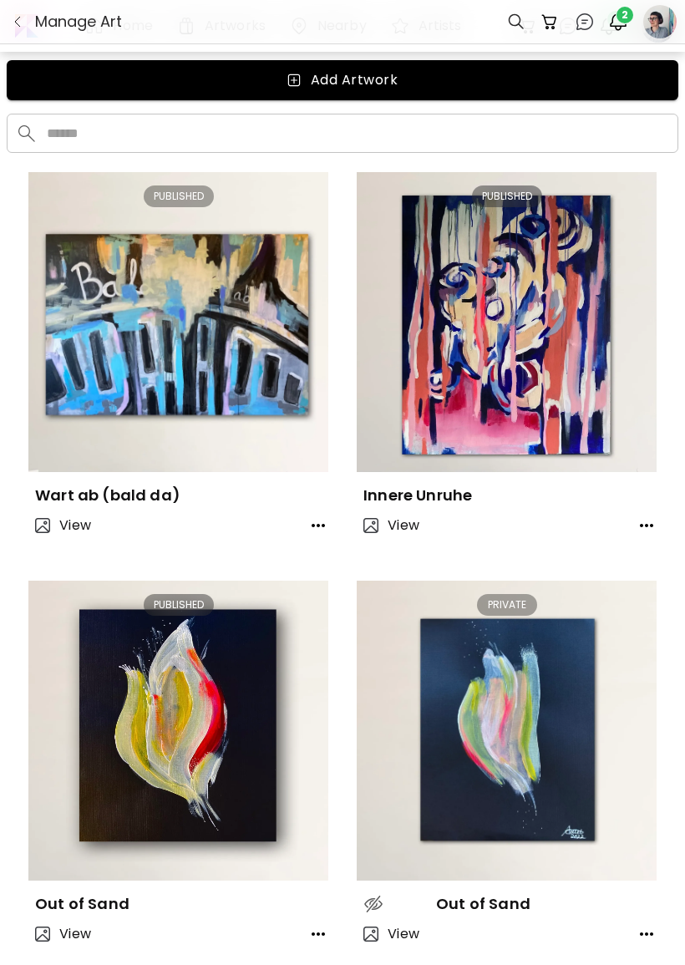
click at [312, 527] on icon "button" at bounding box center [318, 526] width 20 height 20
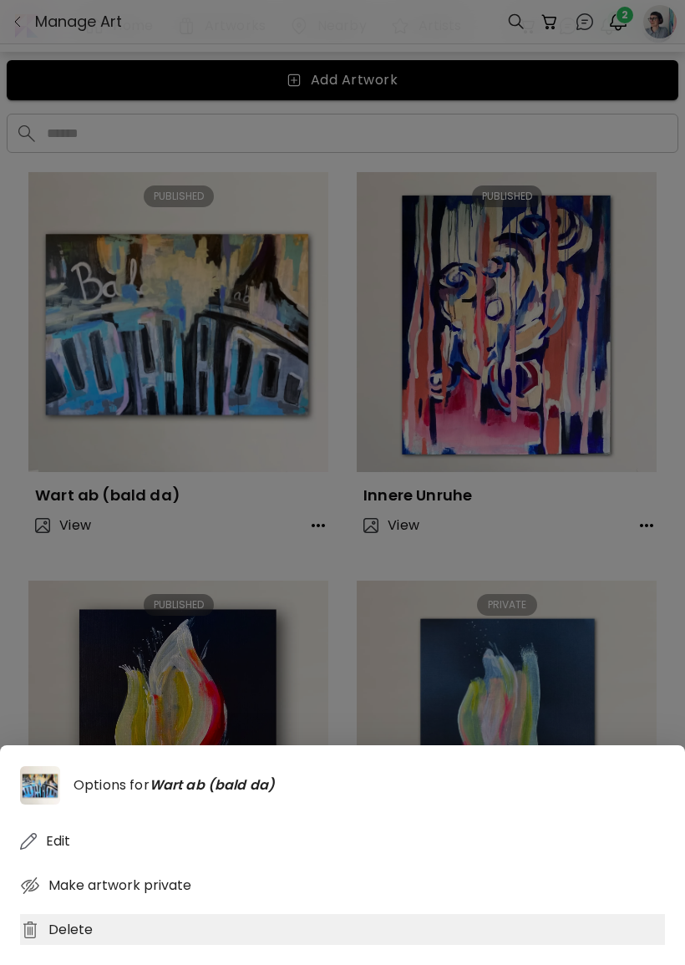
click at [72, 945] on div "Delete" at bounding box center [342, 929] width 645 height 31
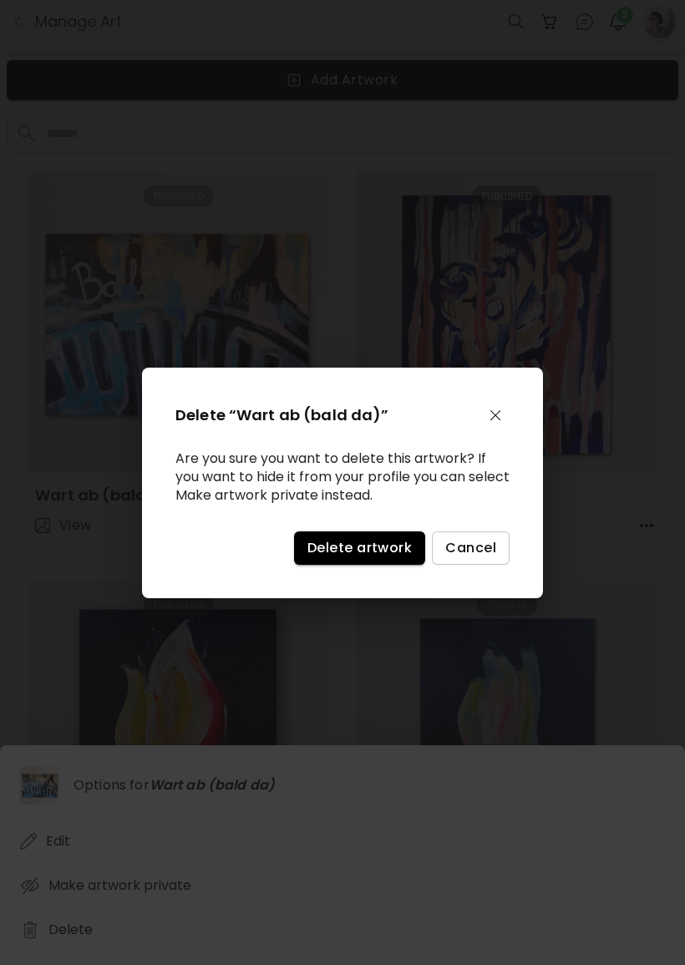
click at [378, 557] on span "Delete artwork" at bounding box center [360, 548] width 104 height 18
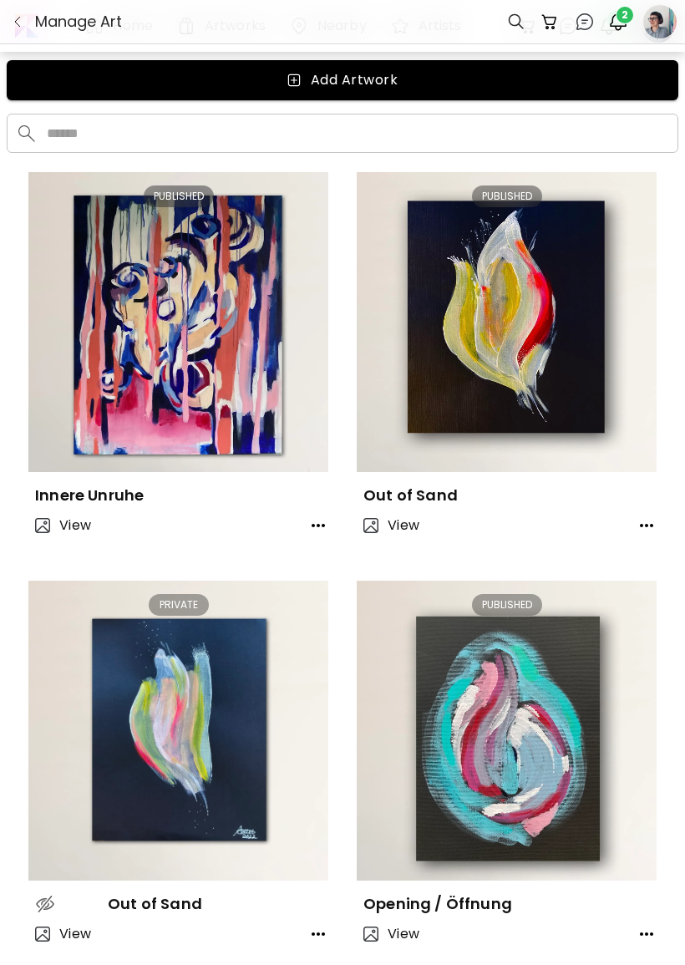
click at [333, 517] on button "button" at bounding box center [318, 525] width 33 height 33
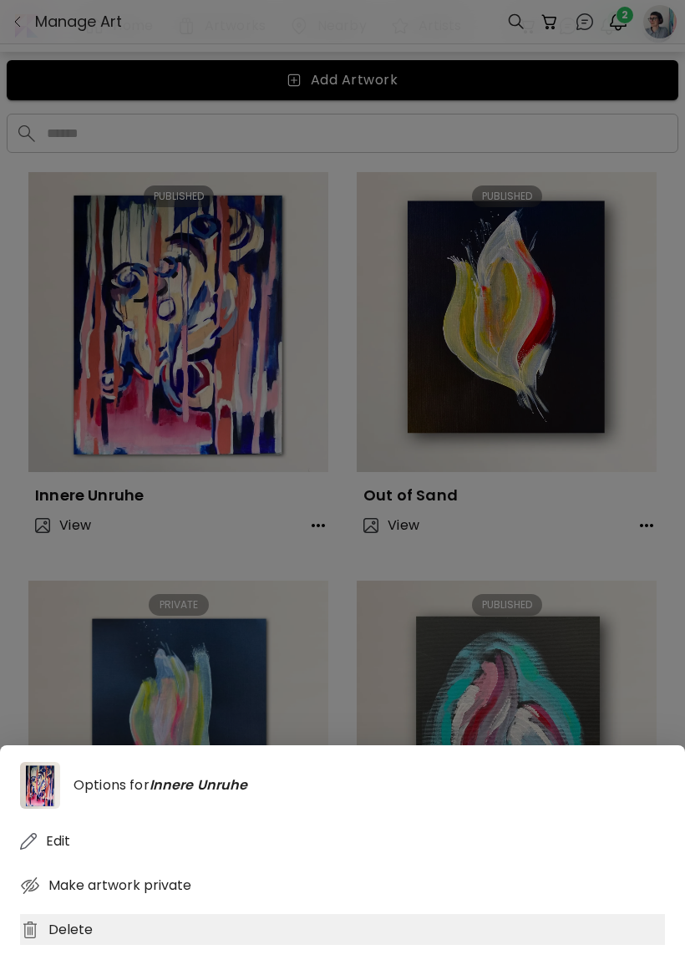
click at [105, 945] on div "Delete" at bounding box center [342, 929] width 645 height 31
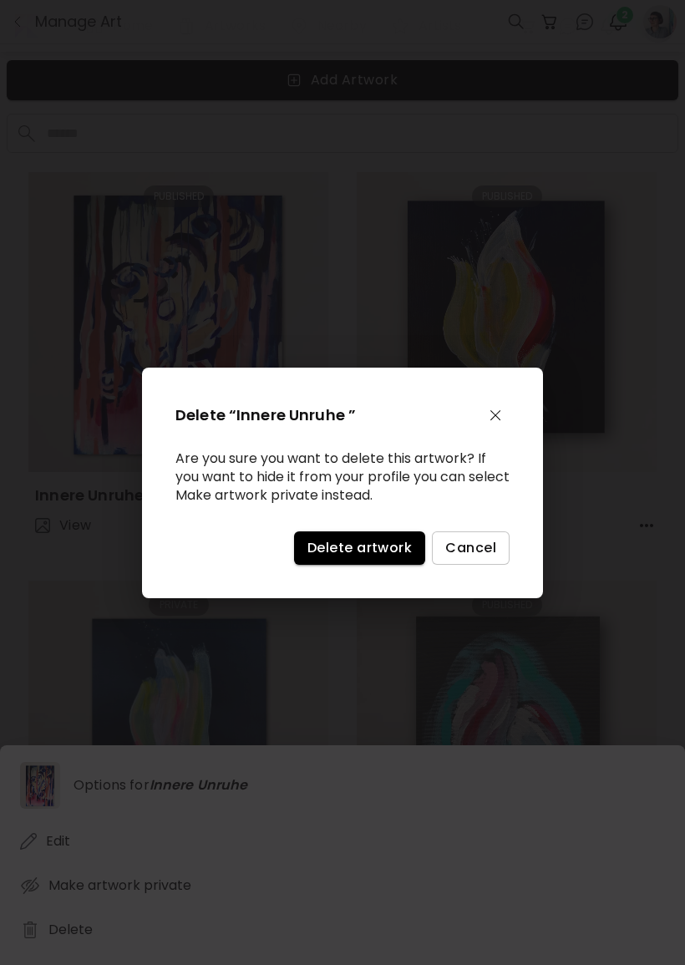
click at [382, 557] on span "Delete artwork" at bounding box center [360, 548] width 104 height 18
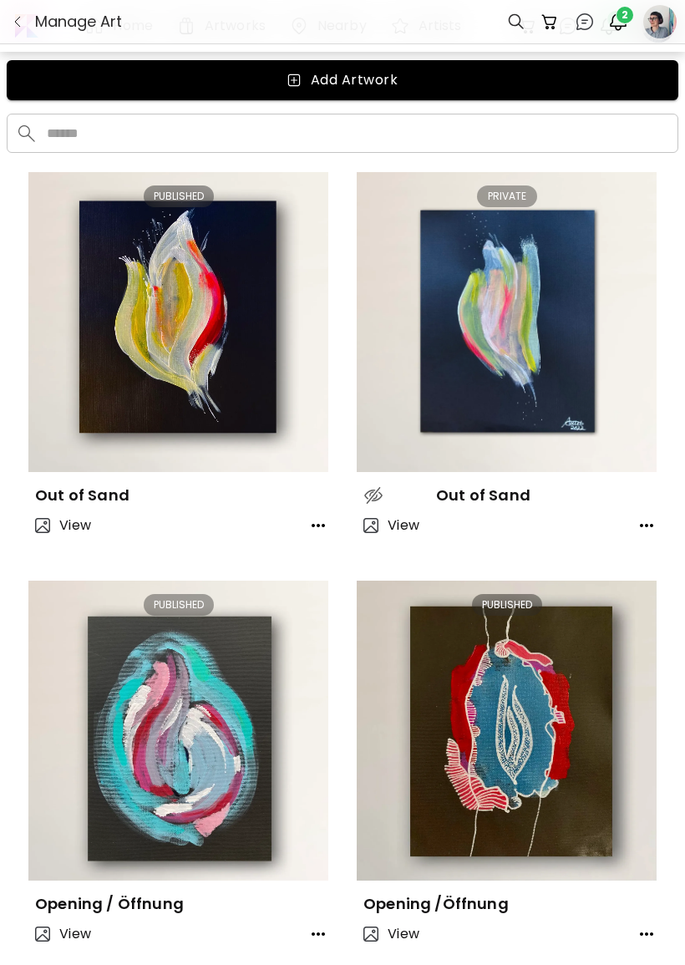
click at [323, 537] on button "button" at bounding box center [318, 525] width 33 height 33
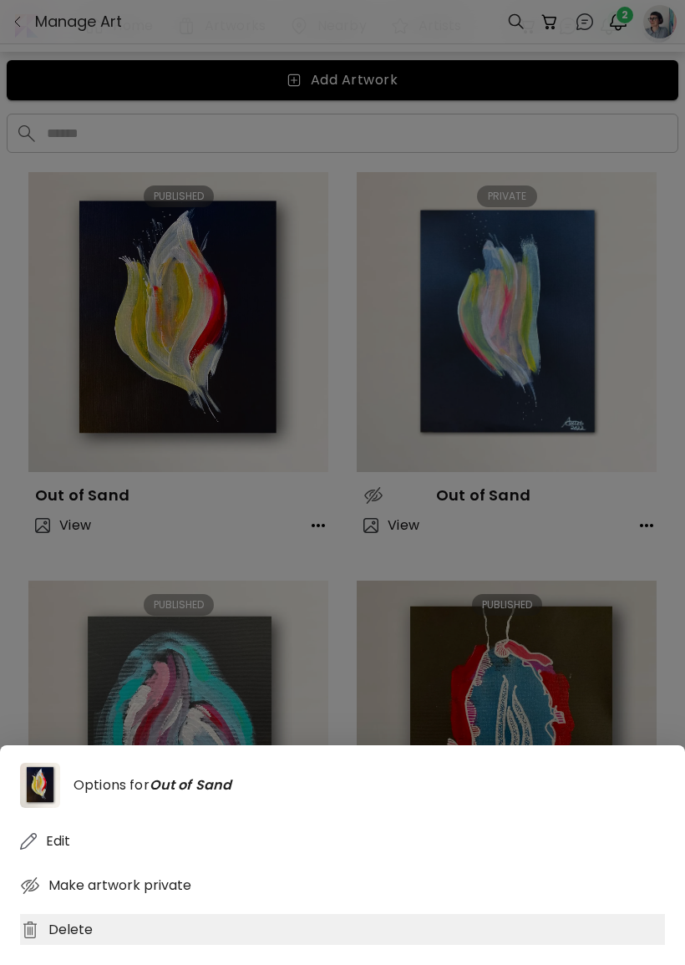
click at [116, 945] on div "Delete" at bounding box center [342, 929] width 645 height 31
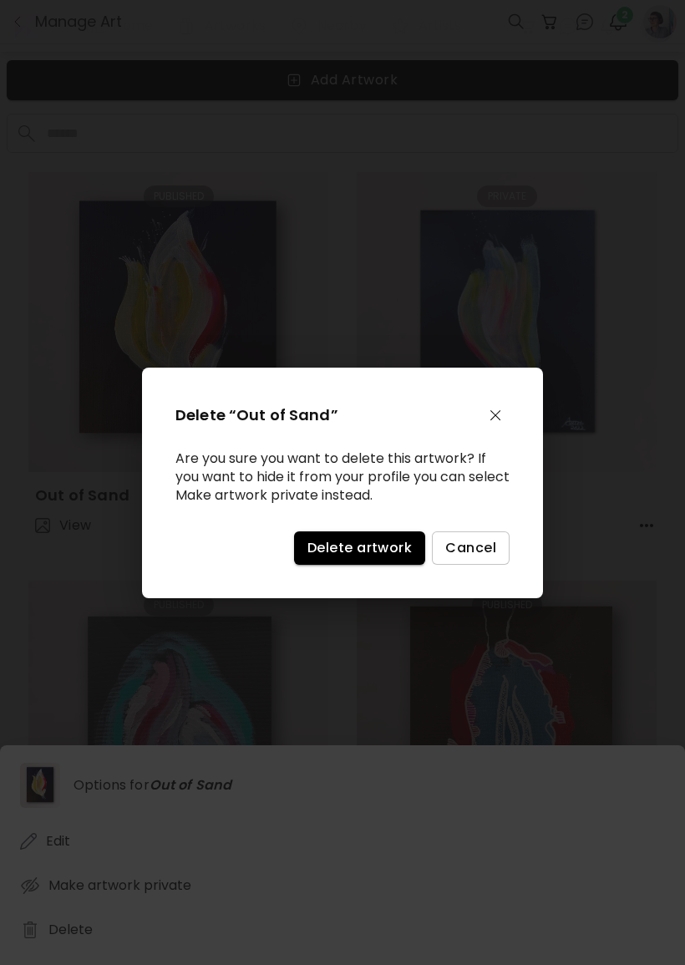
click at [378, 553] on span "Delete artwork" at bounding box center [360, 548] width 104 height 18
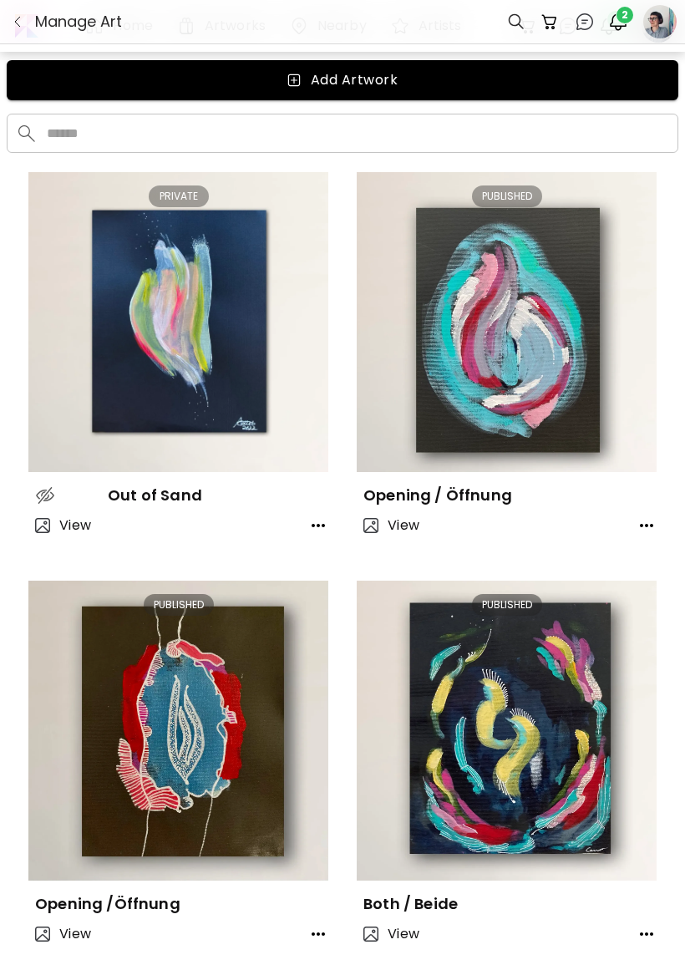
click at [298, 545] on div "View" at bounding box center [178, 526] width 300 height 40
click at [306, 525] on button "button" at bounding box center [318, 525] width 33 height 33
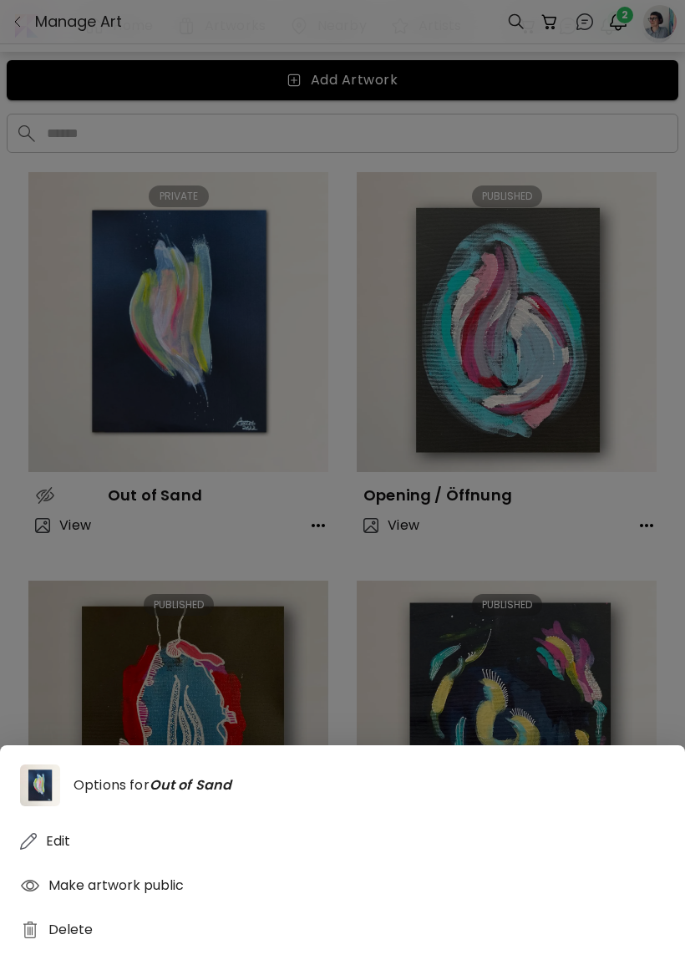
click at [122, 964] on div "Options for Out of Sand Edit Make artwork public Delete" at bounding box center [342, 855] width 685 height 220
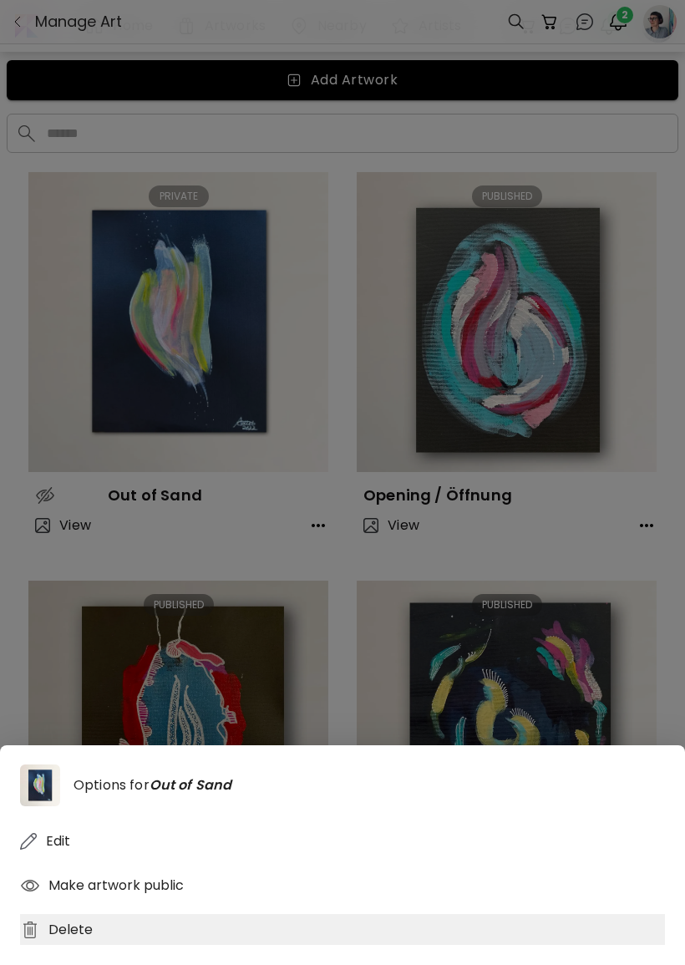
click at [77, 945] on div "Delete" at bounding box center [342, 929] width 645 height 31
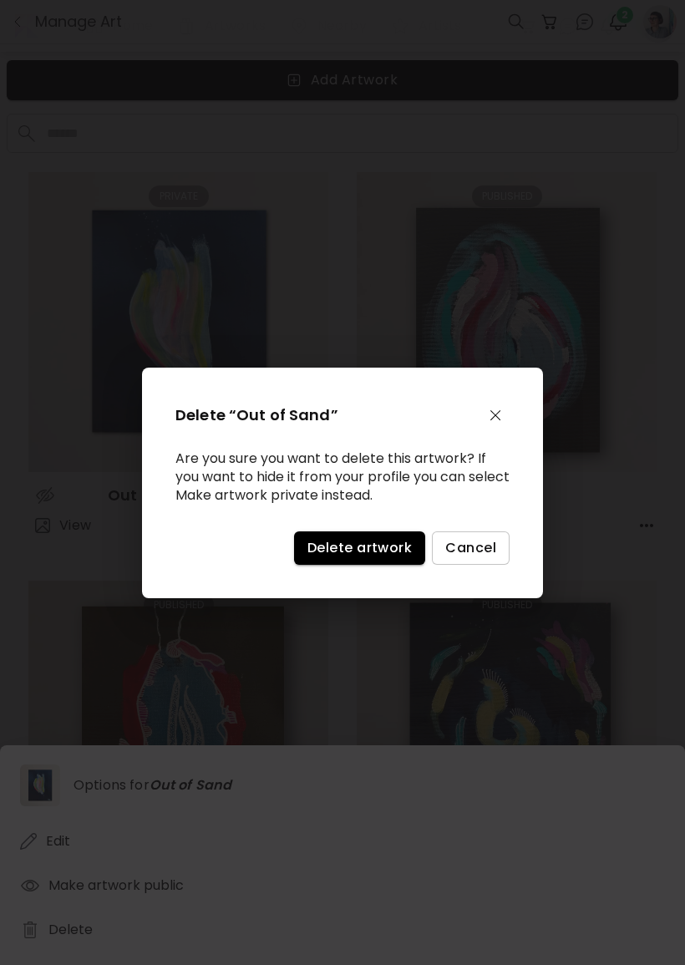
click at [338, 565] on button "Delete artwork" at bounding box center [359, 548] width 131 height 33
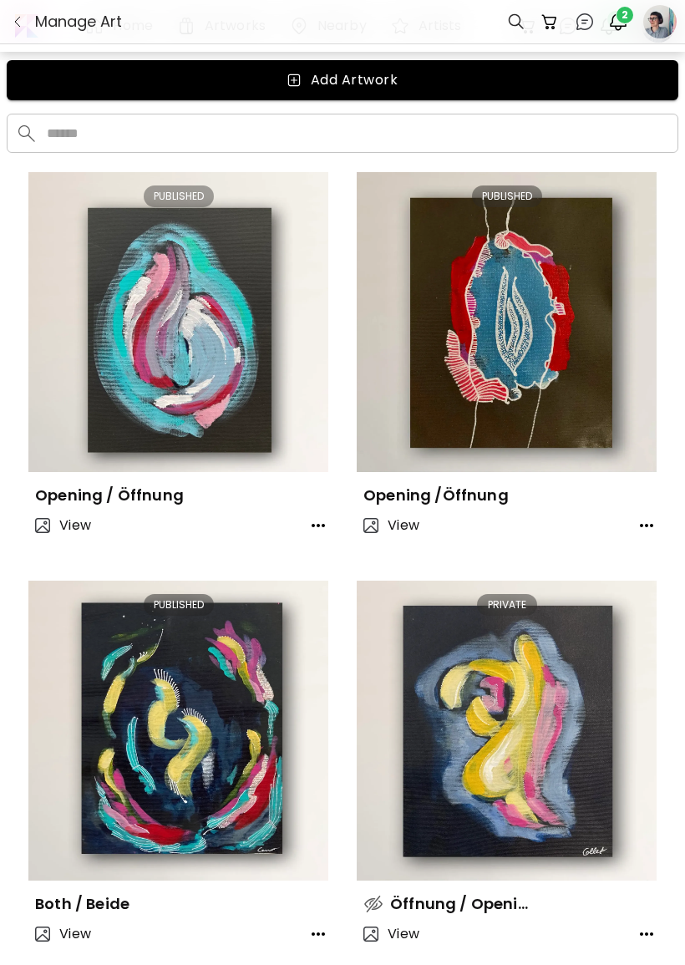
click at [318, 522] on icon "button" at bounding box center [318, 526] width 20 height 20
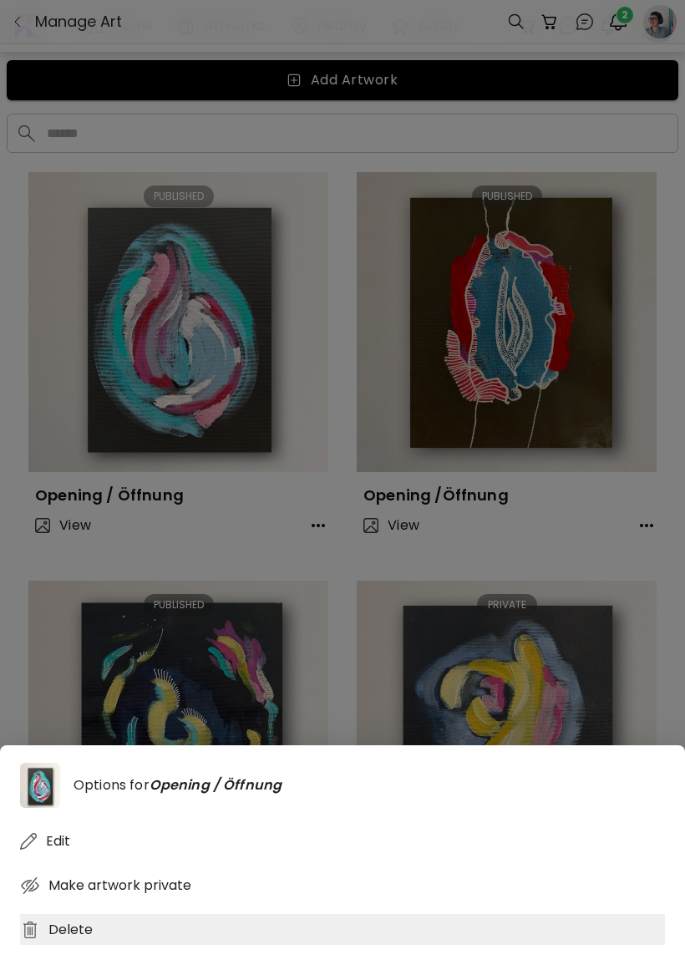
click at [66, 945] on div "Delete" at bounding box center [342, 929] width 645 height 31
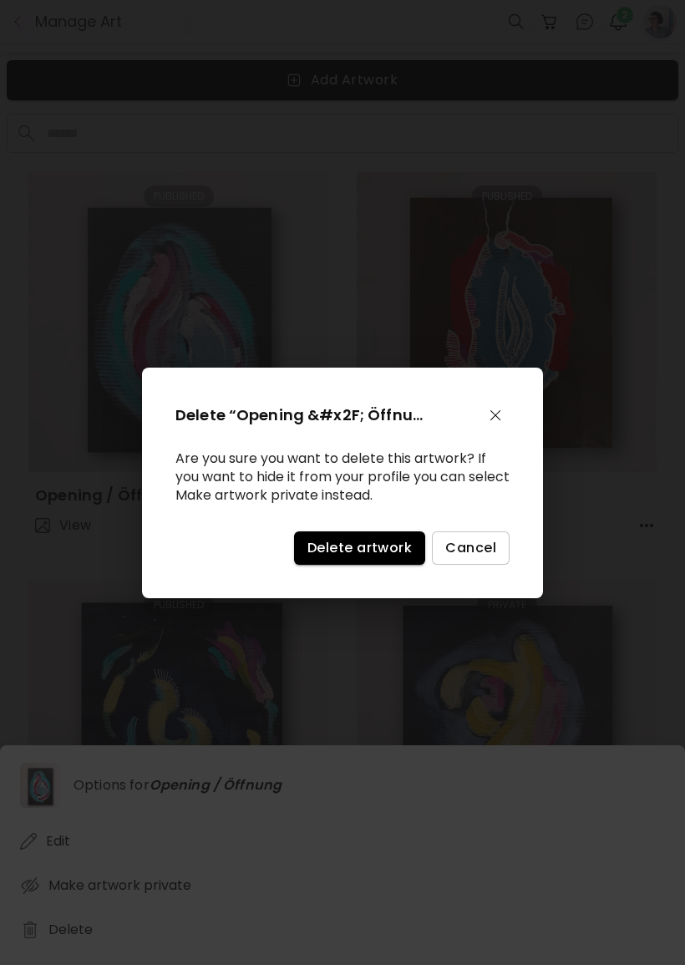
click at [374, 546] on button "Delete artwork" at bounding box center [359, 548] width 131 height 33
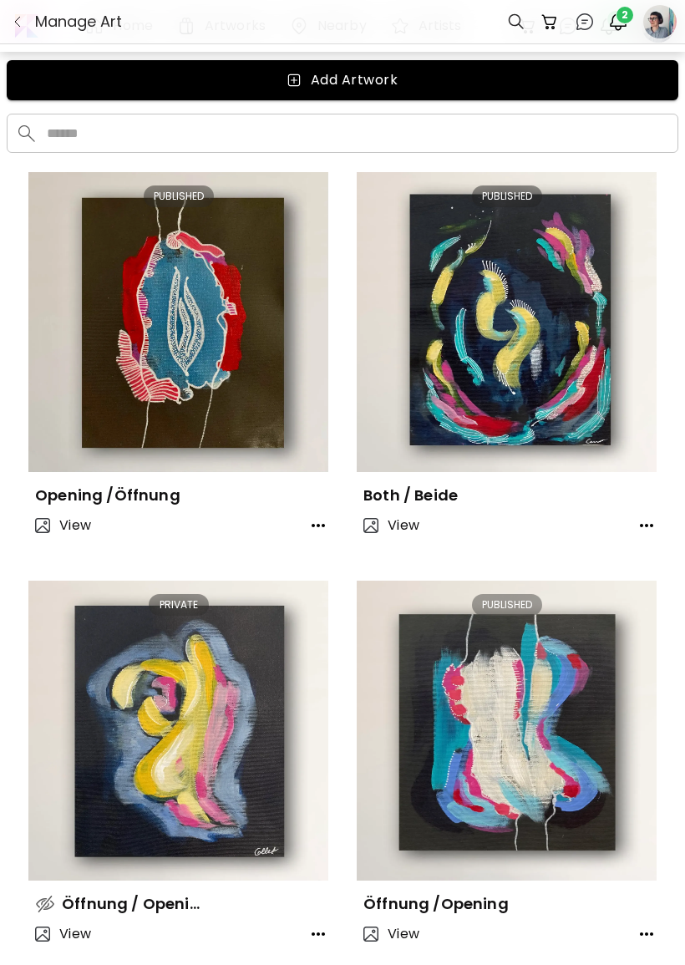
click at [314, 517] on icon "button" at bounding box center [318, 526] width 20 height 20
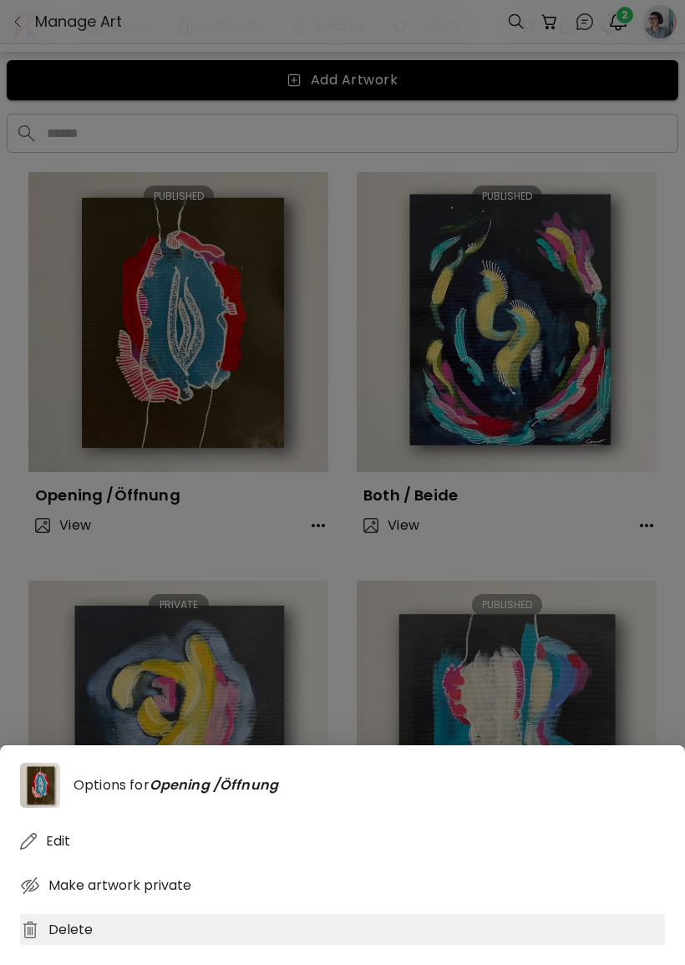
click at [100, 945] on div "Delete" at bounding box center [342, 929] width 645 height 31
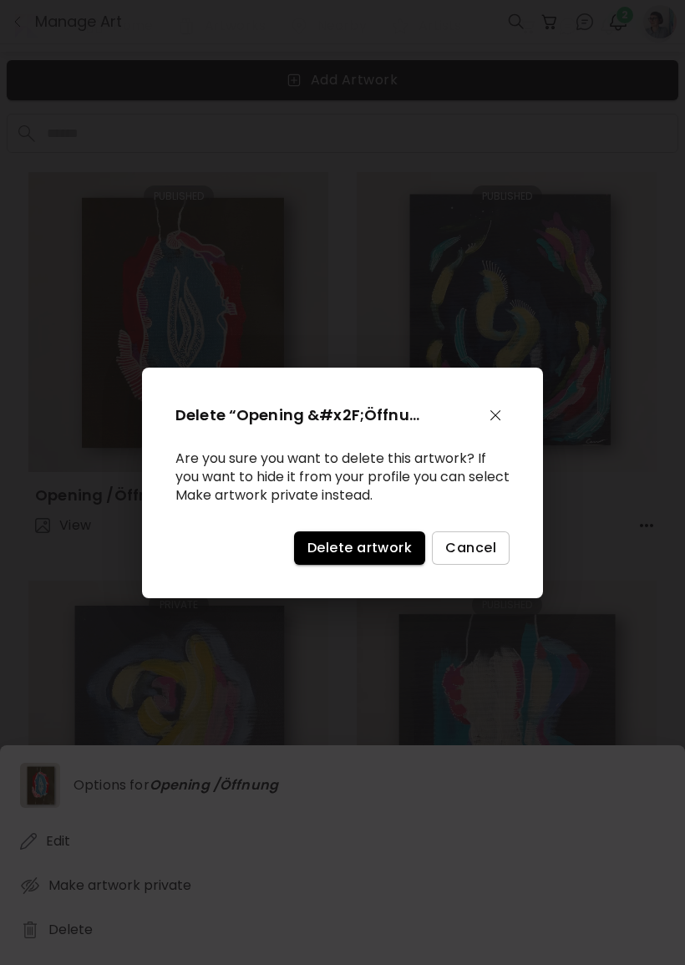
click at [371, 536] on div "Delete “Opening &#x2F;Öffnung” Are you sure you want to delete this artwork? If…" at bounding box center [342, 483] width 401 height 231
click at [379, 547] on button "Delete artwork" at bounding box center [359, 548] width 131 height 33
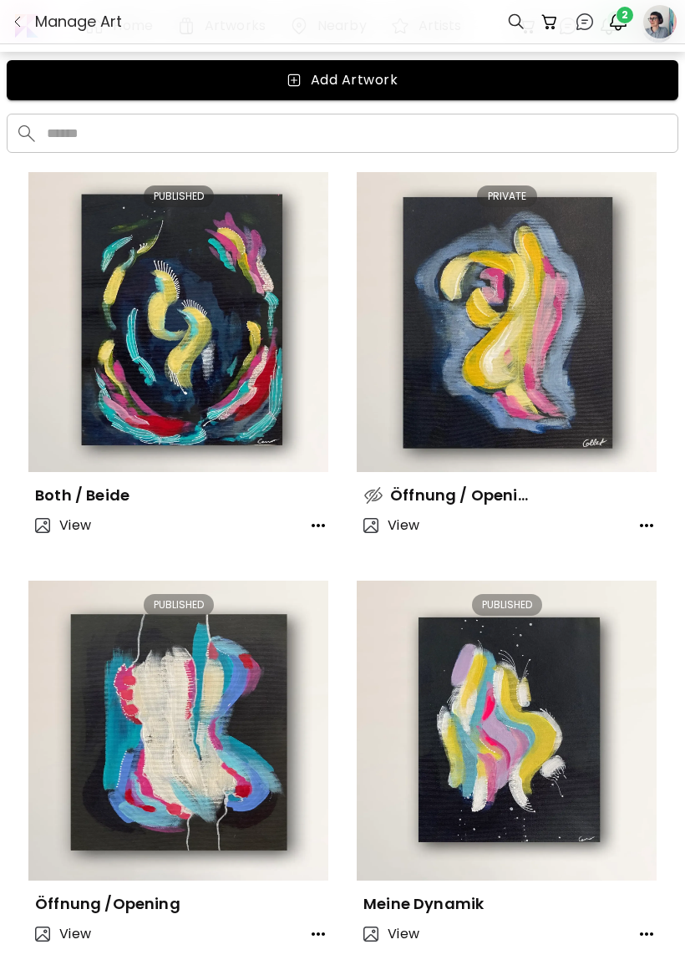
click at [309, 519] on icon "button" at bounding box center [318, 526] width 20 height 20
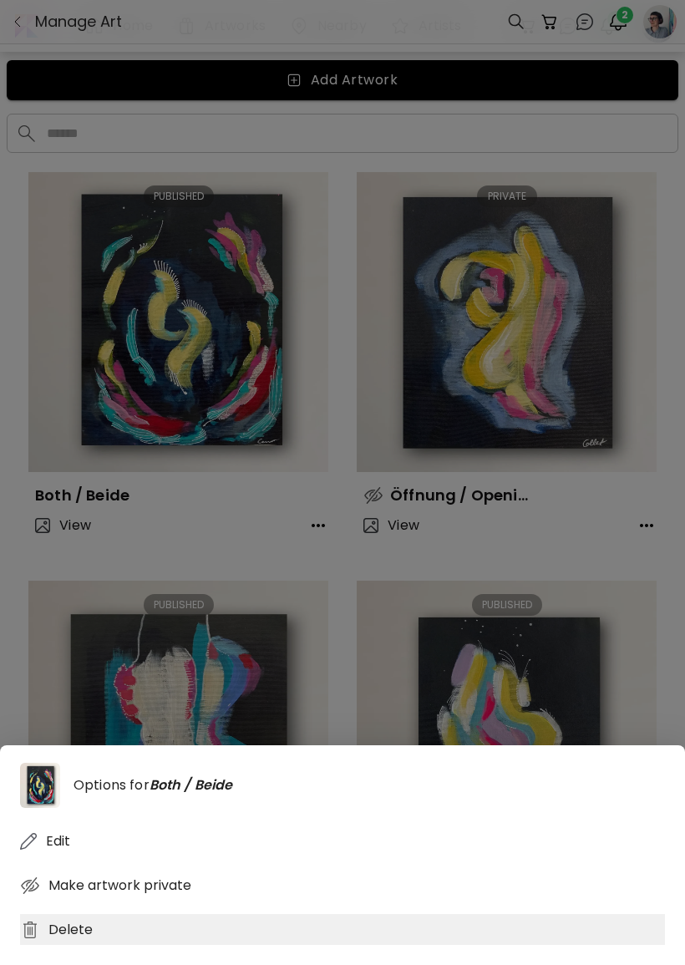
click at [38, 940] on img at bounding box center [30, 930] width 20 height 20
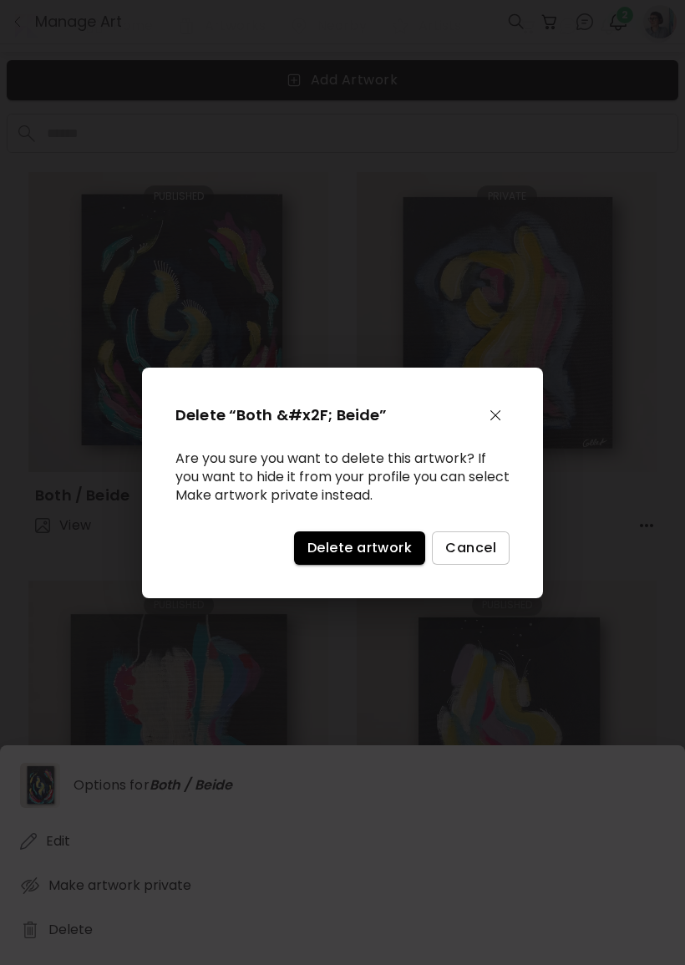
click at [351, 557] on span "Delete artwork" at bounding box center [360, 548] width 104 height 18
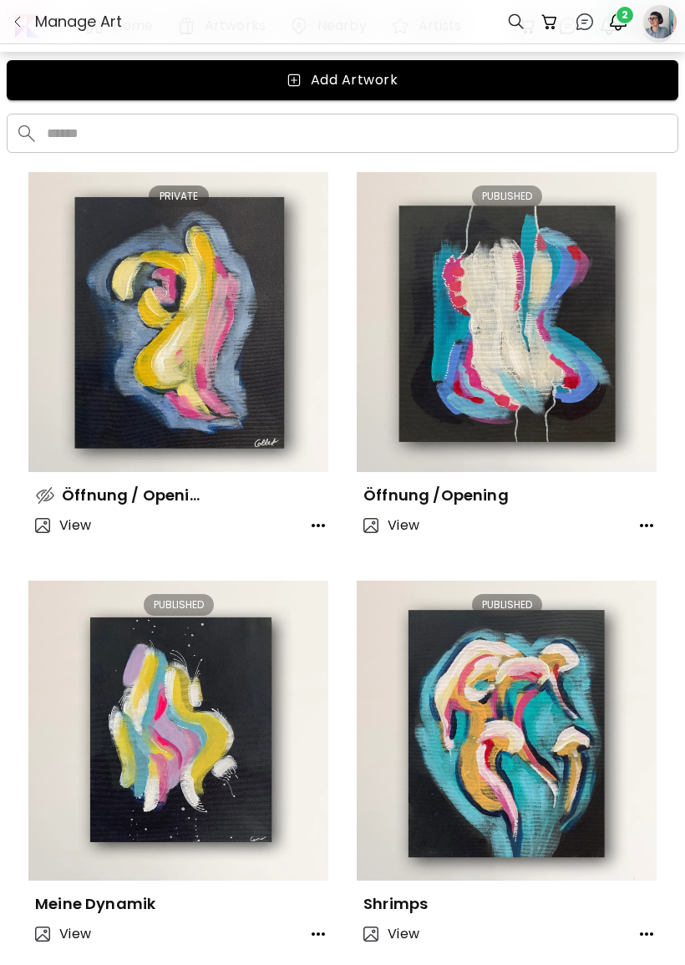
click at [302, 529] on button "button" at bounding box center [318, 525] width 33 height 33
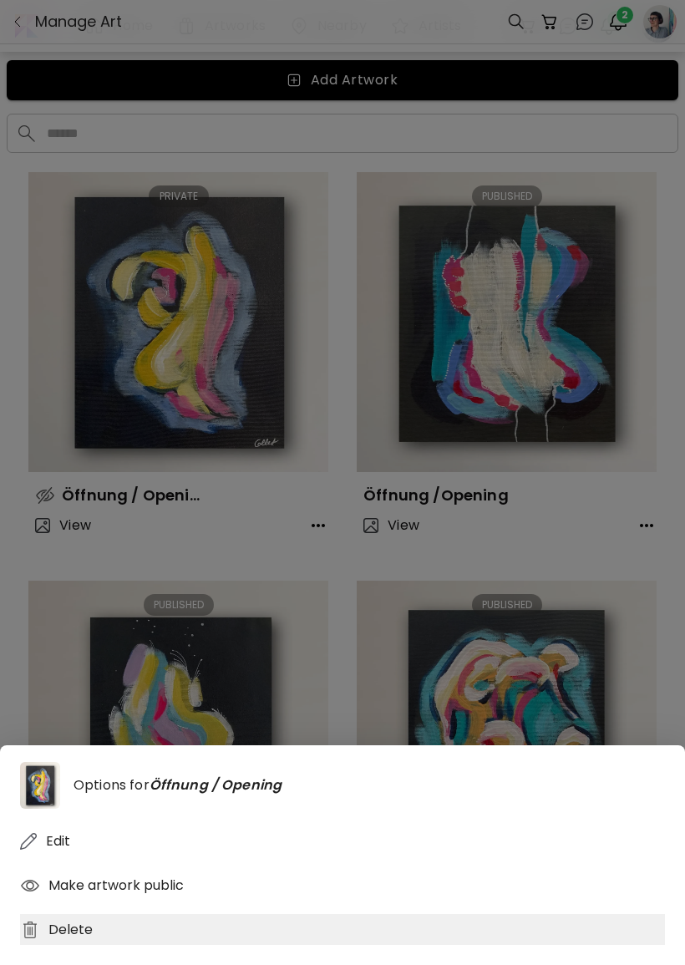
click at [38, 940] on img at bounding box center [30, 930] width 20 height 20
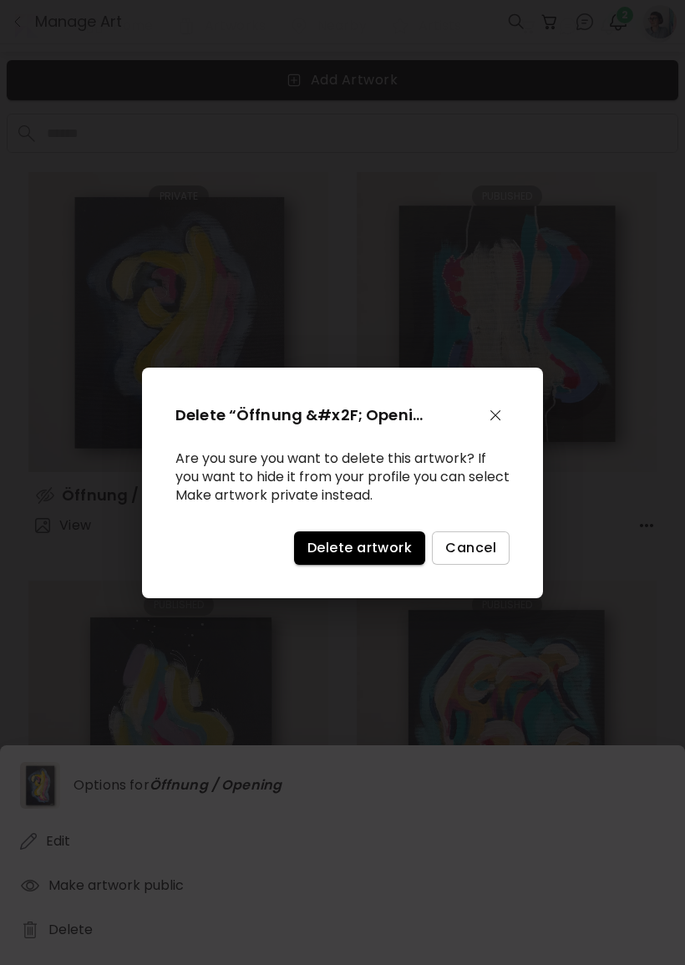
click at [335, 527] on div "Delete “Öffnung &#x2F; Opening” Are you sure you want to delete this artwork? I…" at bounding box center [342, 483] width 401 height 231
click at [346, 565] on button "Delete artwork" at bounding box center [359, 548] width 131 height 33
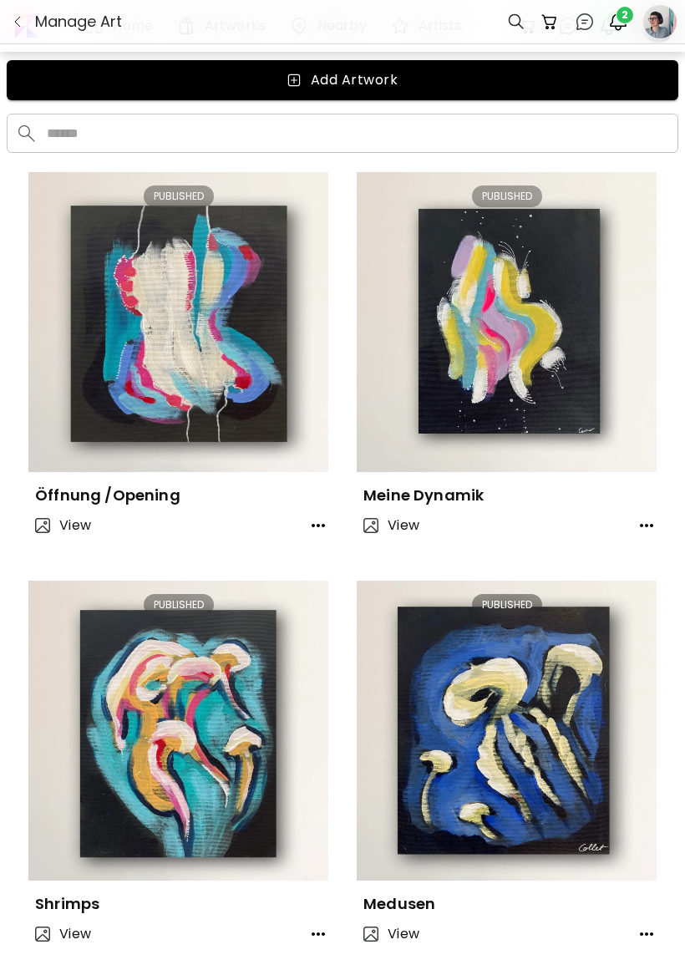
click at [320, 533] on icon "button" at bounding box center [318, 526] width 20 height 20
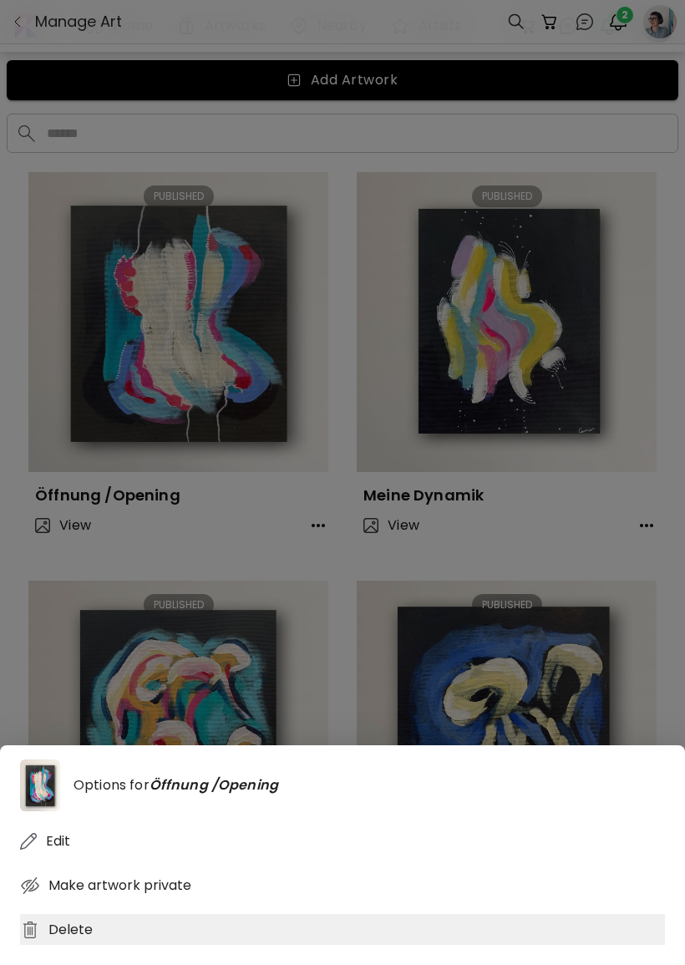
click at [60, 941] on div "Delete" at bounding box center [342, 929] width 645 height 31
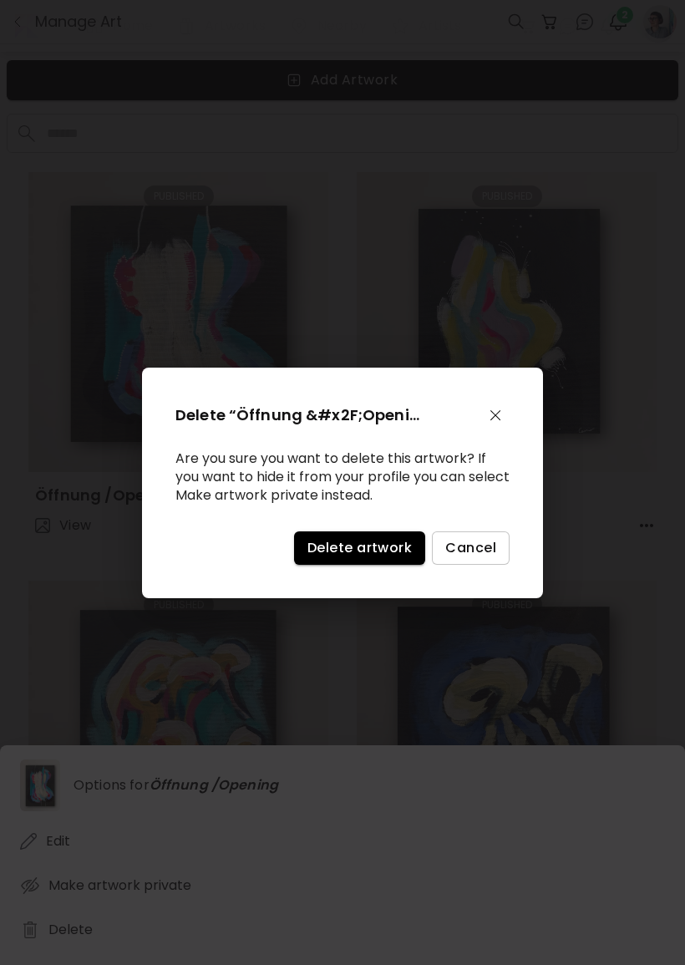
click at [315, 565] on button "Delete artwork" at bounding box center [359, 548] width 131 height 33
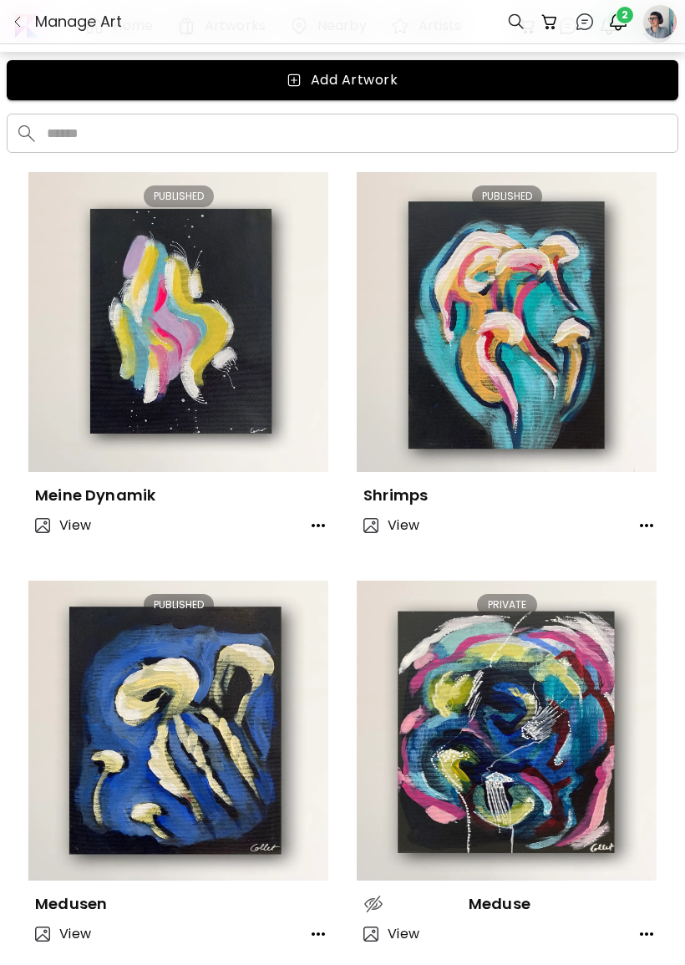
click at [308, 522] on button "button" at bounding box center [318, 525] width 33 height 33
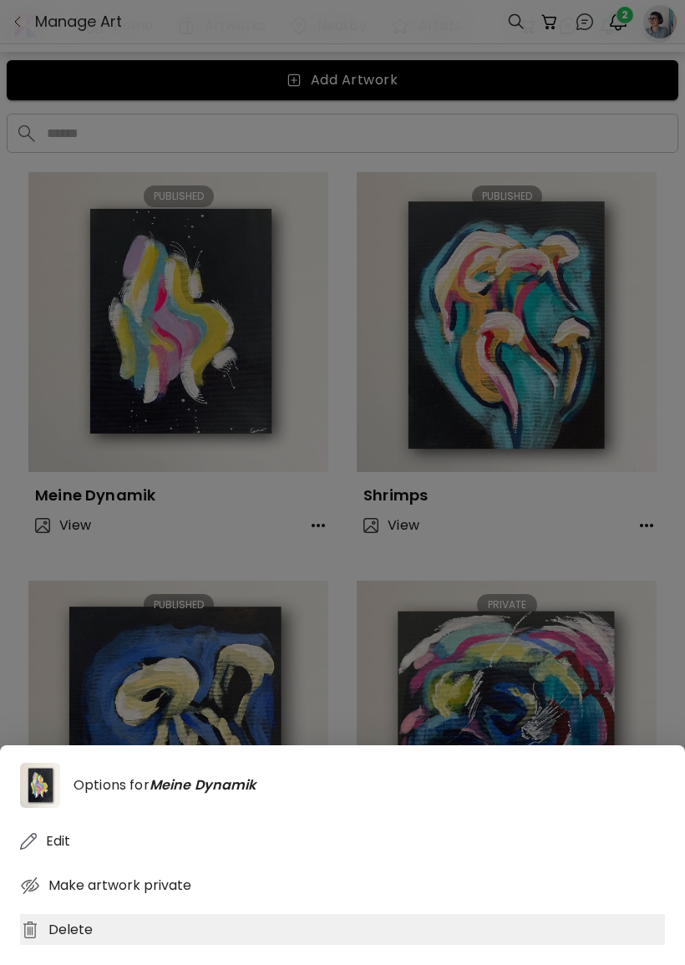
click at [88, 945] on div "Delete" at bounding box center [342, 929] width 645 height 31
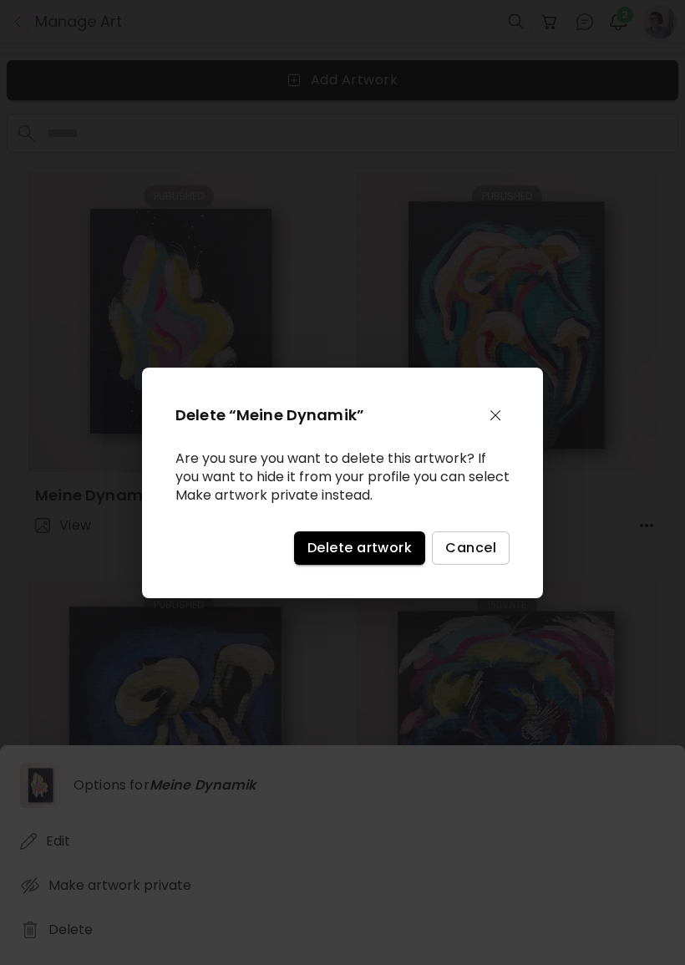
click at [370, 550] on span "Delete artwork" at bounding box center [360, 548] width 104 height 18
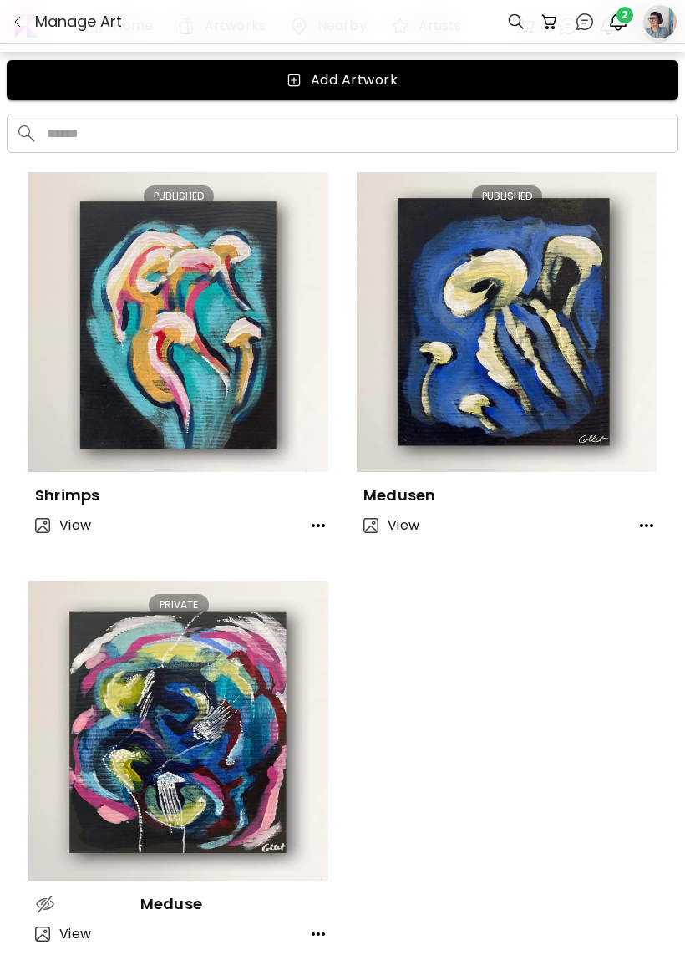
click at [306, 540] on button "button" at bounding box center [318, 525] width 33 height 33
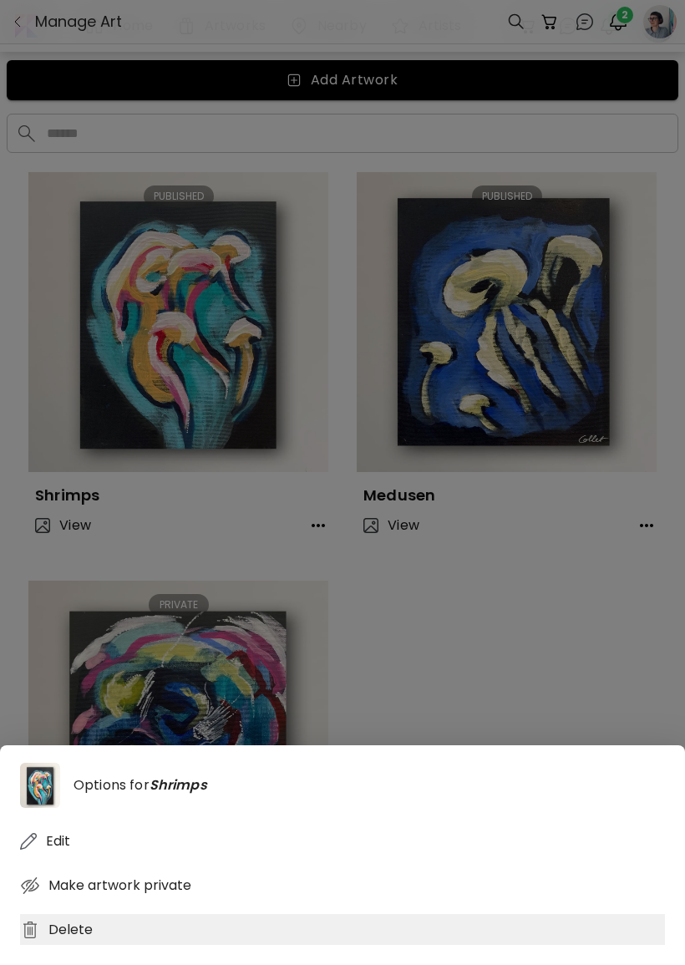
click at [89, 945] on div "Delete" at bounding box center [342, 929] width 645 height 31
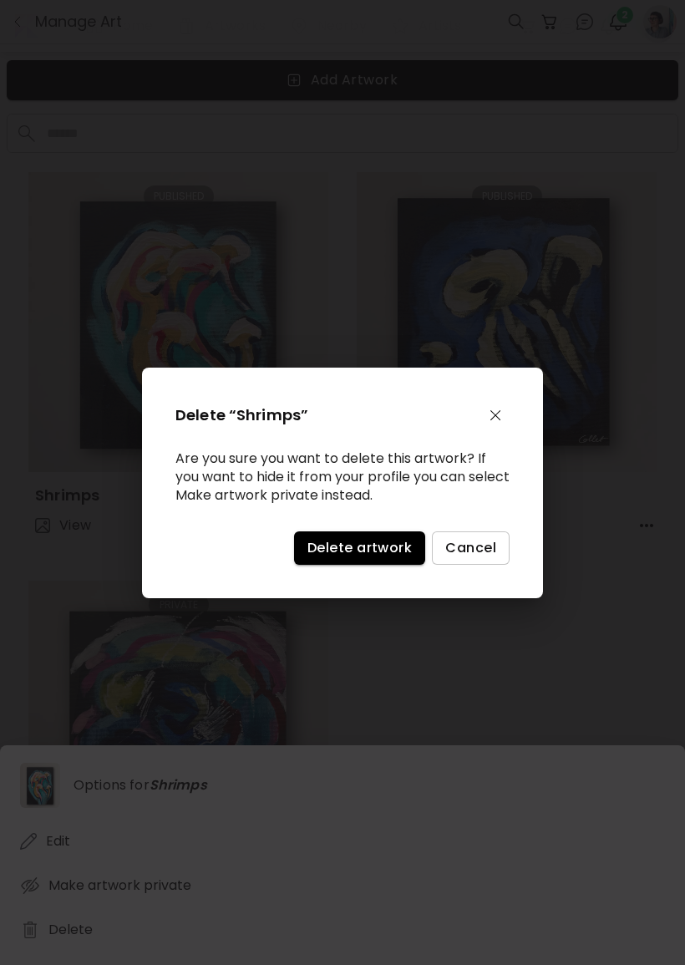
click at [352, 565] on button "Delete artwork" at bounding box center [359, 548] width 131 height 33
click at [351, 565] on button "Delete artwork" at bounding box center [359, 548] width 131 height 33
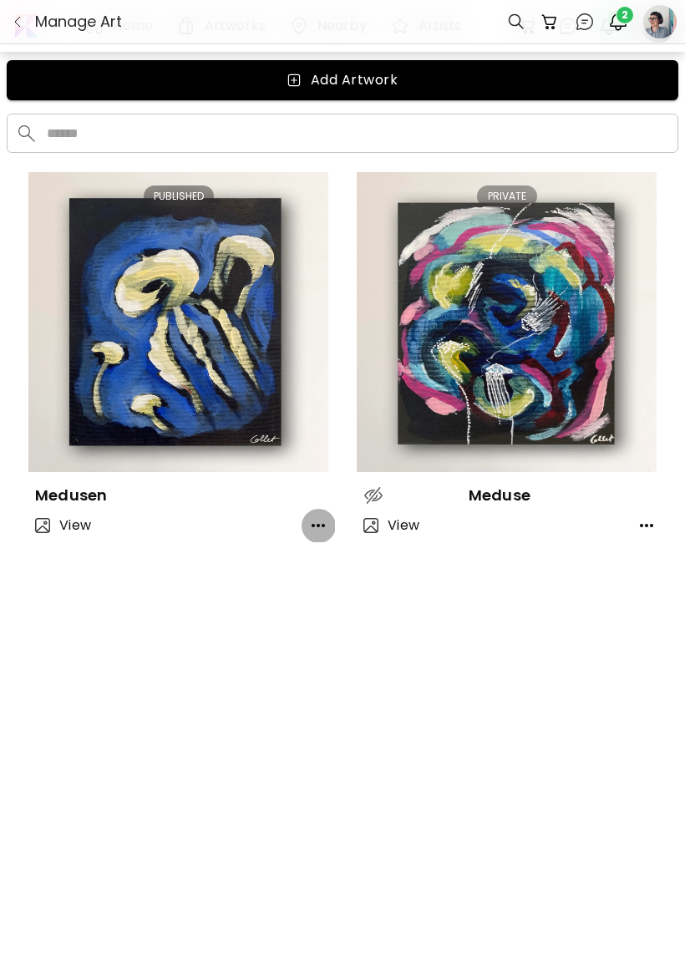
click at [322, 524] on icon "button" at bounding box center [318, 526] width 20 height 20
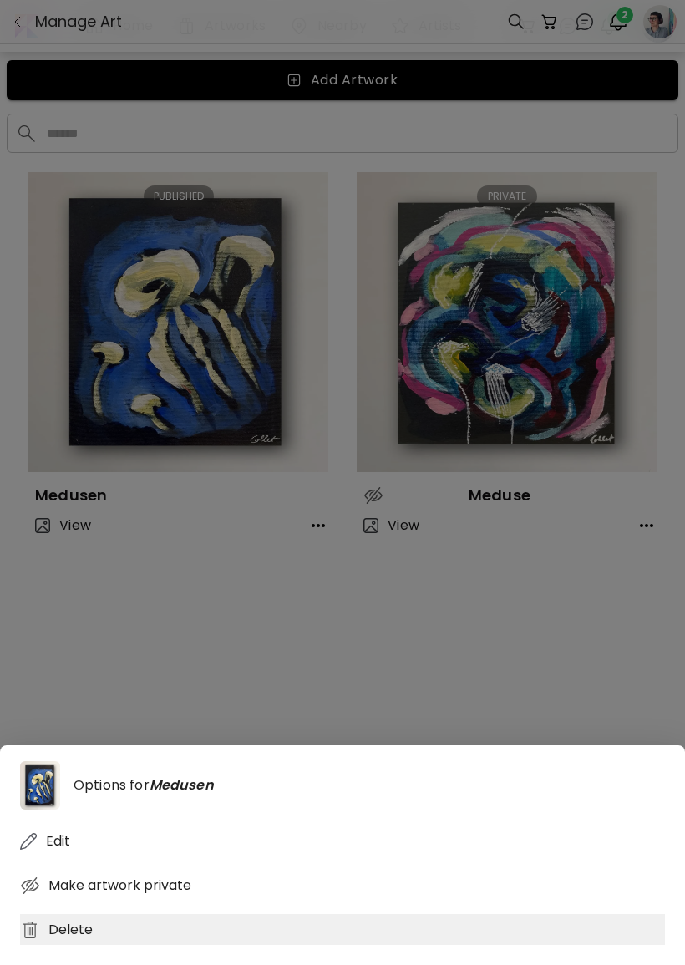
click at [102, 945] on div "Delete" at bounding box center [342, 929] width 645 height 31
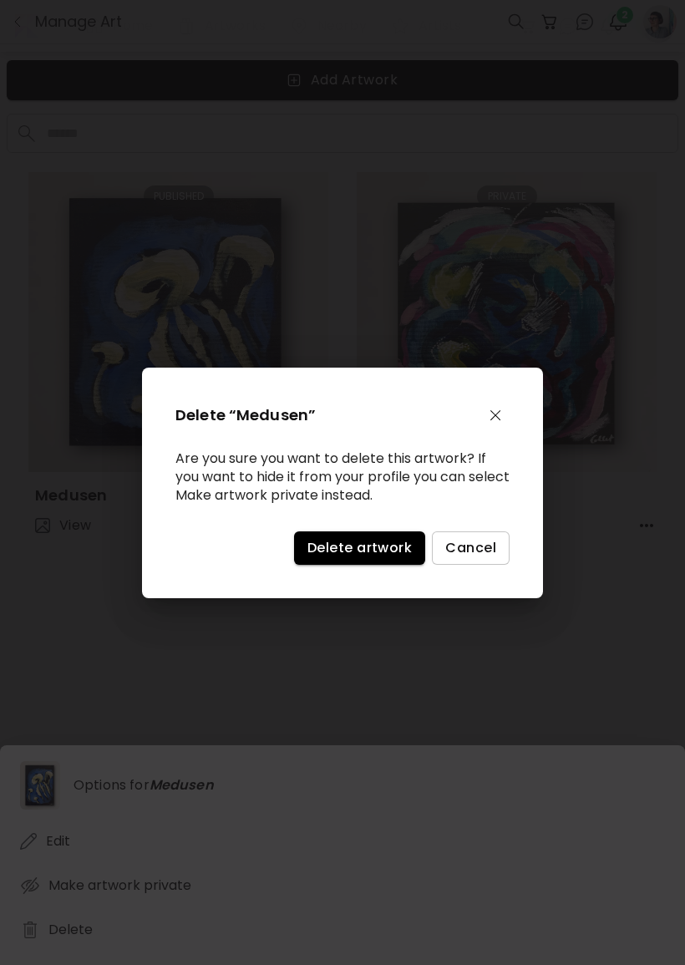
click at [365, 542] on button "Delete artwork" at bounding box center [359, 548] width 131 height 33
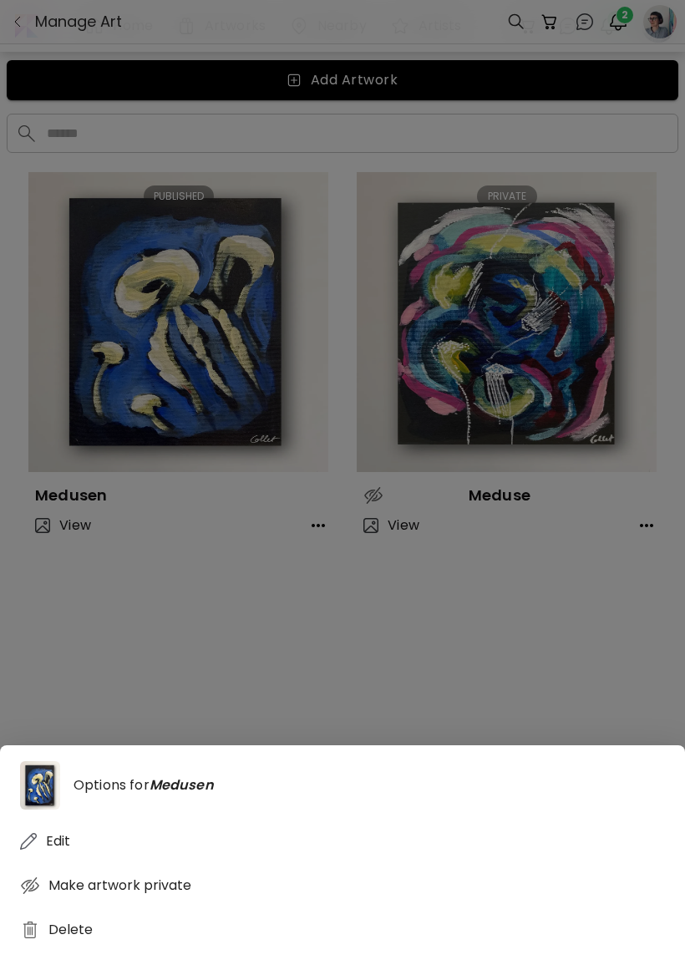
click at [363, 538] on div "Delete “Medusen” Are you sure you want to delete this artwork? If you want to h…" at bounding box center [342, 483] width 401 height 231
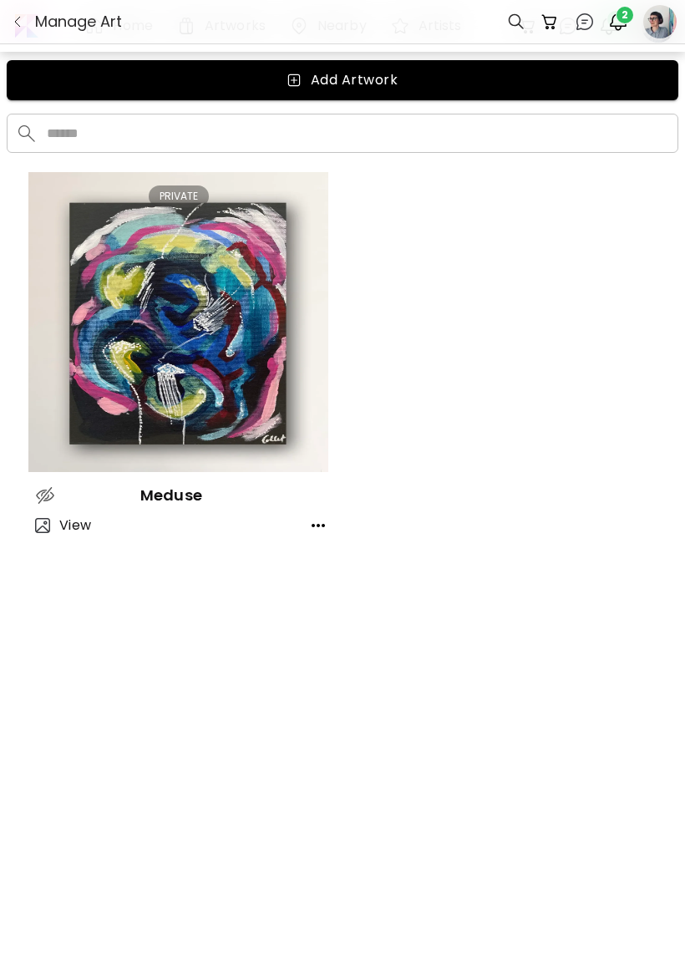
click at [309, 552] on div "PRIVATE Meduse View" at bounding box center [342, 376] width 628 height 409
click at [308, 552] on div "PRIVATE Meduse View" at bounding box center [178, 362] width 300 height 380
click at [311, 527] on icon "button" at bounding box center [318, 526] width 20 height 20
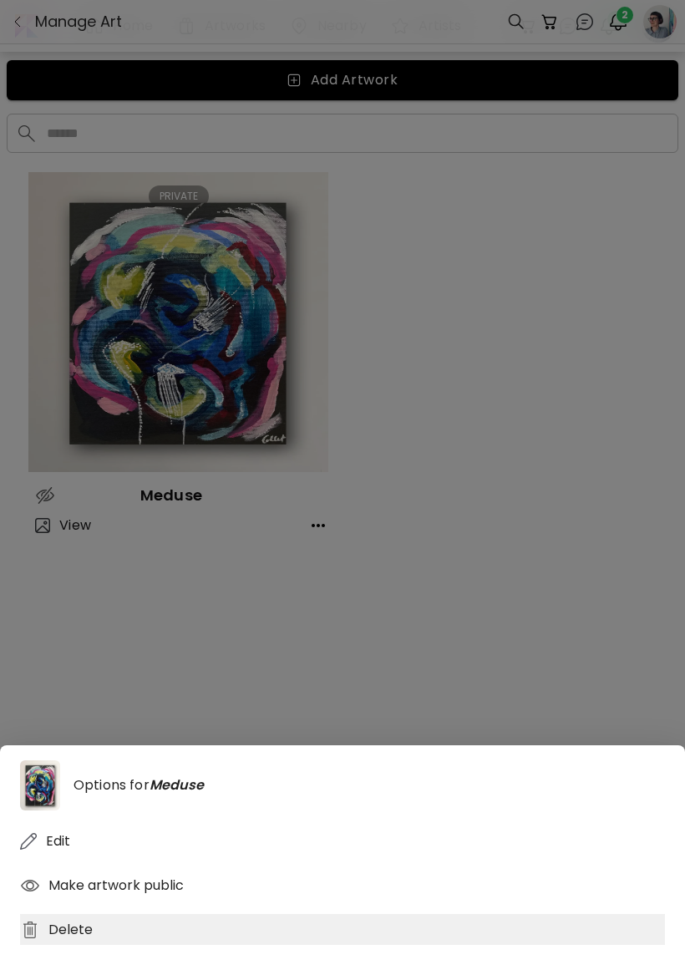
click at [89, 941] on div "Delete" at bounding box center [342, 929] width 645 height 31
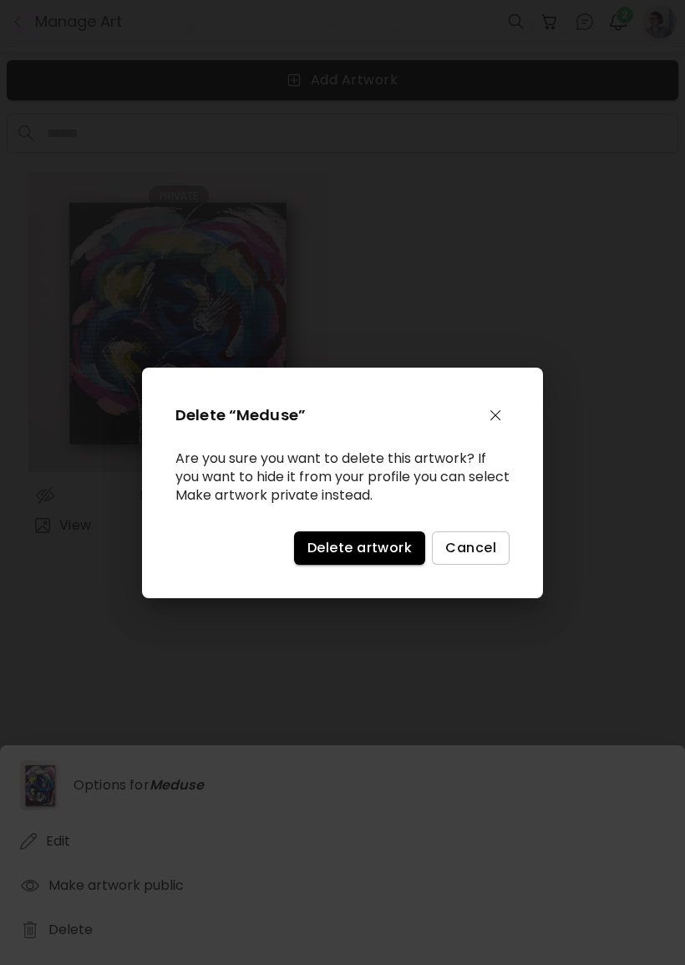
click at [356, 545] on button "Delete artwork" at bounding box center [359, 548] width 131 height 33
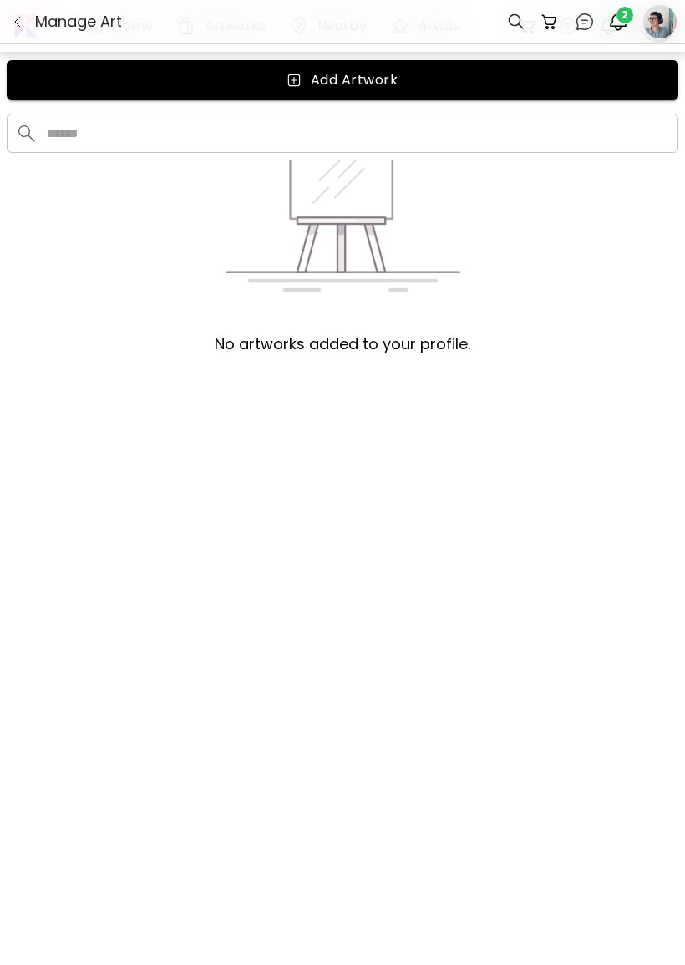
click at [623, 23] on img "button" at bounding box center [618, 22] width 20 height 20
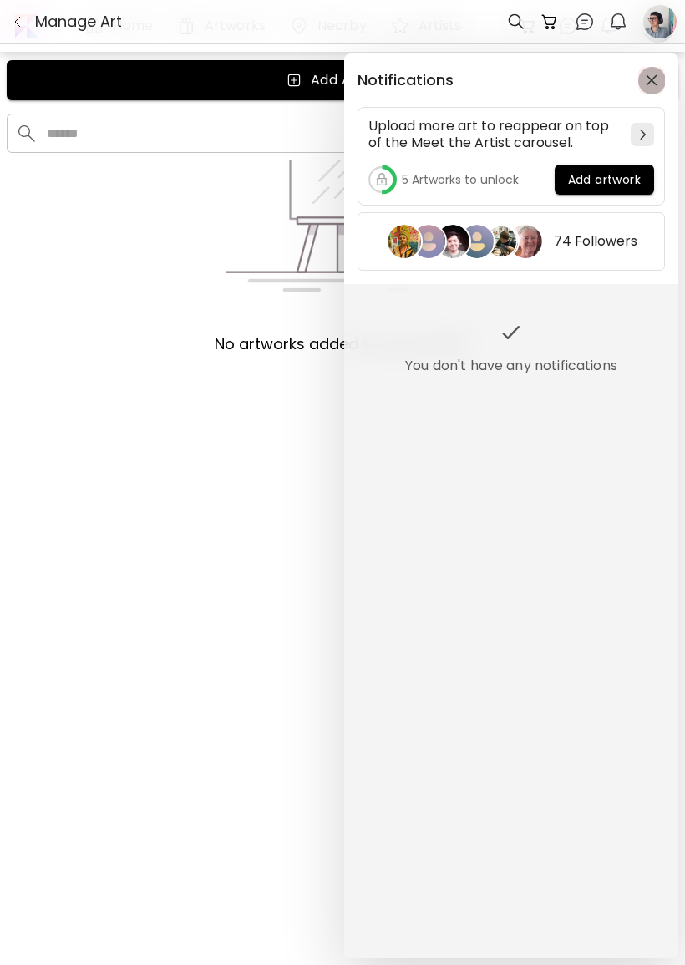
click at [654, 76] on img "button" at bounding box center [652, 80] width 12 height 12
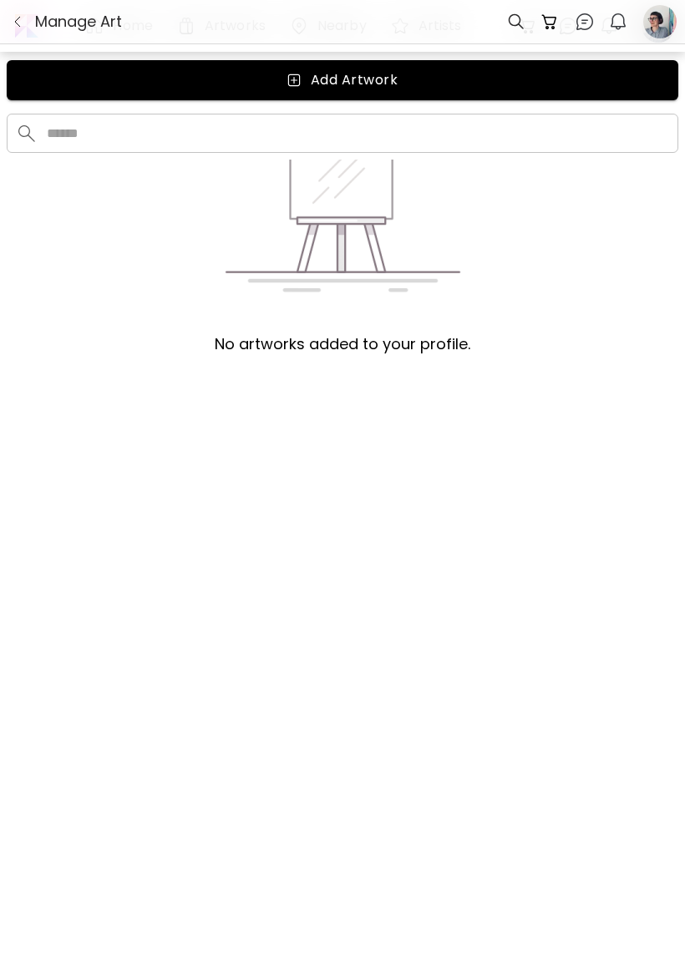
click at [651, 23] on div at bounding box center [660, 22] width 30 height 42
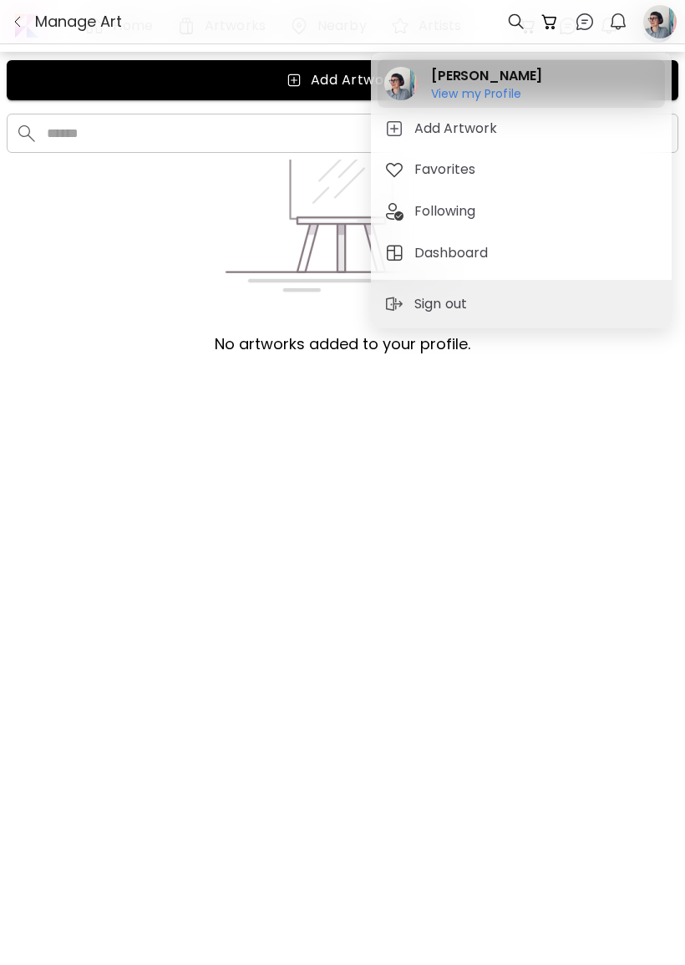
click at [516, 104] on h6 "View my Profile" at bounding box center [476, 108] width 90 height 15
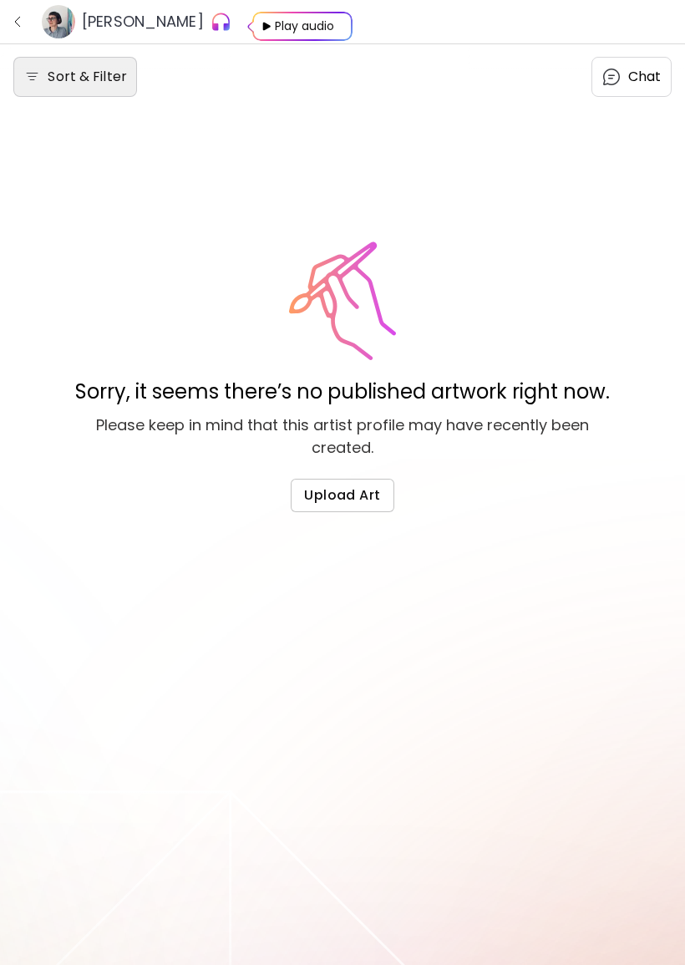
click at [78, 76] on h6 "Sort & Filter" at bounding box center [87, 77] width 79 height 20
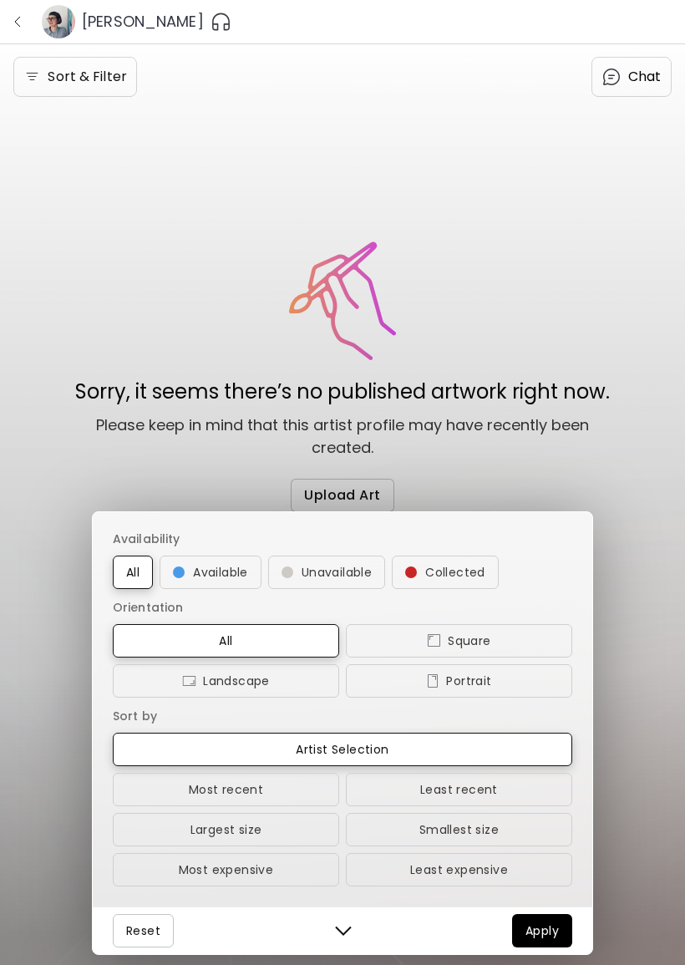
click at [542, 549] on div "Availability All Available Unavailable Collected Orientation All Square Landsca…" at bounding box center [343, 709] width 500 height 394
click at [559, 322] on div "Availability All Available Unavailable Collected Orientation All Square Landsca…" at bounding box center [342, 482] width 685 height 965
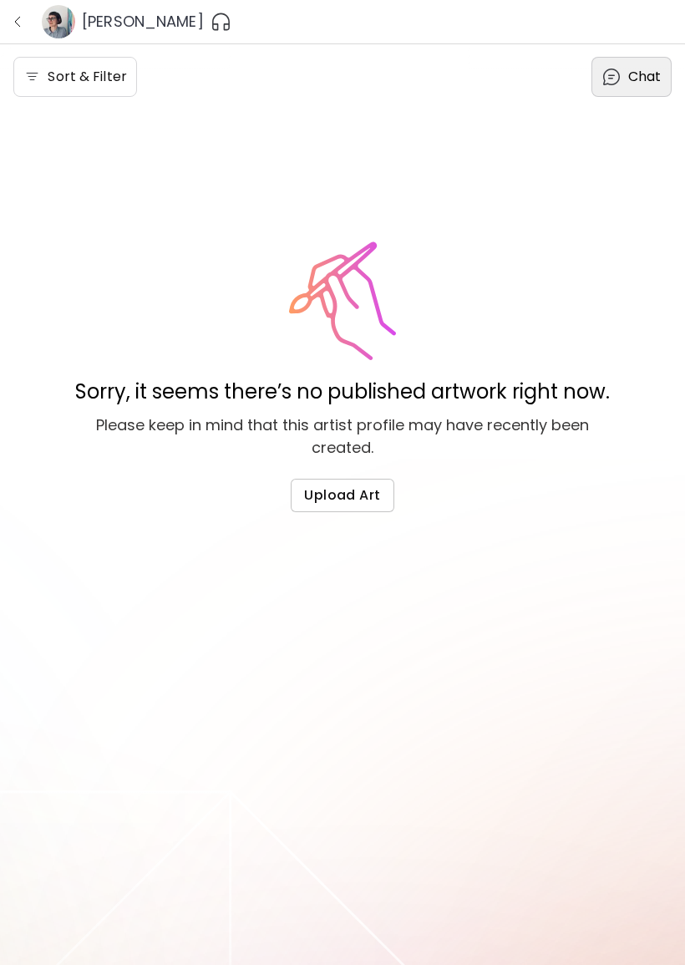
click at [631, 65] on div "Chat" at bounding box center [632, 77] width 80 height 40
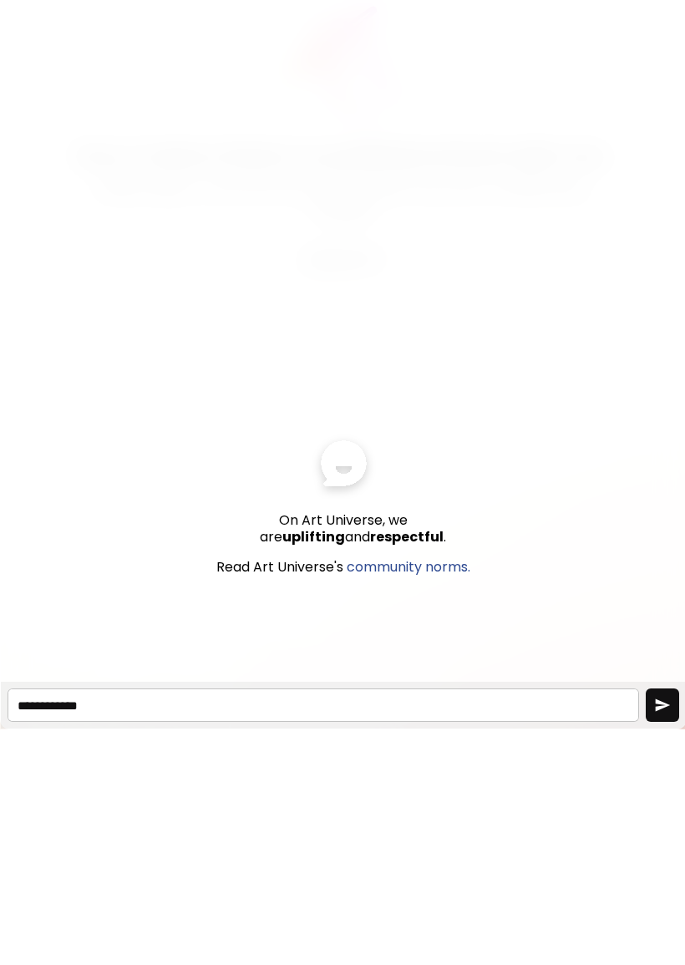
scroll to position [21, 0]
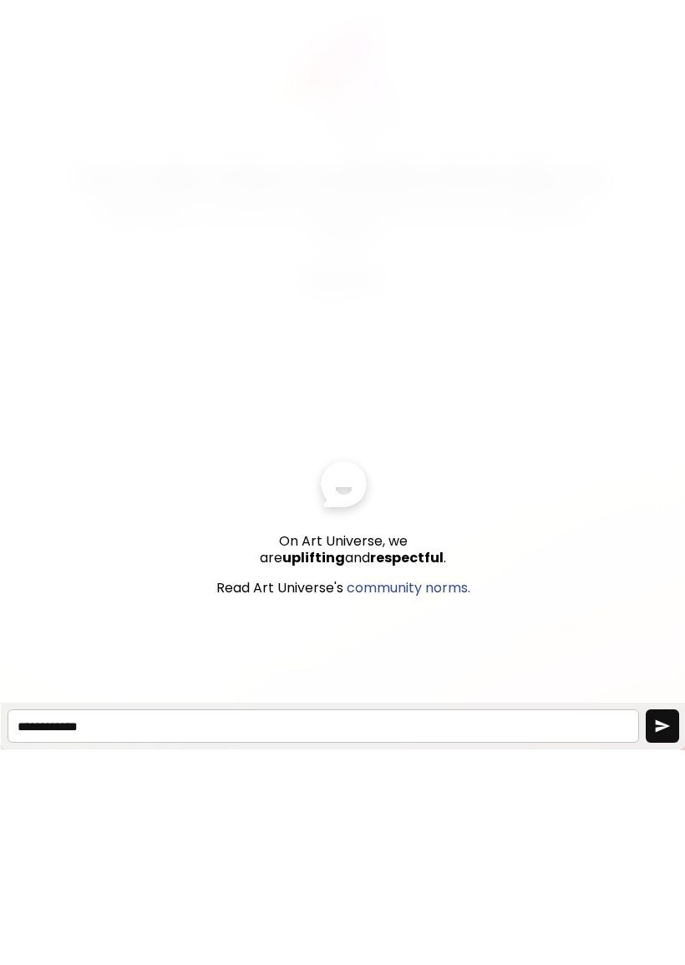
click at [469, 145] on div at bounding box center [343, 484] width 685 height 854
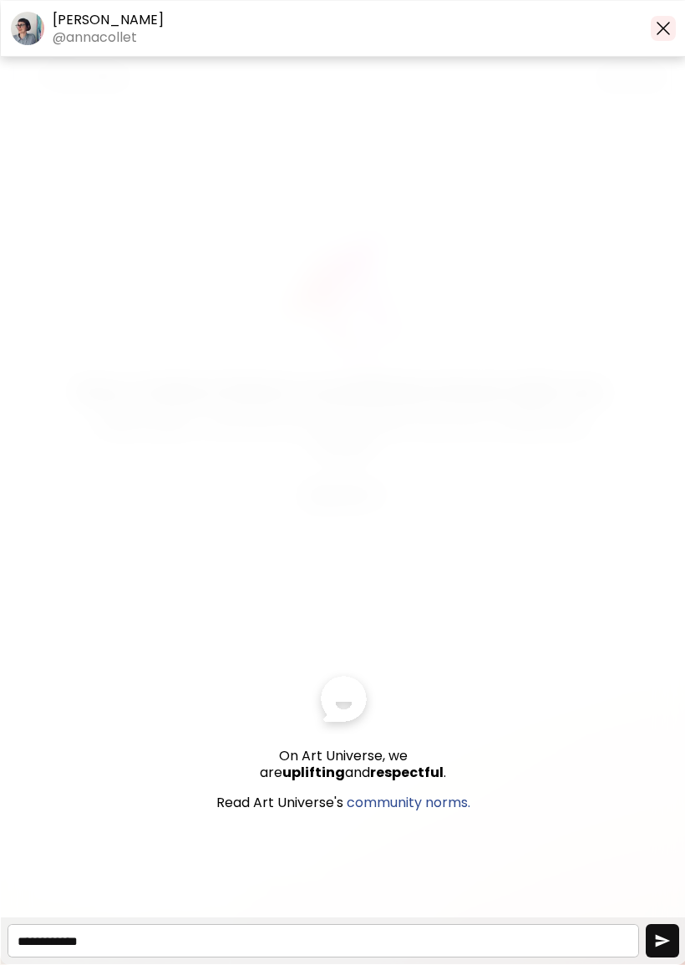
click at [668, 33] on img "button" at bounding box center [664, 28] width 20 height 20
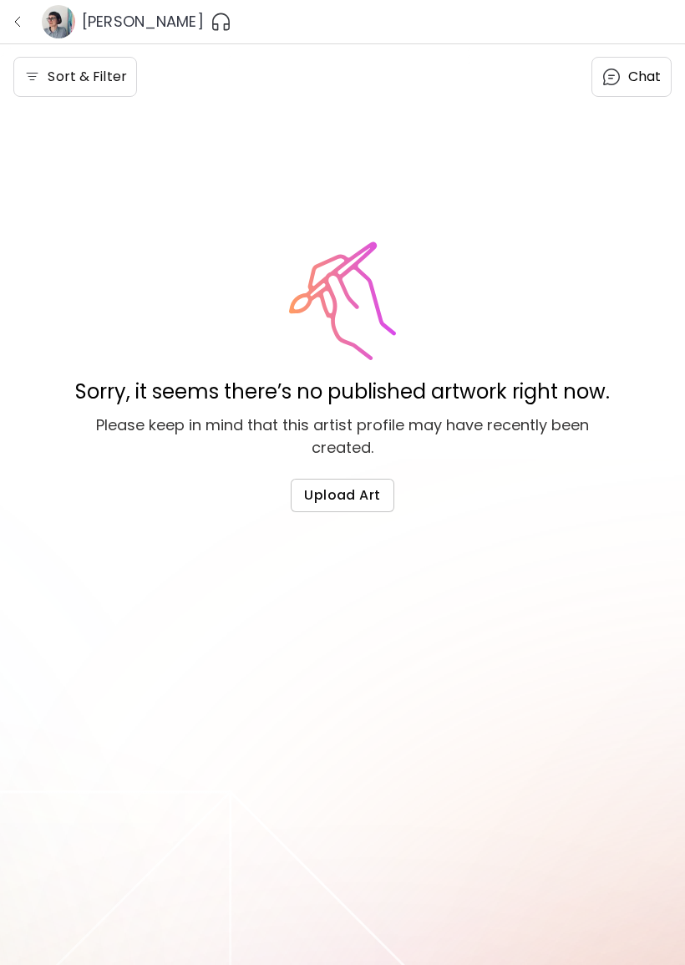
click at [23, 23] on img "button" at bounding box center [17, 21] width 13 height 13
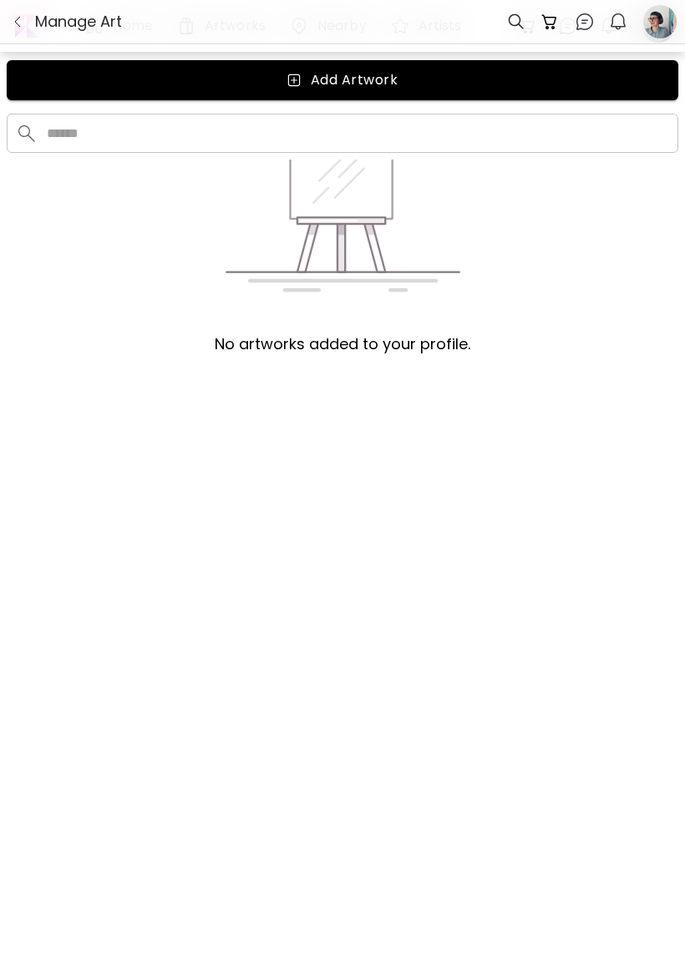
click at [53, 33] on div at bounding box center [342, 21] width 685 height 43
click at [18, 24] on img "button" at bounding box center [17, 21] width 13 height 13
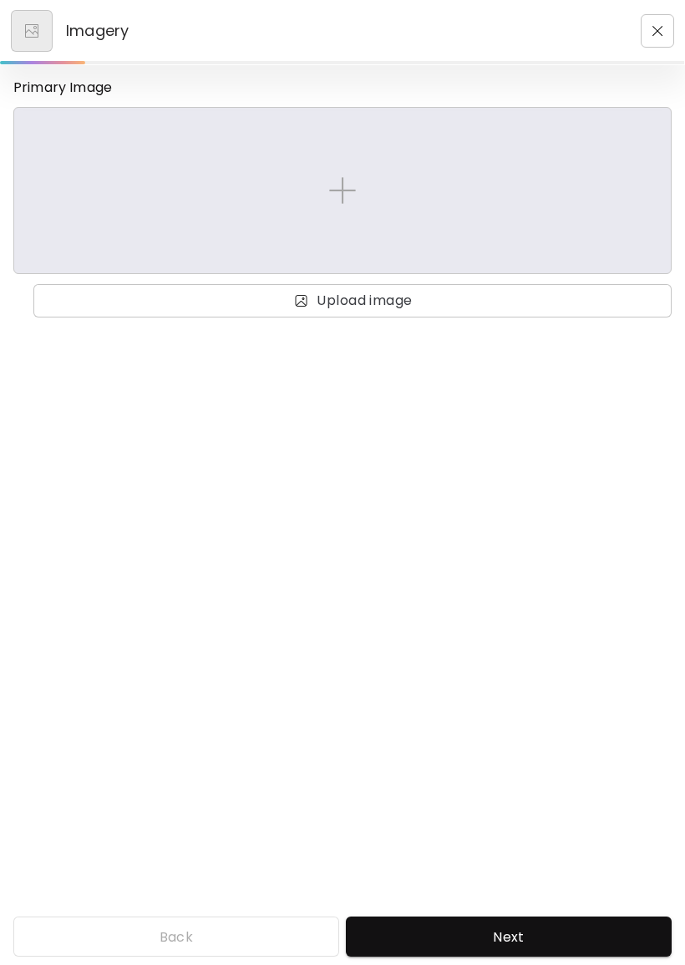
click at [659, 29] on img "button" at bounding box center [658, 31] width 11 height 11
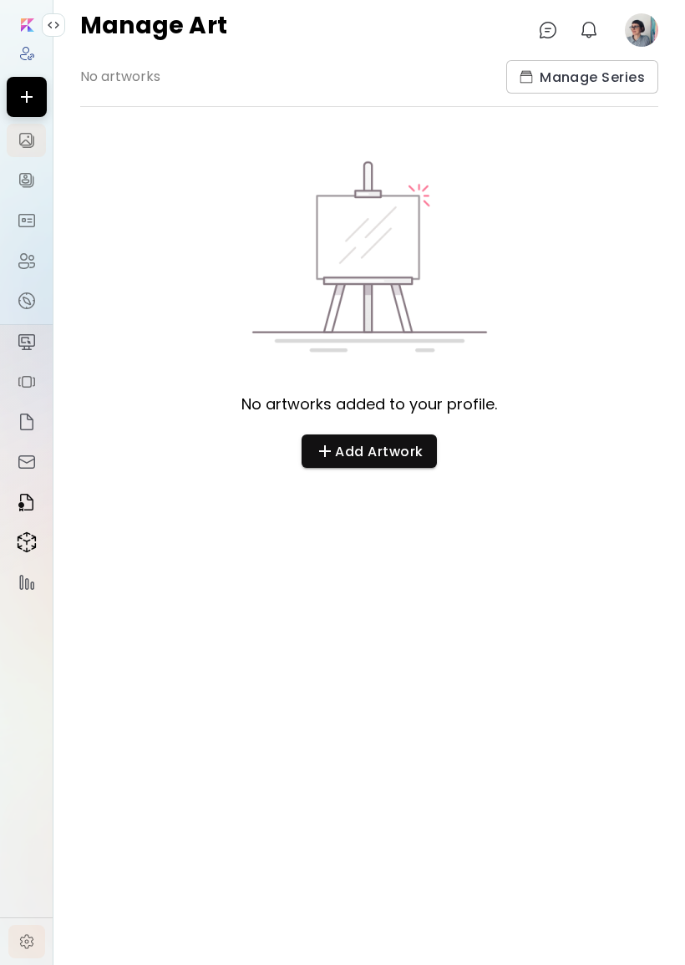
click at [23, 950] on img at bounding box center [26, 942] width 17 height 17
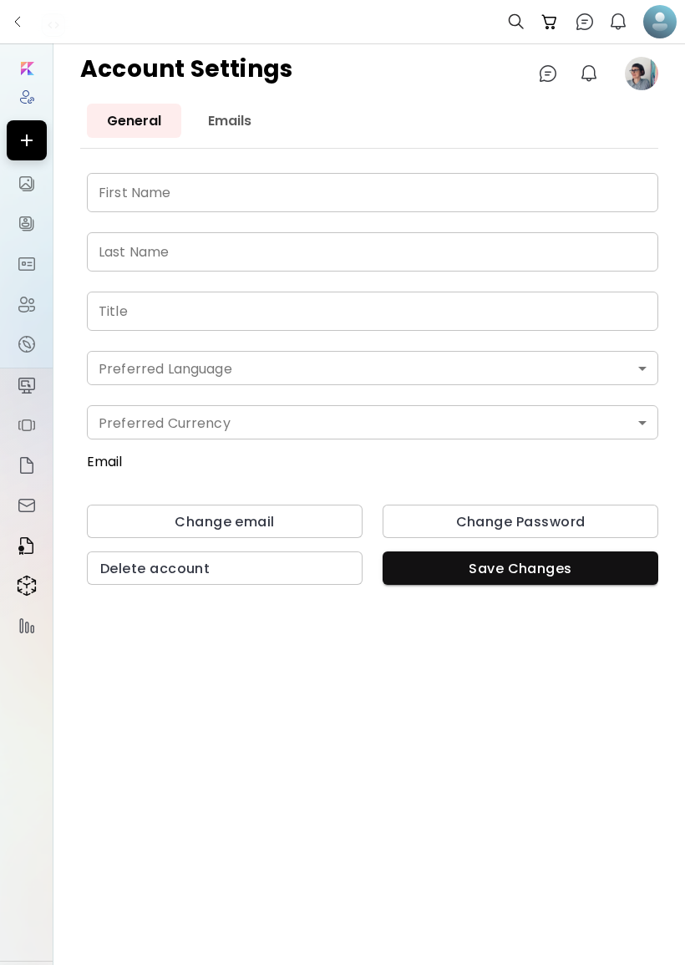
type input "****"
type input "******"
type input "**********"
type input "*******"
type input "*"
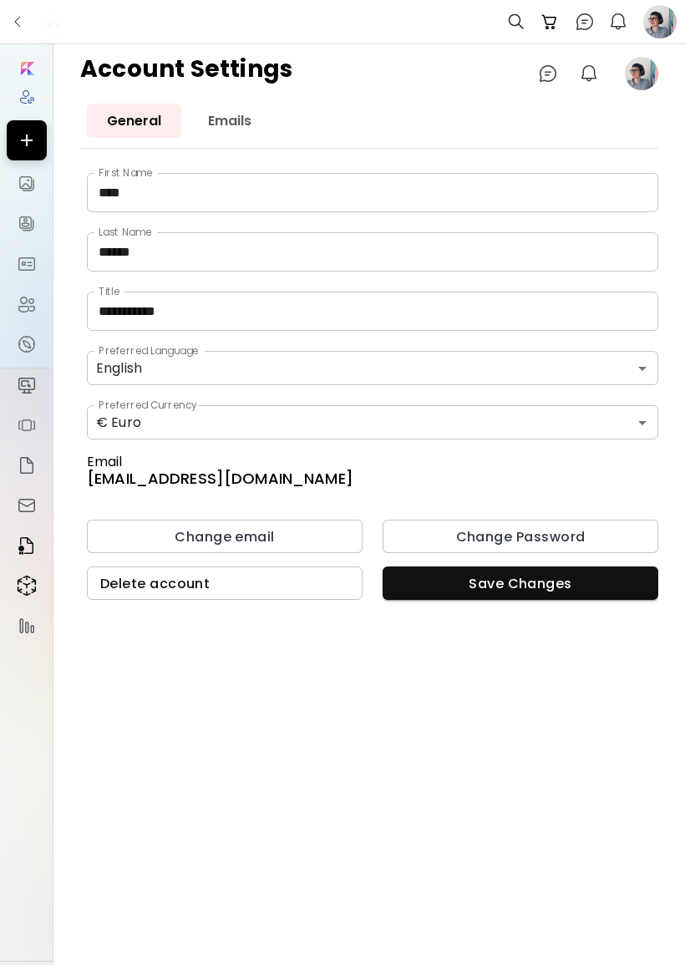
click at [287, 582] on span "Delete account" at bounding box center [224, 584] width 249 height 18
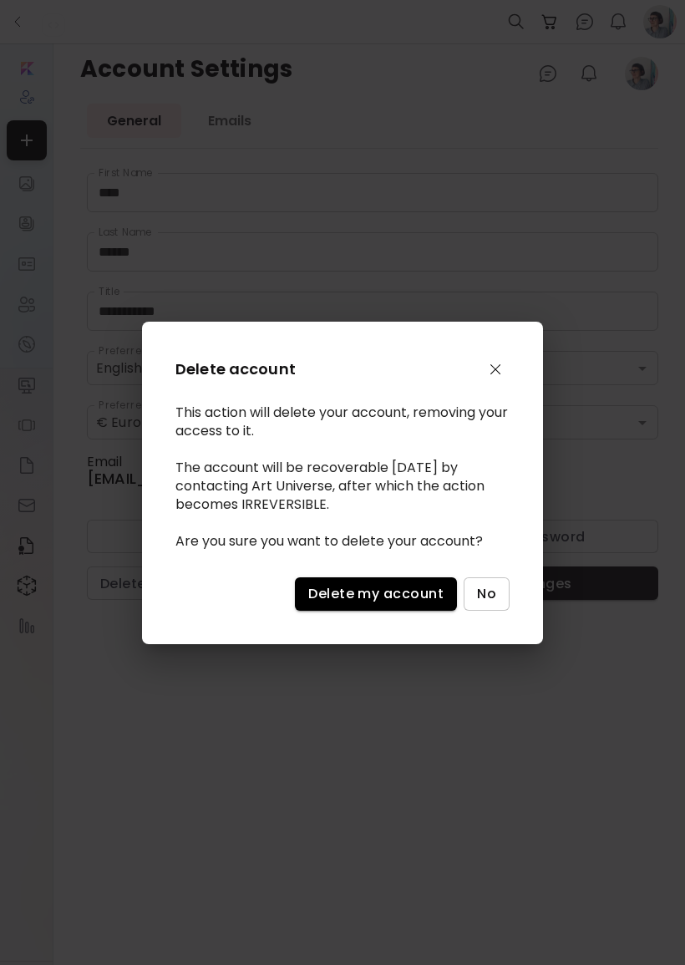
click at [399, 603] on span "Delete my account" at bounding box center [375, 594] width 135 height 18
